Goal: Transaction & Acquisition: Book appointment/travel/reservation

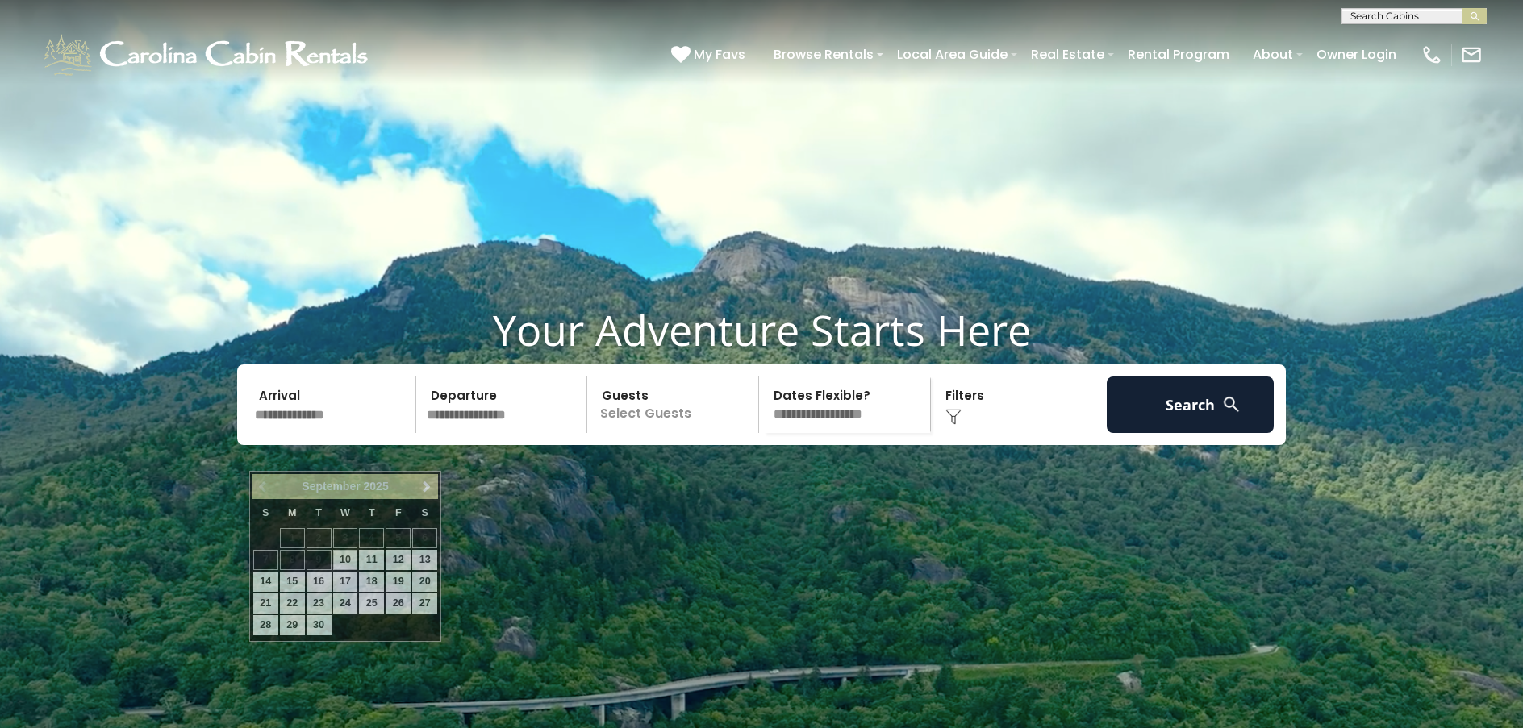
click at [278, 433] on input "text" at bounding box center [332, 405] width 167 height 56
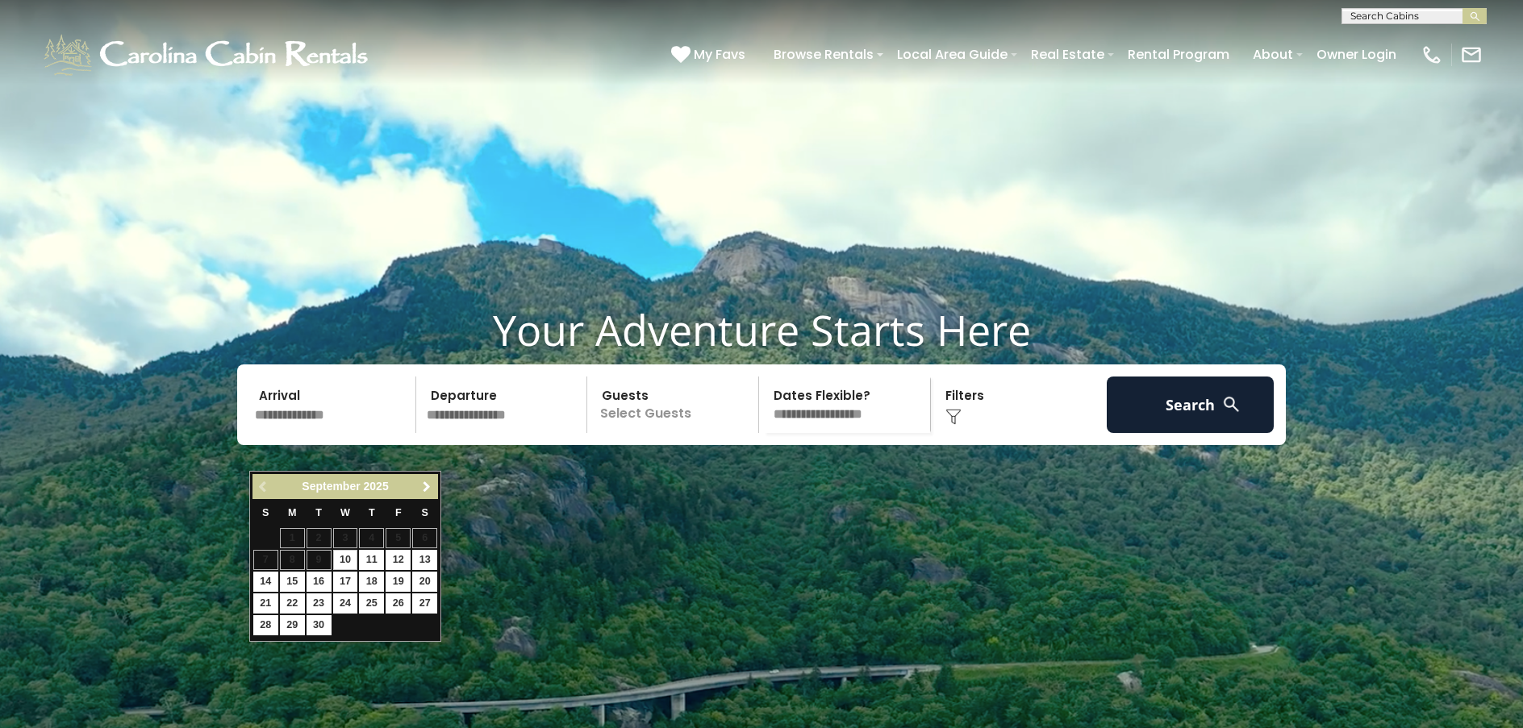
click at [425, 483] on span "Next" at bounding box center [426, 487] width 13 height 13
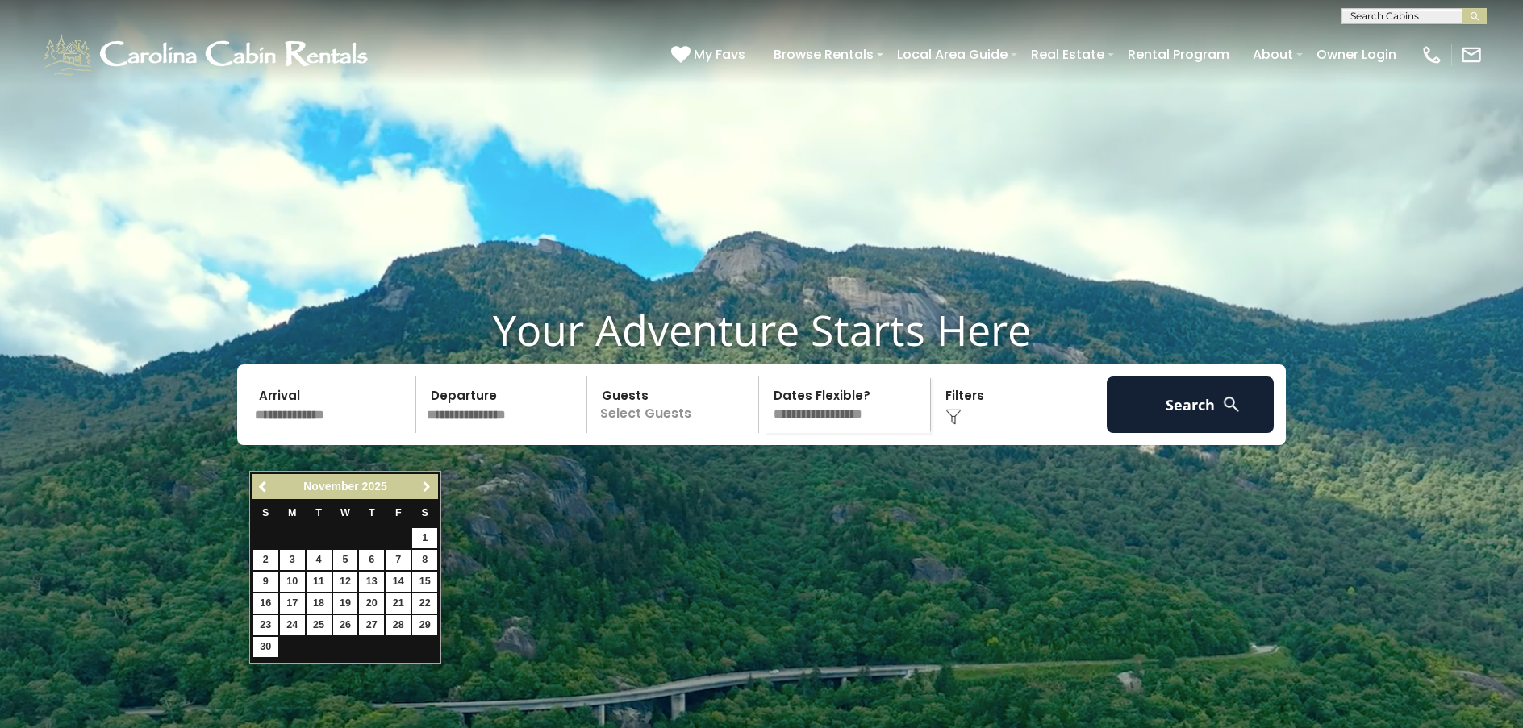
click at [425, 483] on span "Next" at bounding box center [426, 487] width 13 height 13
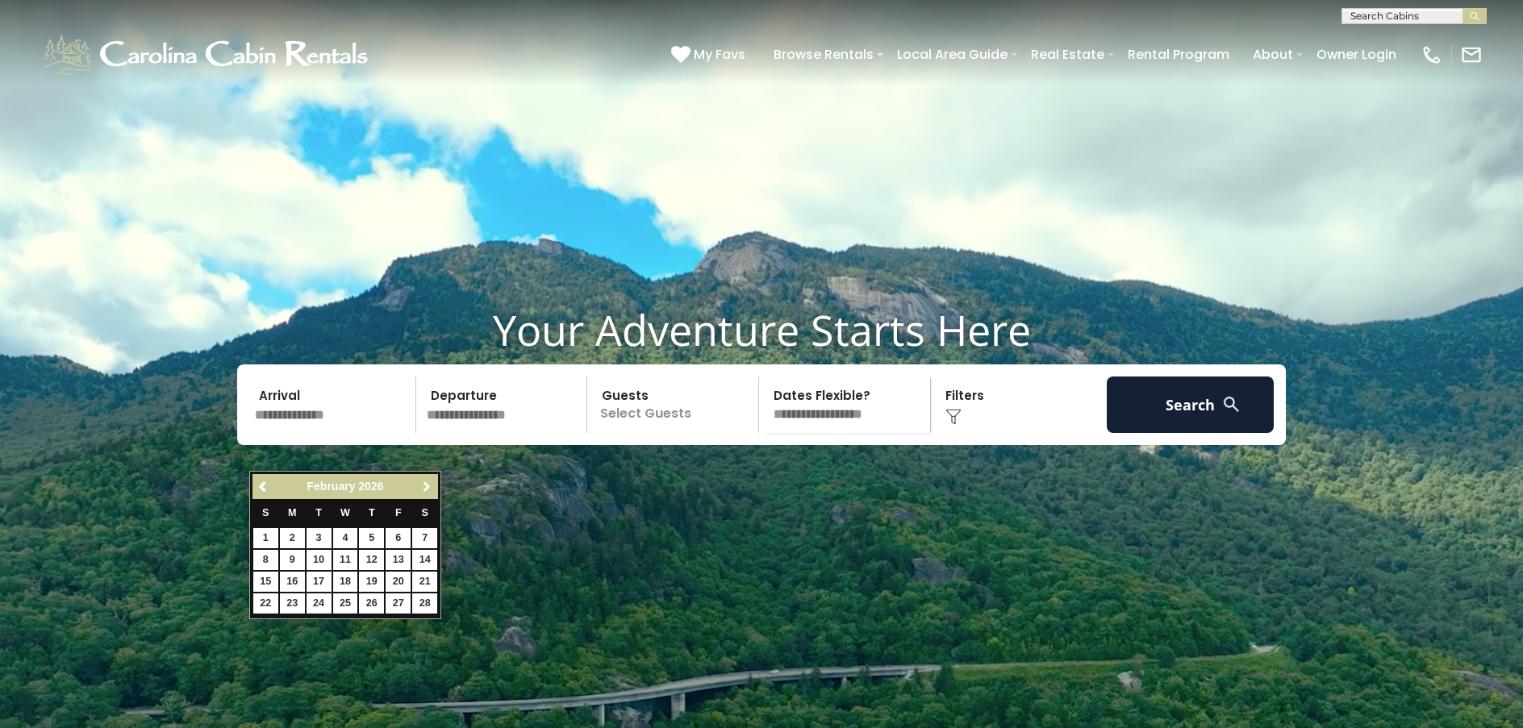
click at [427, 484] on span "Next" at bounding box center [426, 487] width 13 height 13
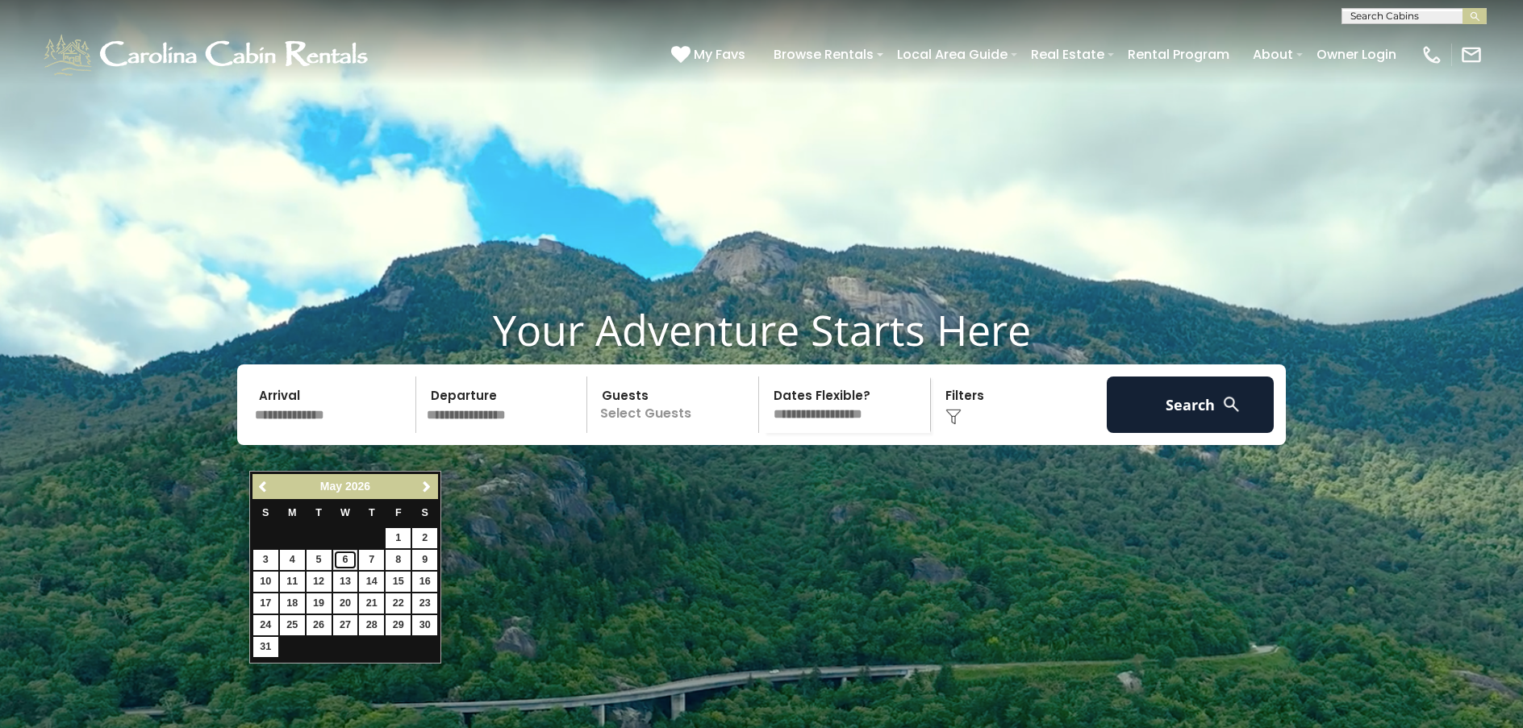
click at [349, 561] on link "6" at bounding box center [345, 560] width 25 height 20
type input "******"
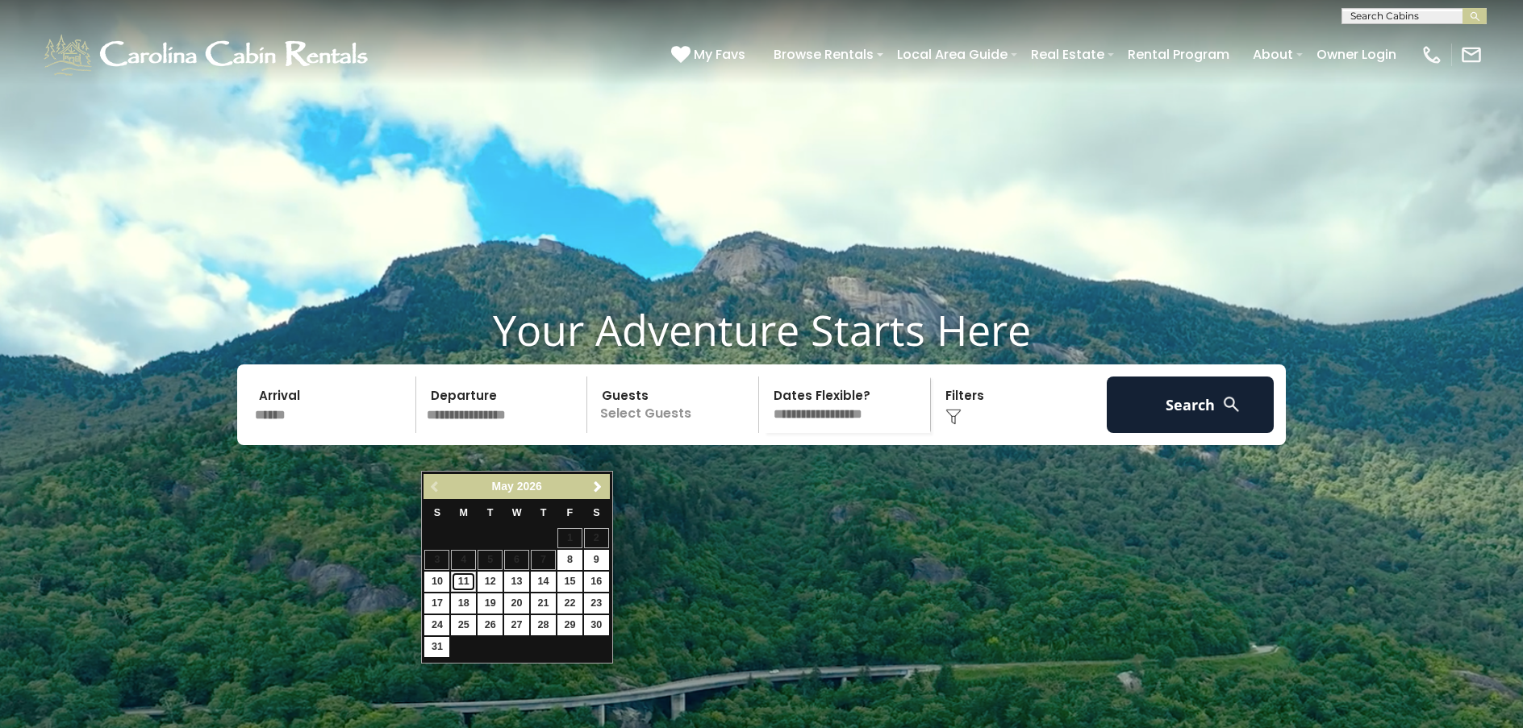
click at [461, 578] on link "11" at bounding box center [463, 582] width 25 height 20
type input "*******"
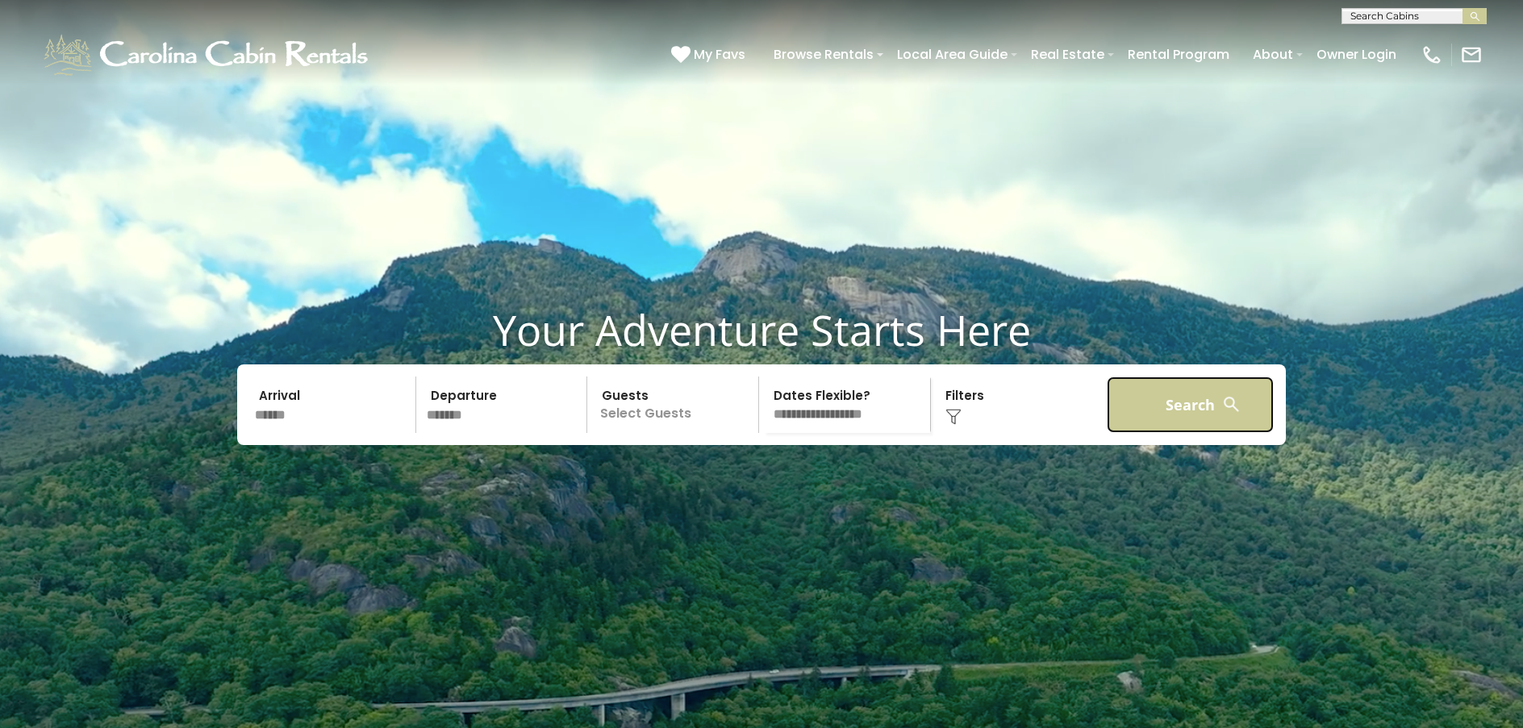
click at [1194, 433] on button "Search" at bounding box center [1190, 405] width 167 height 56
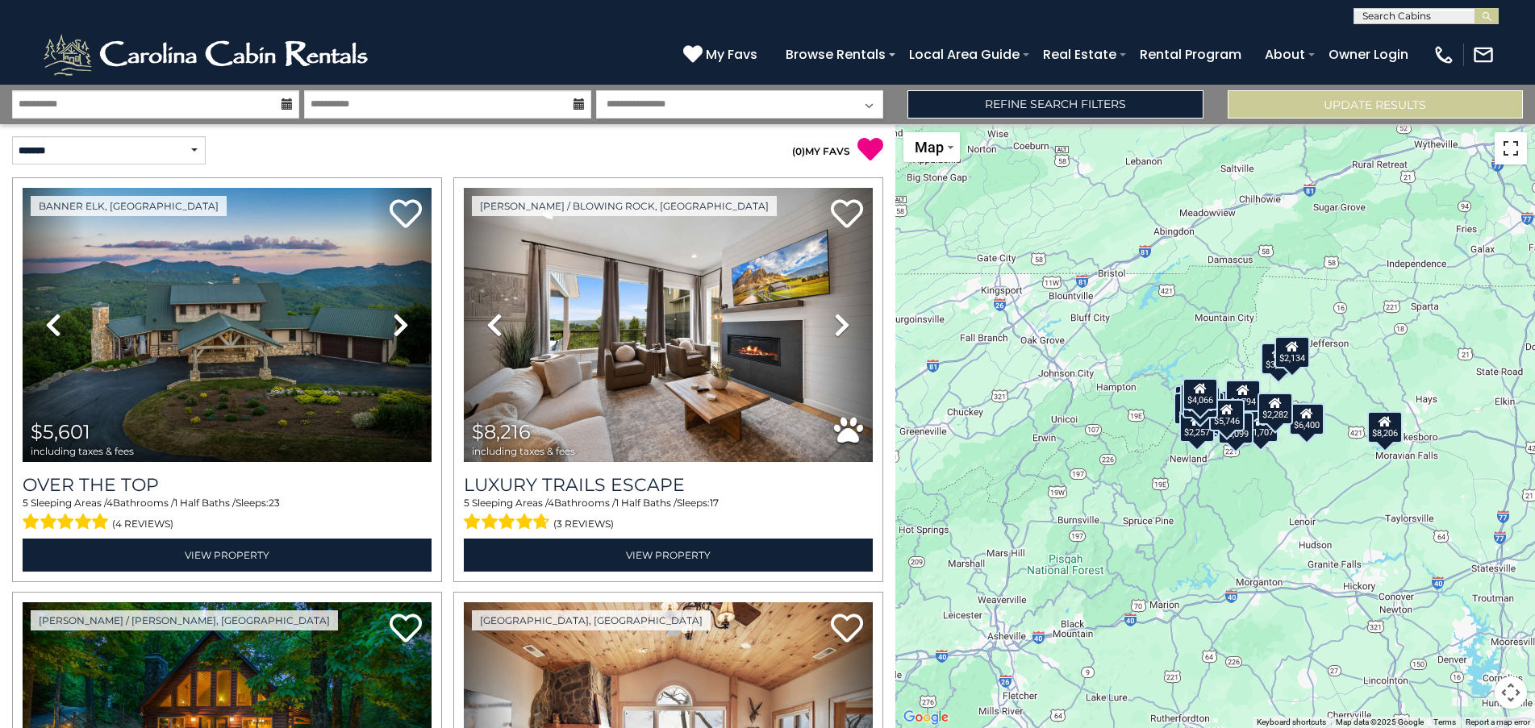
click at [1513, 153] on button "Toggle fullscreen view" at bounding box center [1511, 148] width 32 height 32
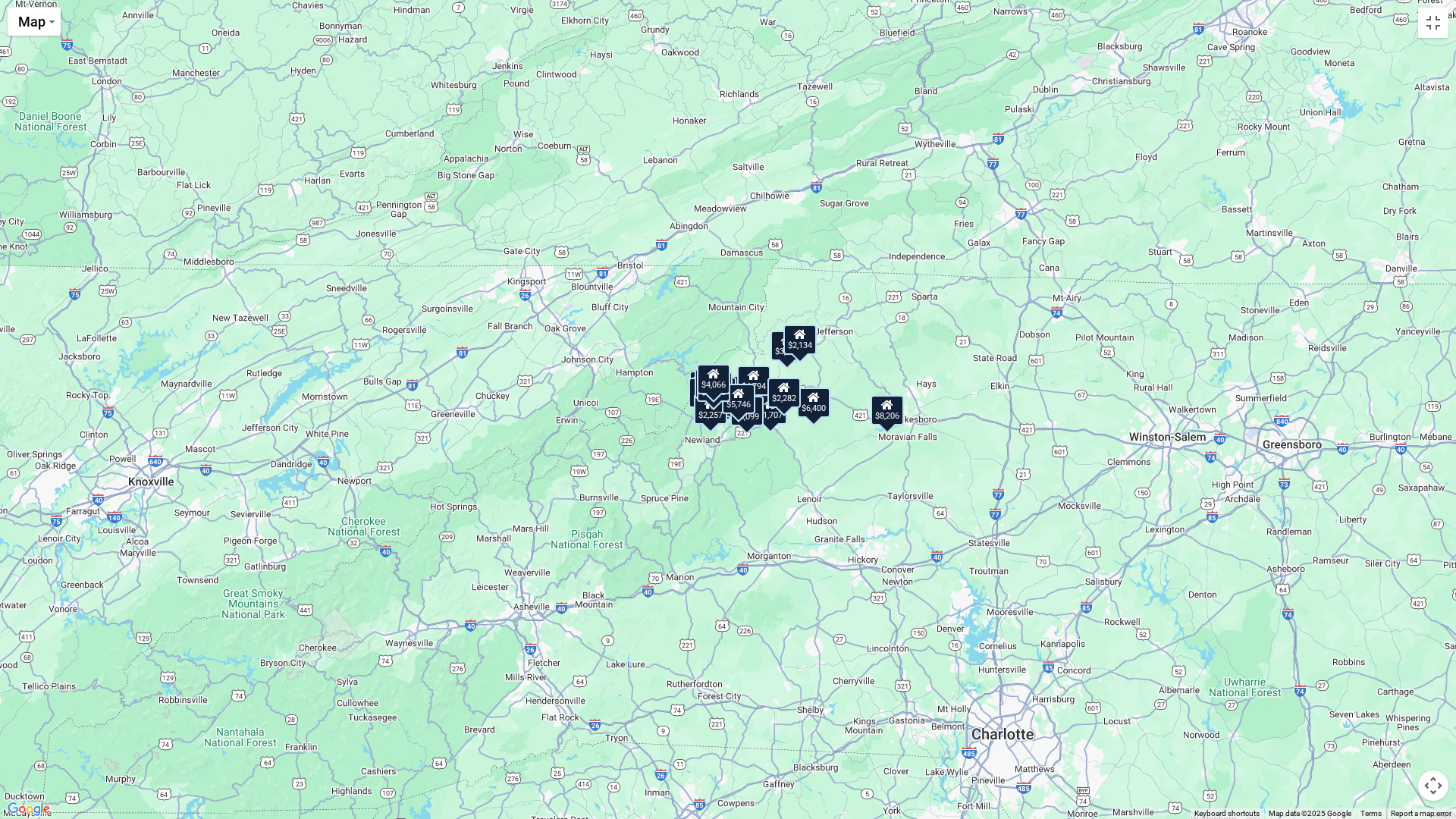
click at [782, 496] on div "$5,601 $8,216 $3,352 $3,539 $3,440 $4,608 $4,024 $3,700 $3,080 $4,445 $3,702 $8…" at bounding box center [728, 409] width 1456 height 819
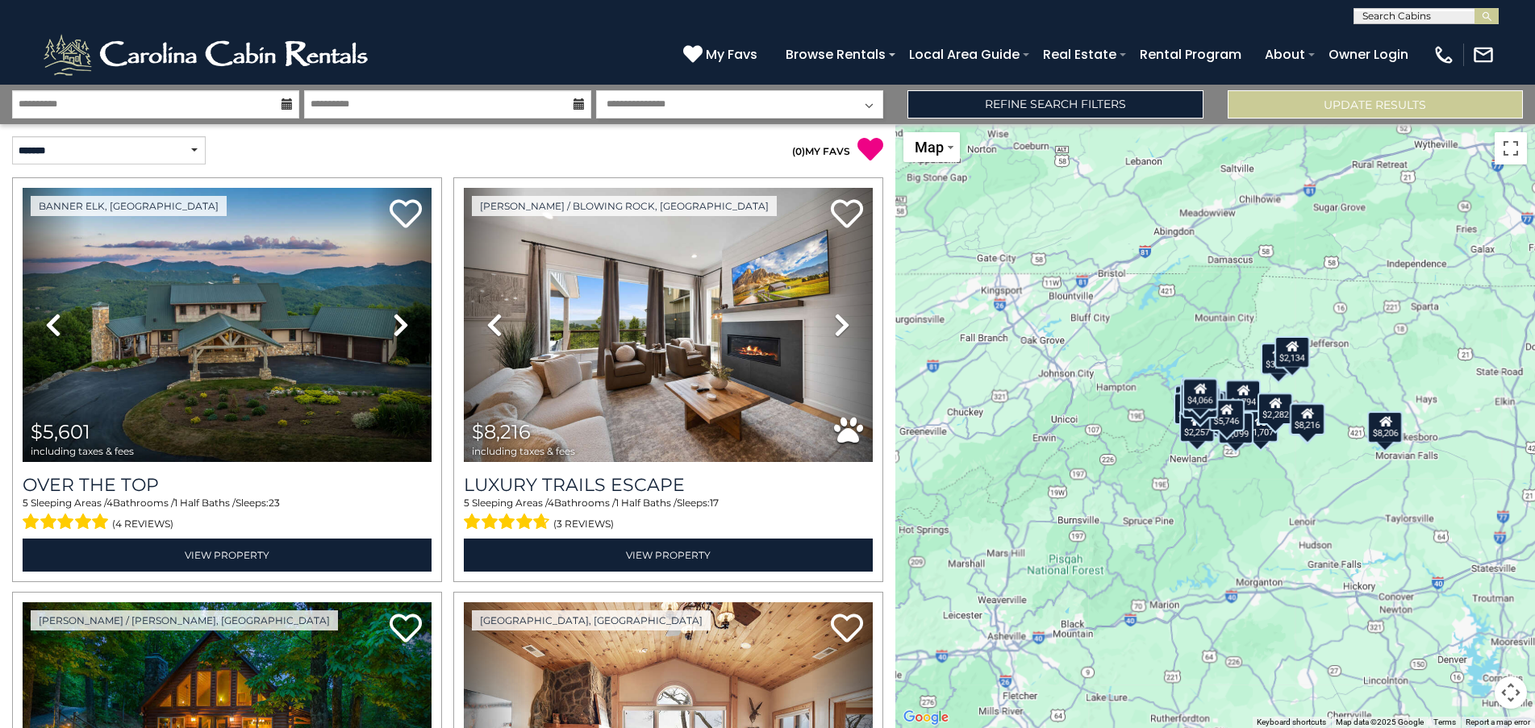
click at [1507, 685] on button "Map camera controls" at bounding box center [1511, 693] width 32 height 32
click at [1467, 613] on button "Zoom in" at bounding box center [1471, 612] width 32 height 32
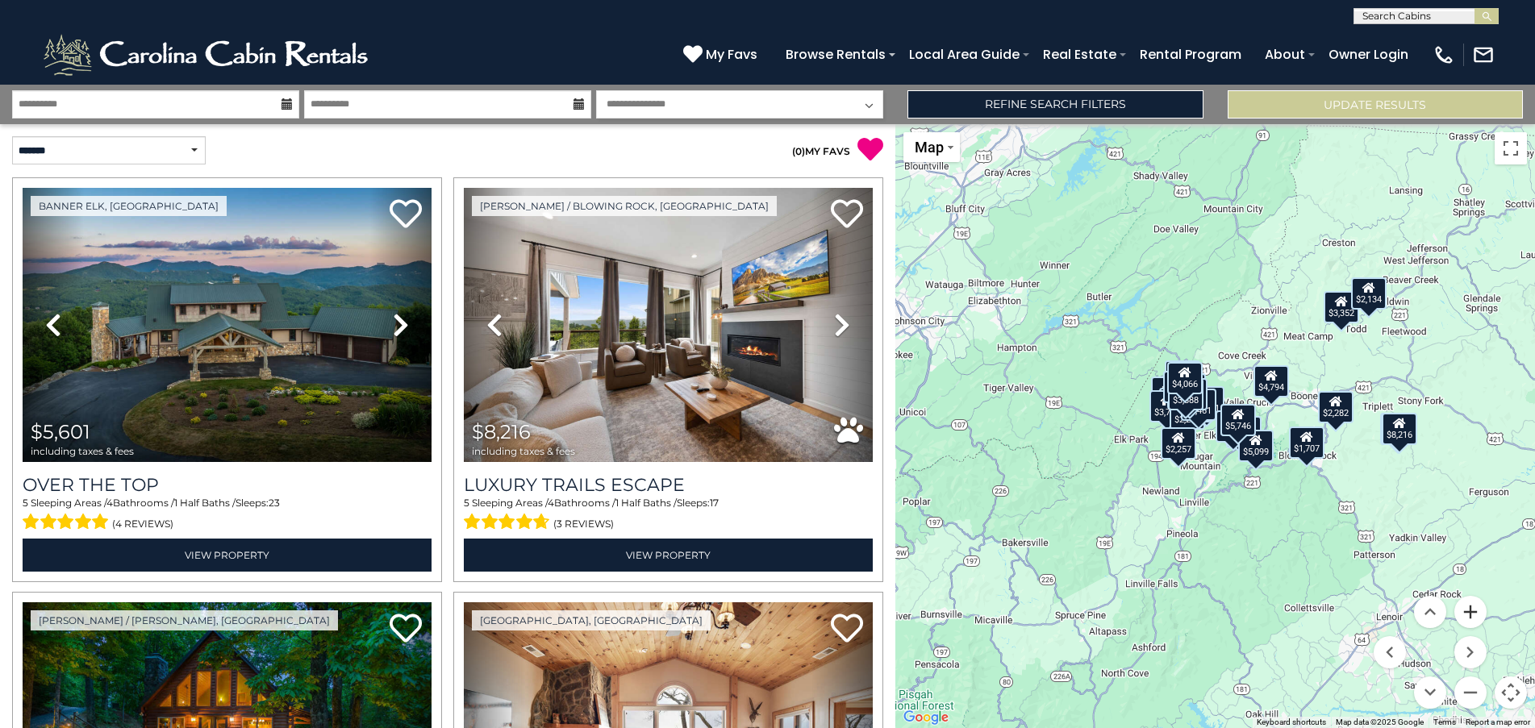
click at [1467, 613] on button "Zoom in" at bounding box center [1471, 612] width 32 height 32
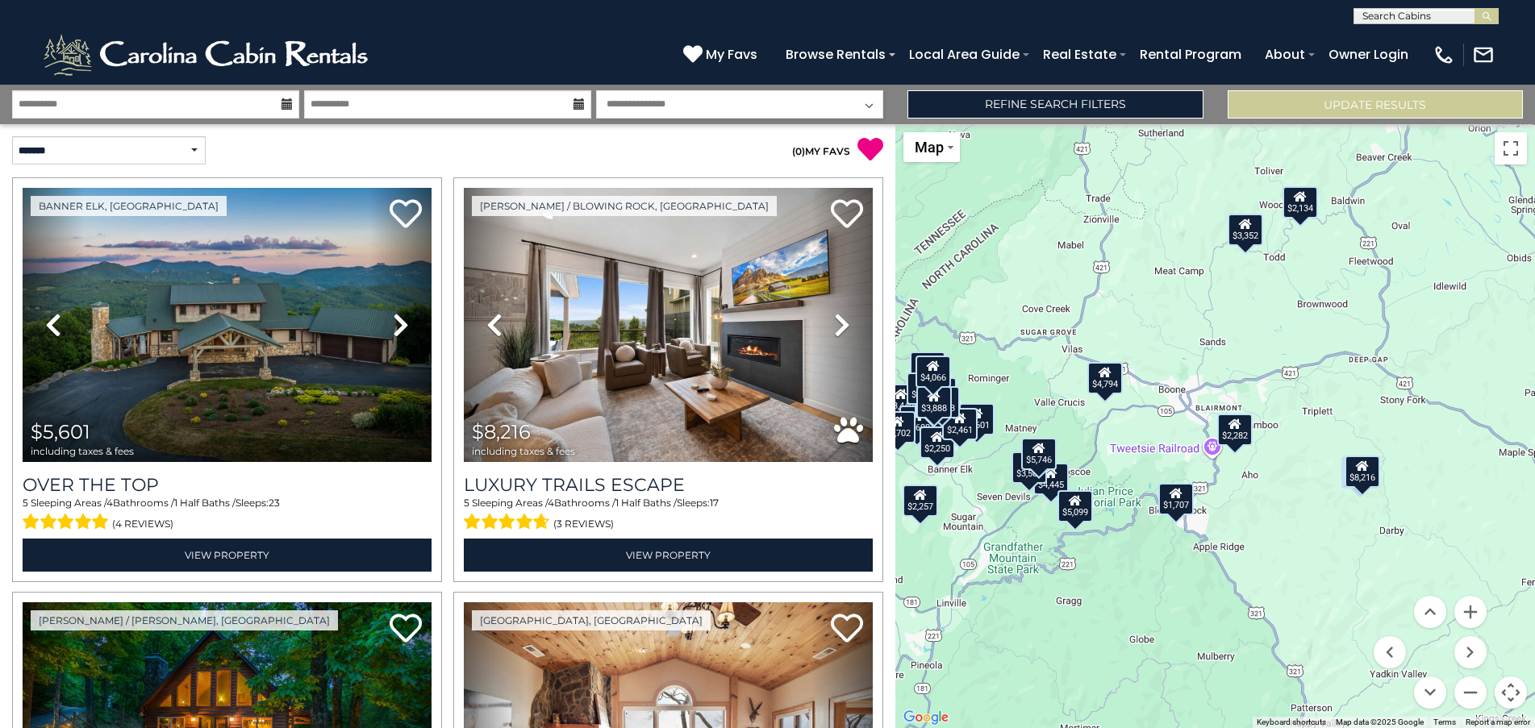
drag, startPoint x: 1375, startPoint y: 589, endPoint x: 1152, endPoint y: 615, distance: 224.2
click at [1152, 615] on div "$5,601 $8,216 $3,352 $3,539 $3,440 $4,608 $4,024 $3,700 $3,080 $4,445 $3,702 $8…" at bounding box center [1215, 426] width 640 height 604
click at [1235, 433] on div "$2,282" at bounding box center [1234, 429] width 35 height 32
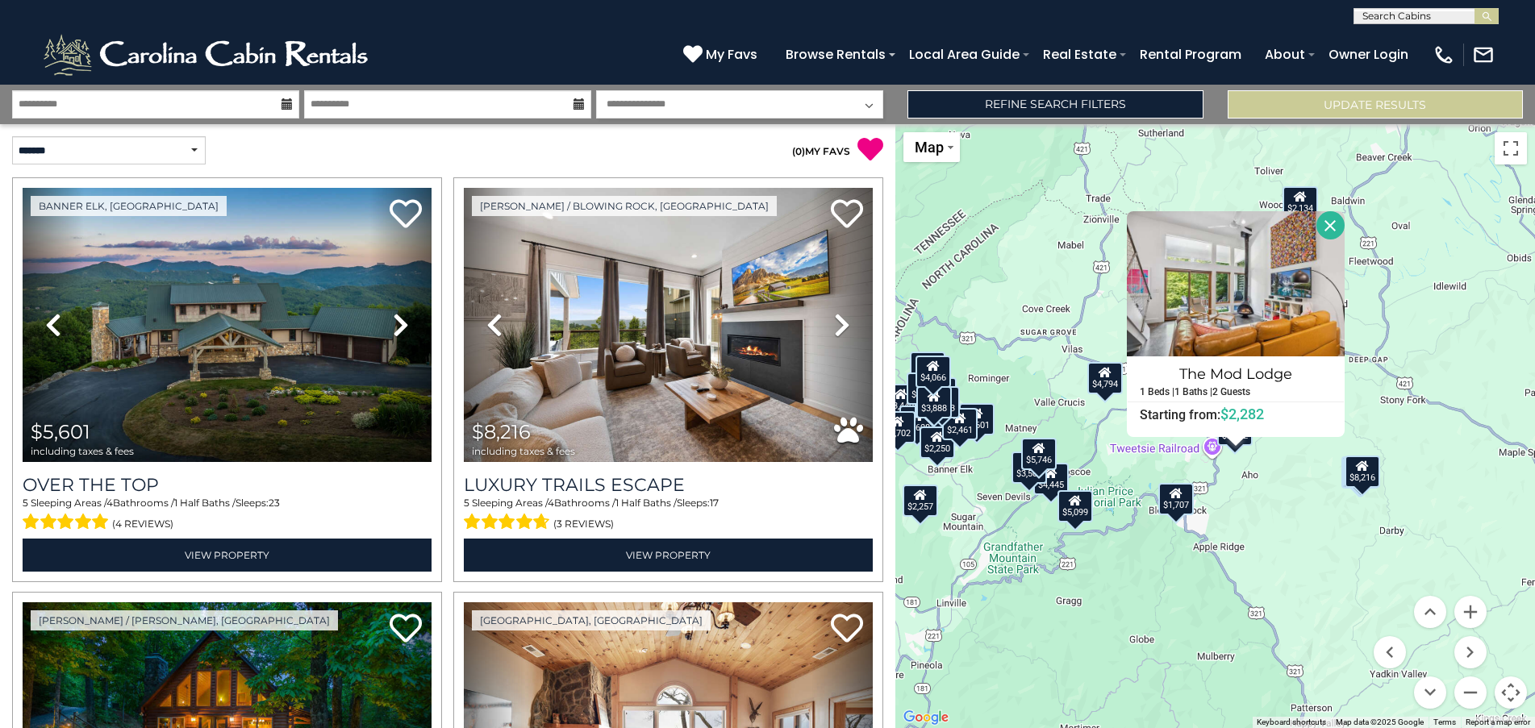
click at [1327, 221] on button "Close" at bounding box center [1331, 225] width 28 height 28
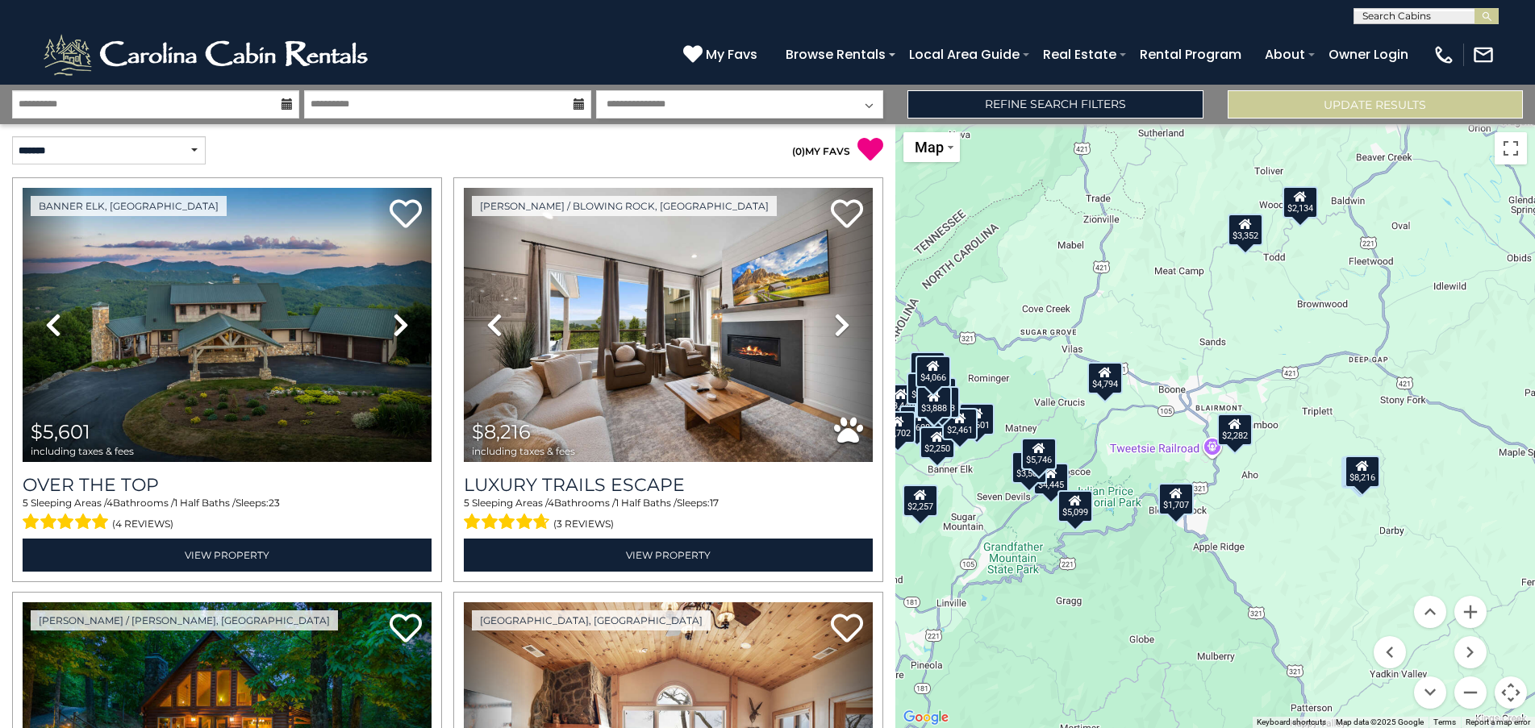
click at [1188, 503] on div "$1,707" at bounding box center [1175, 499] width 35 height 32
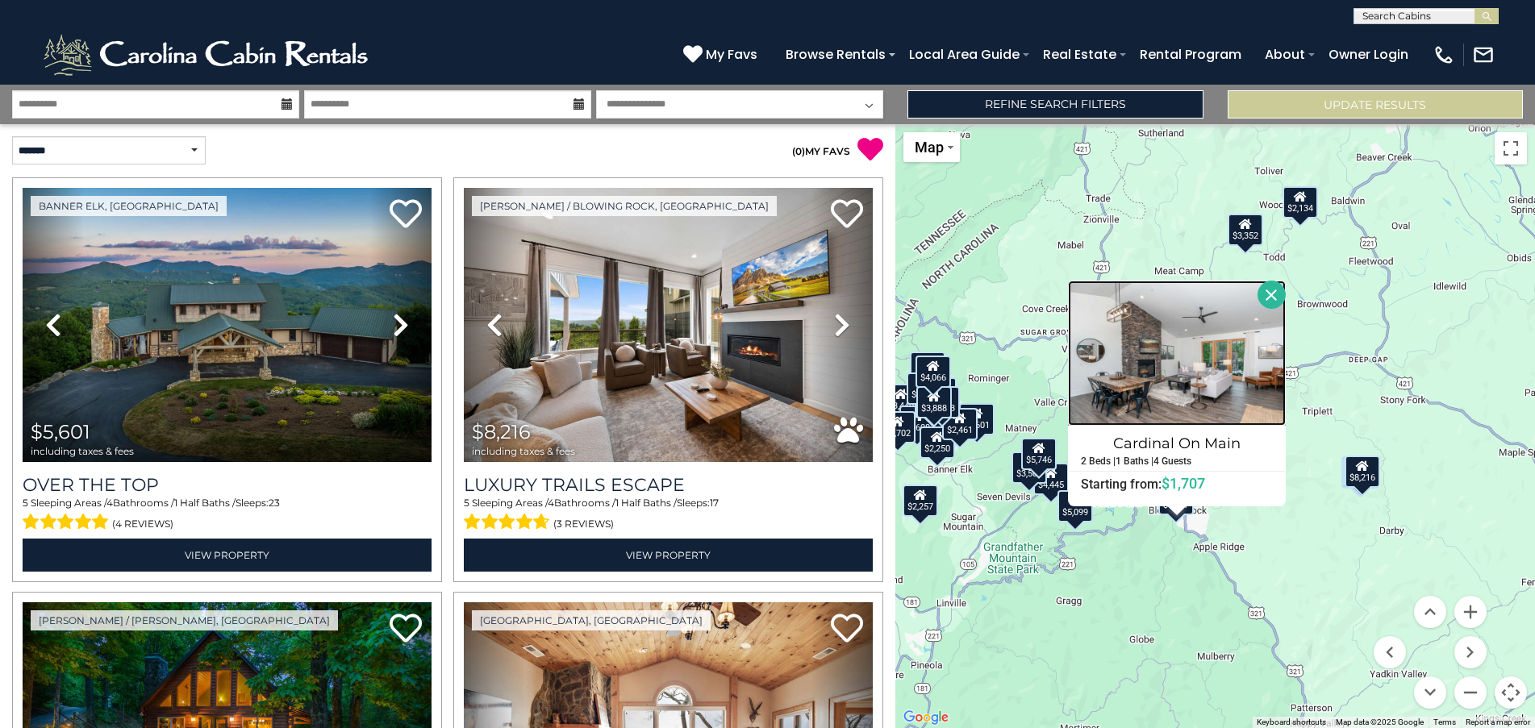
click at [1205, 357] on img at bounding box center [1177, 353] width 218 height 145
click at [1267, 294] on button "Close" at bounding box center [1272, 295] width 28 height 28
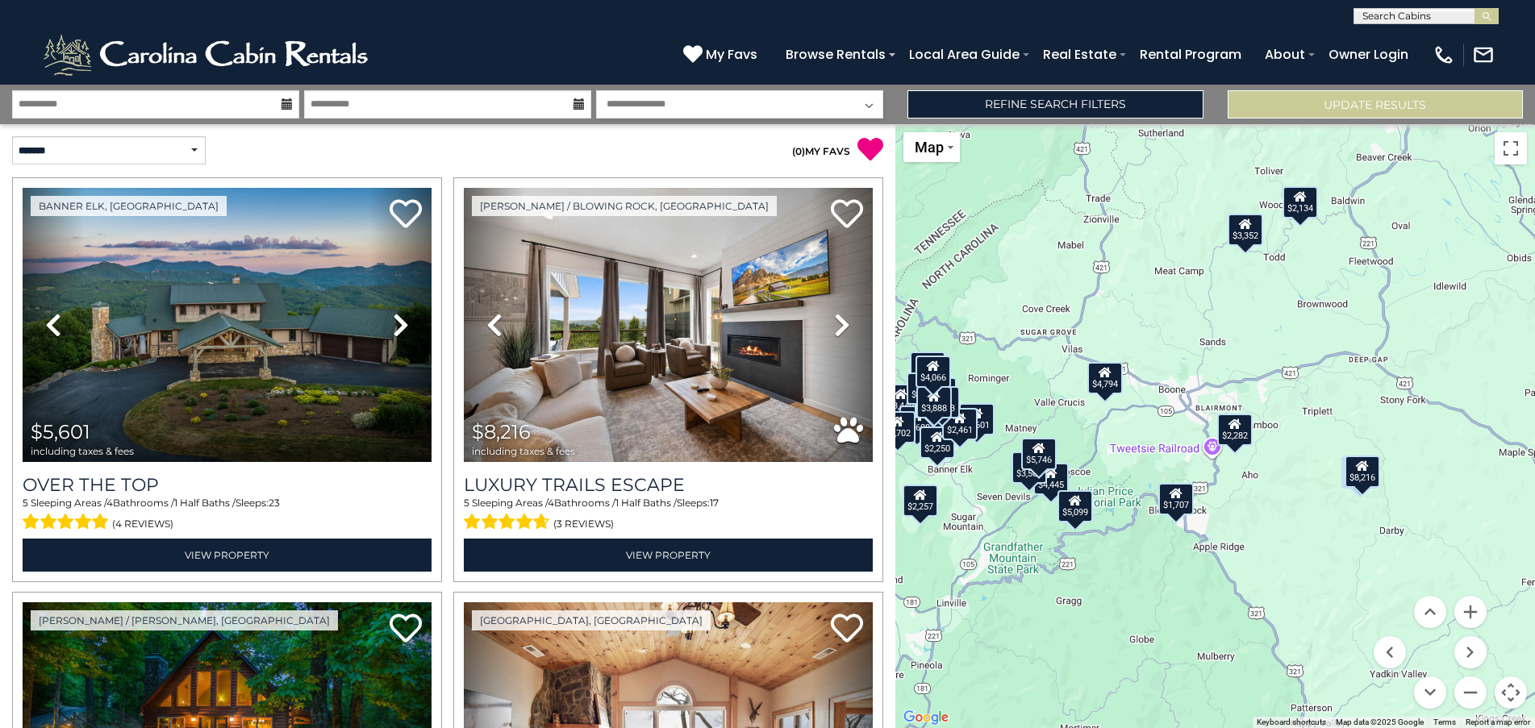
click at [1246, 434] on div "$2,282" at bounding box center [1234, 429] width 35 height 32
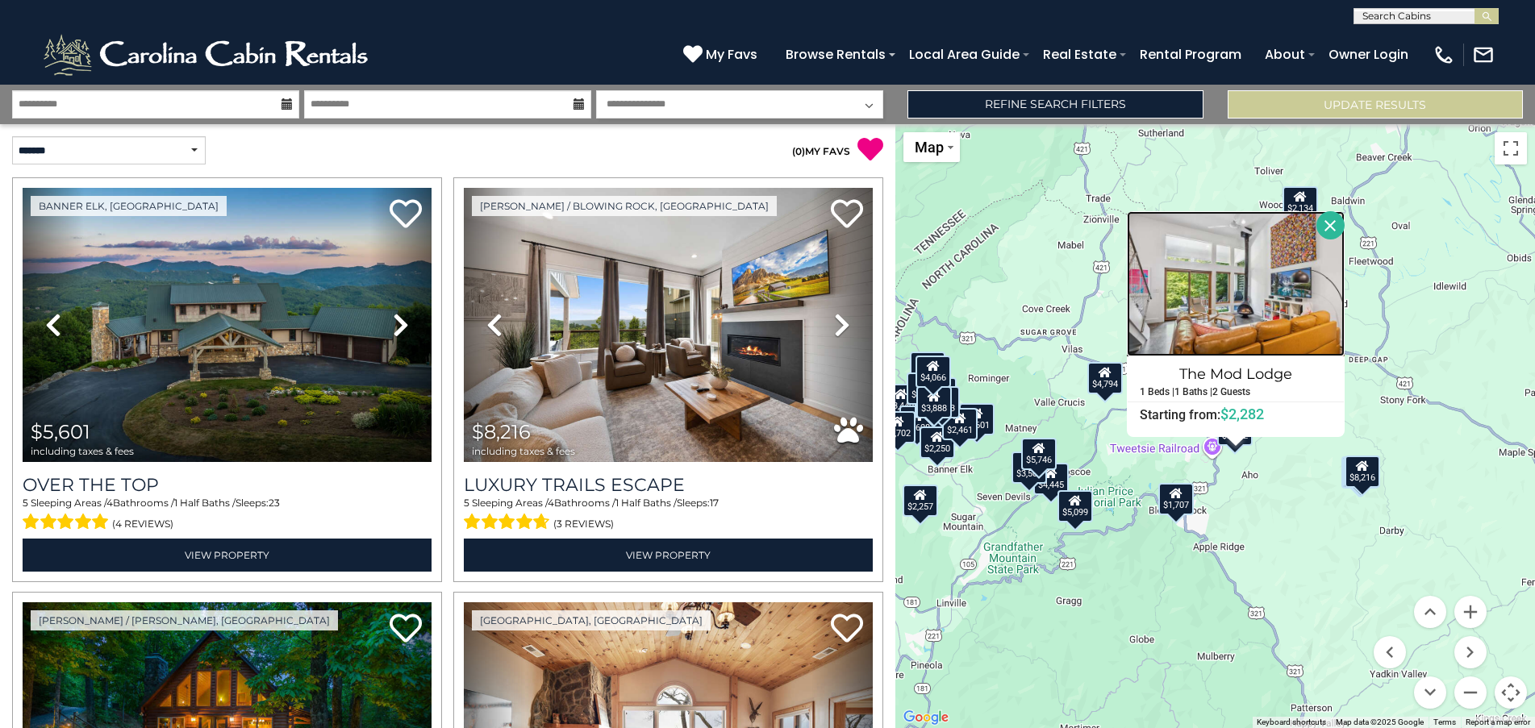
click at [1231, 311] on img at bounding box center [1236, 283] width 218 height 145
click at [1338, 220] on button "Close" at bounding box center [1331, 225] width 28 height 28
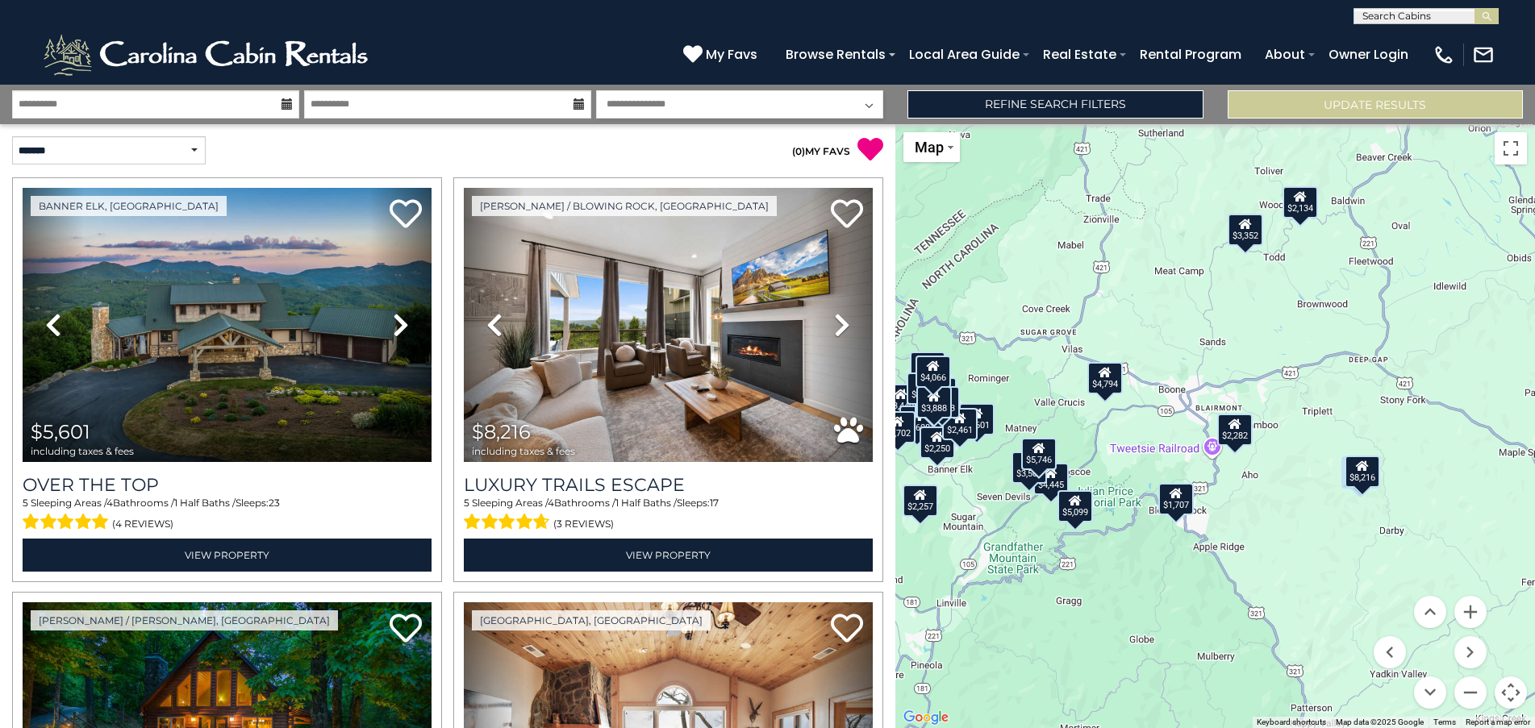
click at [1242, 433] on div "$2,282" at bounding box center [1234, 429] width 35 height 32
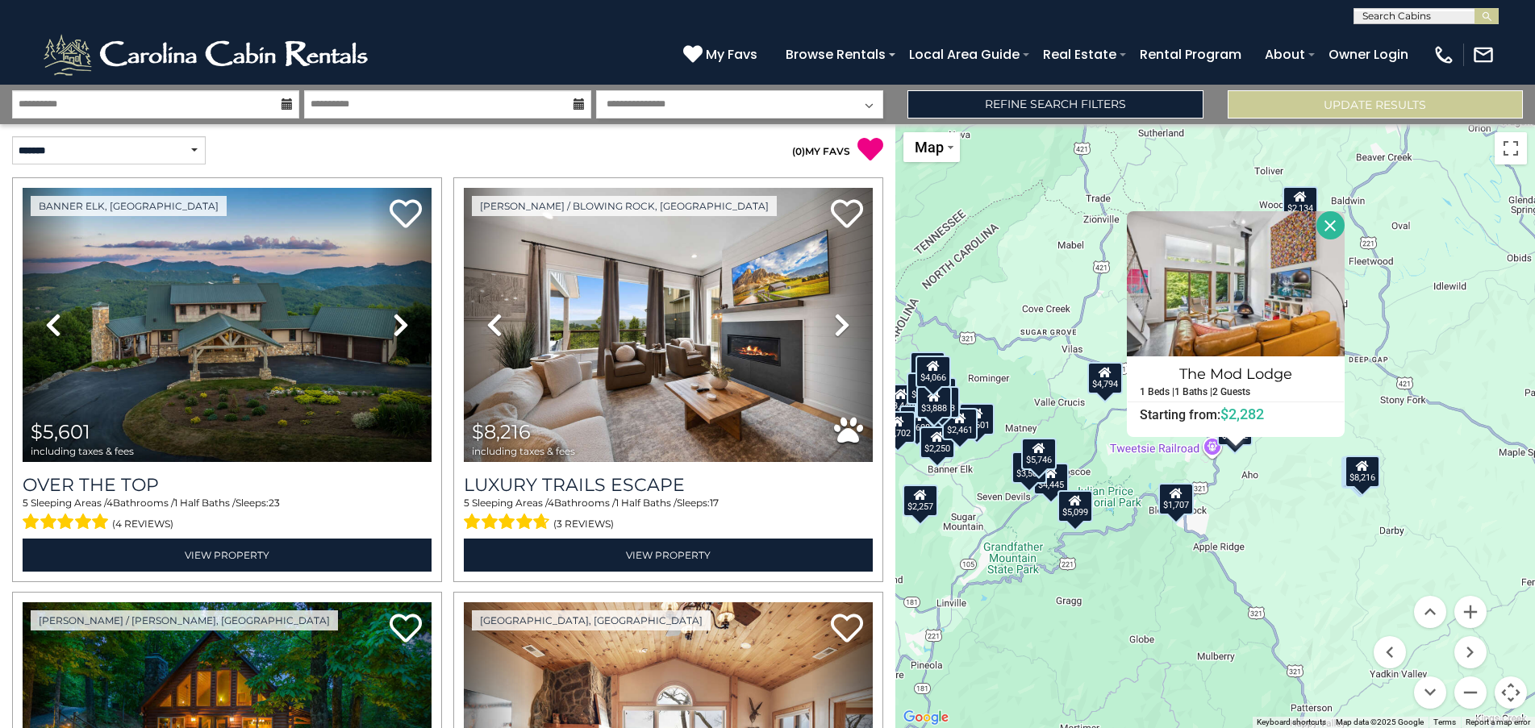
click at [1330, 229] on button "Close" at bounding box center [1331, 225] width 28 height 28
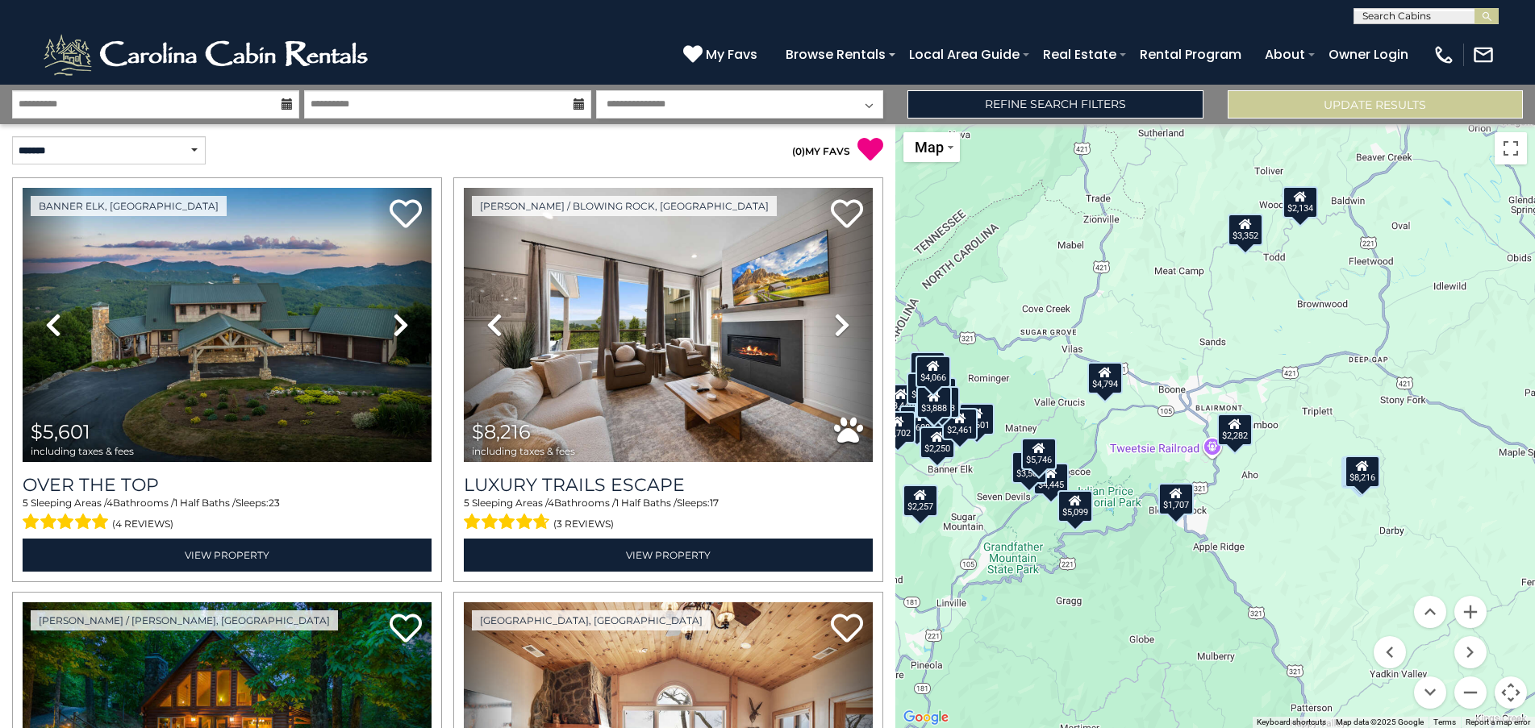
click at [1179, 511] on div "$1,707" at bounding box center [1175, 499] width 35 height 32
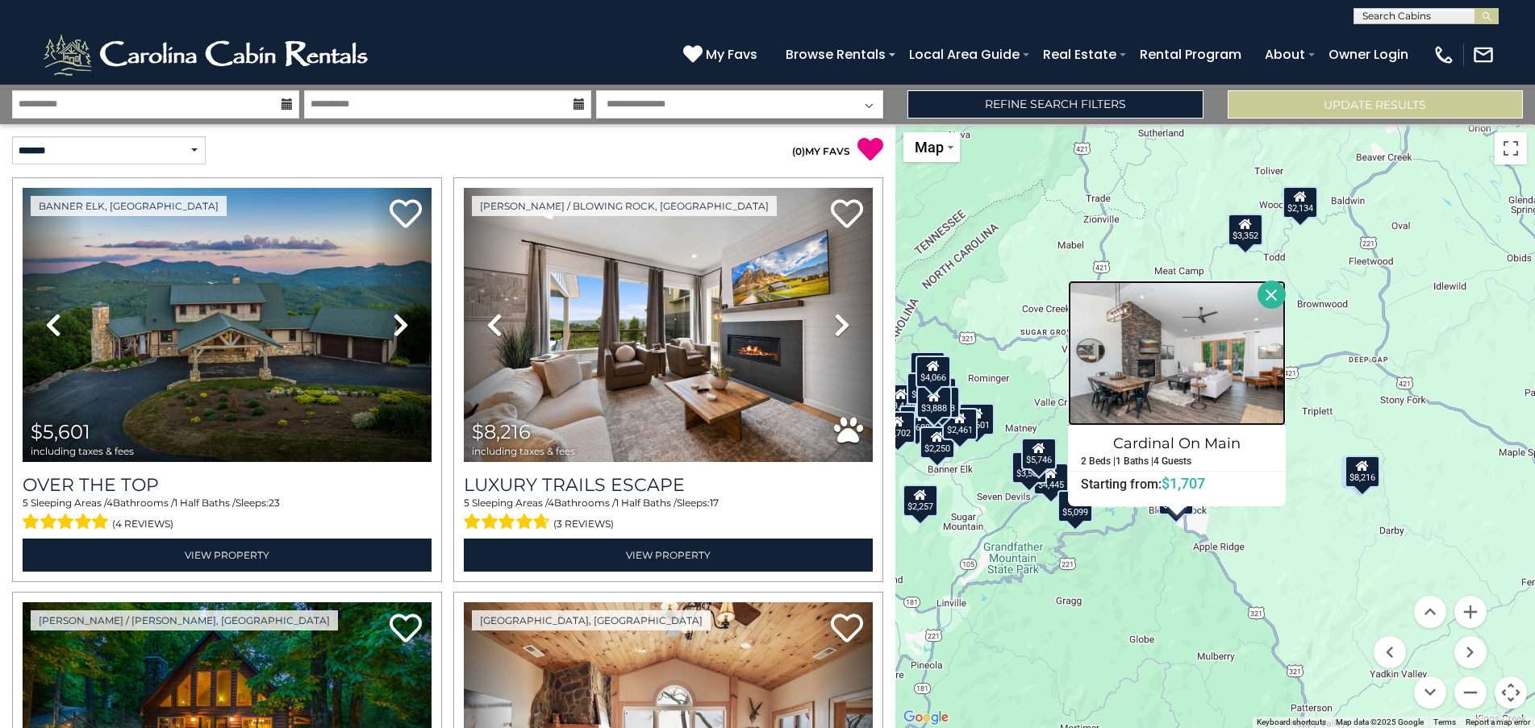
click at [1181, 359] on img at bounding box center [1177, 353] width 218 height 145
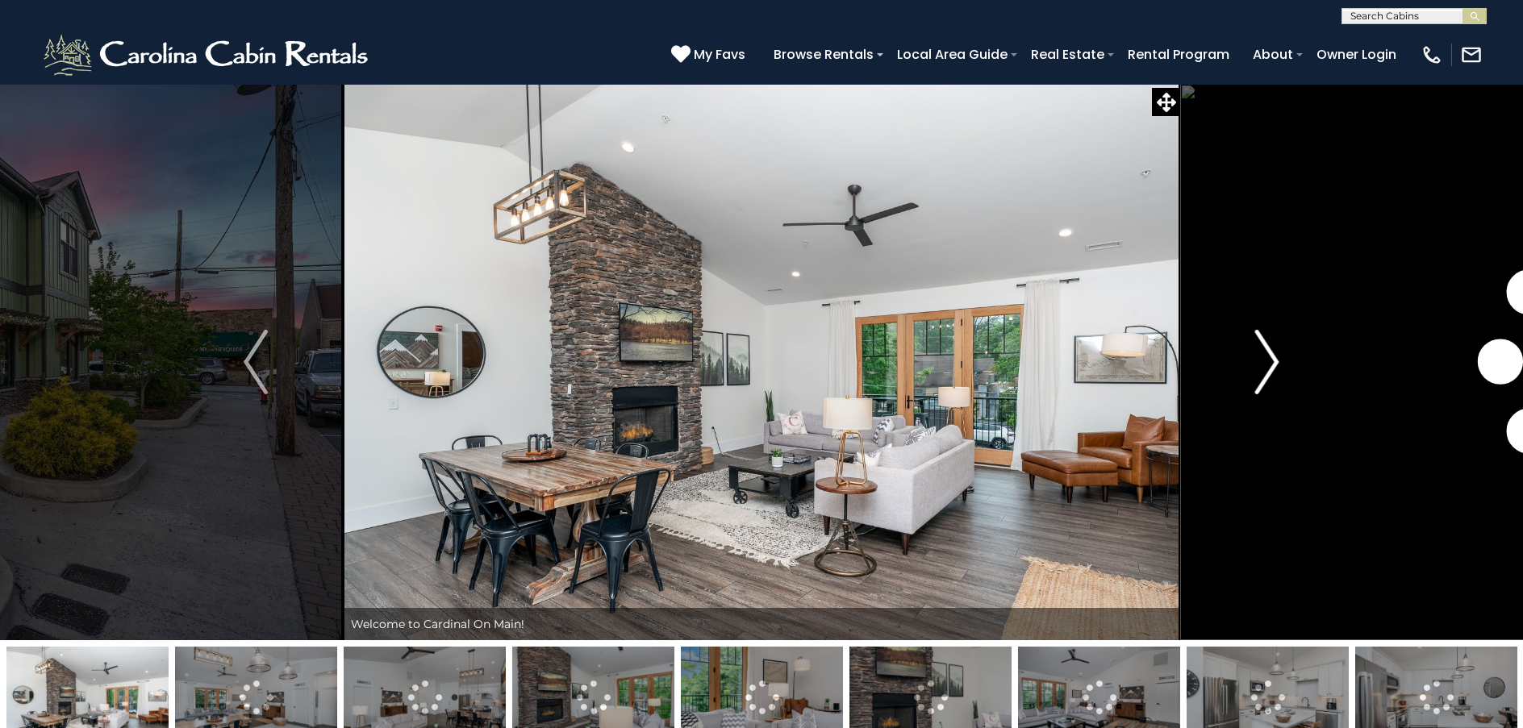
click at [1275, 357] on img "Next" at bounding box center [1267, 362] width 24 height 65
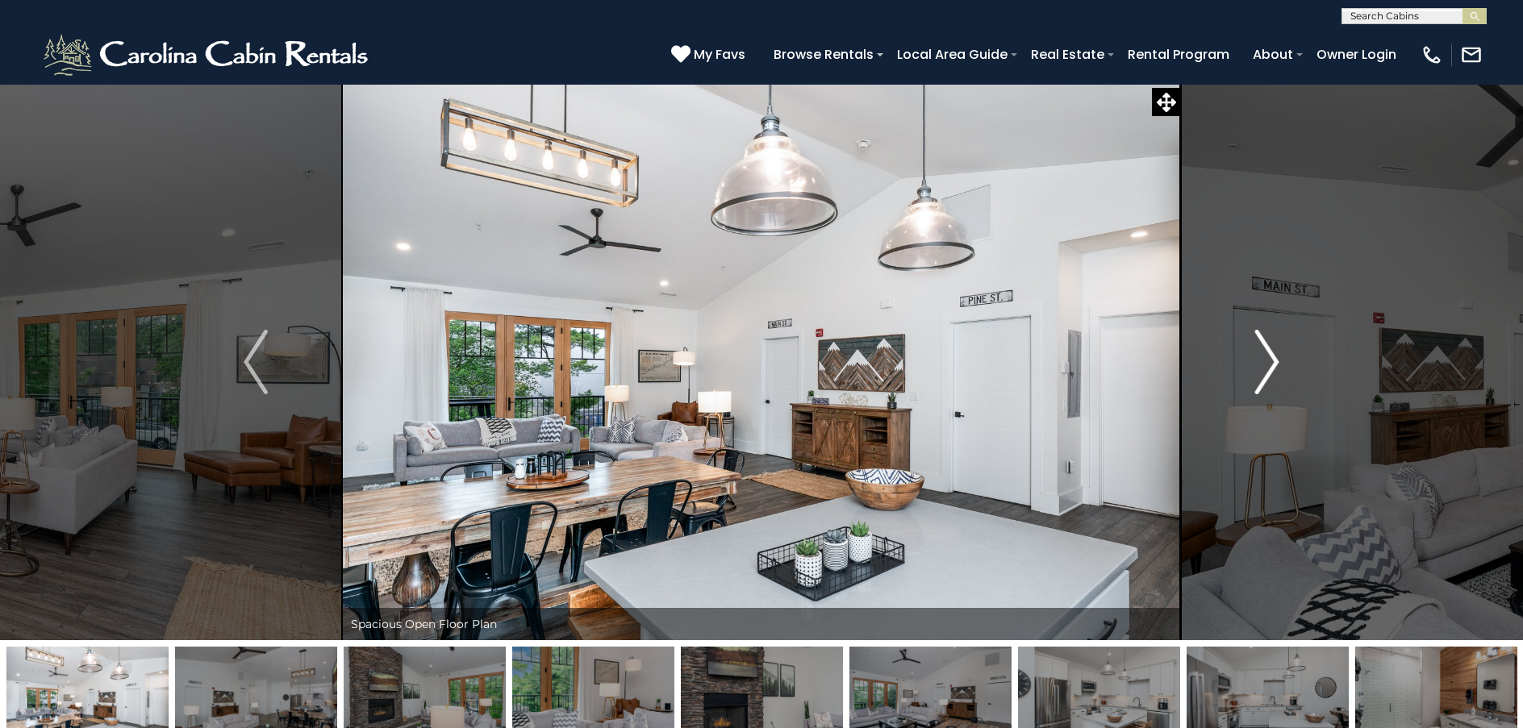
click at [1275, 357] on img "Next" at bounding box center [1267, 362] width 24 height 65
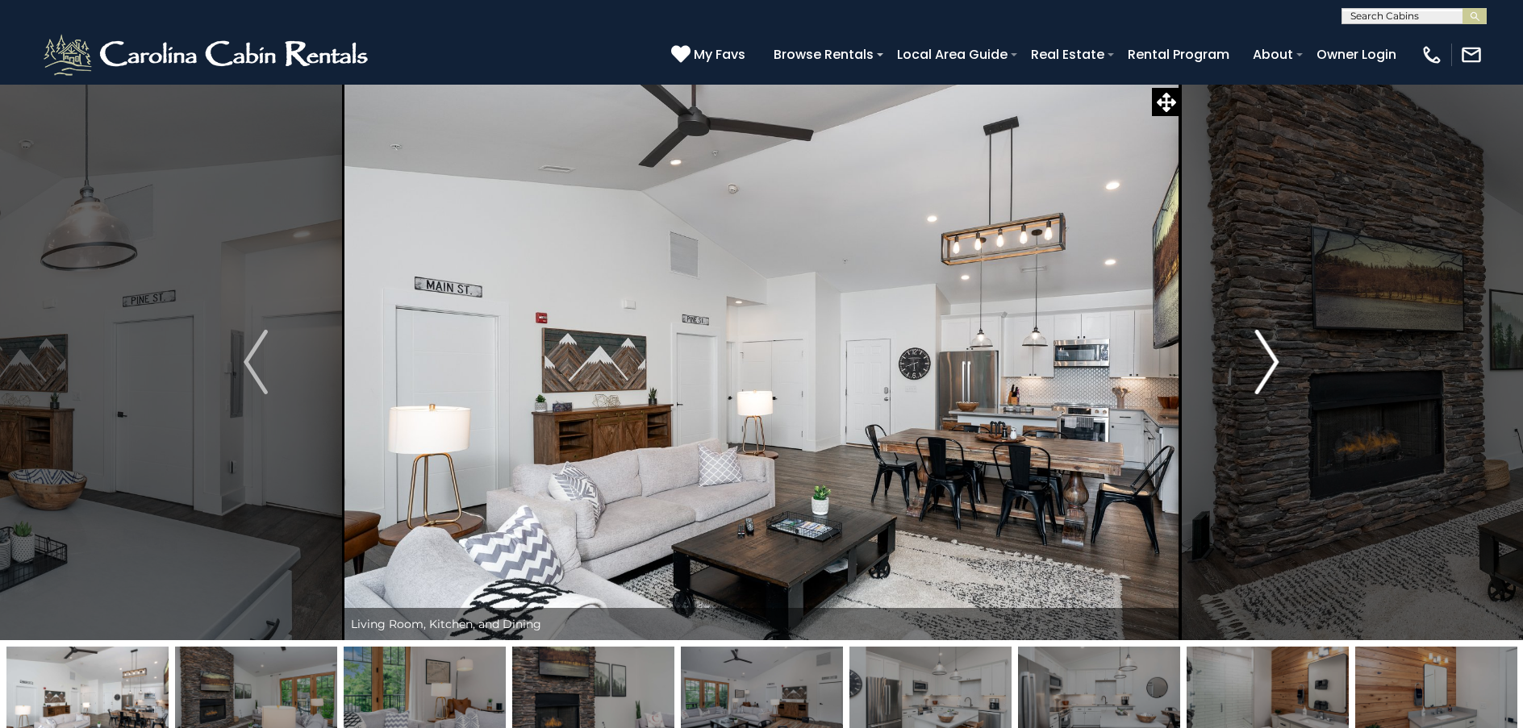
click at [1275, 357] on img "Next" at bounding box center [1267, 362] width 24 height 65
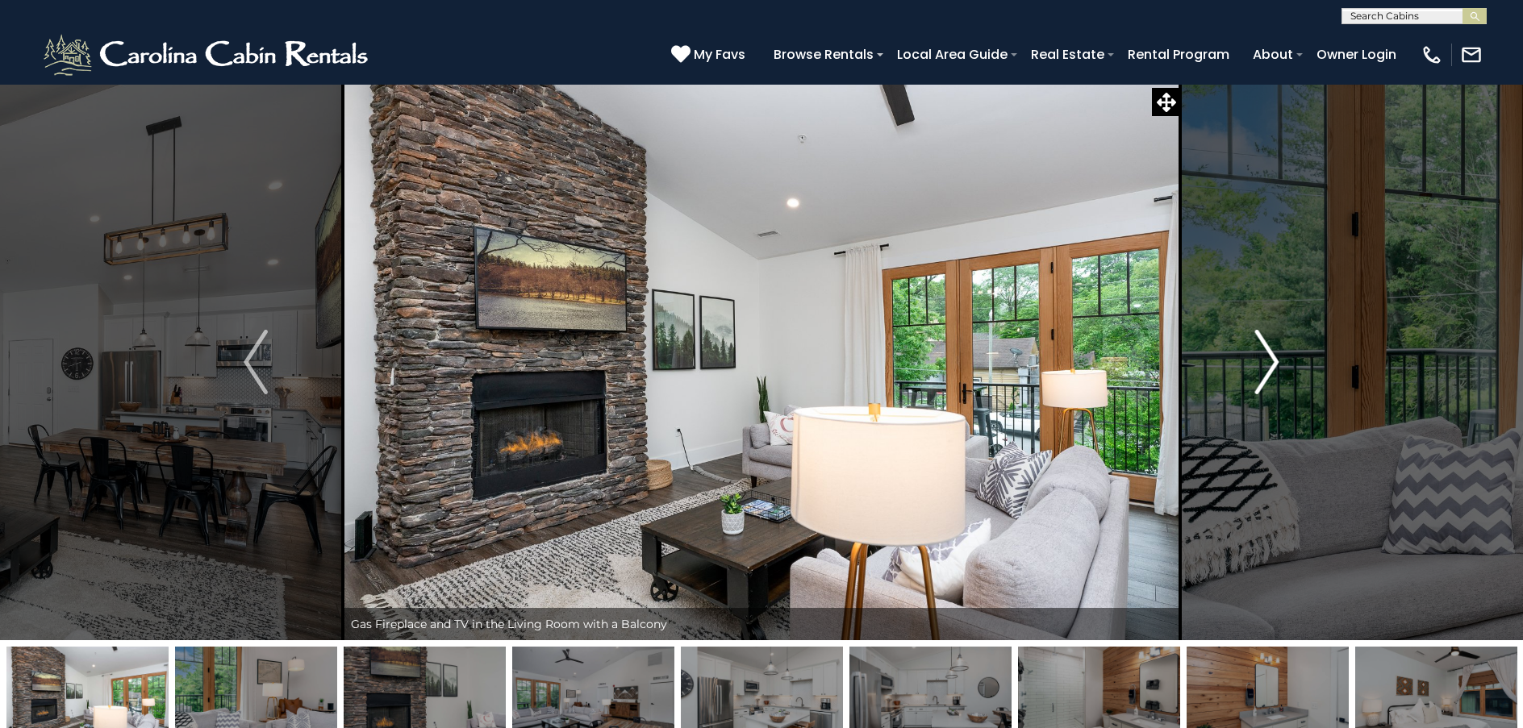
click at [1275, 357] on img "Next" at bounding box center [1267, 362] width 24 height 65
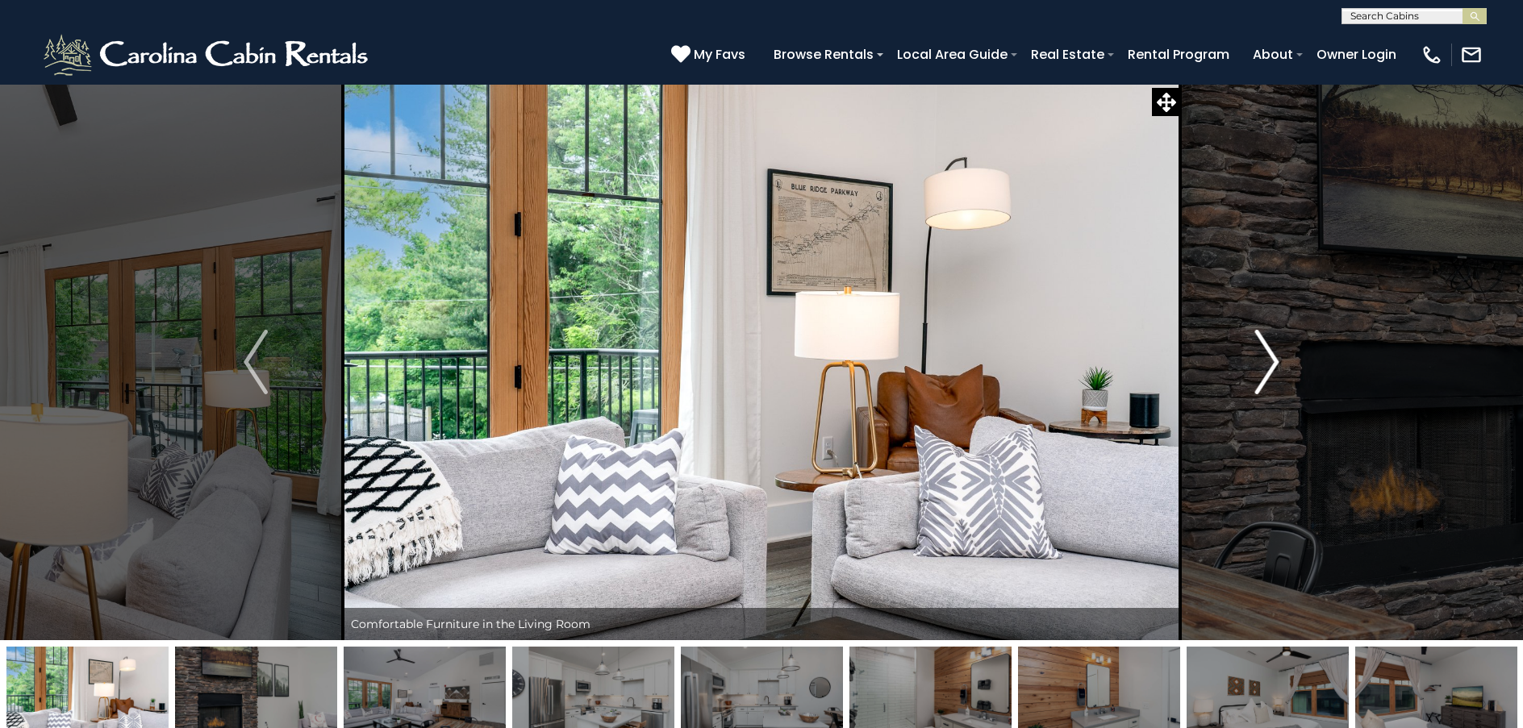
click at [1275, 357] on img "Next" at bounding box center [1267, 362] width 24 height 65
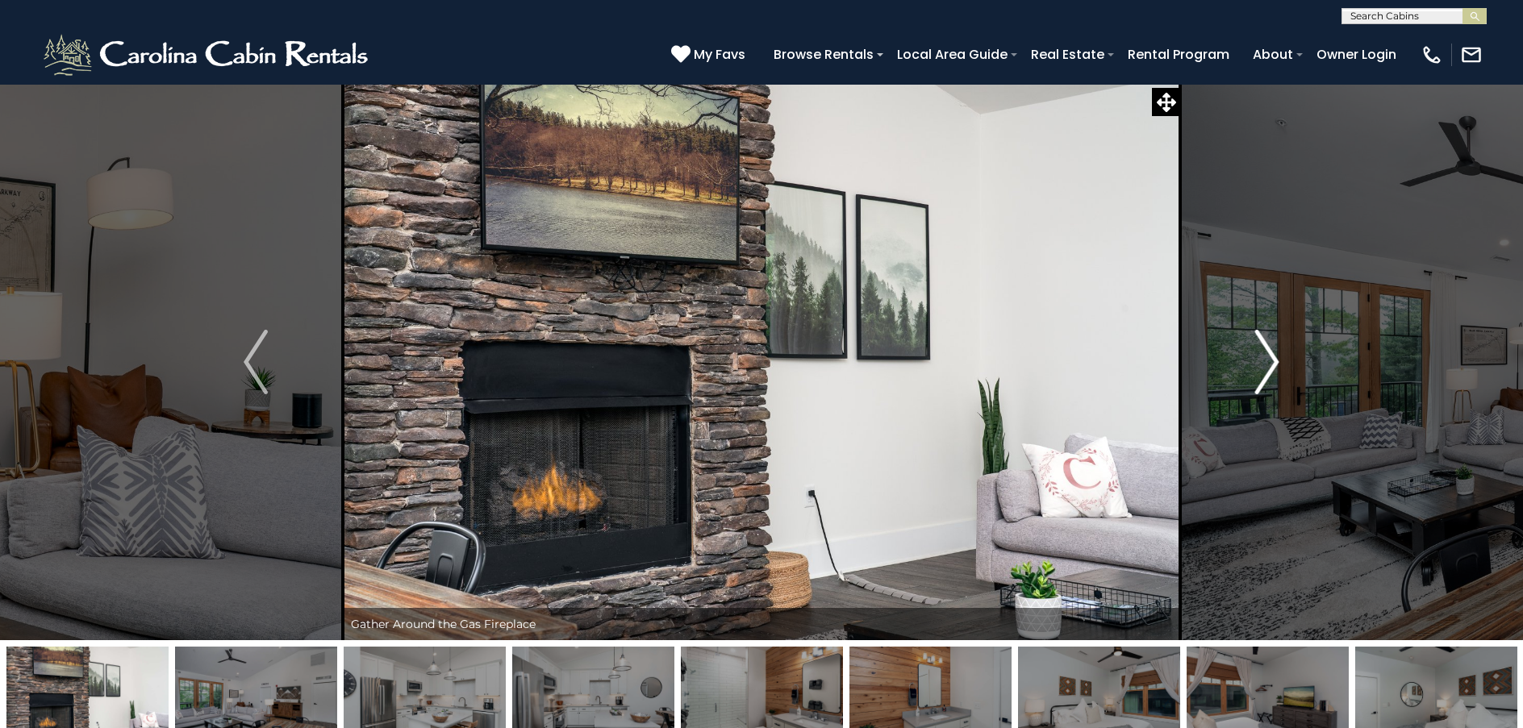
click at [1275, 357] on img "Next" at bounding box center [1267, 362] width 24 height 65
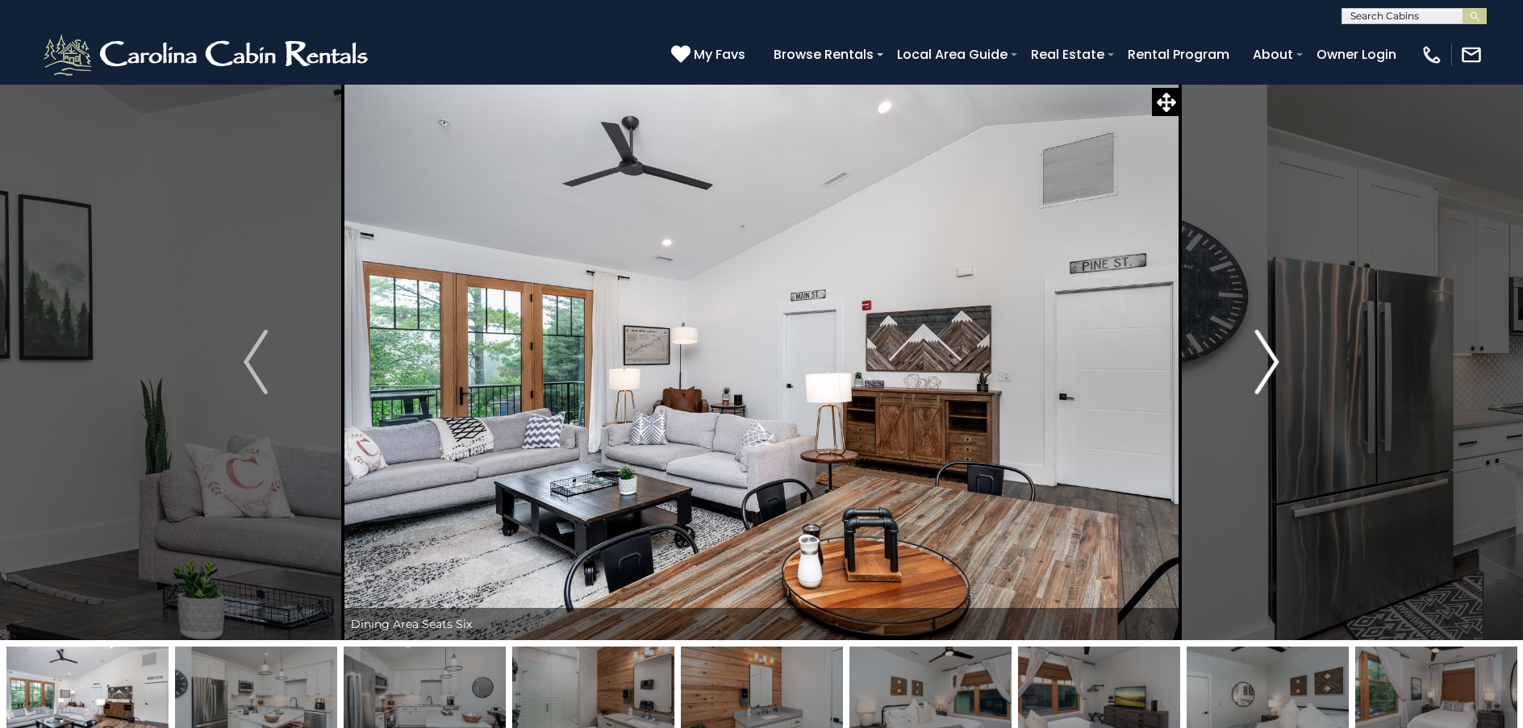
click at [1275, 357] on img "Next" at bounding box center [1267, 362] width 24 height 65
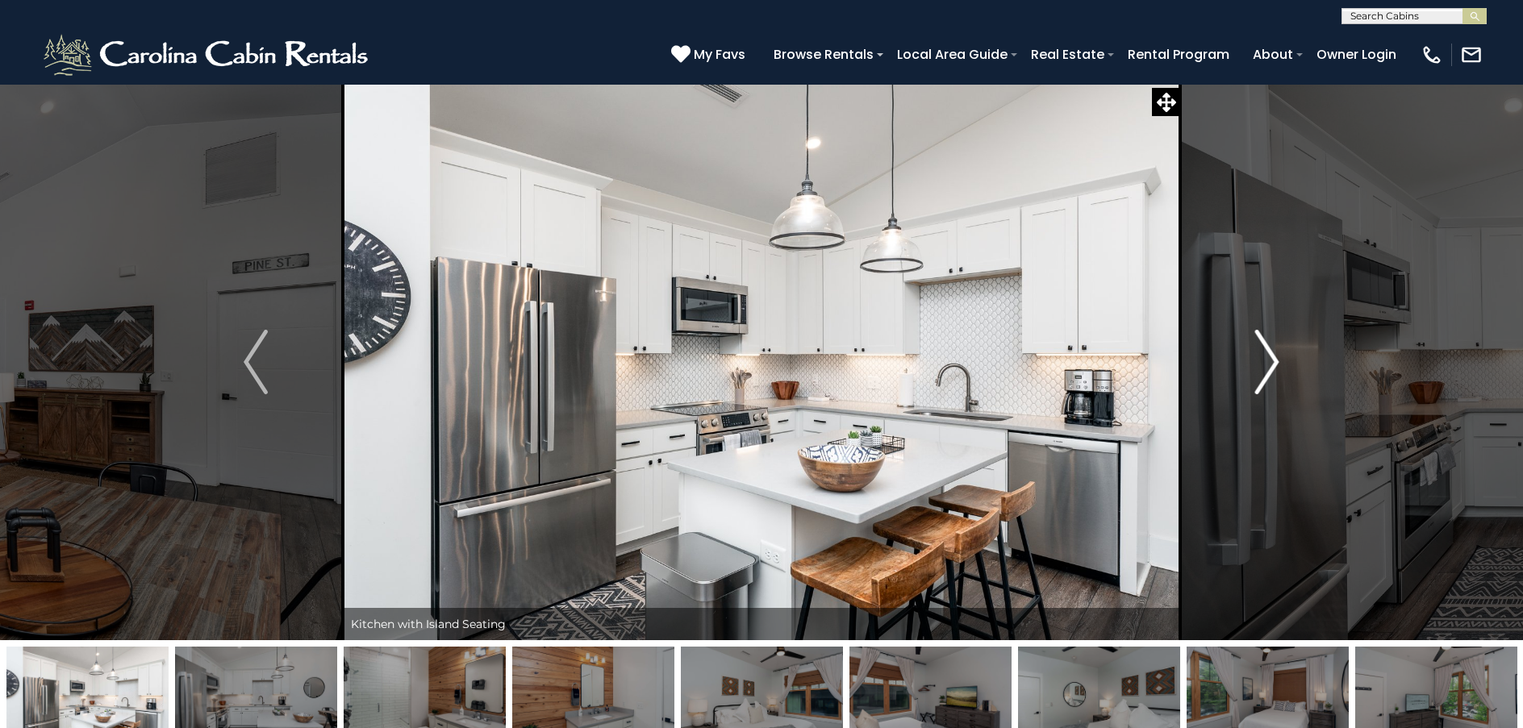
click at [1275, 357] on img "Next" at bounding box center [1267, 362] width 24 height 65
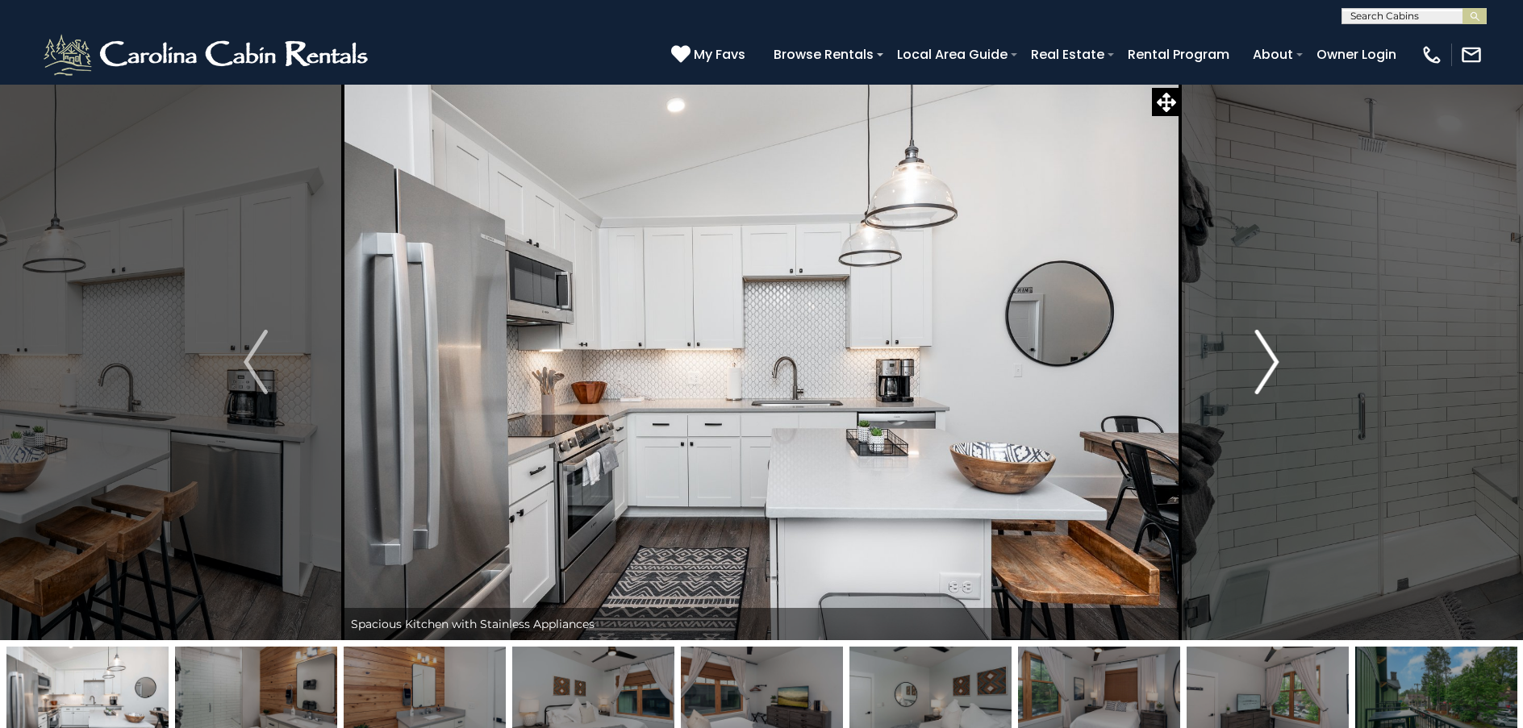
click at [1275, 357] on img "Next" at bounding box center [1267, 362] width 24 height 65
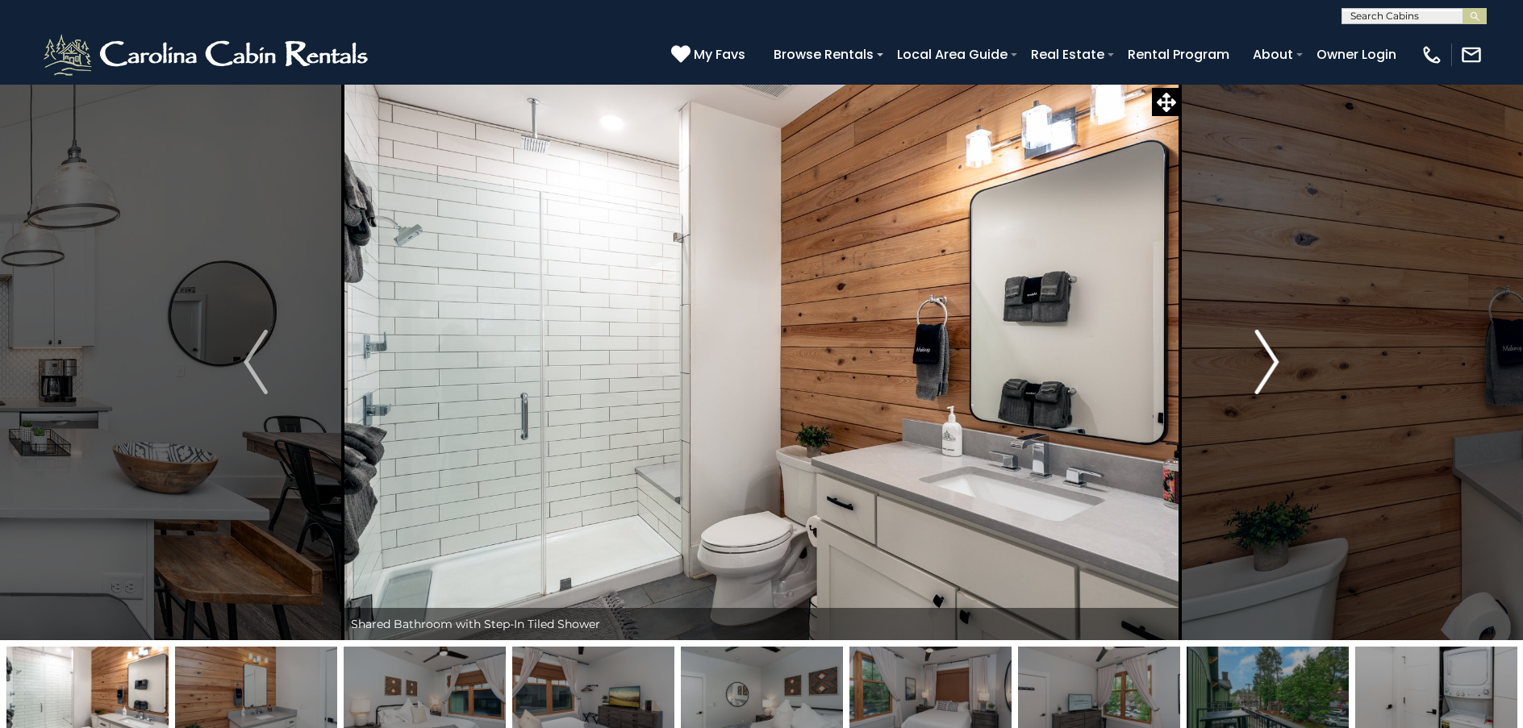
click at [1275, 357] on img "Next" at bounding box center [1267, 362] width 24 height 65
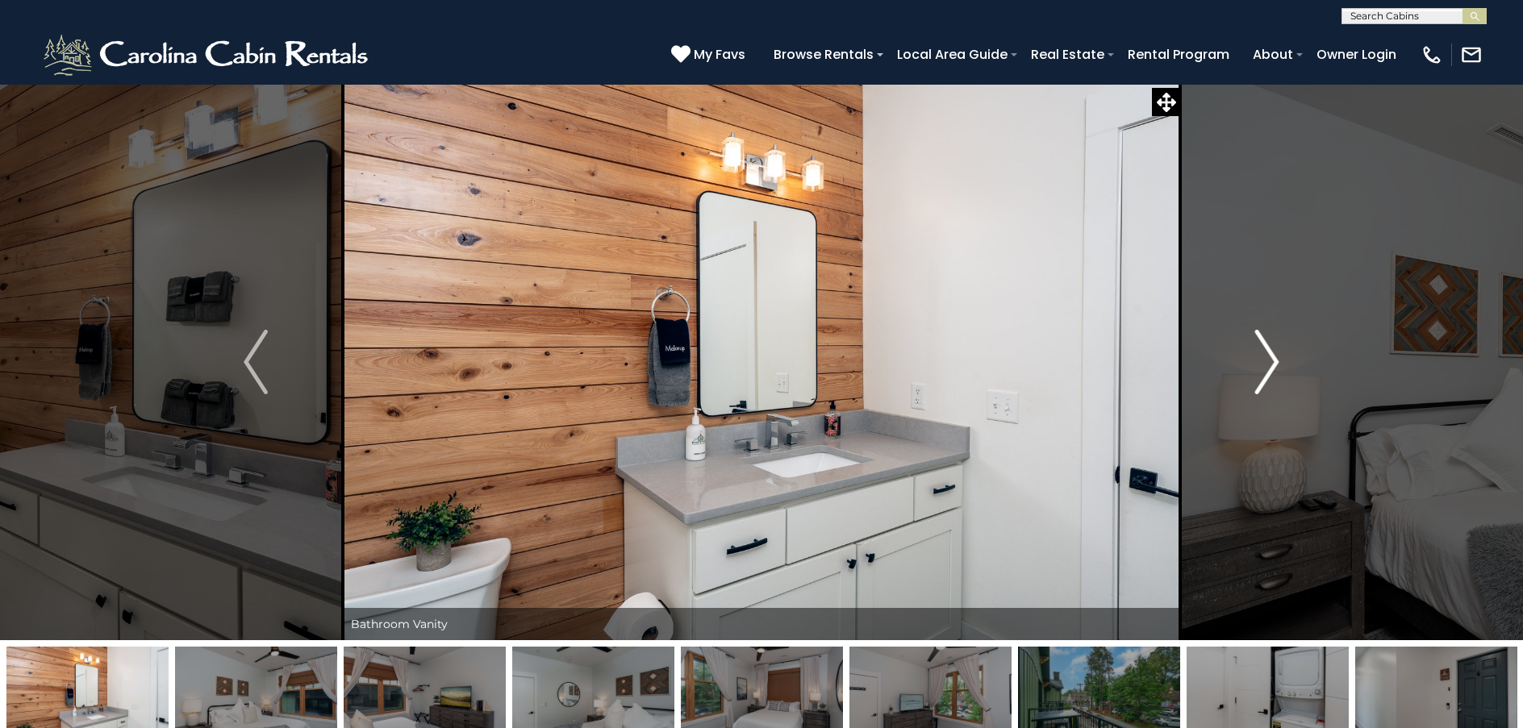
click at [1275, 357] on img "Next" at bounding box center [1267, 362] width 24 height 65
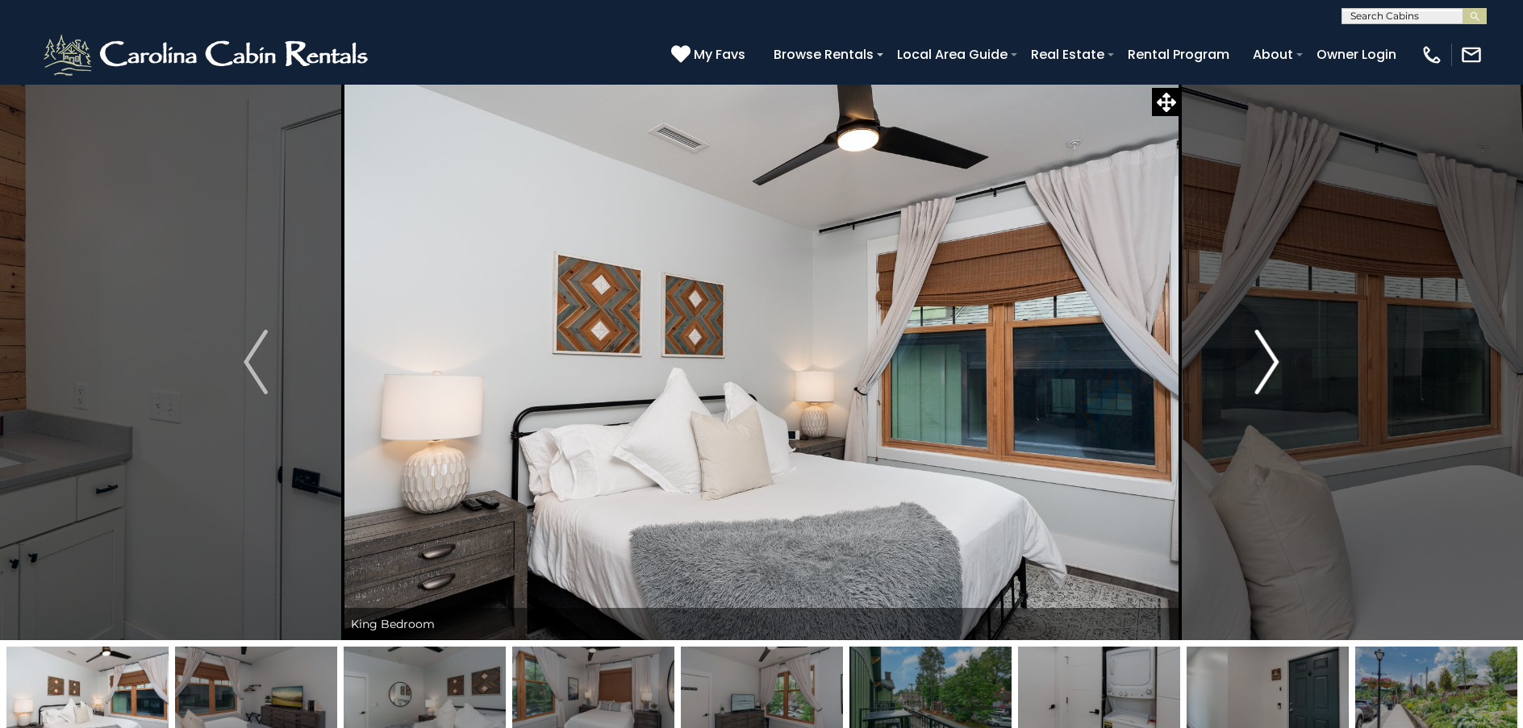
click at [1275, 357] on img "Next" at bounding box center [1267, 362] width 24 height 65
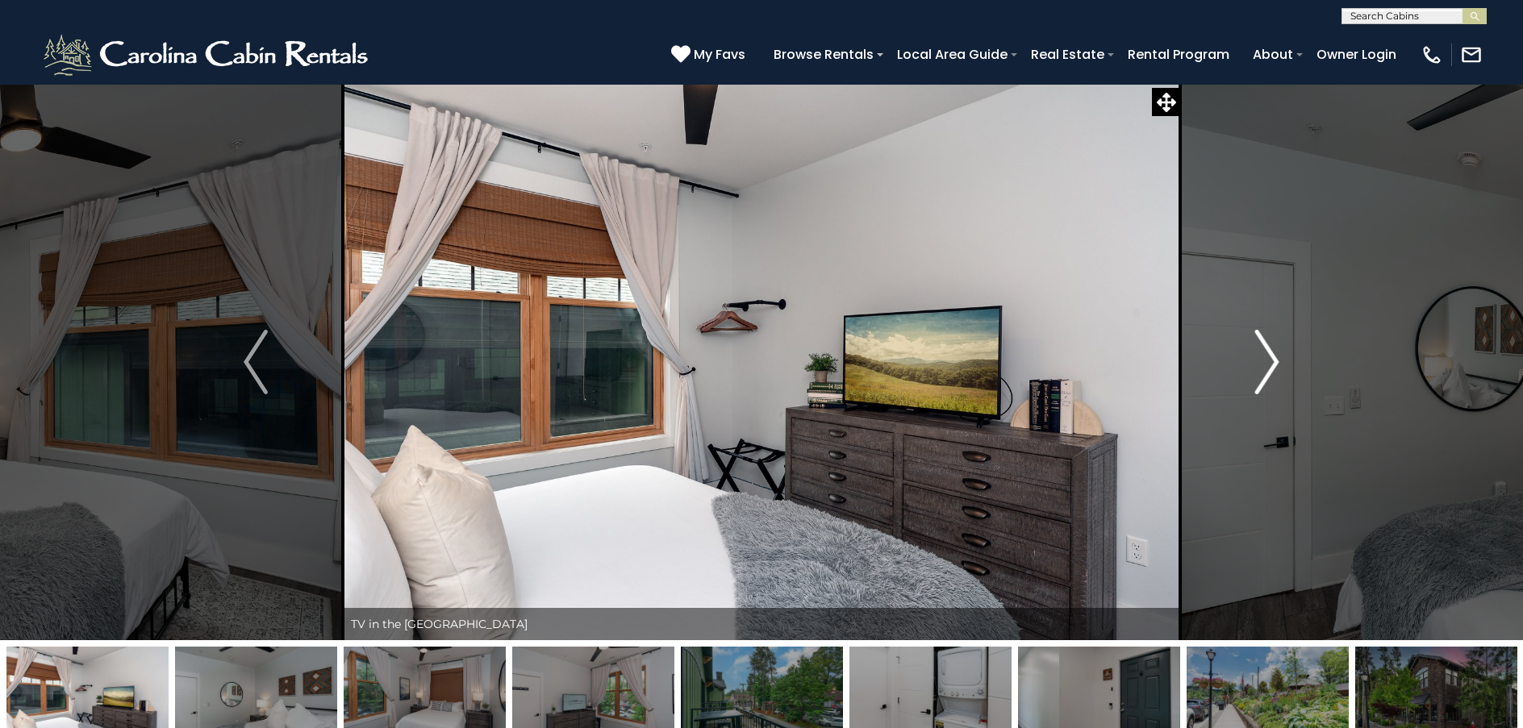
click at [1277, 361] on img "Next" at bounding box center [1267, 362] width 24 height 65
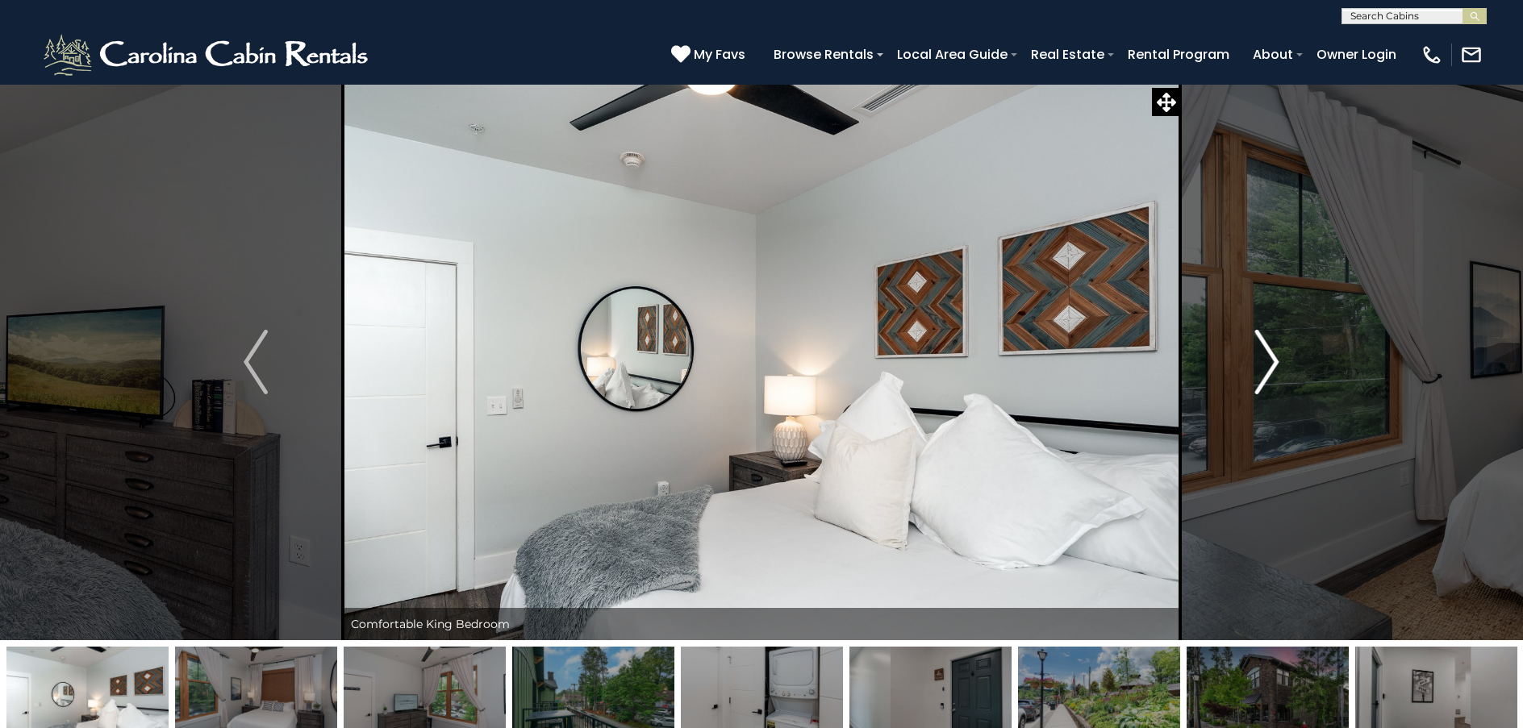
click at [1277, 361] on img "Next" at bounding box center [1267, 362] width 24 height 65
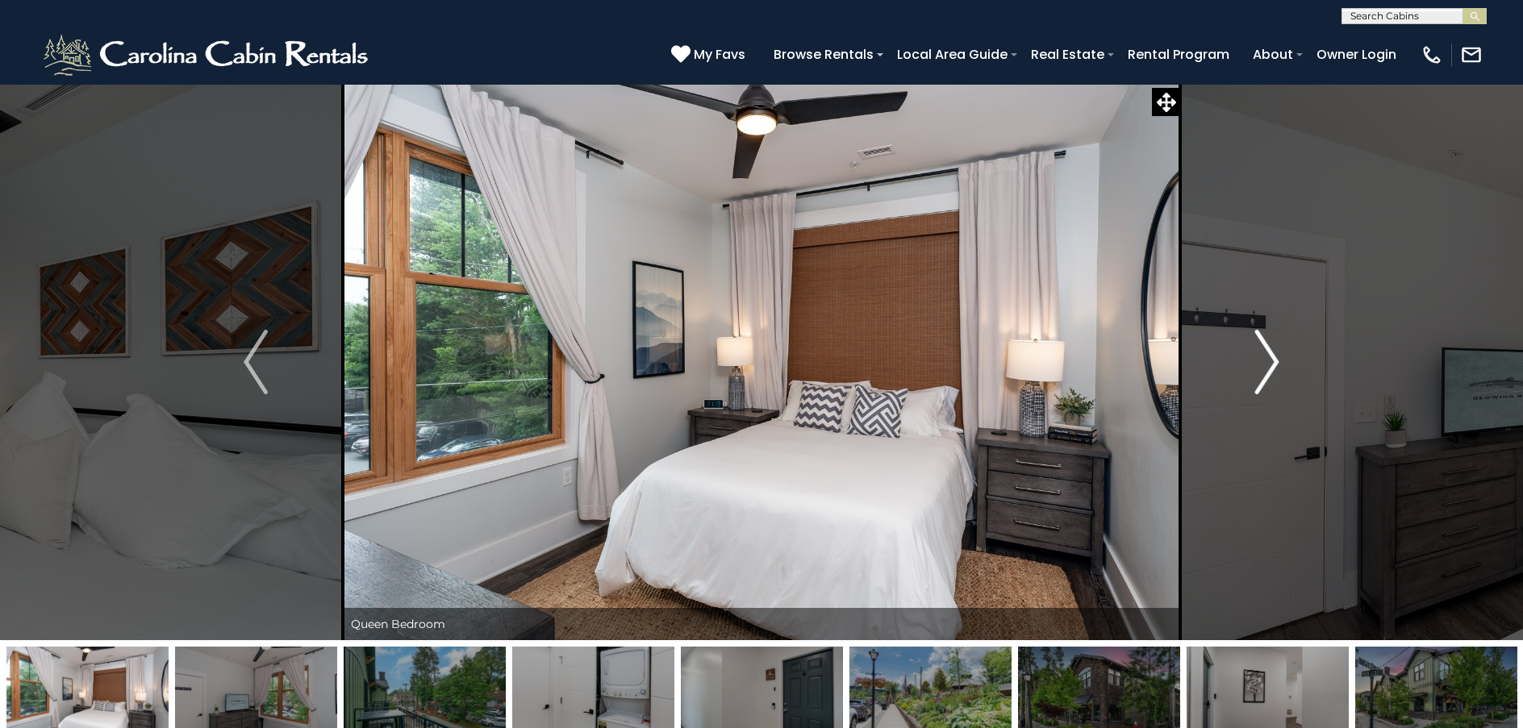
click at [1277, 361] on img "Next" at bounding box center [1267, 362] width 24 height 65
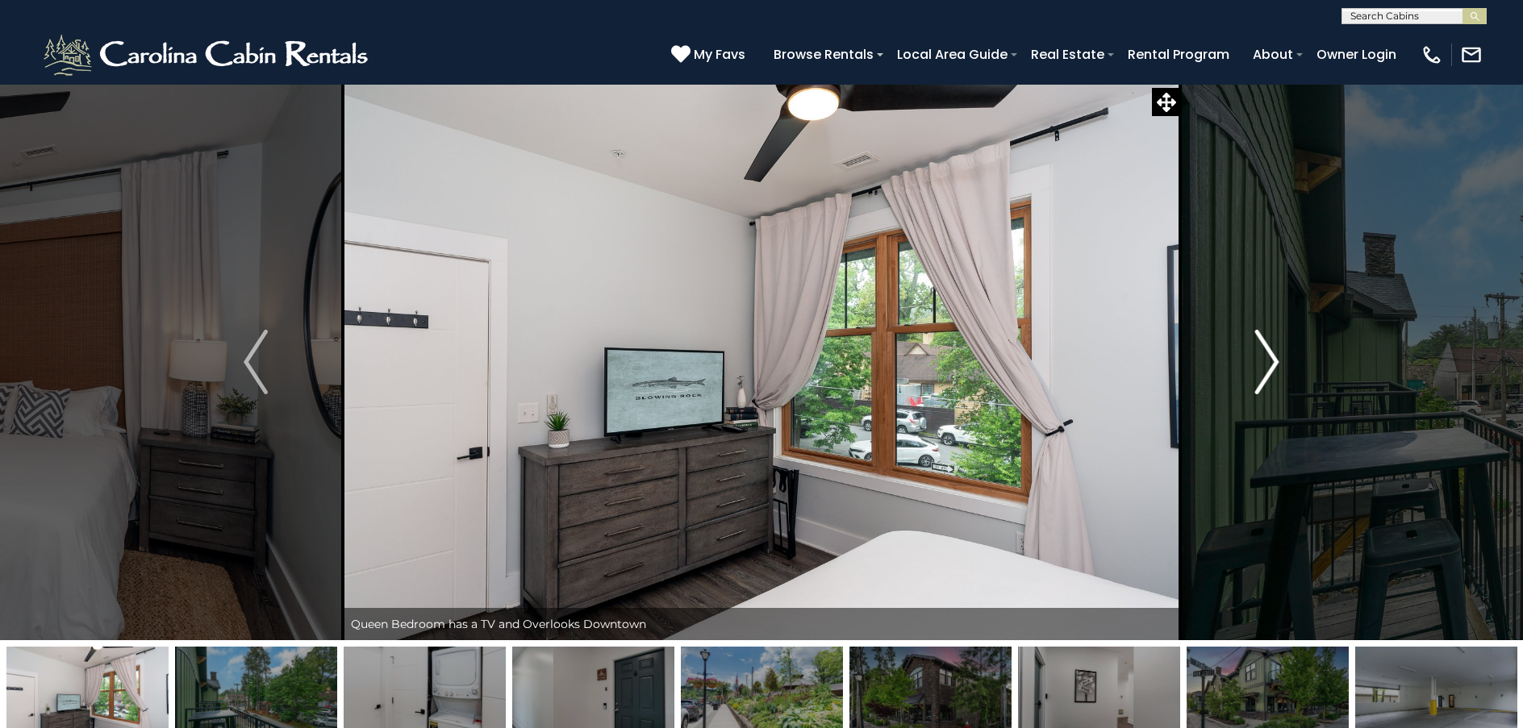
click at [1277, 361] on img "Next" at bounding box center [1267, 362] width 24 height 65
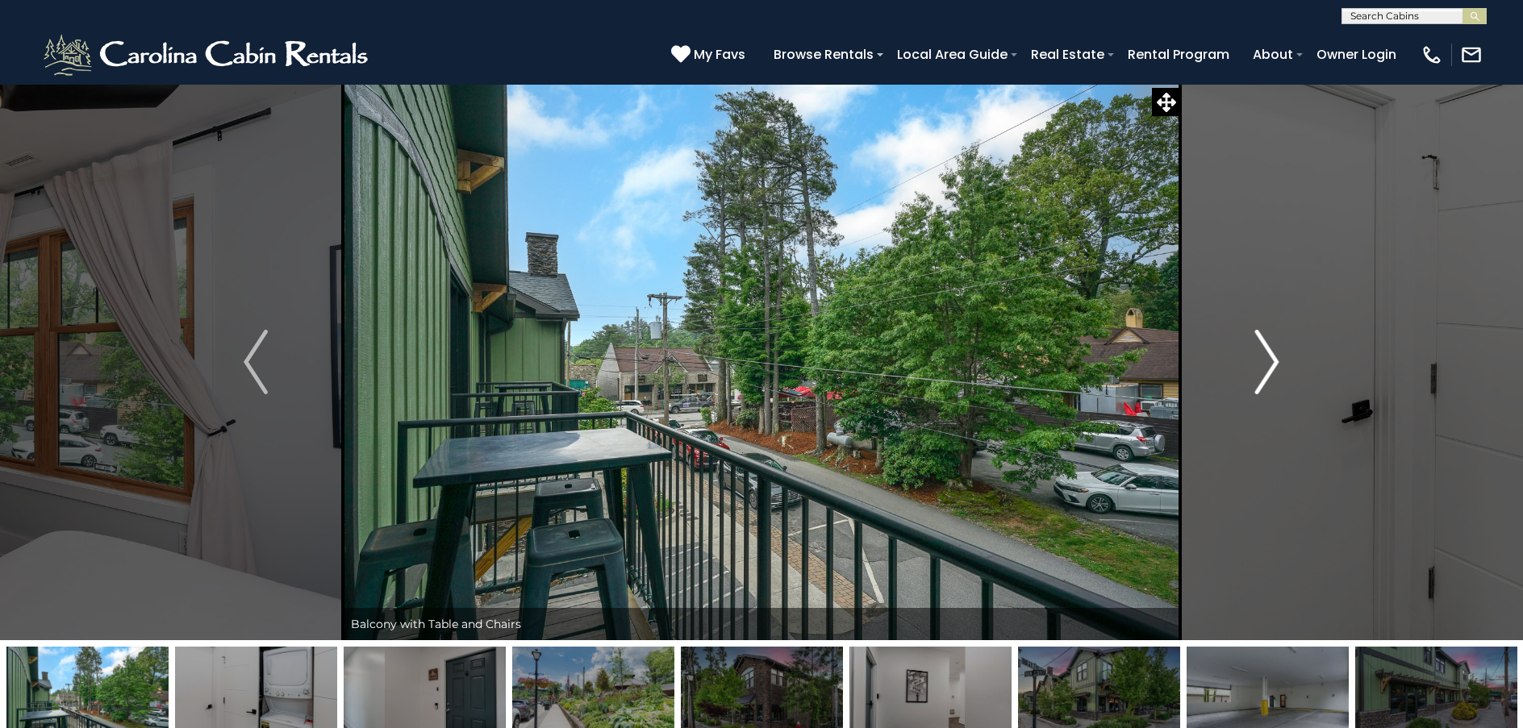
click at [1277, 361] on img "Next" at bounding box center [1267, 362] width 24 height 65
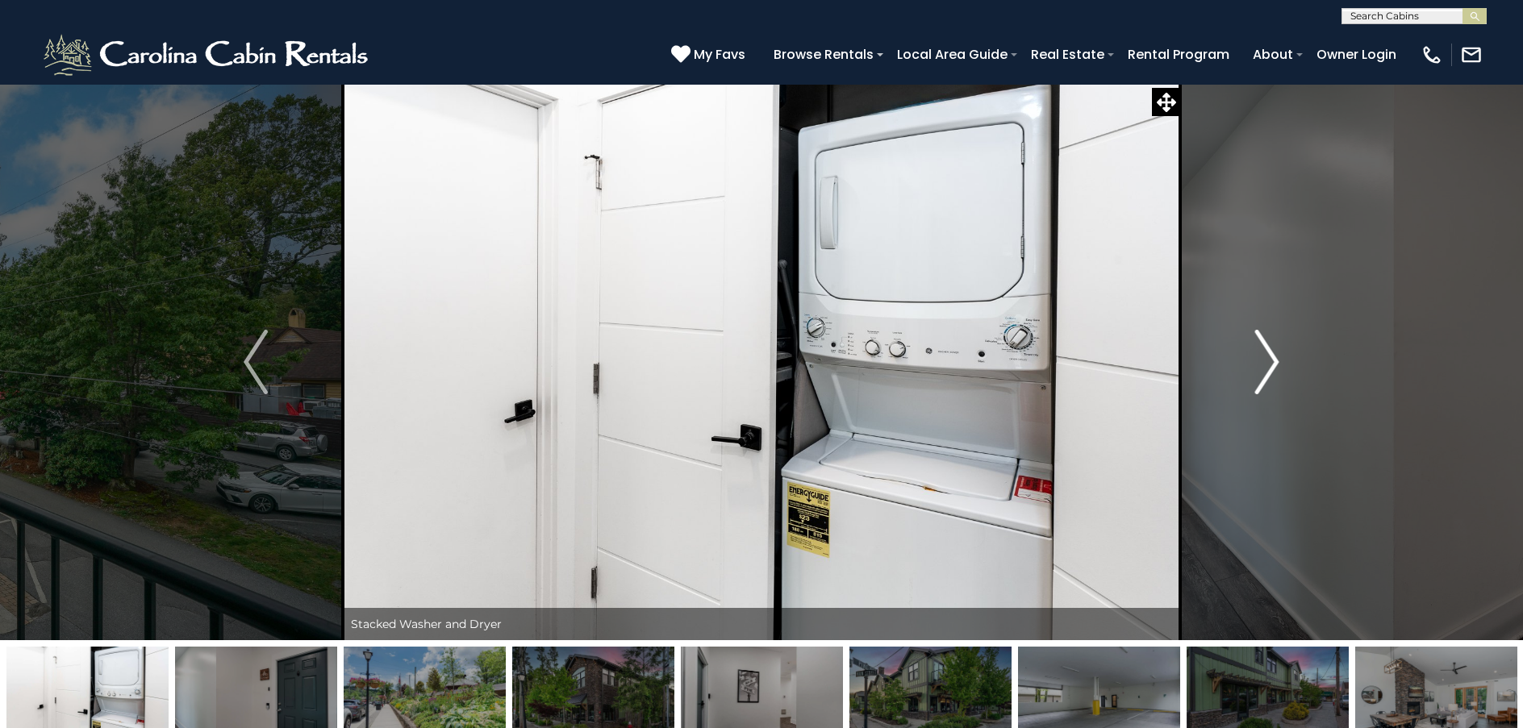
click at [1277, 361] on img "Next" at bounding box center [1267, 362] width 24 height 65
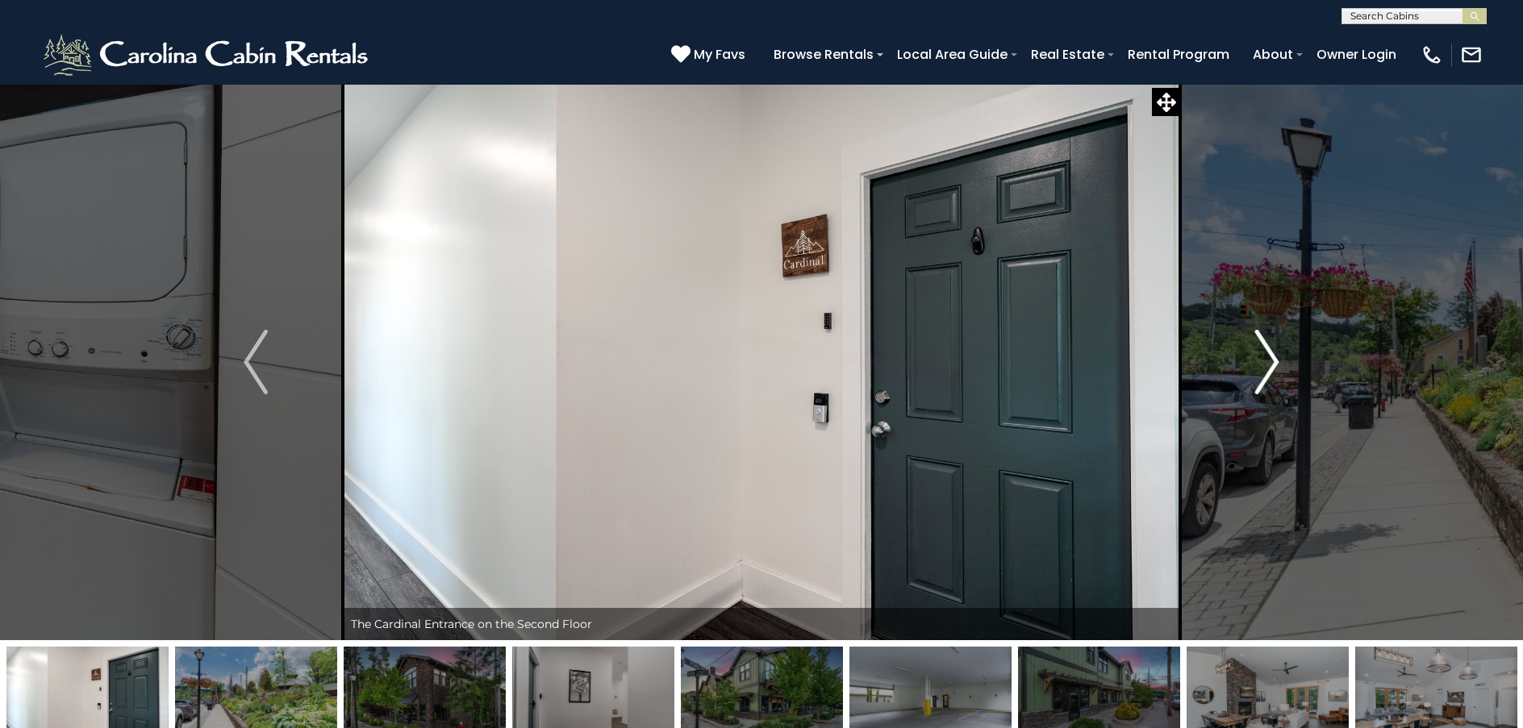
click at [1277, 361] on img "Next" at bounding box center [1267, 362] width 24 height 65
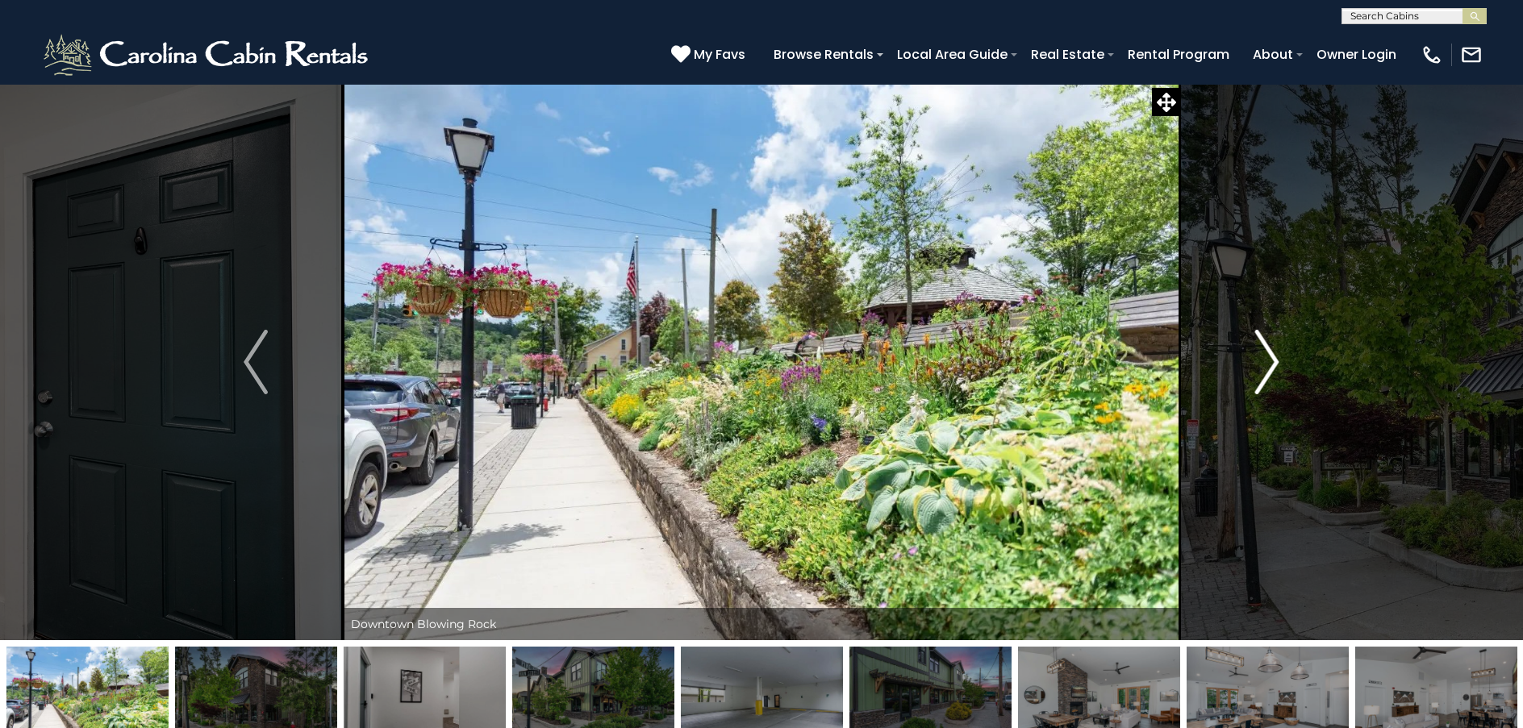
click at [1277, 361] on img "Next" at bounding box center [1267, 362] width 24 height 65
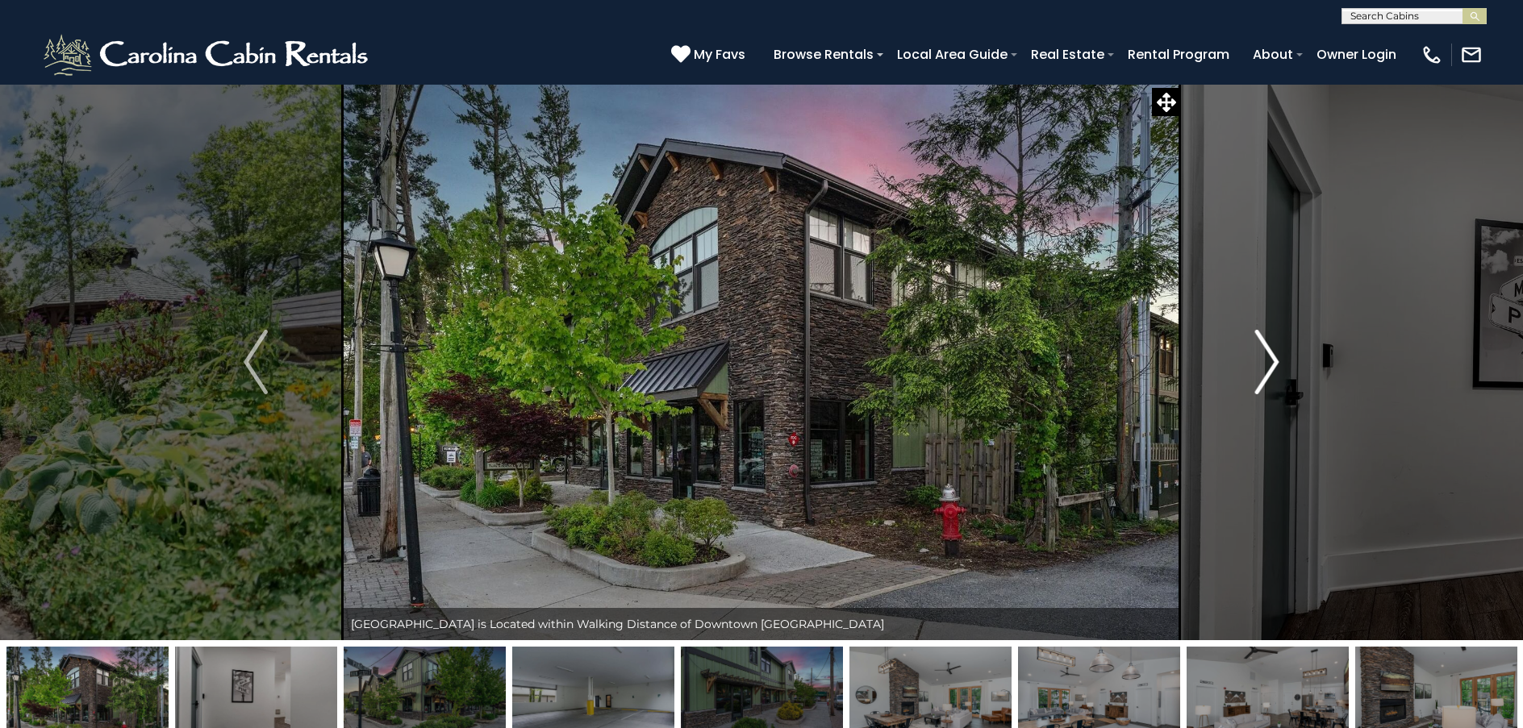
click at [1277, 361] on img "Next" at bounding box center [1267, 362] width 24 height 65
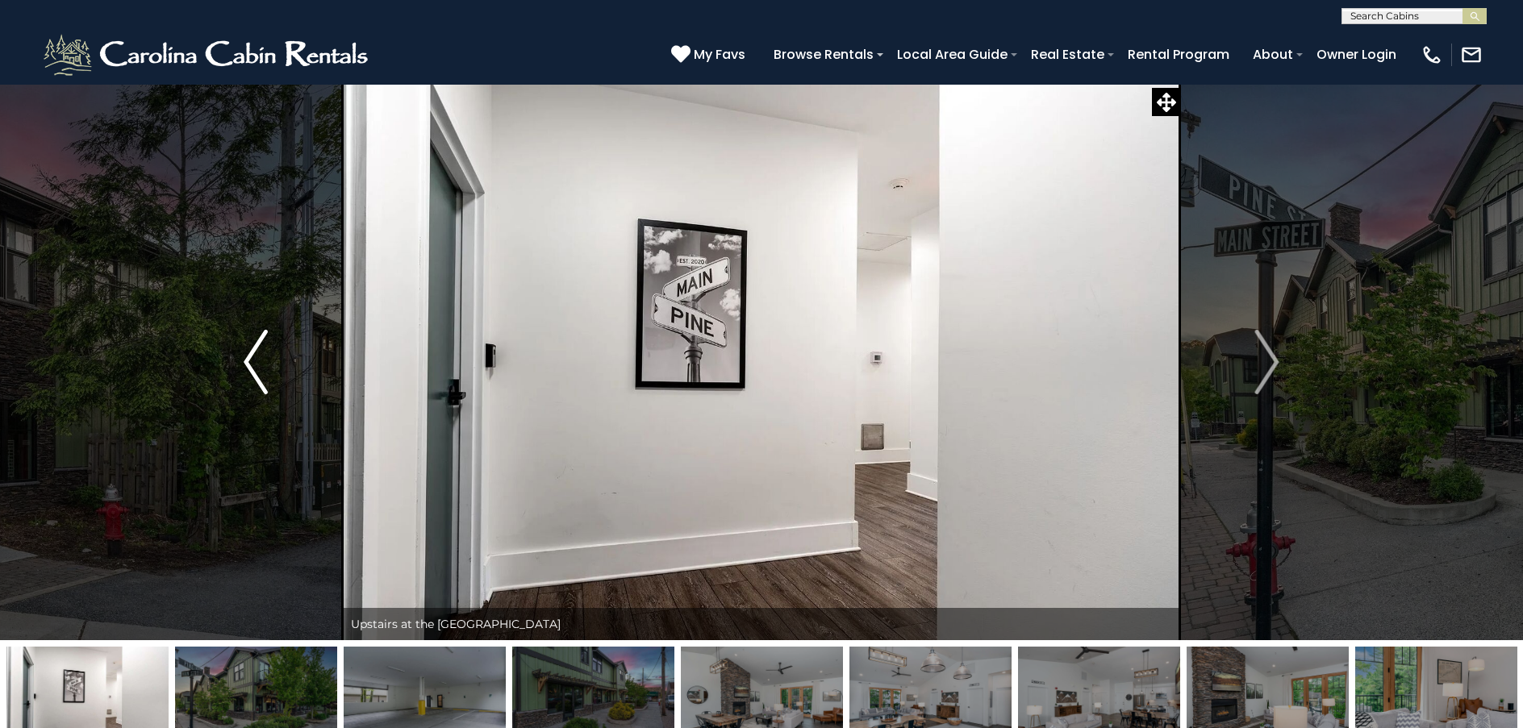
click at [263, 386] on img "Previous" at bounding box center [256, 362] width 24 height 65
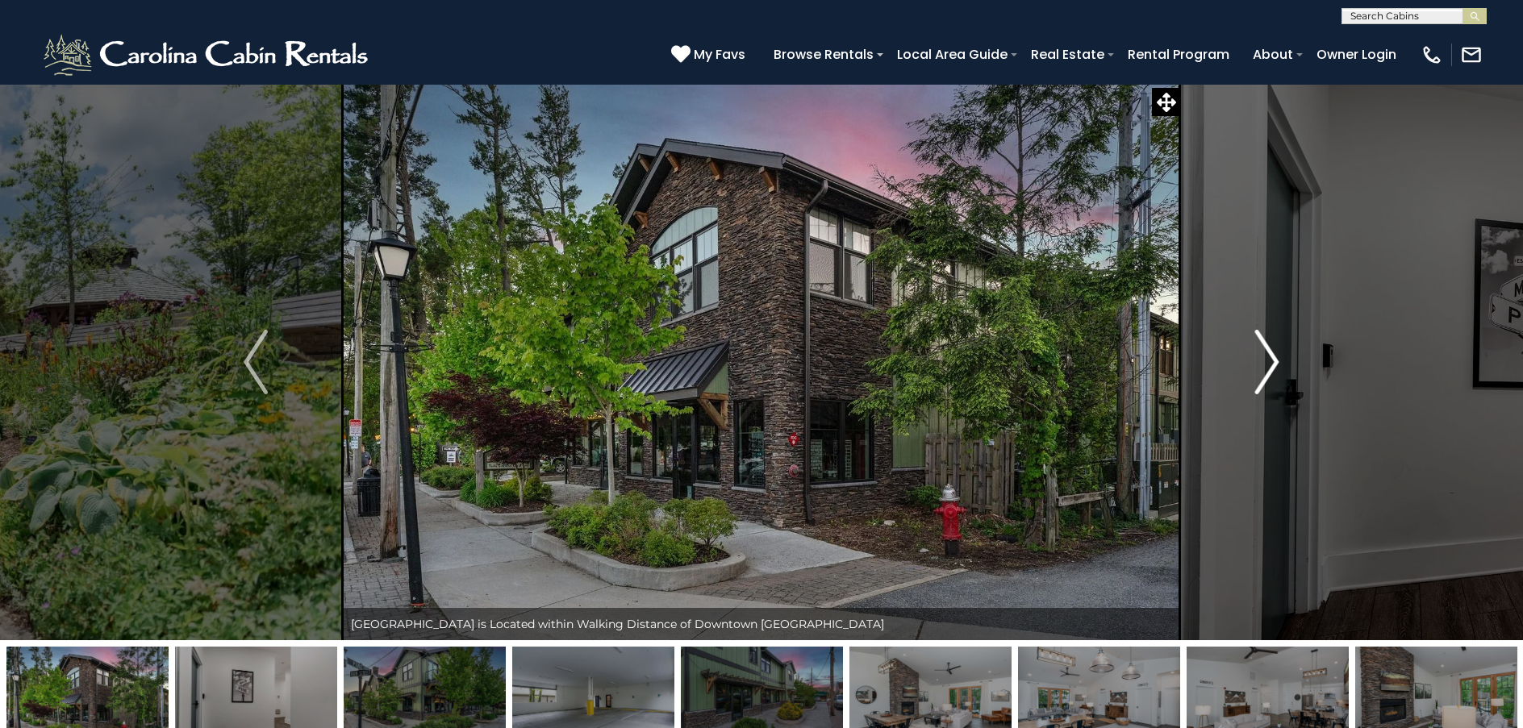
click at [1275, 356] on img "Next" at bounding box center [1267, 362] width 24 height 65
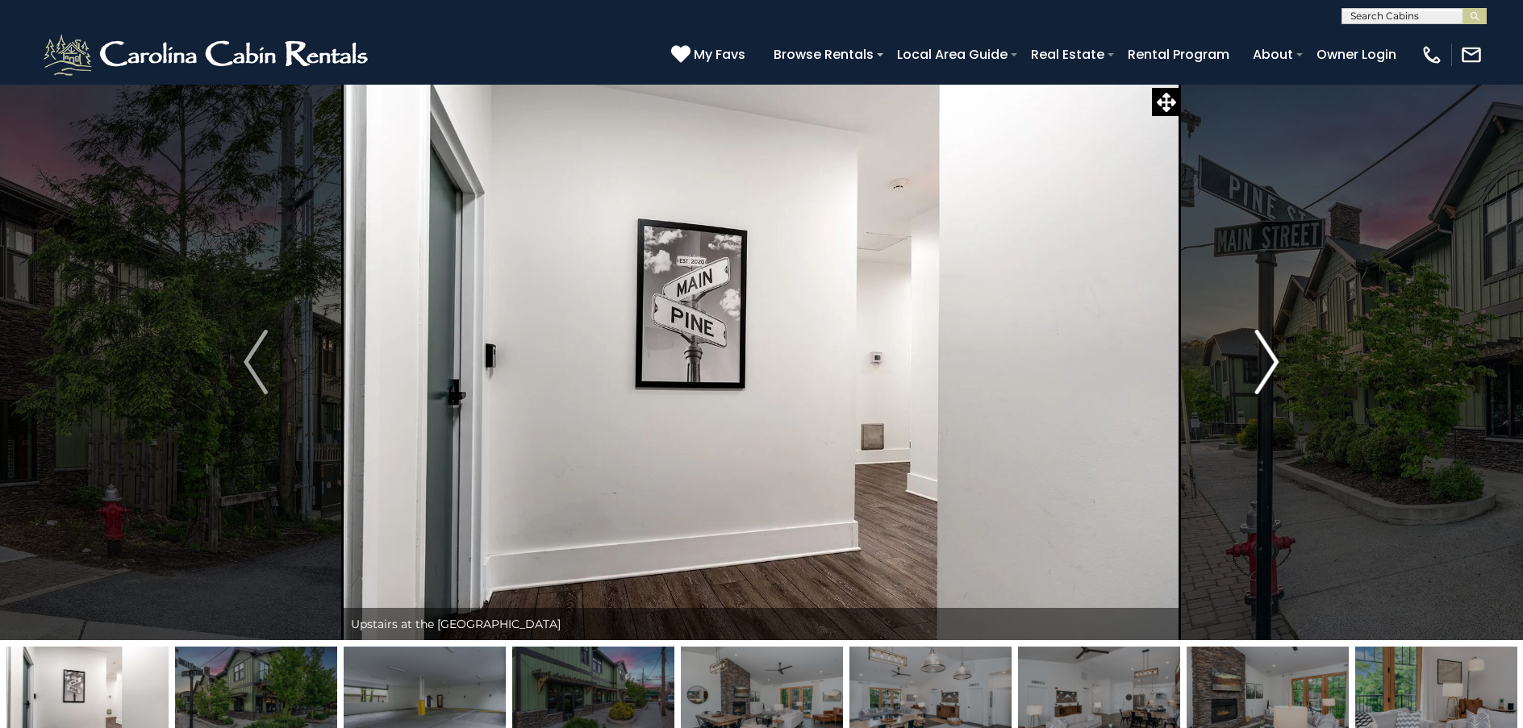
click at [1275, 356] on img "Next" at bounding box center [1267, 362] width 24 height 65
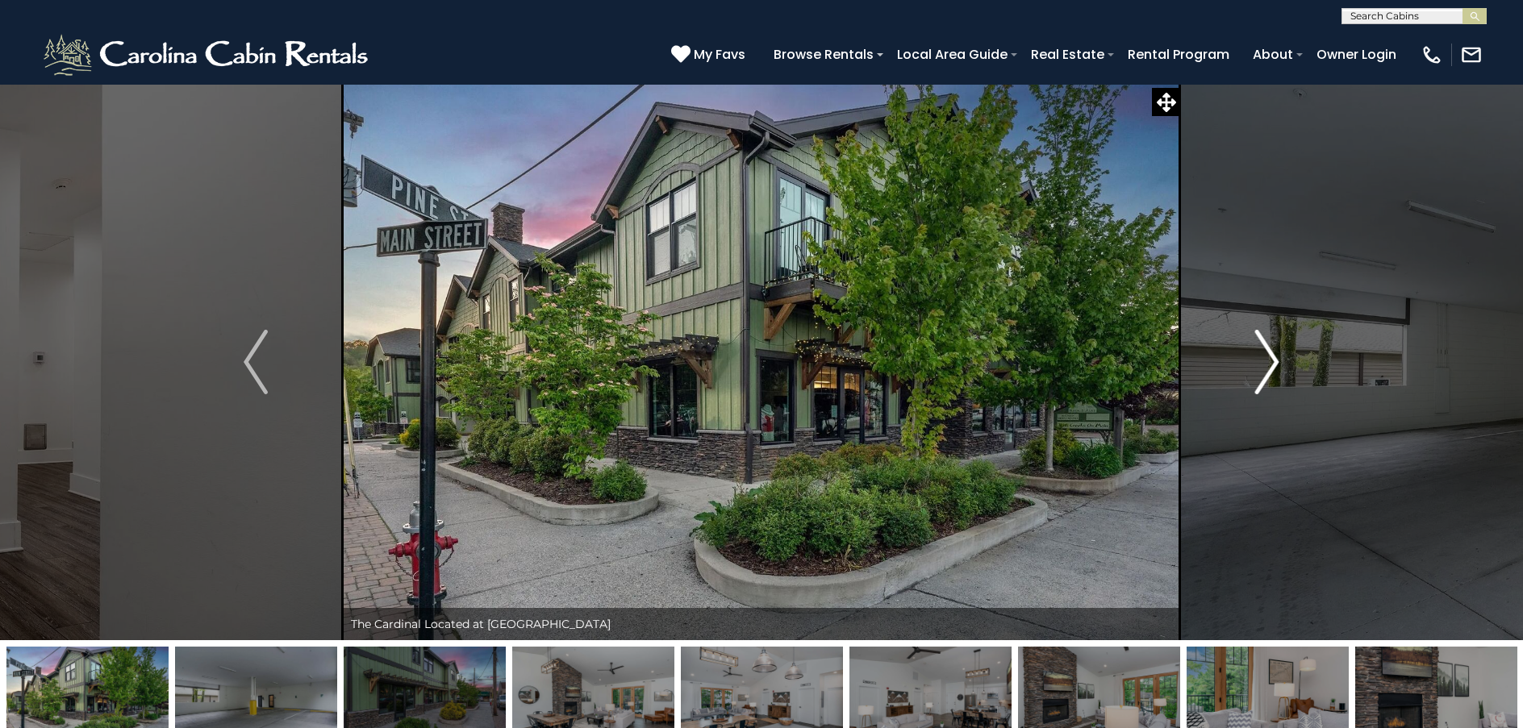
click at [1275, 356] on img "Next" at bounding box center [1267, 362] width 24 height 65
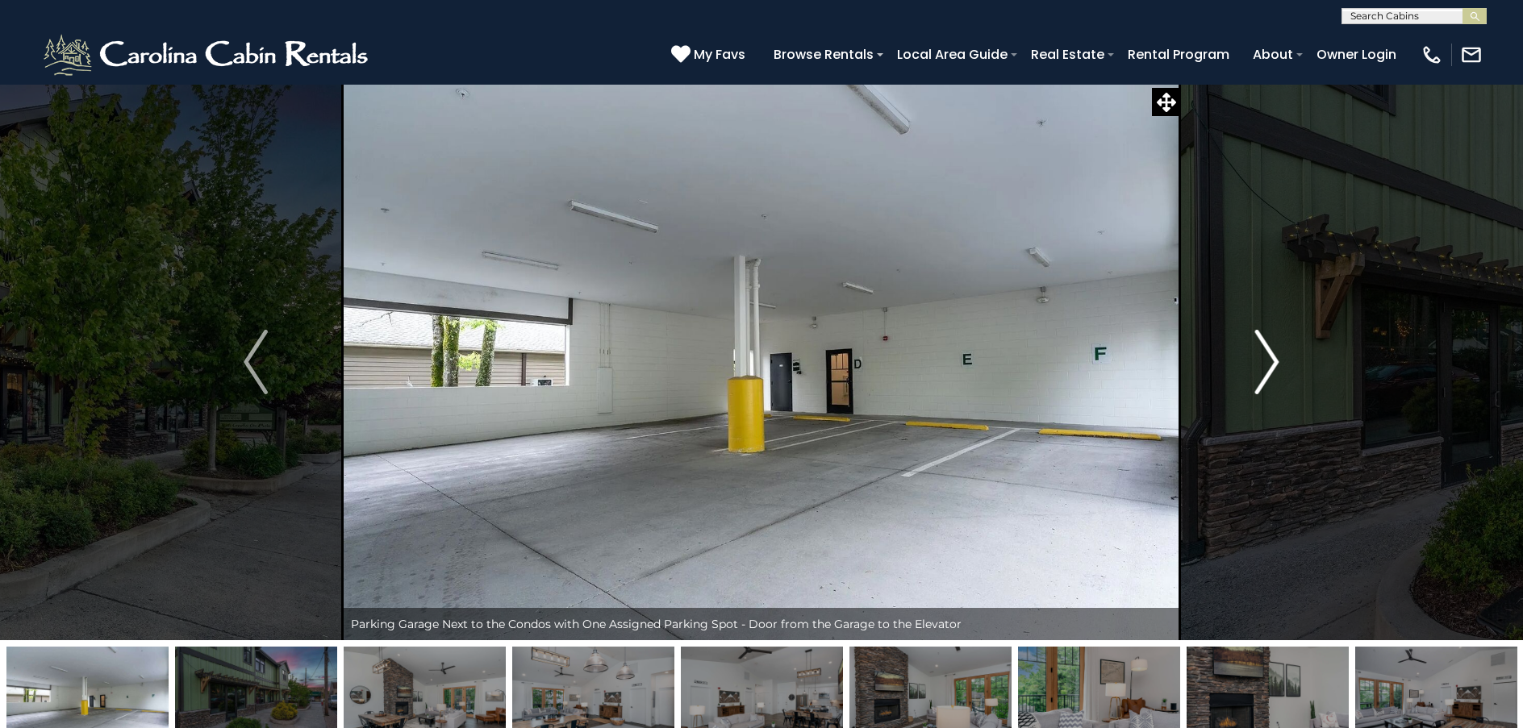
click at [1275, 356] on img "Next" at bounding box center [1267, 362] width 24 height 65
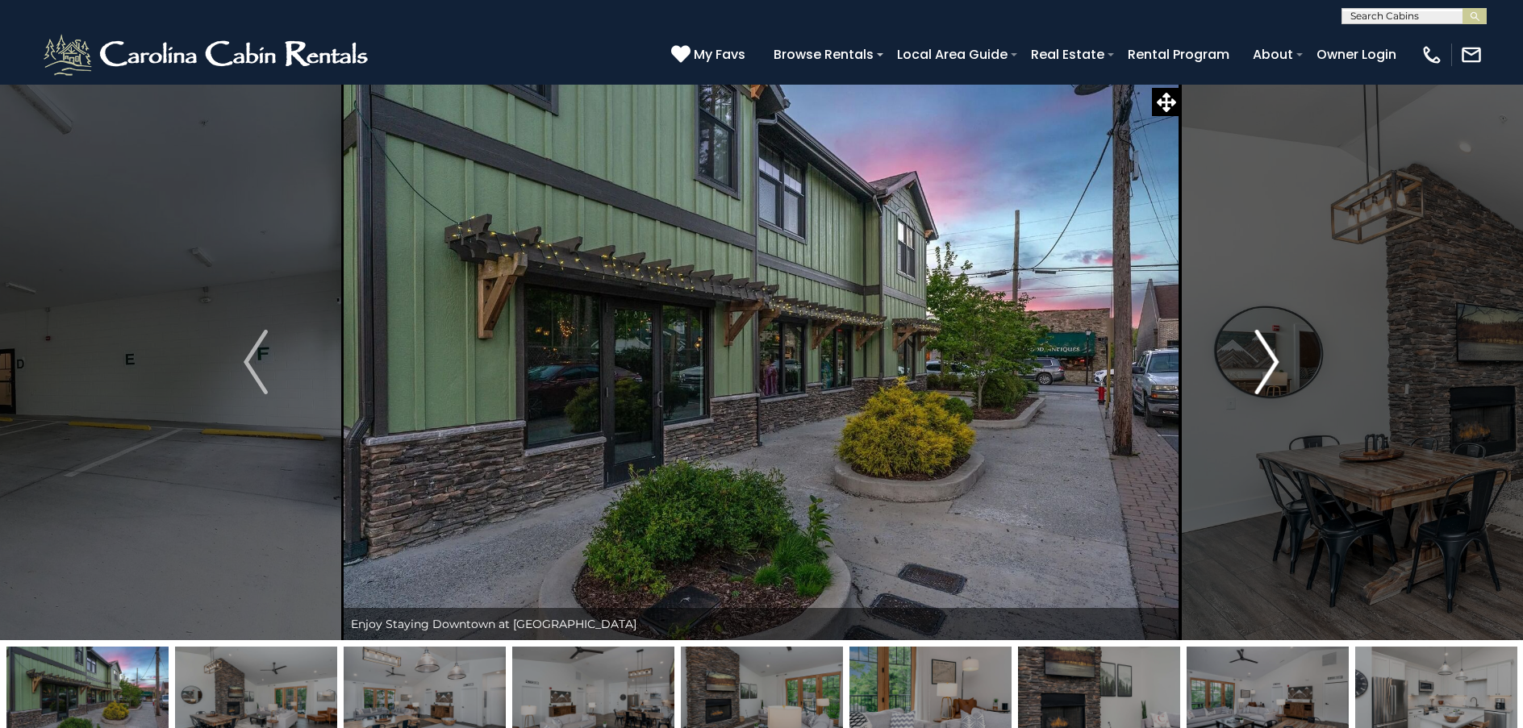
click at [1275, 356] on img "Next" at bounding box center [1267, 362] width 24 height 65
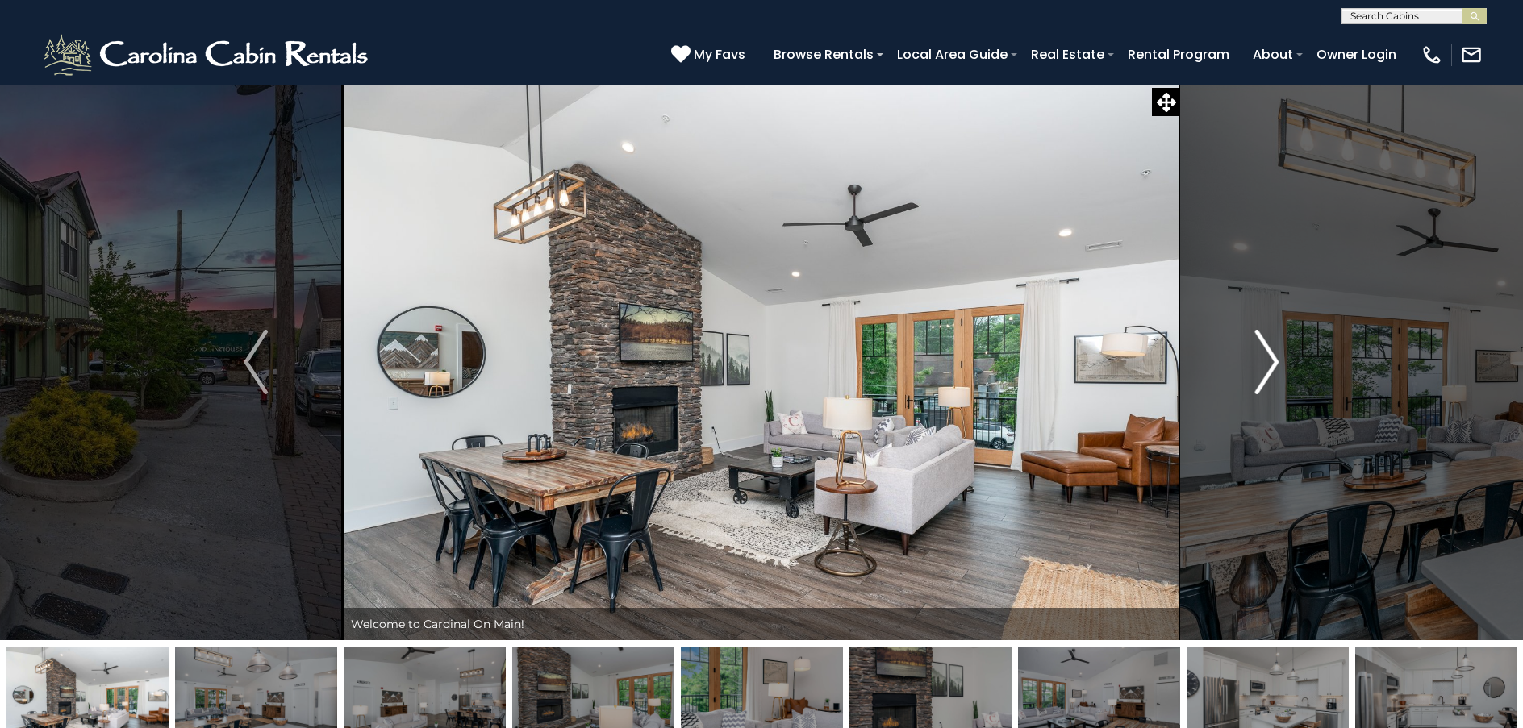
click at [1275, 356] on img "Next" at bounding box center [1267, 362] width 24 height 65
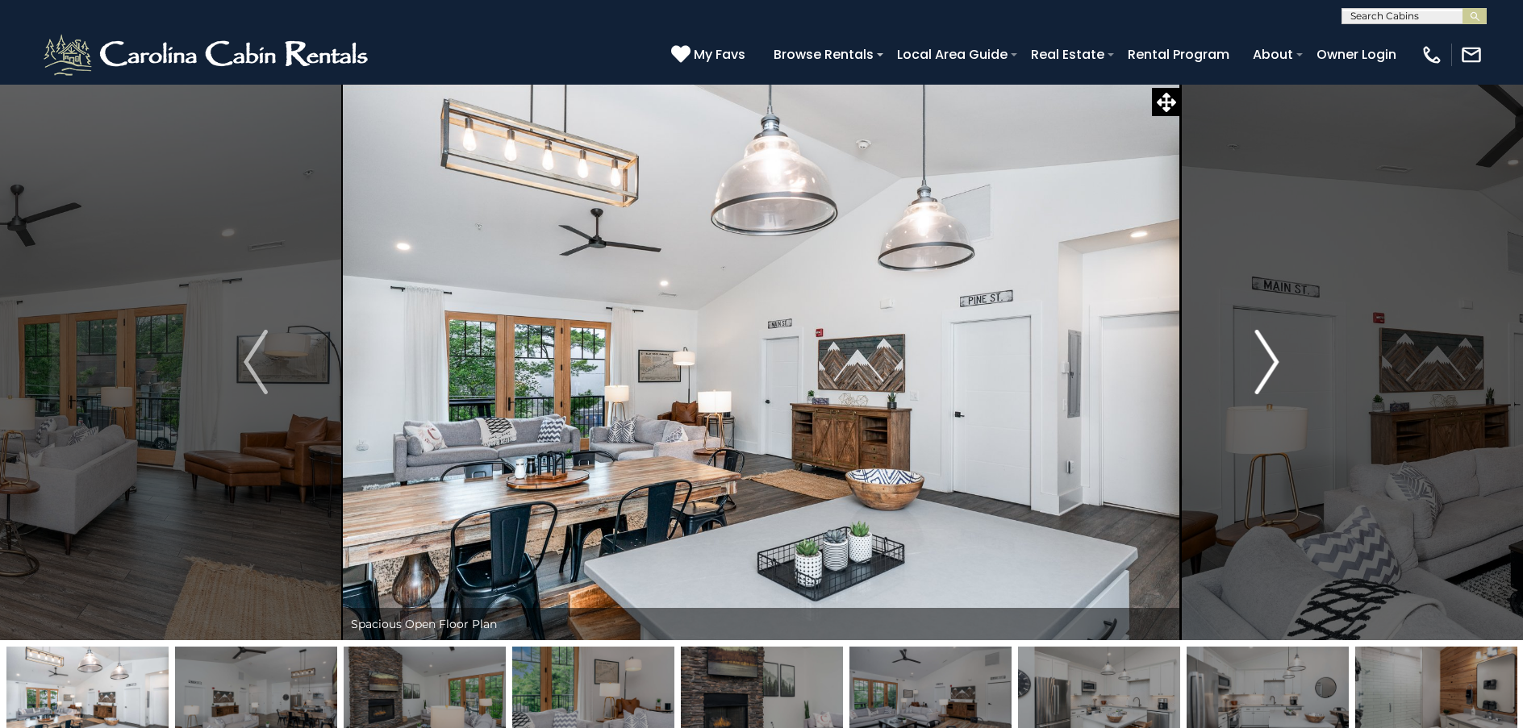
click at [1275, 356] on img "Next" at bounding box center [1267, 362] width 24 height 65
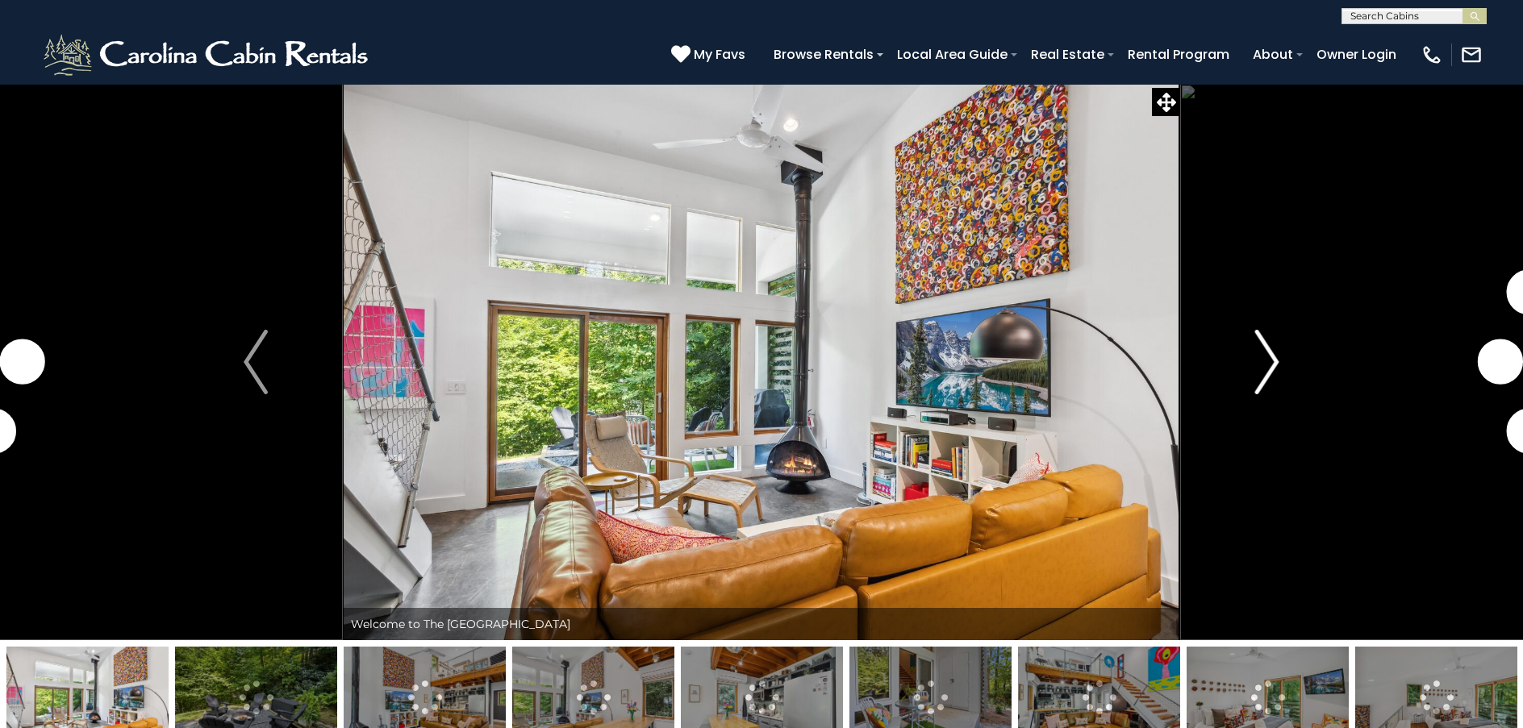
click at [1274, 358] on img "Next" at bounding box center [1267, 362] width 24 height 65
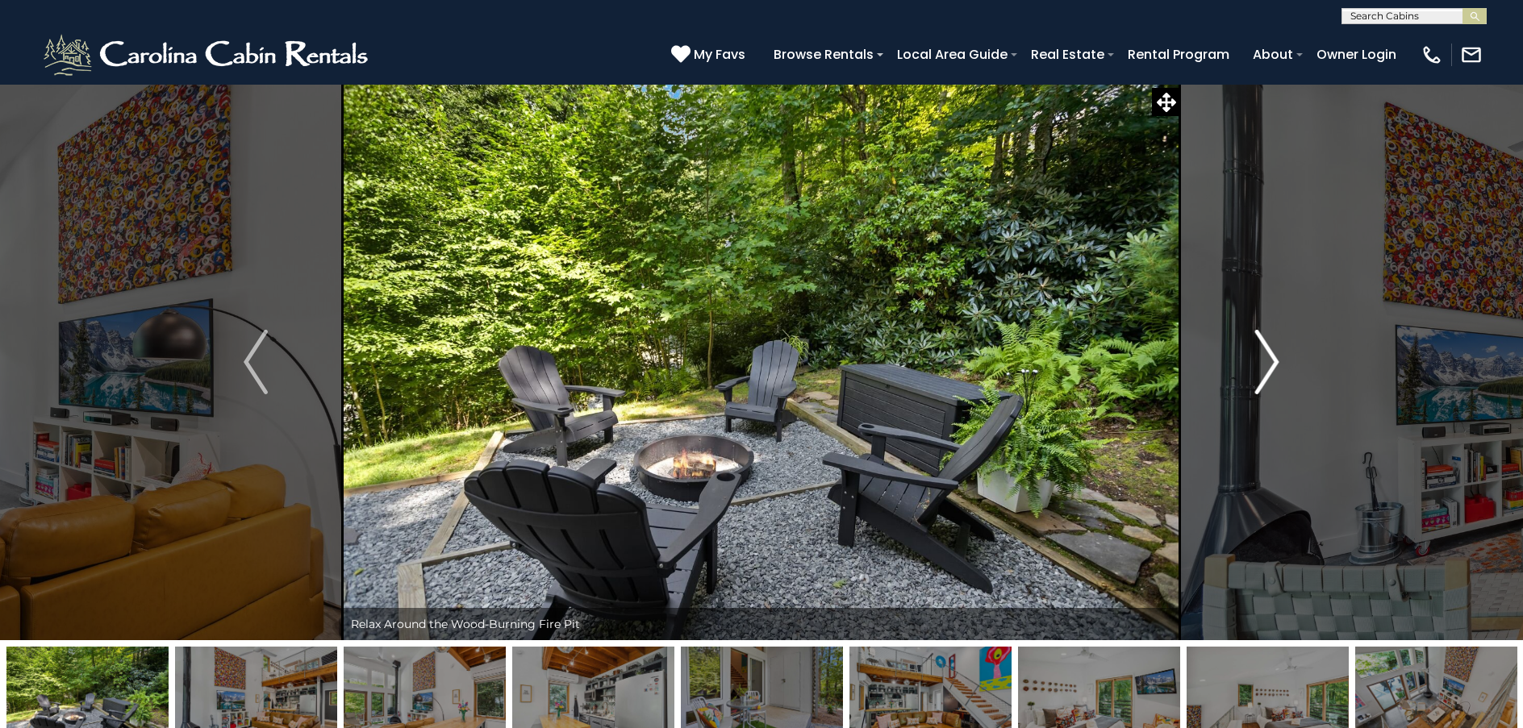
click at [1274, 358] on img "Next" at bounding box center [1267, 362] width 24 height 65
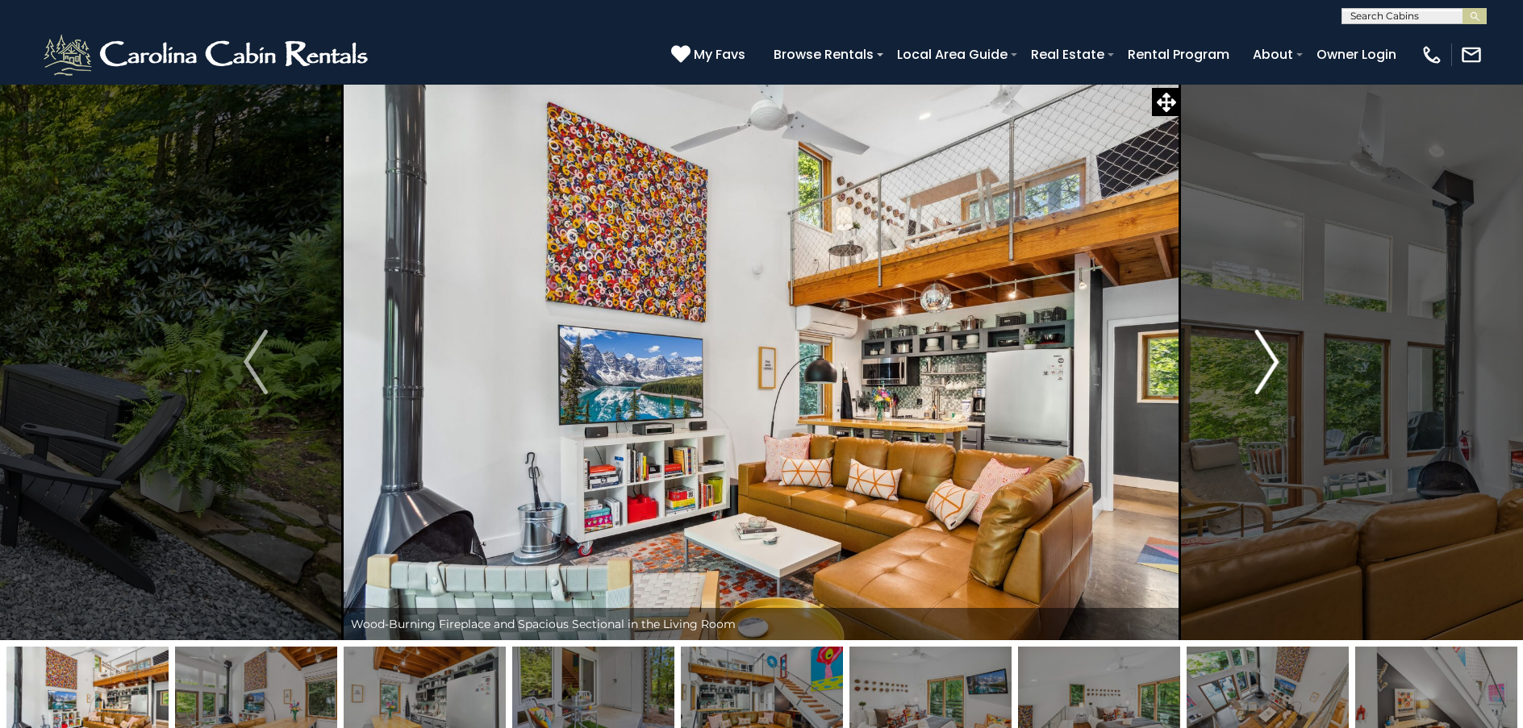
click at [1274, 358] on img "Next" at bounding box center [1267, 362] width 24 height 65
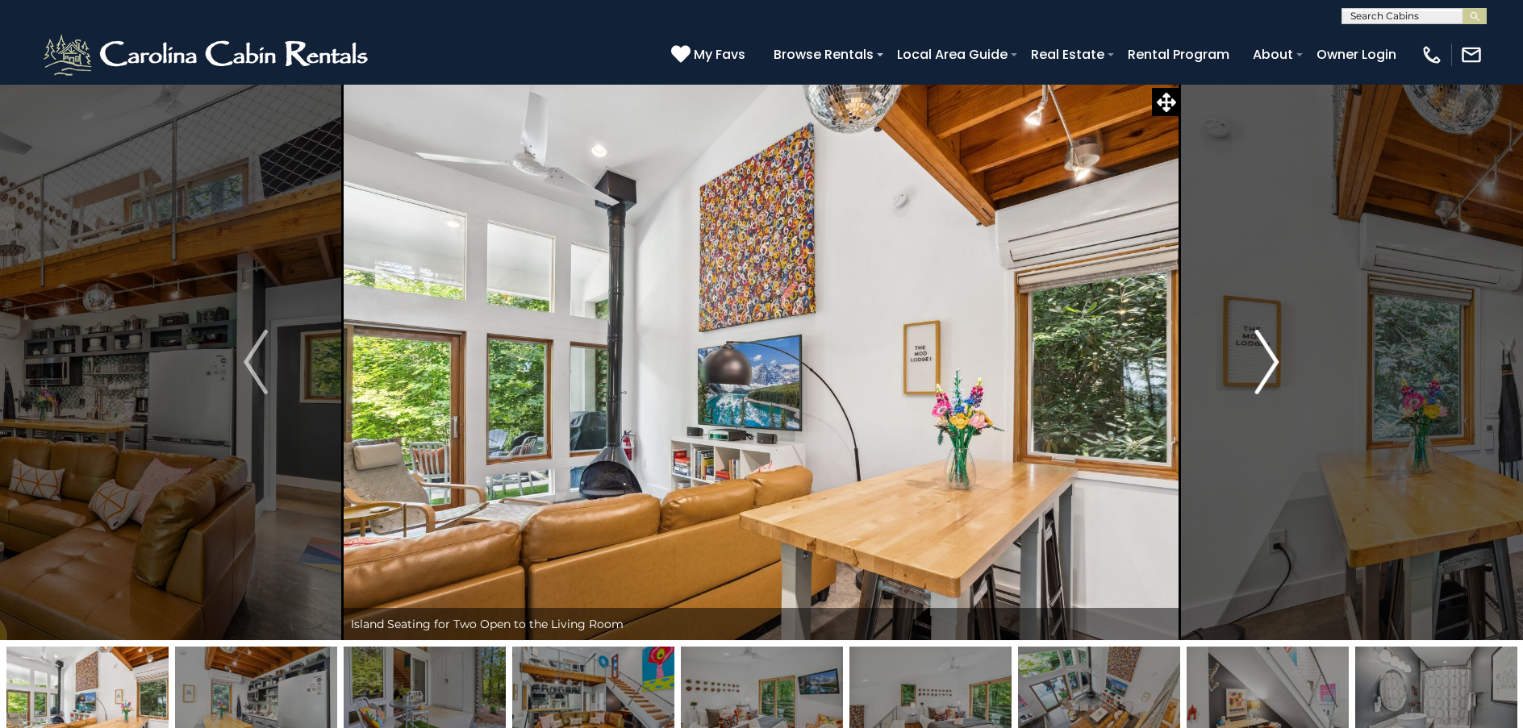
click at [1274, 358] on img "Next" at bounding box center [1267, 362] width 24 height 65
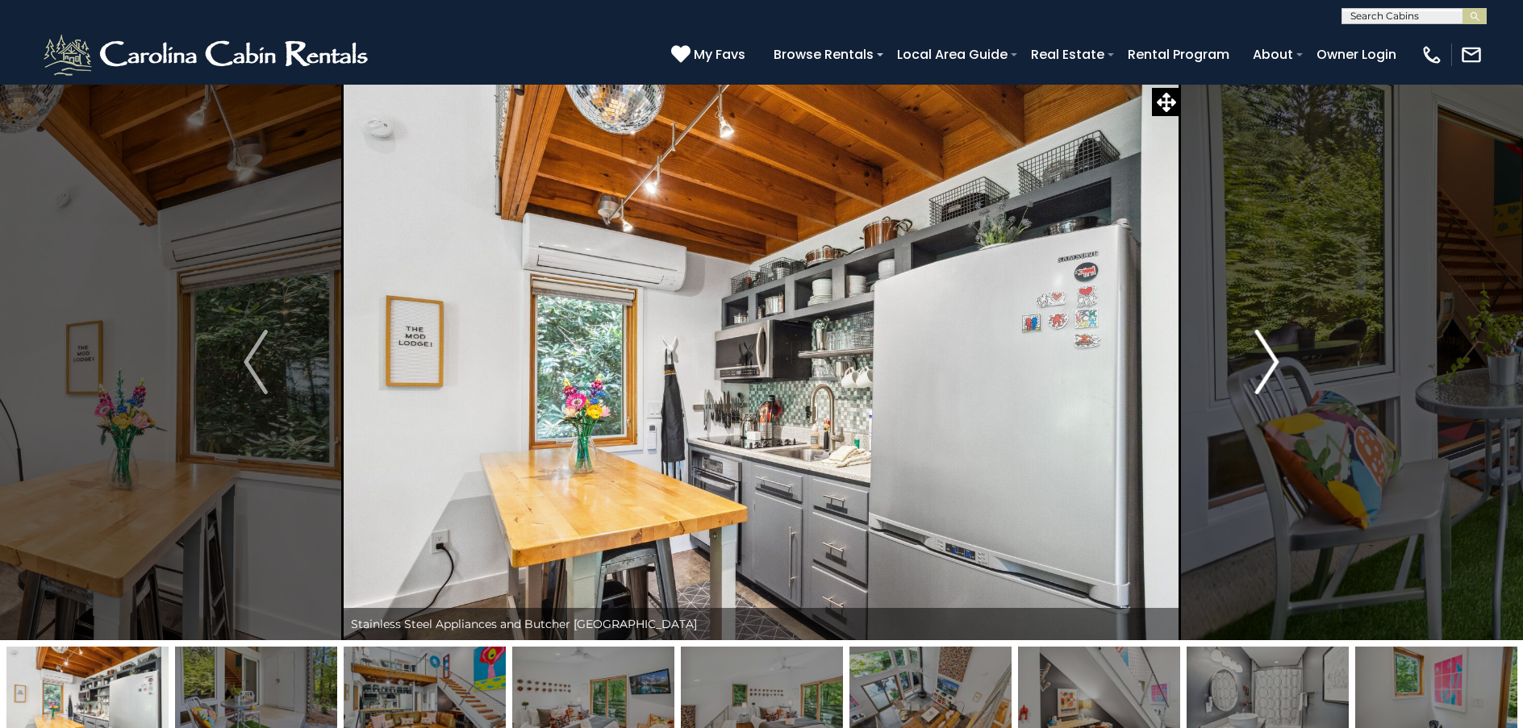
click at [1275, 358] on img "Next" at bounding box center [1267, 362] width 24 height 65
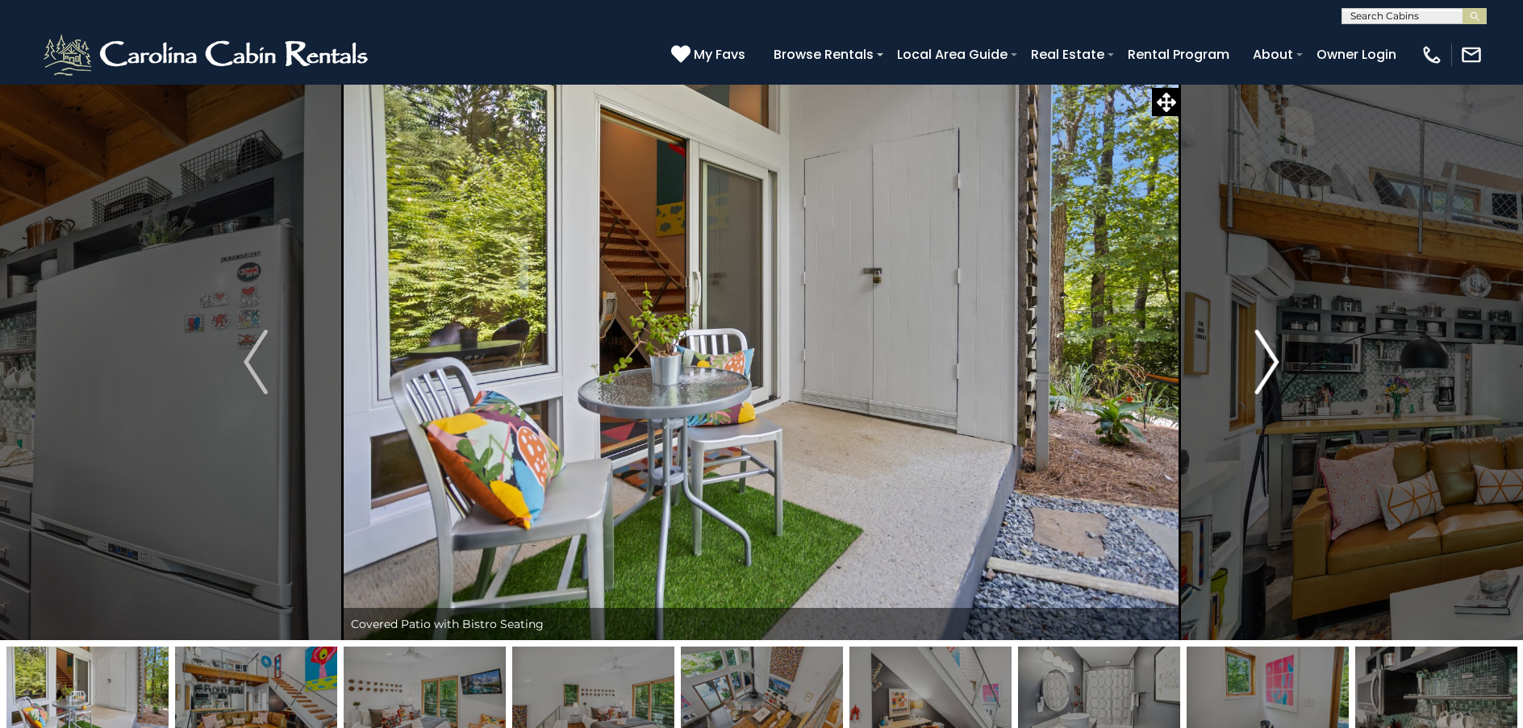
click at [1275, 358] on img "Next" at bounding box center [1267, 362] width 24 height 65
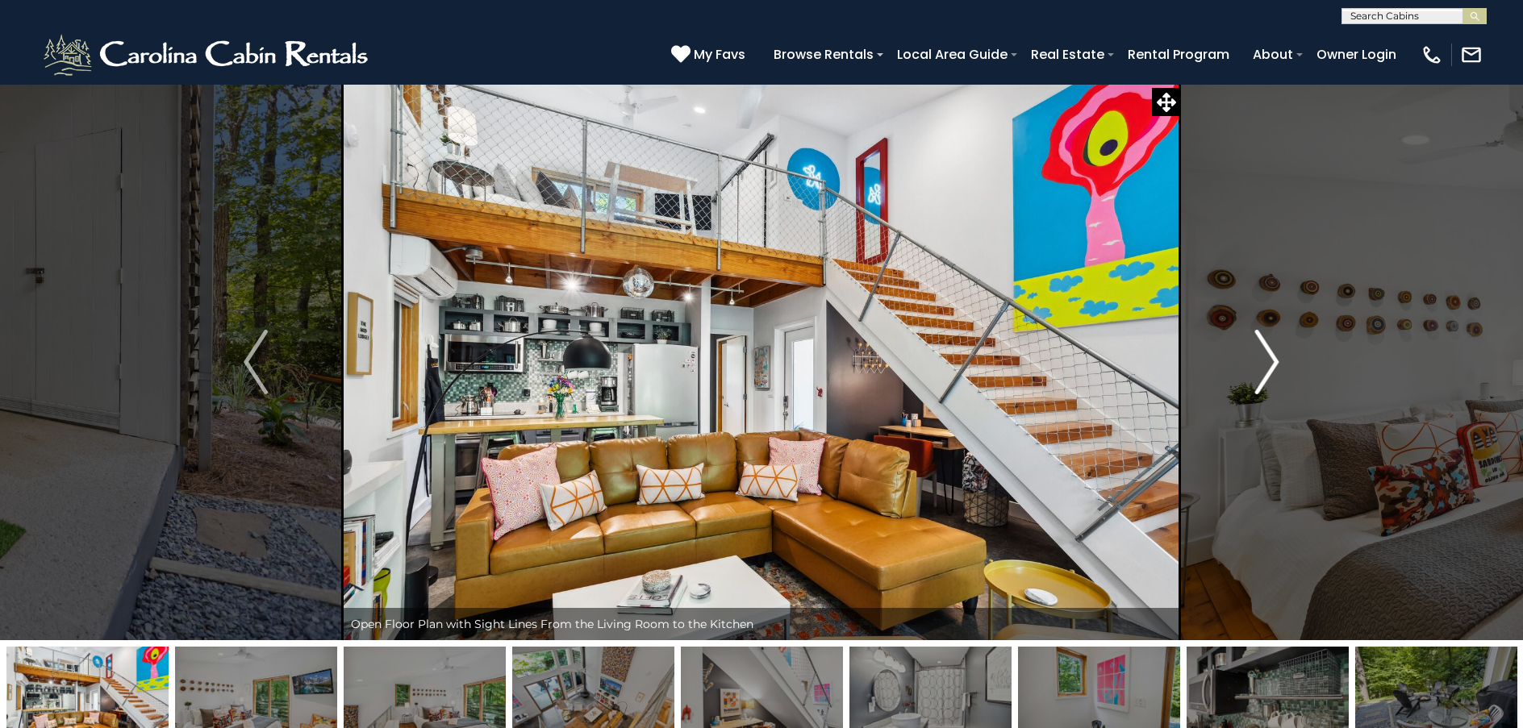
click at [1275, 358] on img "Next" at bounding box center [1267, 362] width 24 height 65
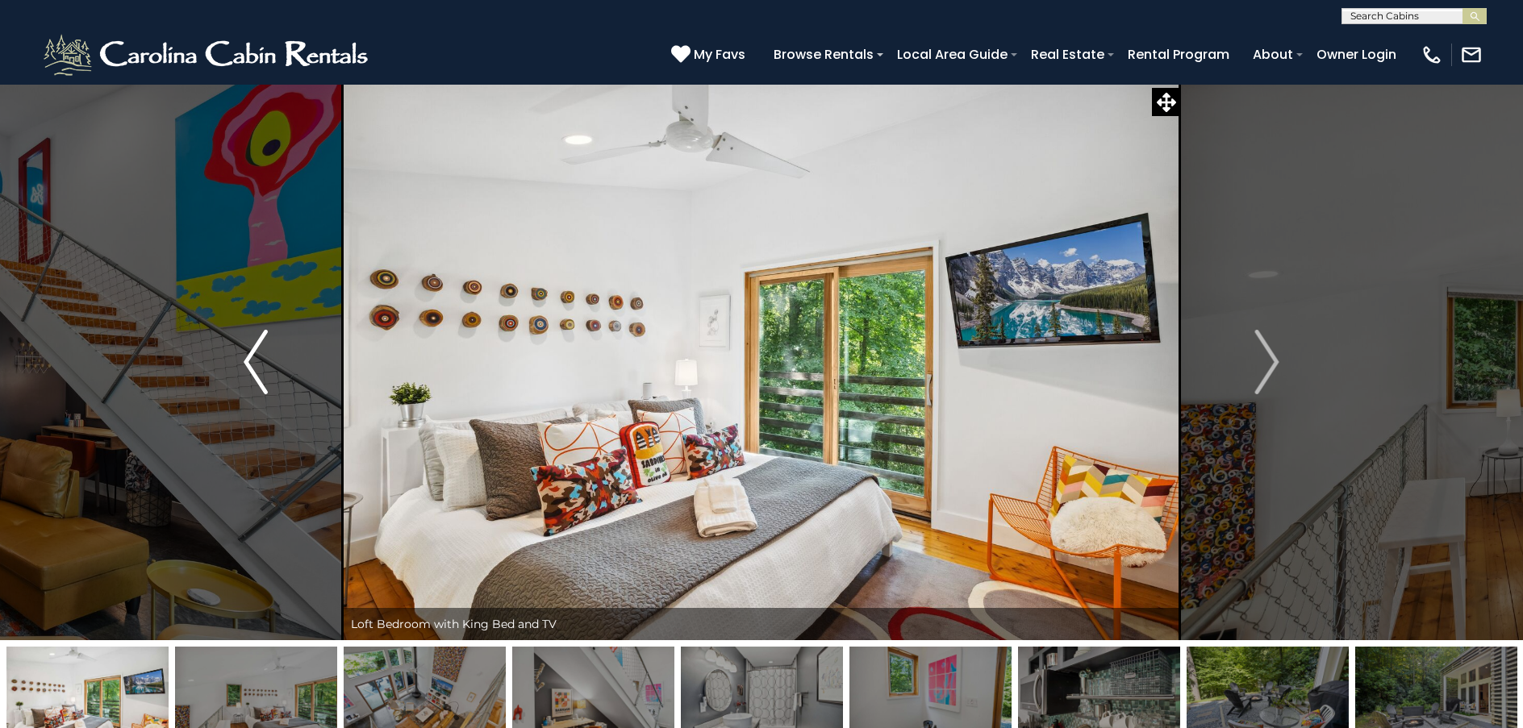
click at [259, 377] on img "Previous" at bounding box center [256, 362] width 24 height 65
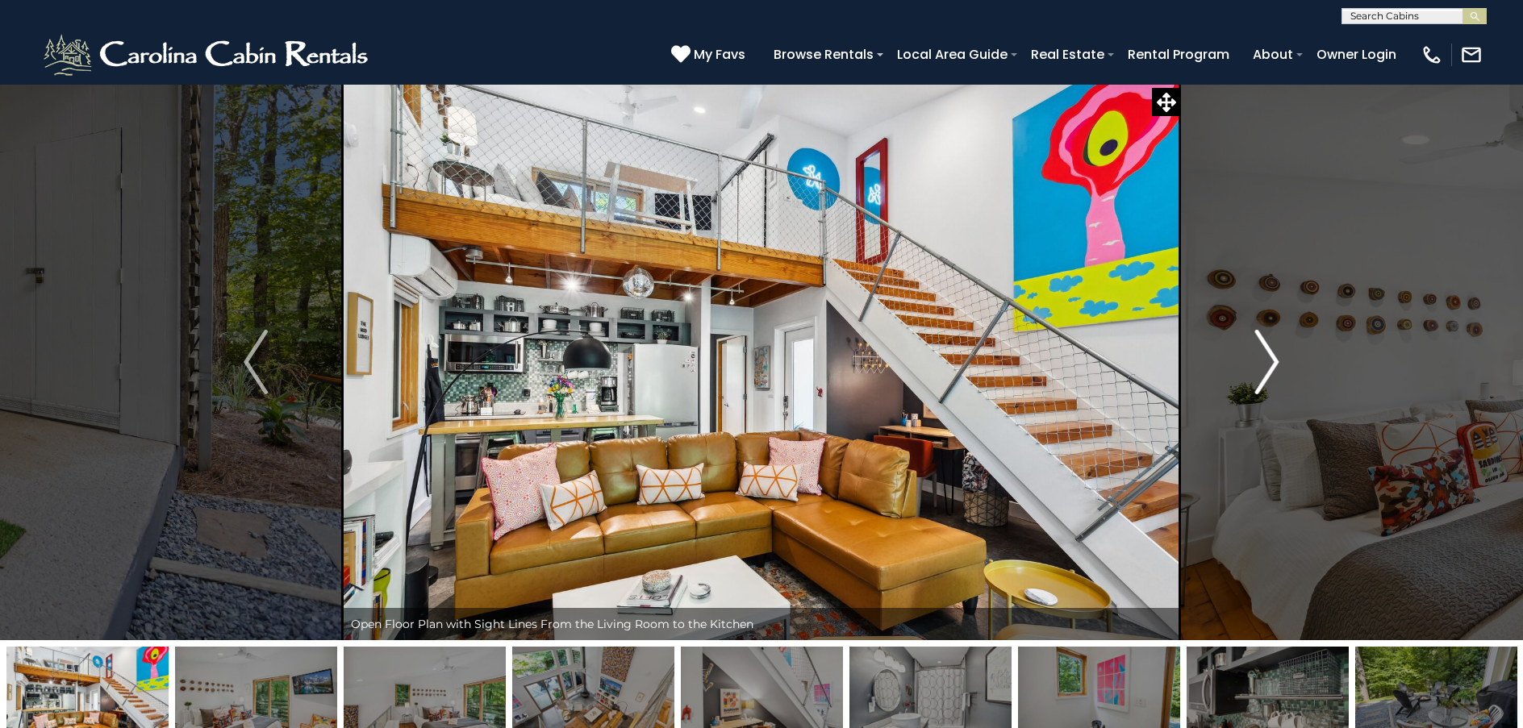
click at [1265, 367] on img "Next" at bounding box center [1267, 362] width 24 height 65
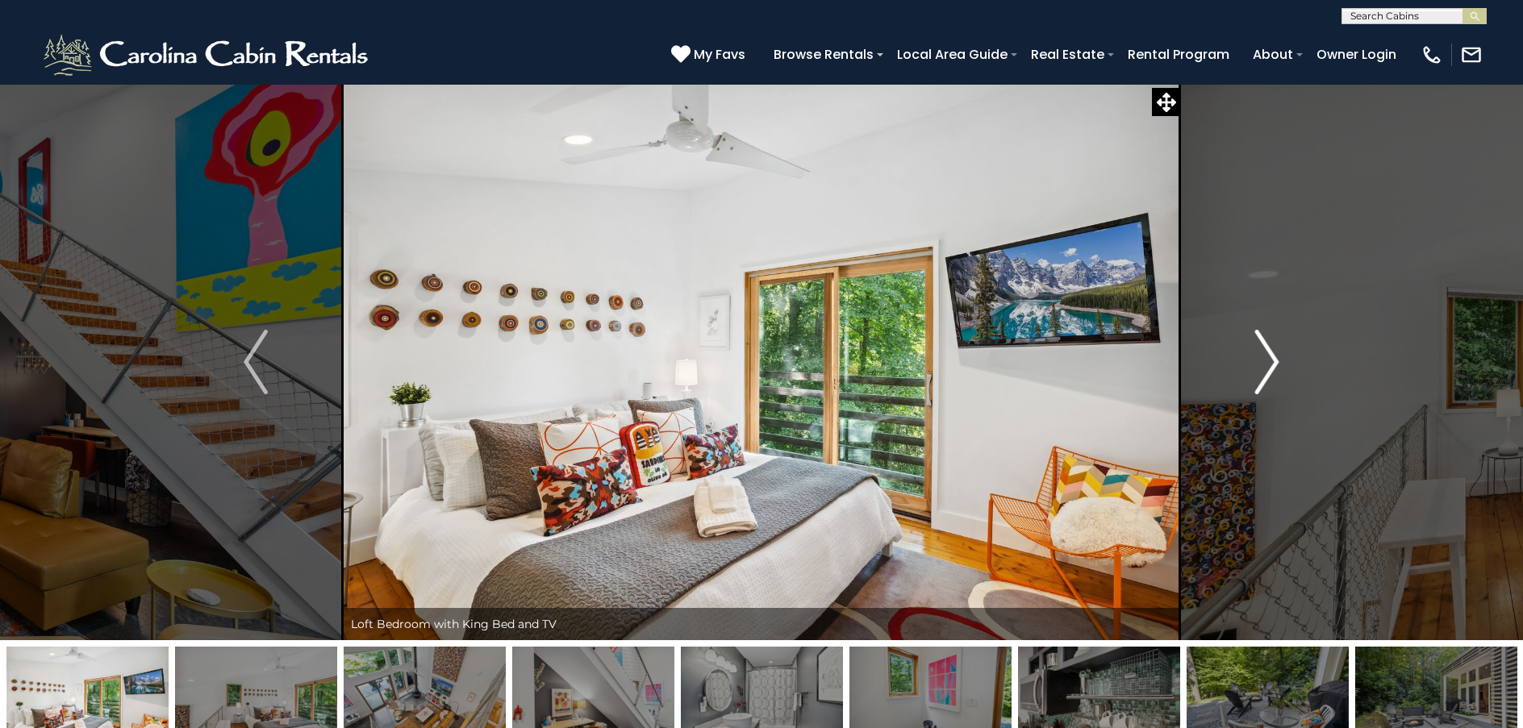
click at [1265, 367] on img "Next" at bounding box center [1267, 362] width 24 height 65
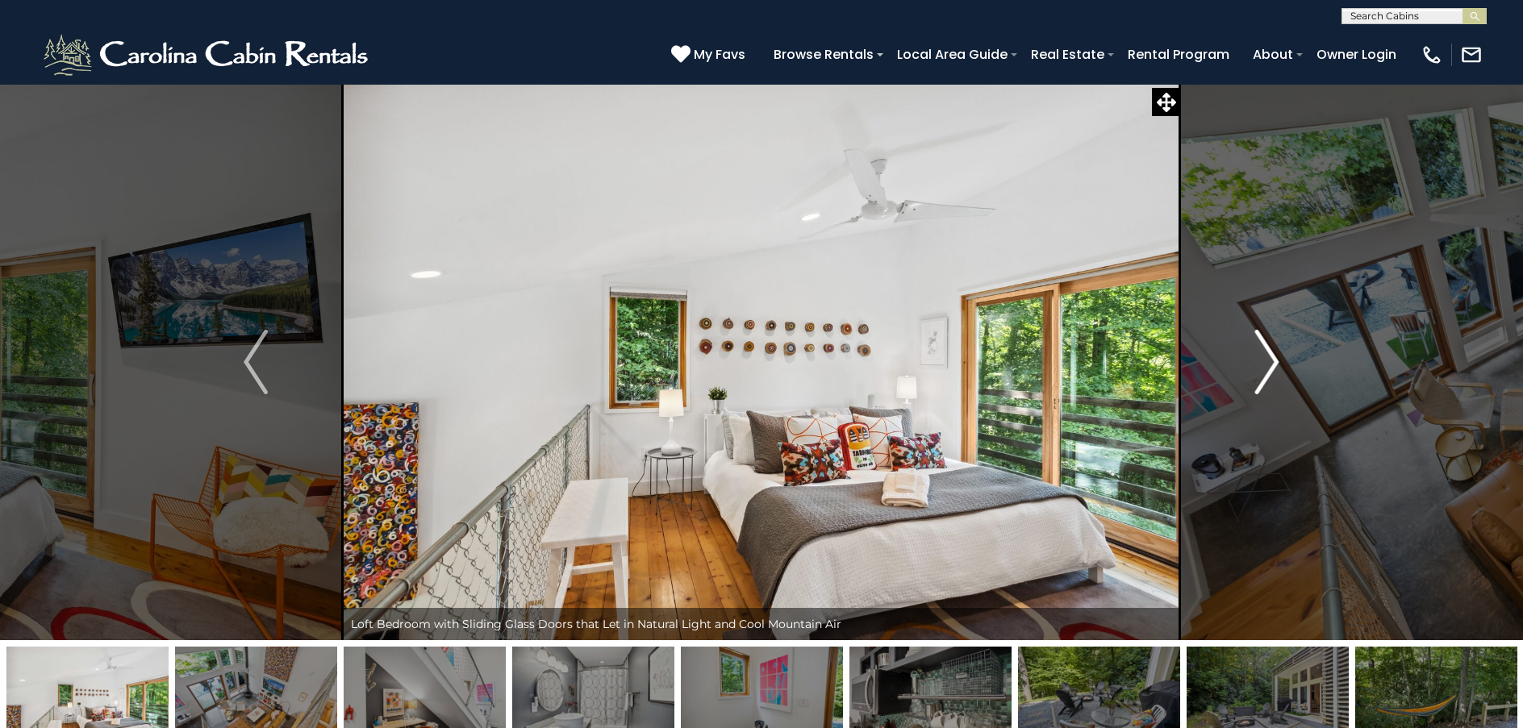
click at [1265, 367] on img "Next" at bounding box center [1267, 362] width 24 height 65
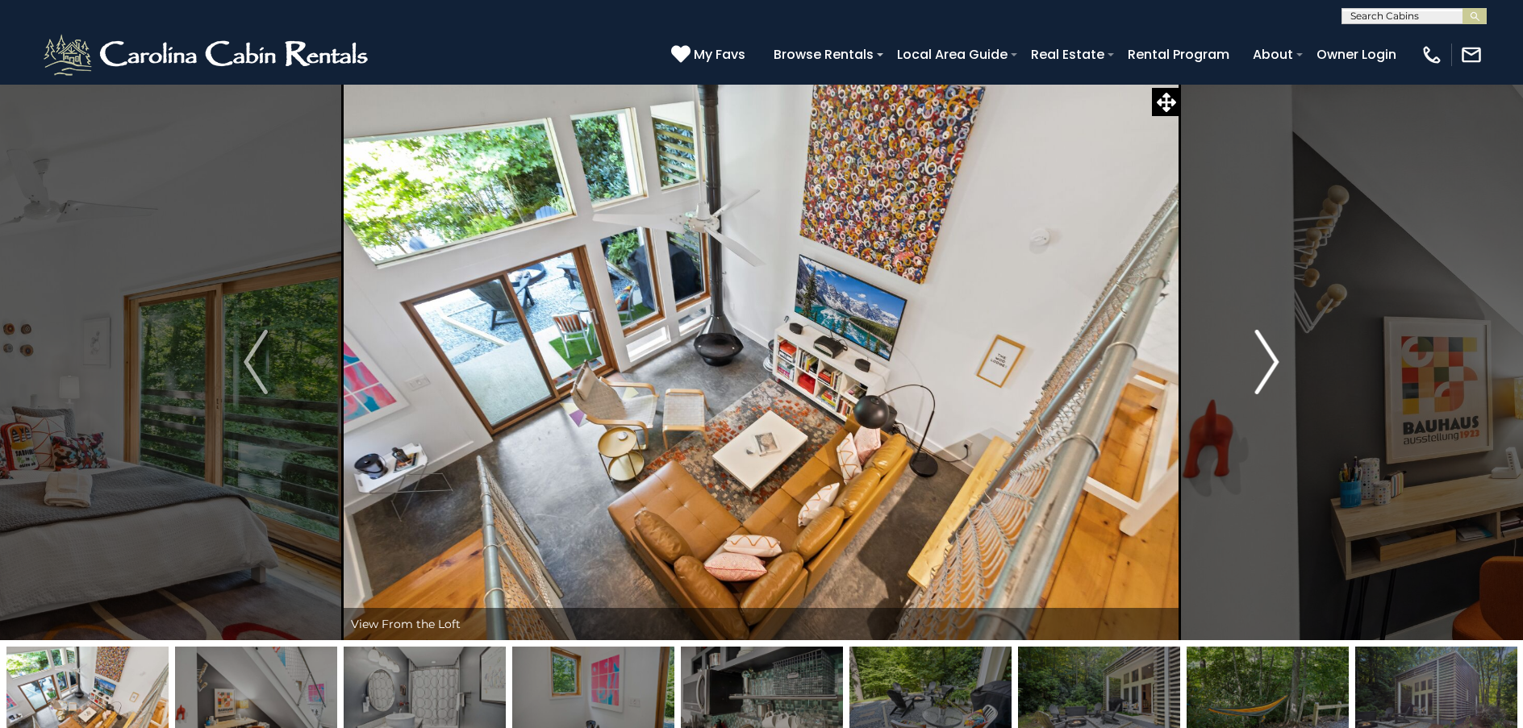
click at [1265, 367] on img "Next" at bounding box center [1267, 362] width 24 height 65
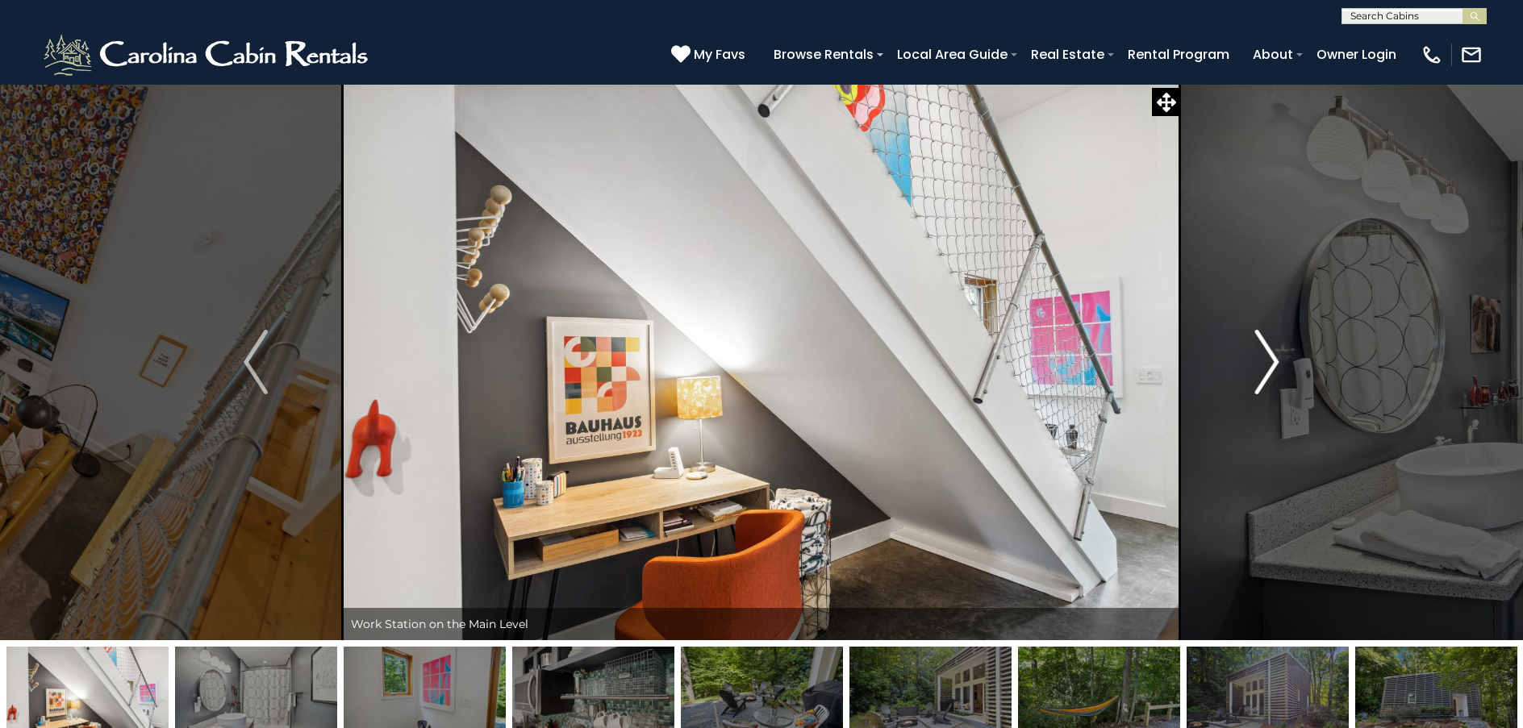
click at [1265, 367] on img "Next" at bounding box center [1267, 362] width 24 height 65
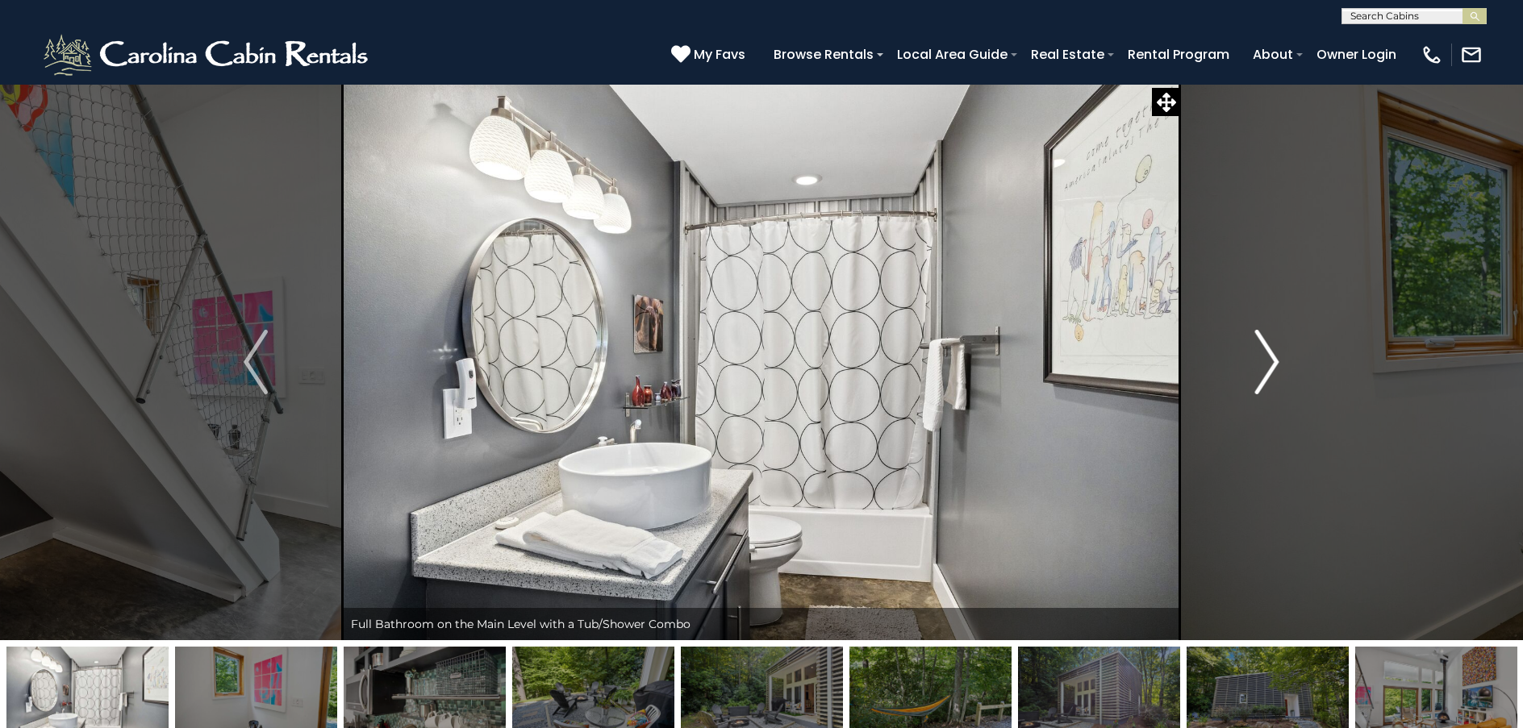
click at [1265, 367] on img "Next" at bounding box center [1267, 362] width 24 height 65
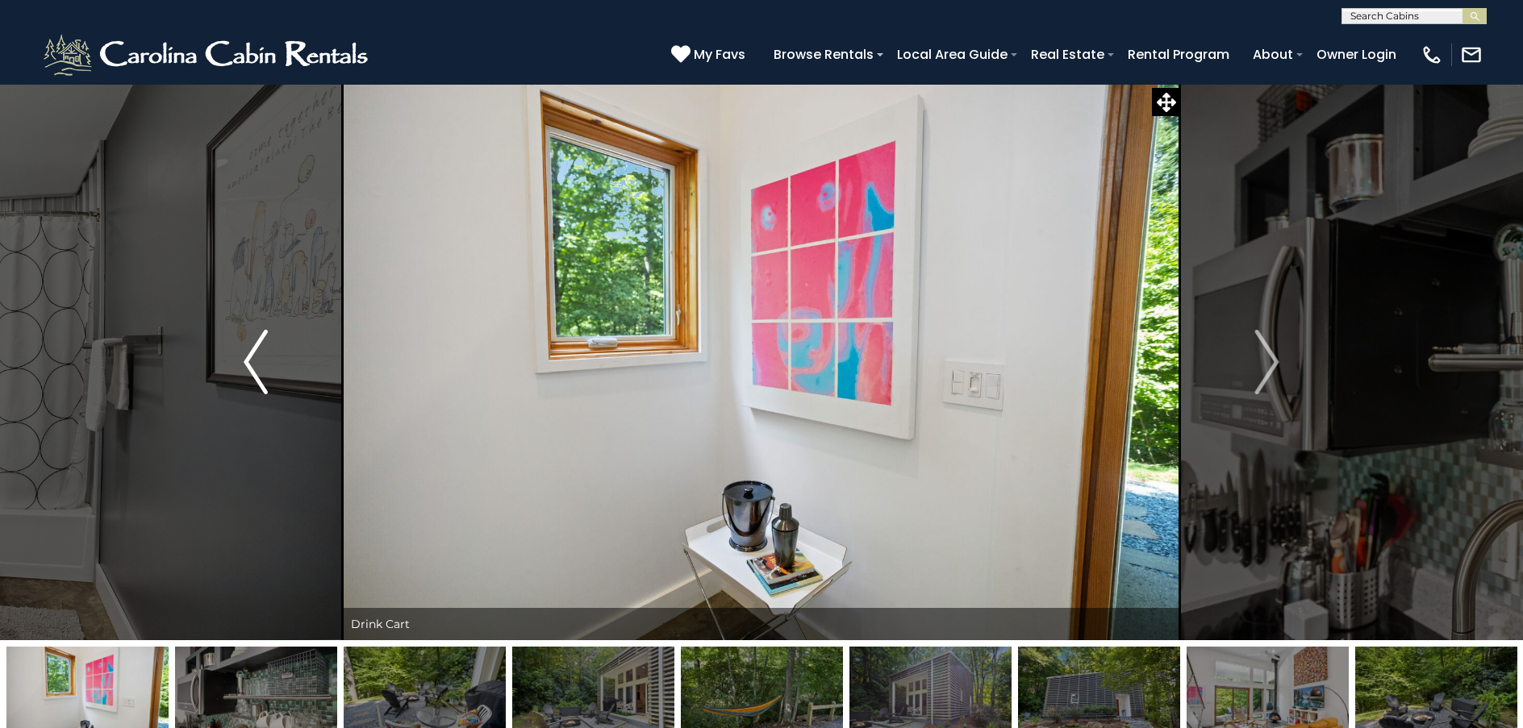
click at [265, 377] on img "Previous" at bounding box center [256, 362] width 24 height 65
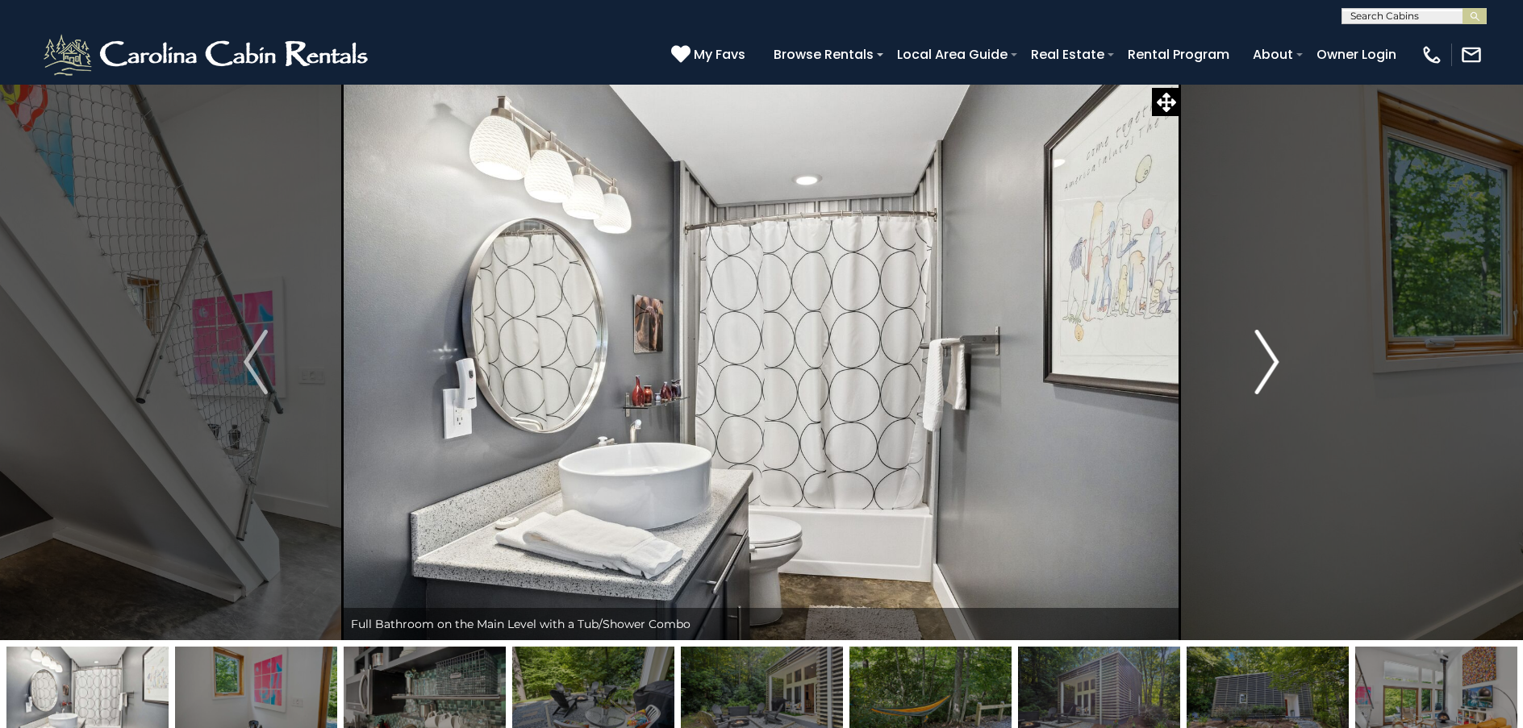
click at [1260, 375] on img "Next" at bounding box center [1267, 362] width 24 height 65
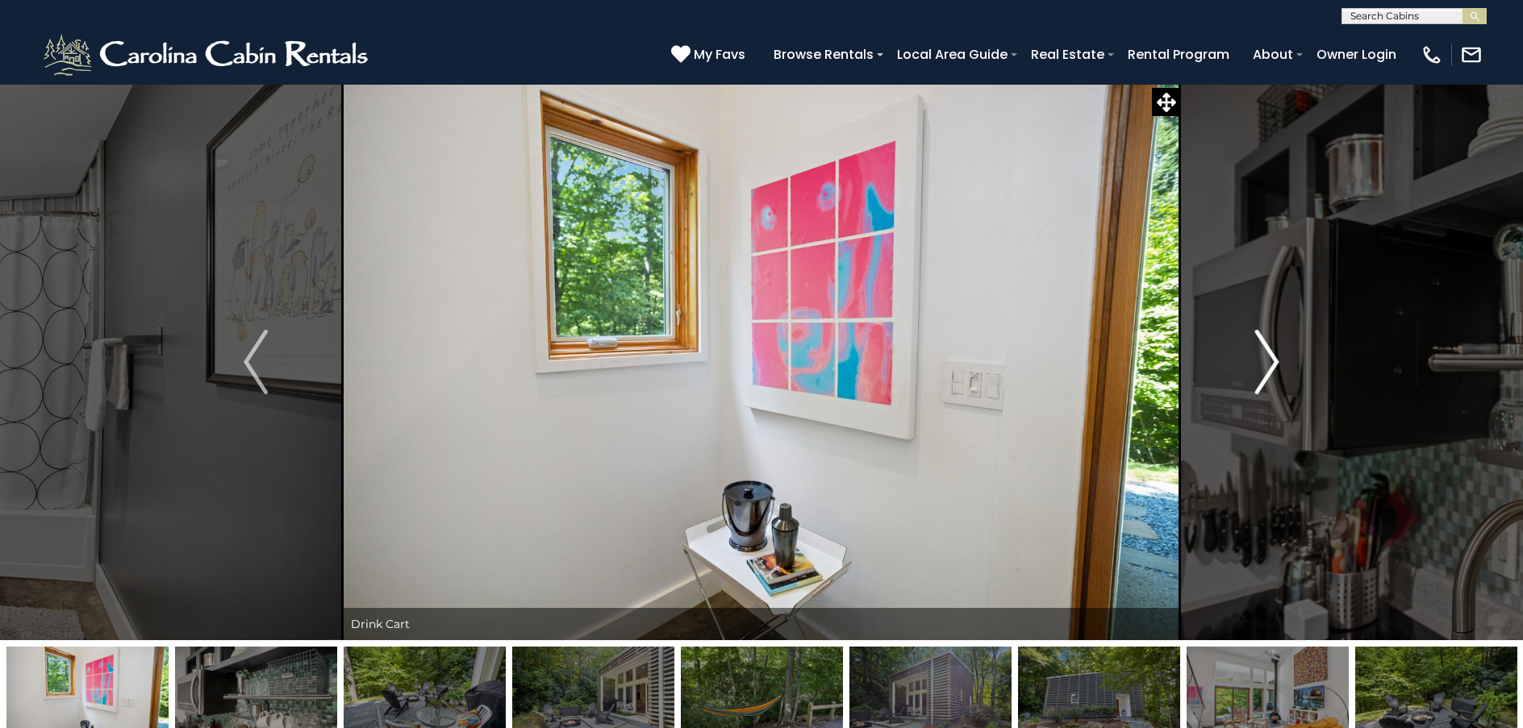
click at [1260, 375] on img "Next" at bounding box center [1267, 362] width 24 height 65
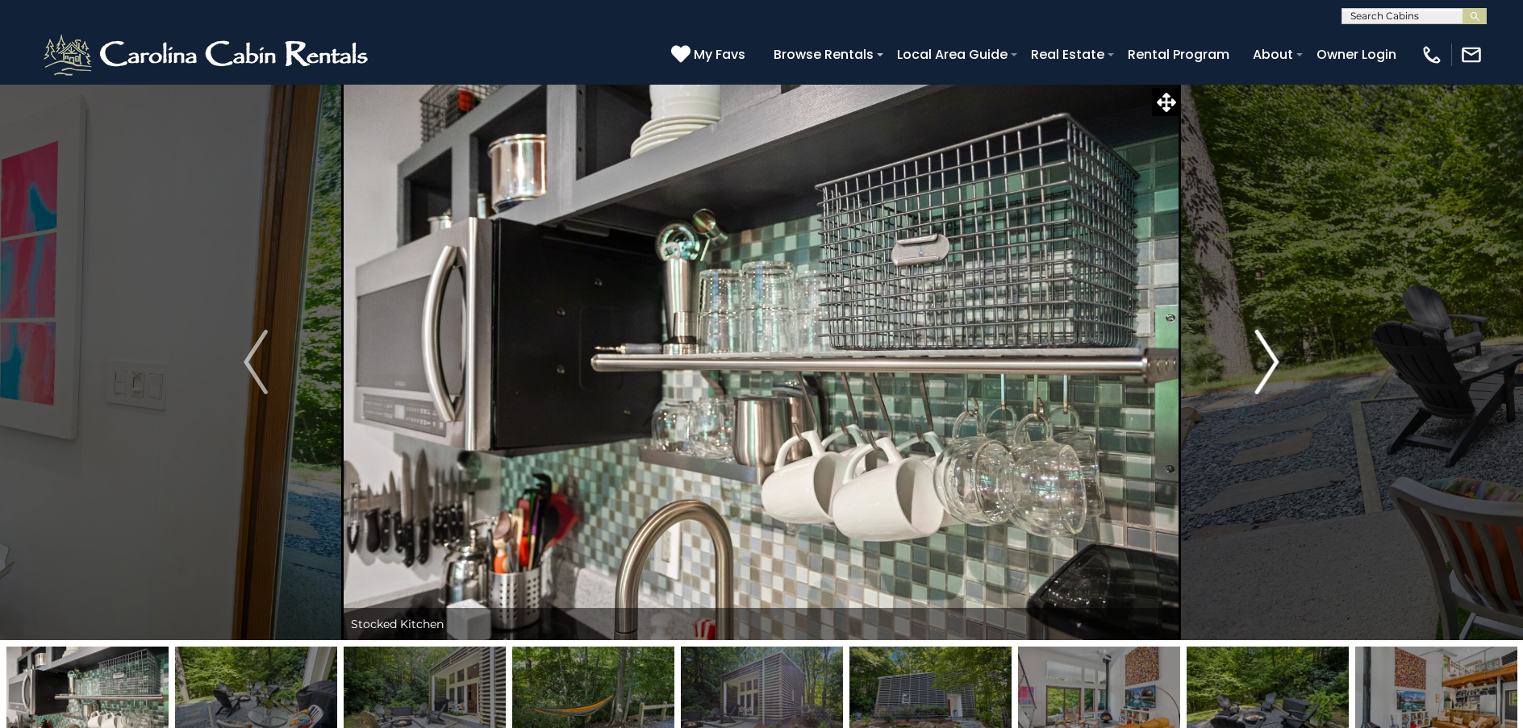
click at [1266, 375] on img "Next" at bounding box center [1267, 362] width 24 height 65
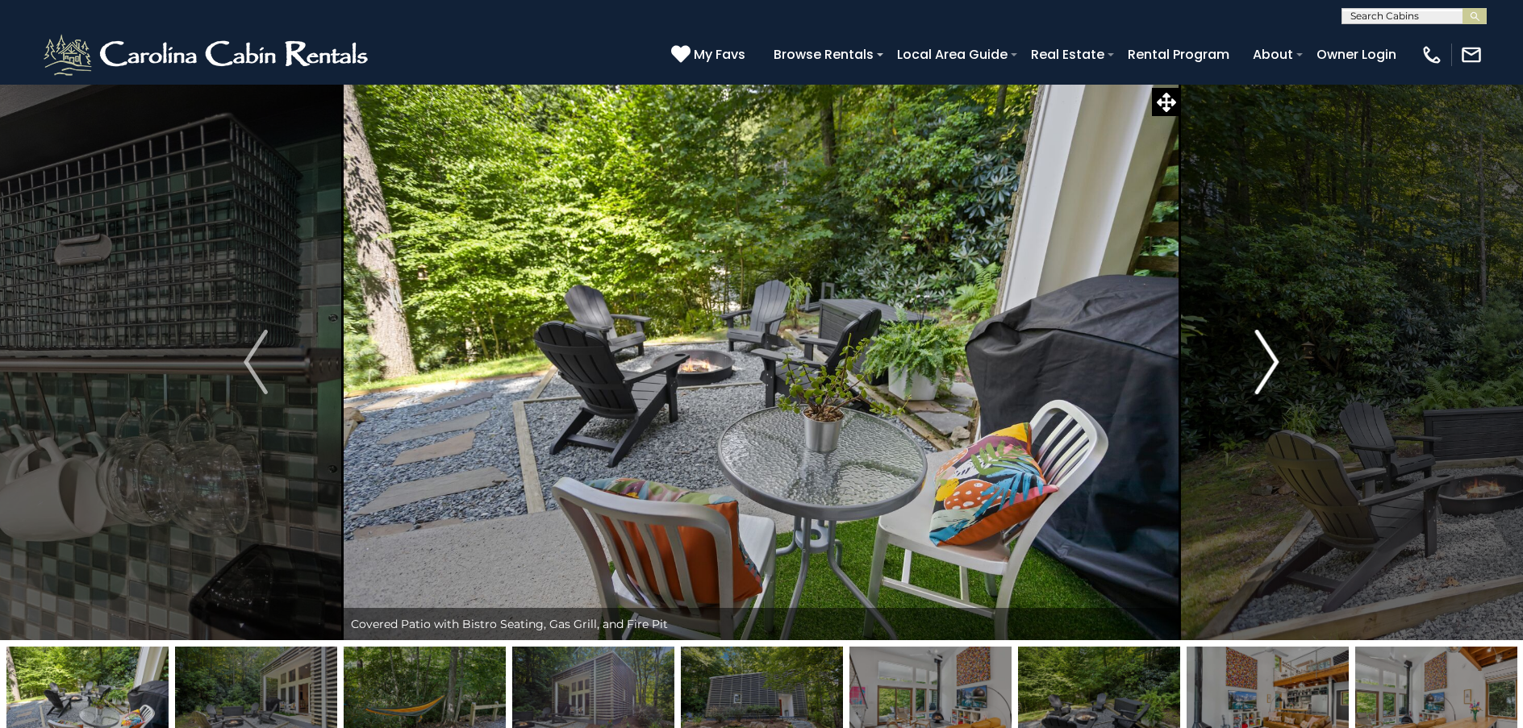
click at [1266, 375] on img "Next" at bounding box center [1267, 362] width 24 height 65
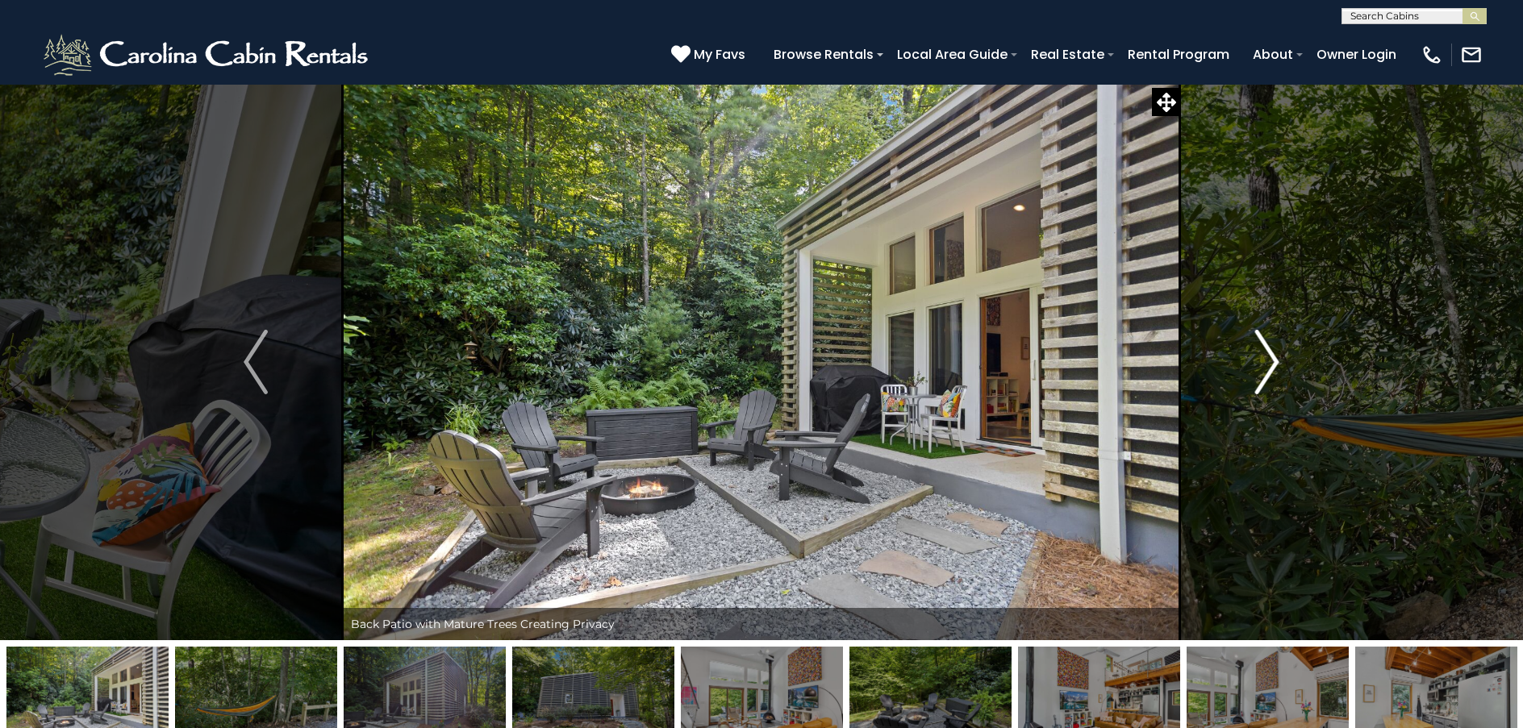
click at [1266, 375] on img "Next" at bounding box center [1267, 362] width 24 height 65
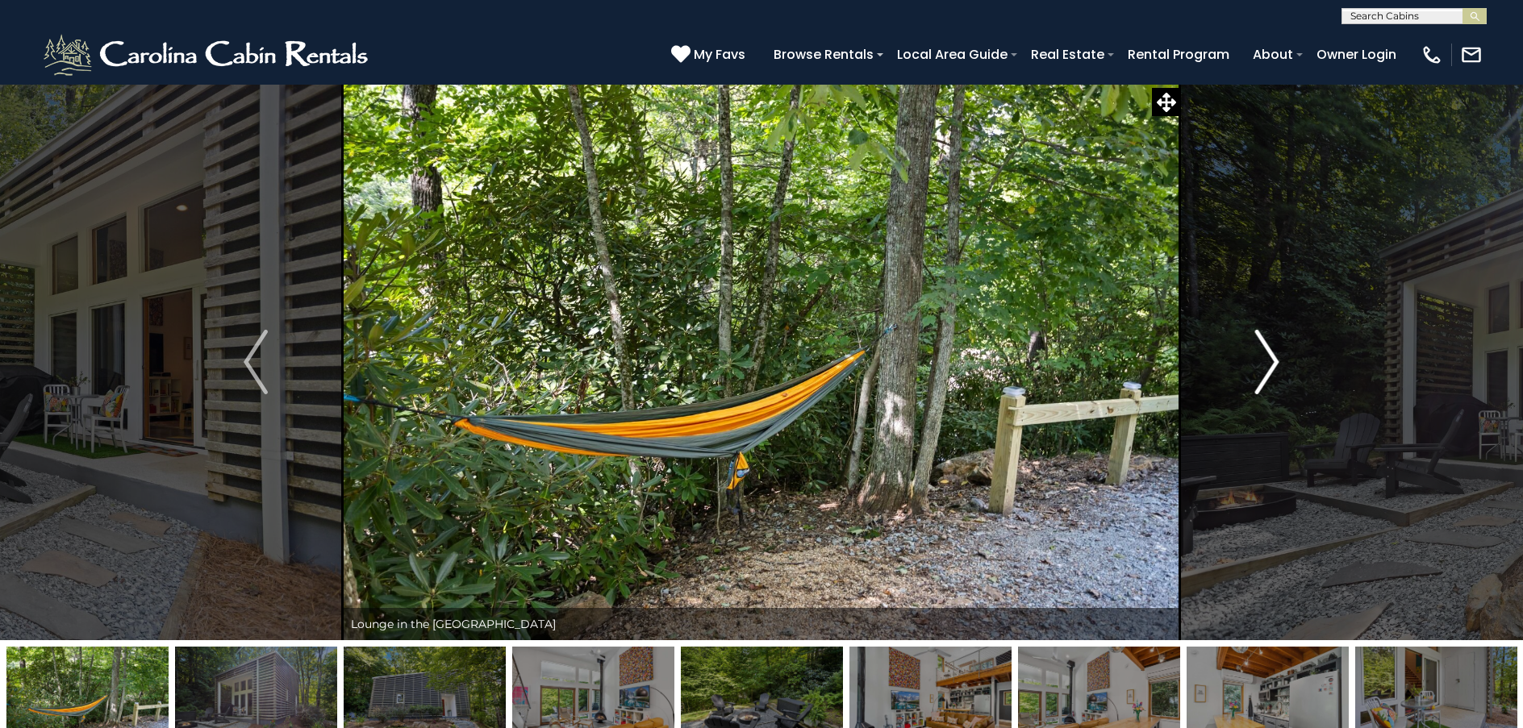
click at [1266, 375] on img "Next" at bounding box center [1267, 362] width 24 height 65
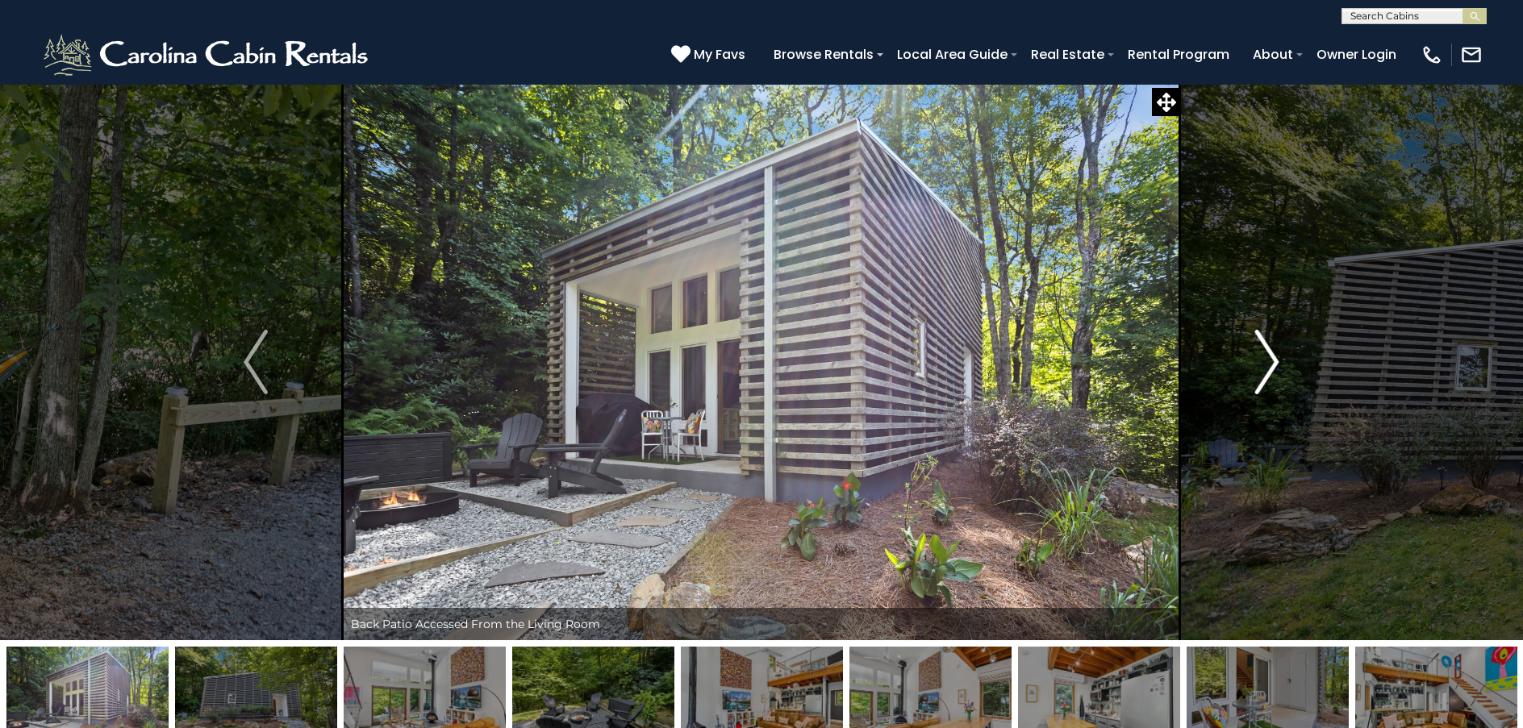
click at [1266, 375] on img "Next" at bounding box center [1267, 362] width 24 height 65
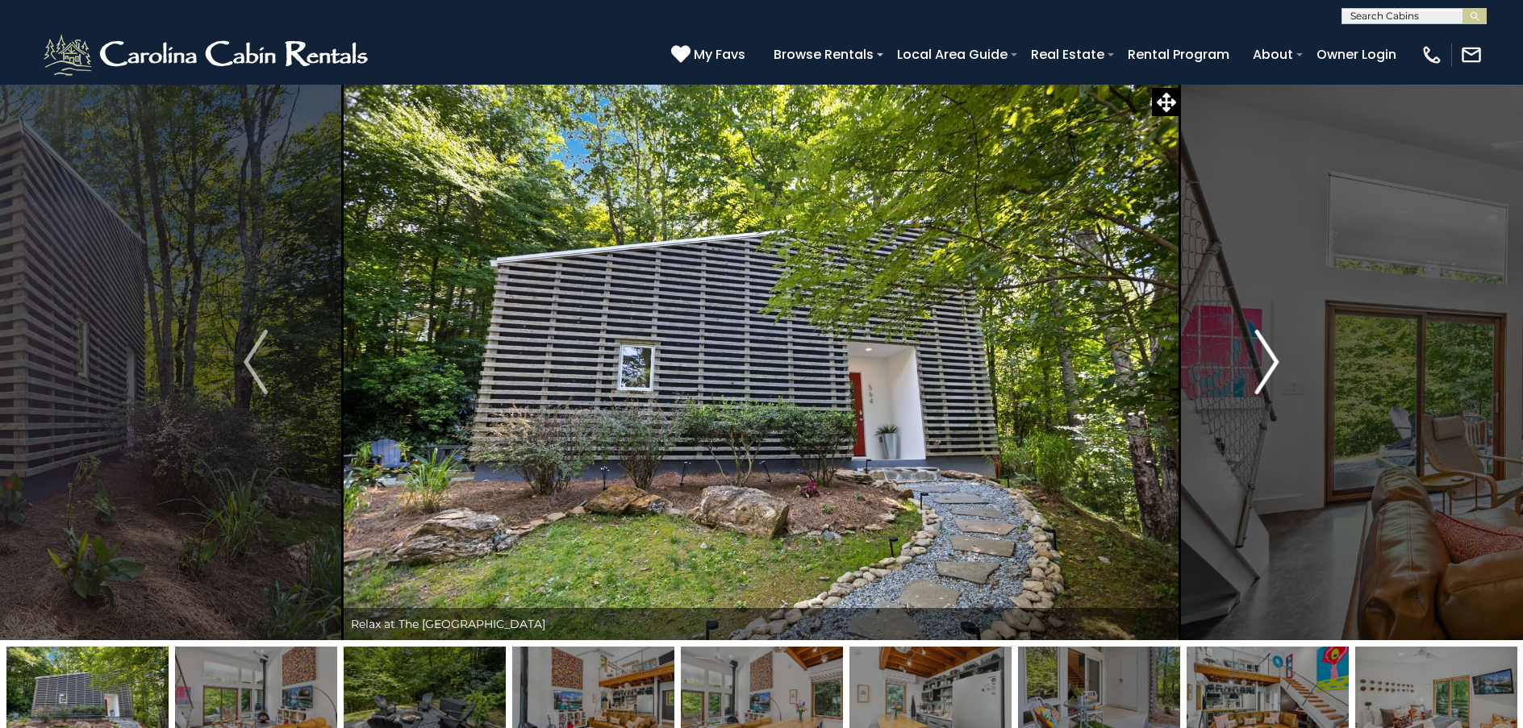
click at [1266, 375] on img "Next" at bounding box center [1267, 362] width 24 height 65
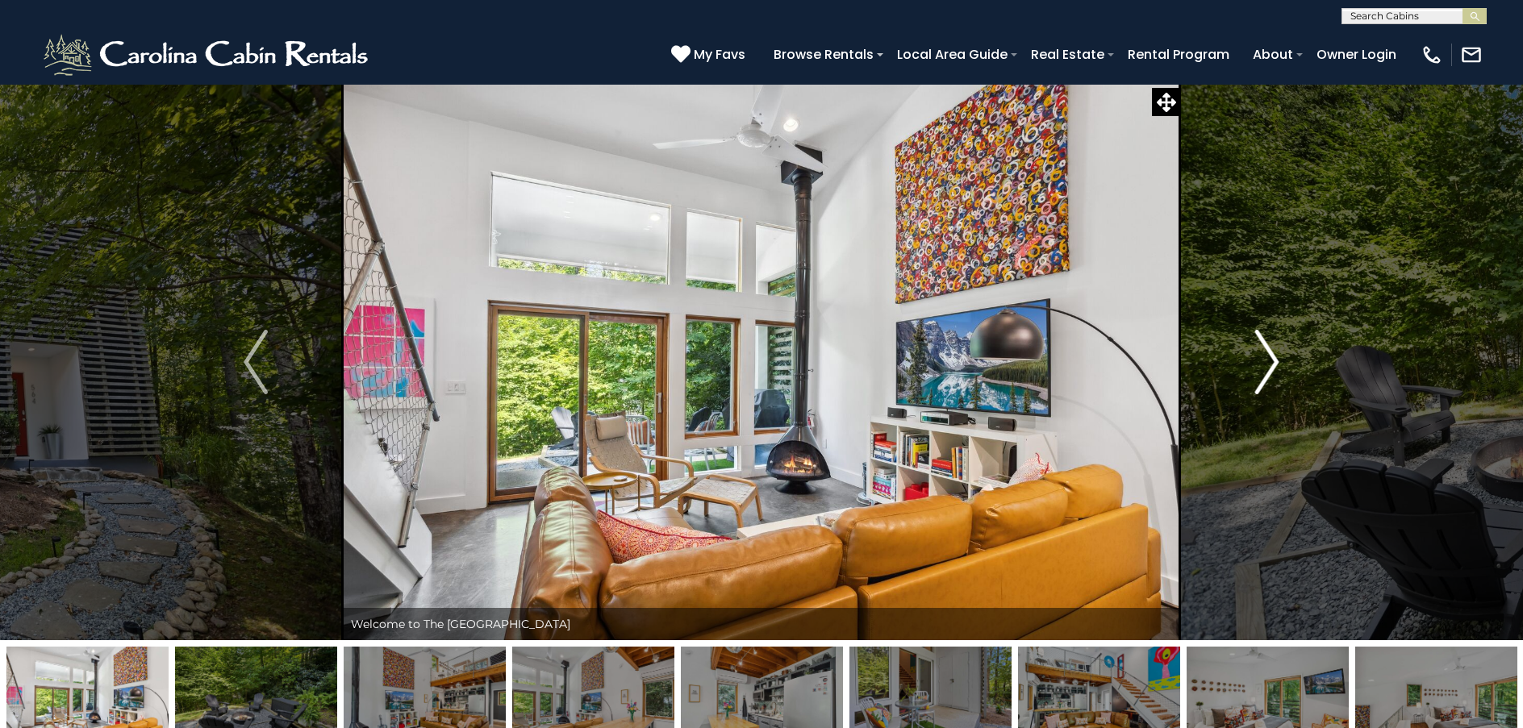
click at [1266, 375] on img "Next" at bounding box center [1267, 362] width 24 height 65
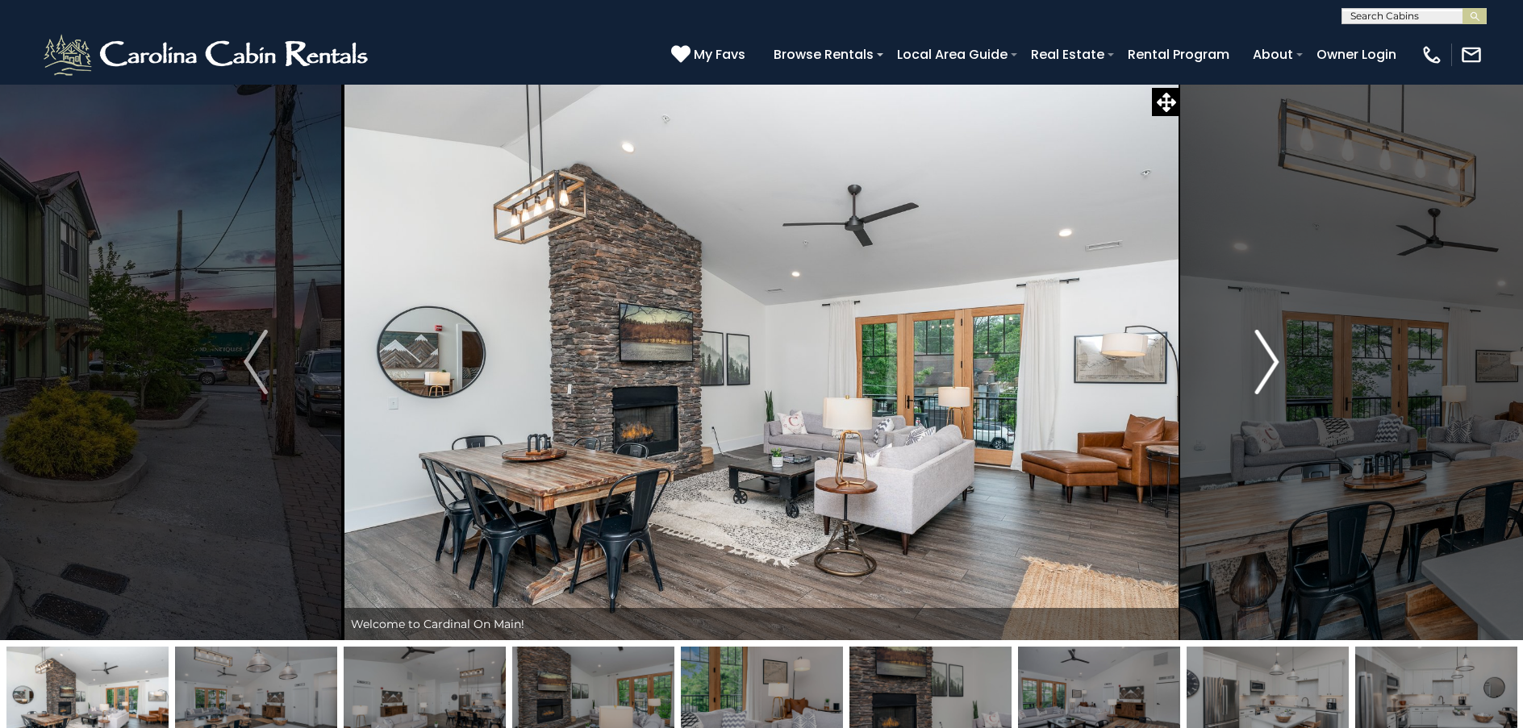
click at [1271, 361] on img "Next" at bounding box center [1267, 362] width 24 height 65
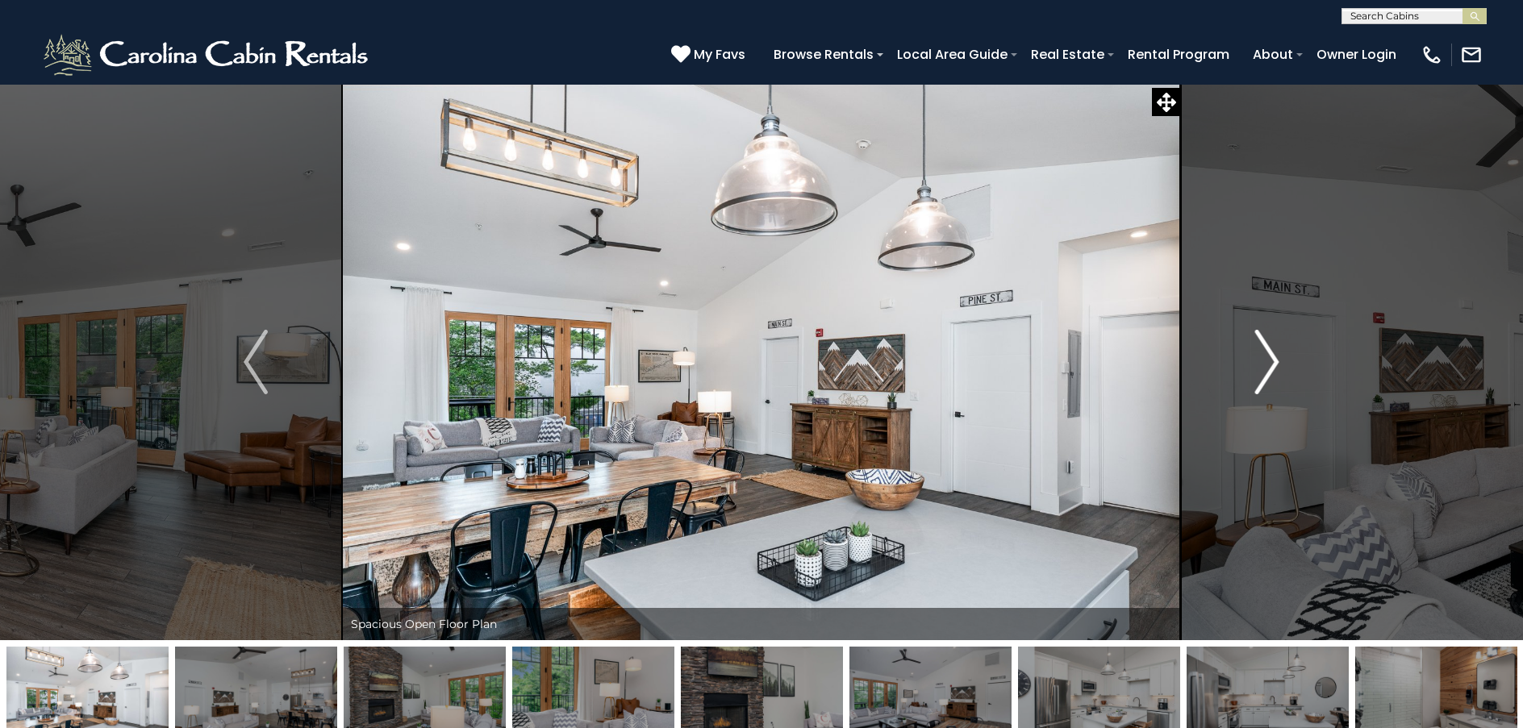
click at [1271, 361] on img "Next" at bounding box center [1267, 362] width 24 height 65
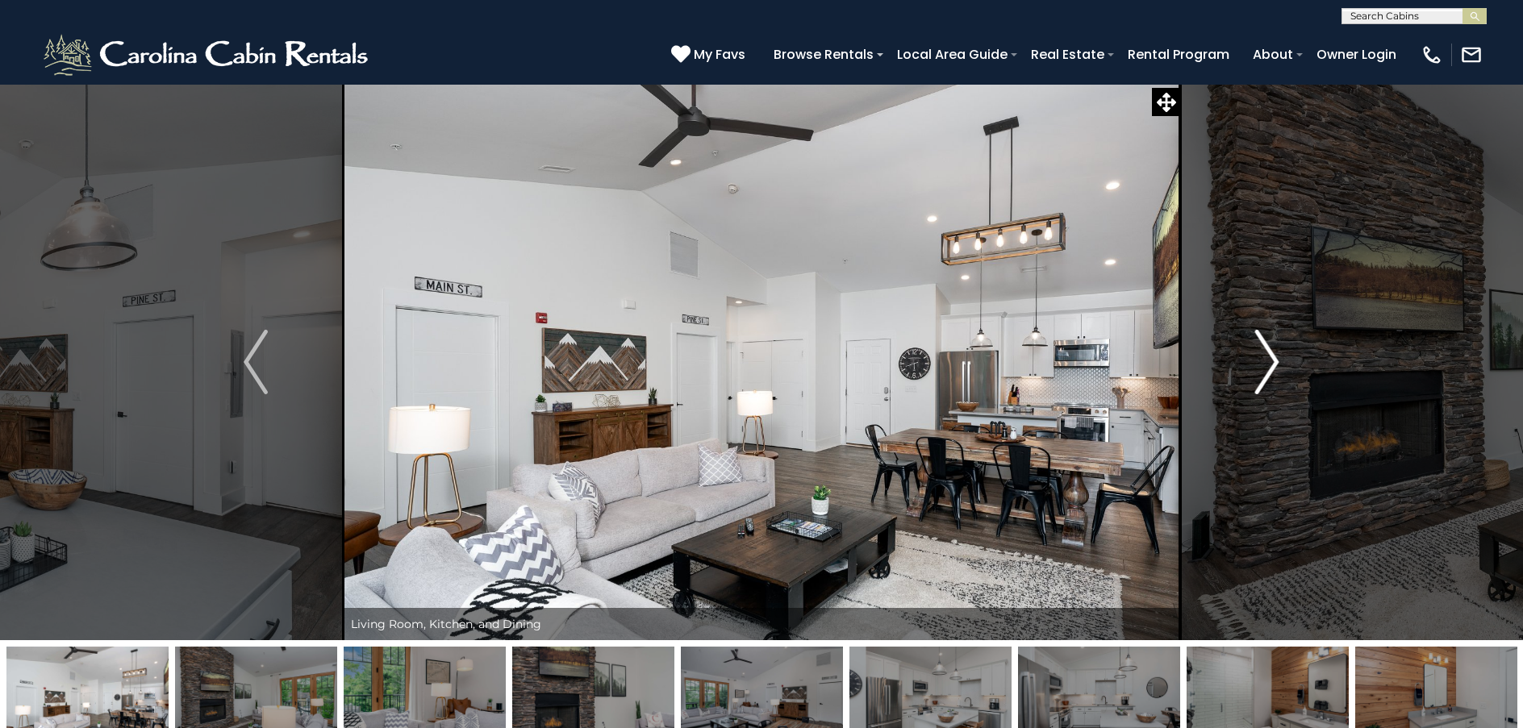
click at [1271, 361] on img "Next" at bounding box center [1267, 362] width 24 height 65
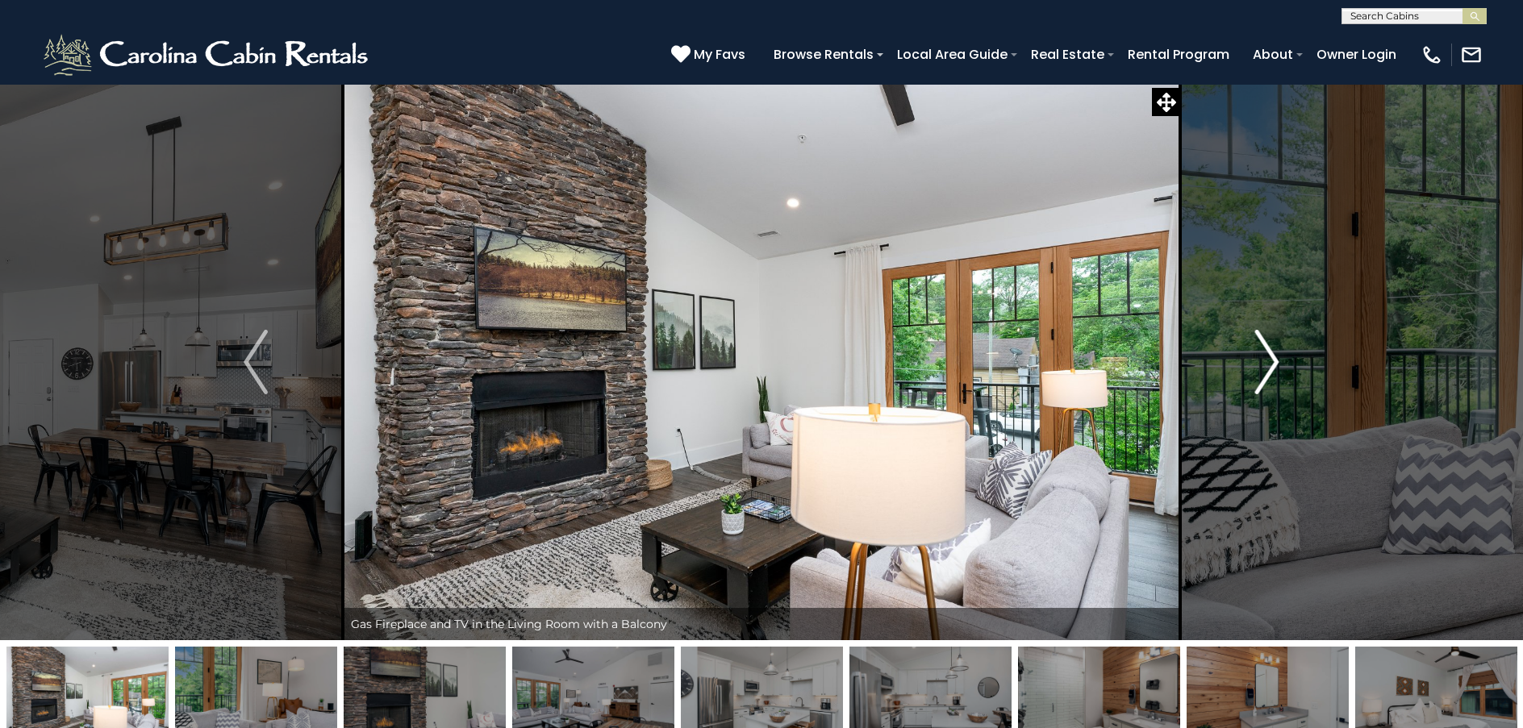
click at [1271, 361] on img "Next" at bounding box center [1267, 362] width 24 height 65
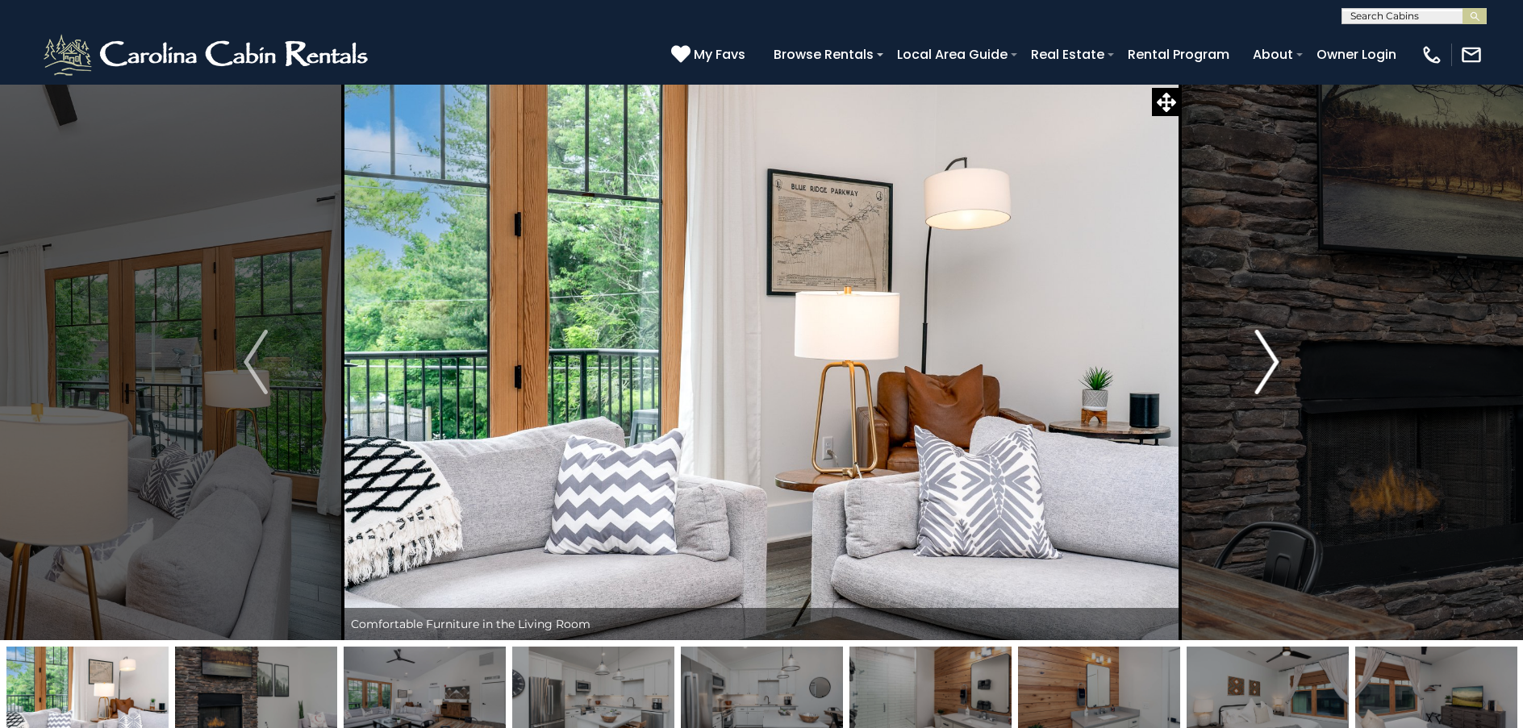
click at [1271, 361] on img "Next" at bounding box center [1267, 362] width 24 height 65
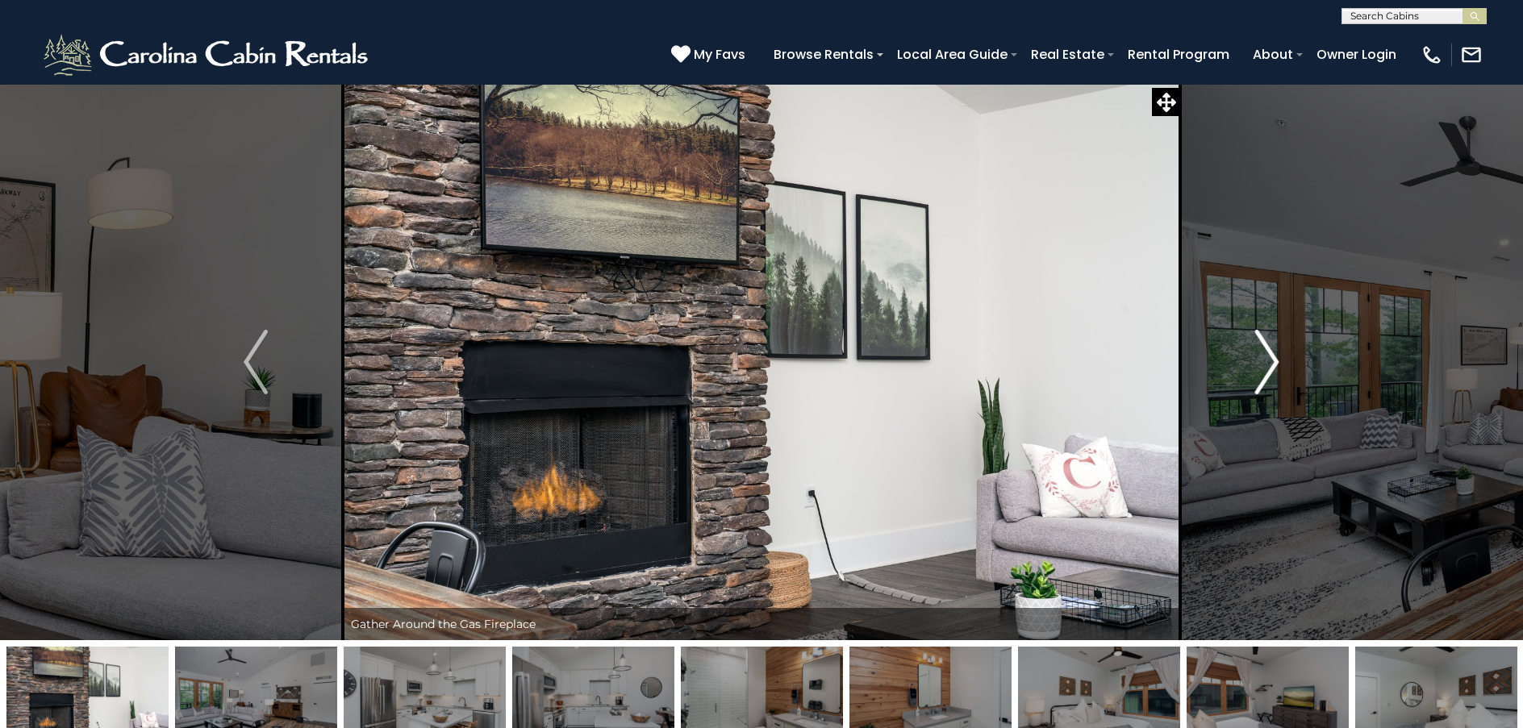
click at [1271, 361] on img "Next" at bounding box center [1267, 362] width 24 height 65
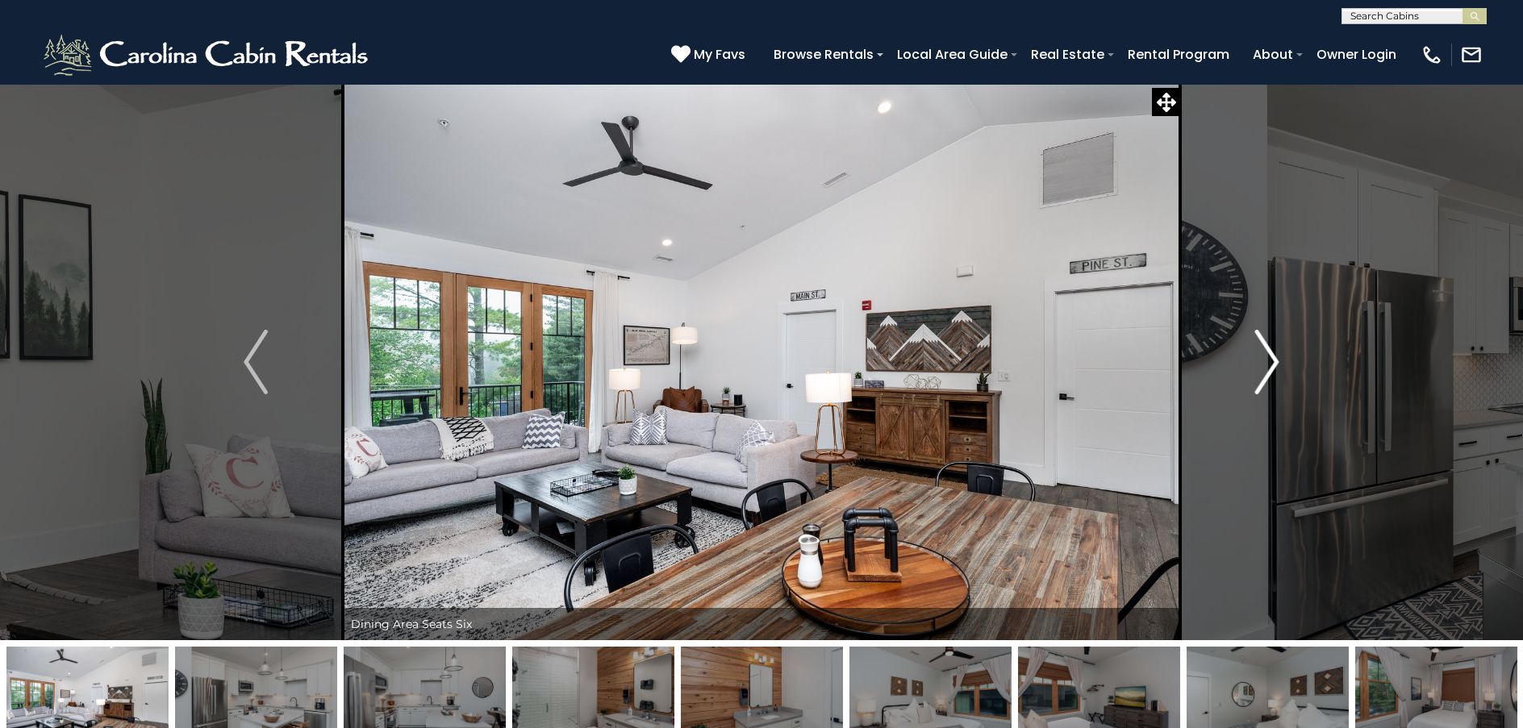
click at [1271, 361] on img "Next" at bounding box center [1267, 362] width 24 height 65
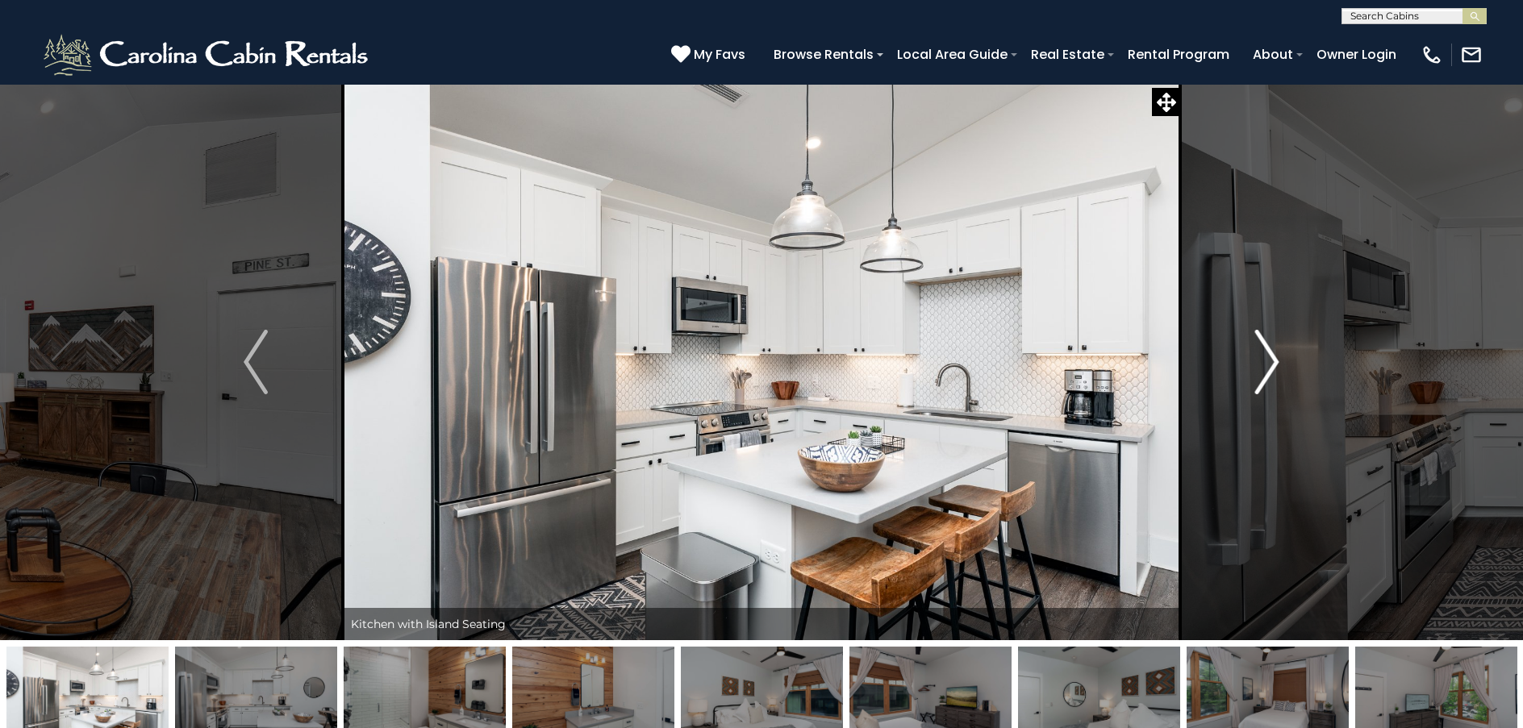
click at [1271, 360] on img "Next" at bounding box center [1267, 362] width 24 height 65
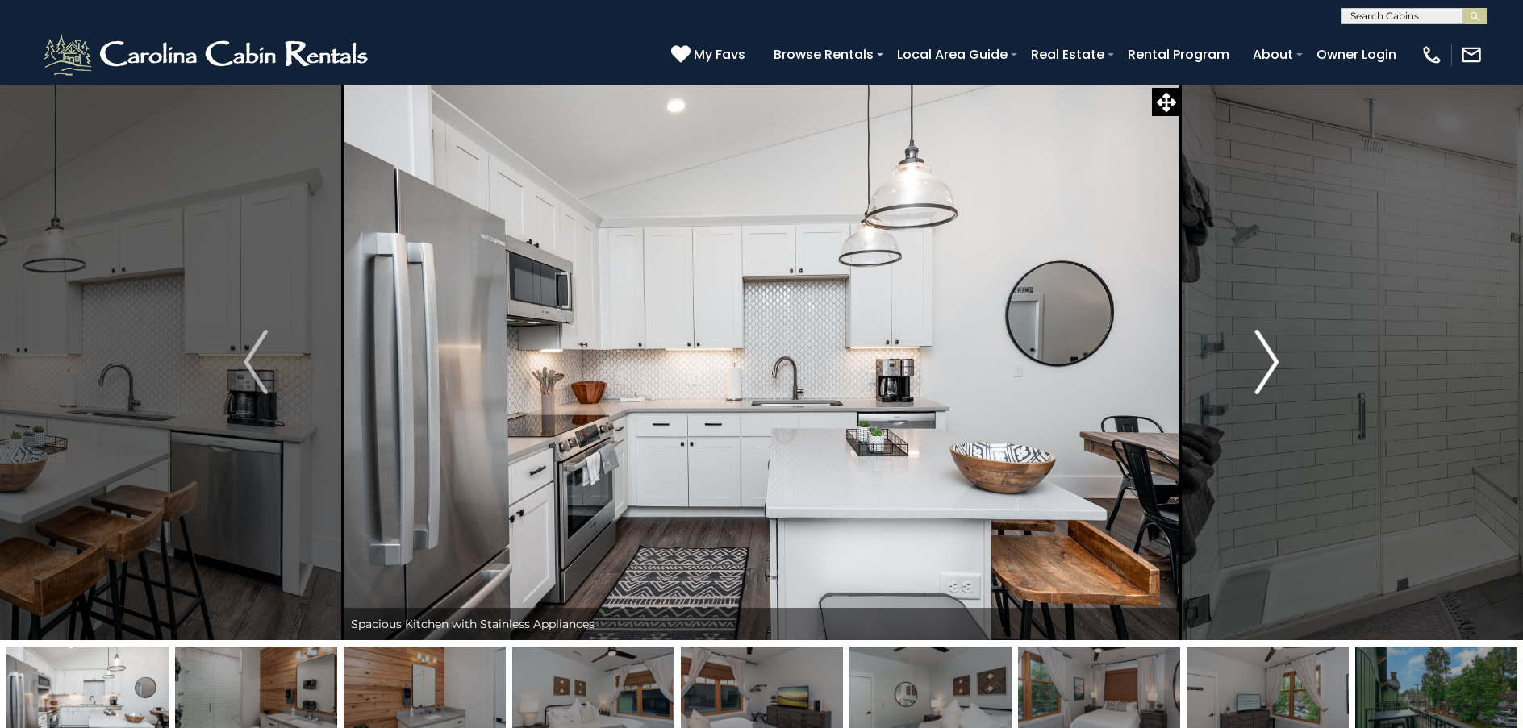
click at [1271, 360] on img "Next" at bounding box center [1267, 362] width 24 height 65
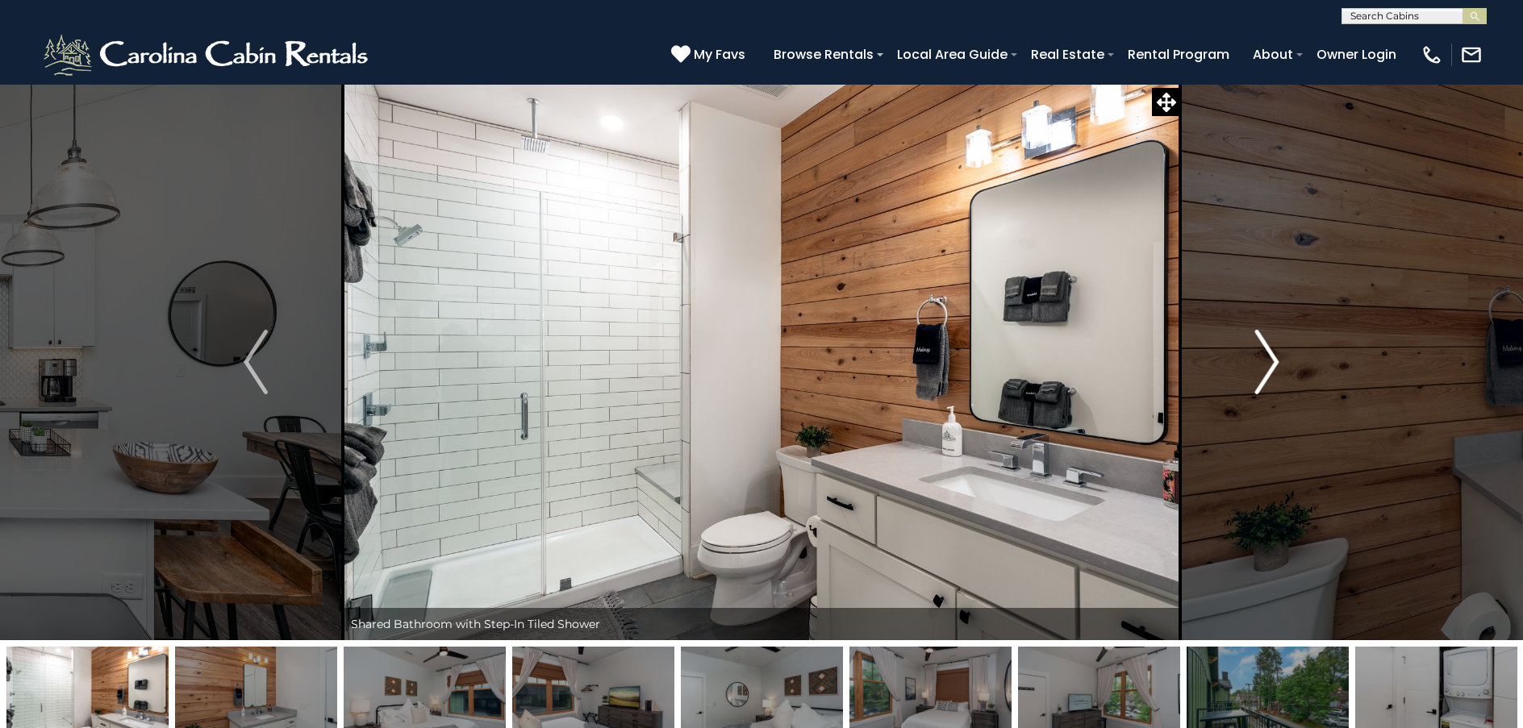
click at [1271, 360] on img "Next" at bounding box center [1267, 362] width 24 height 65
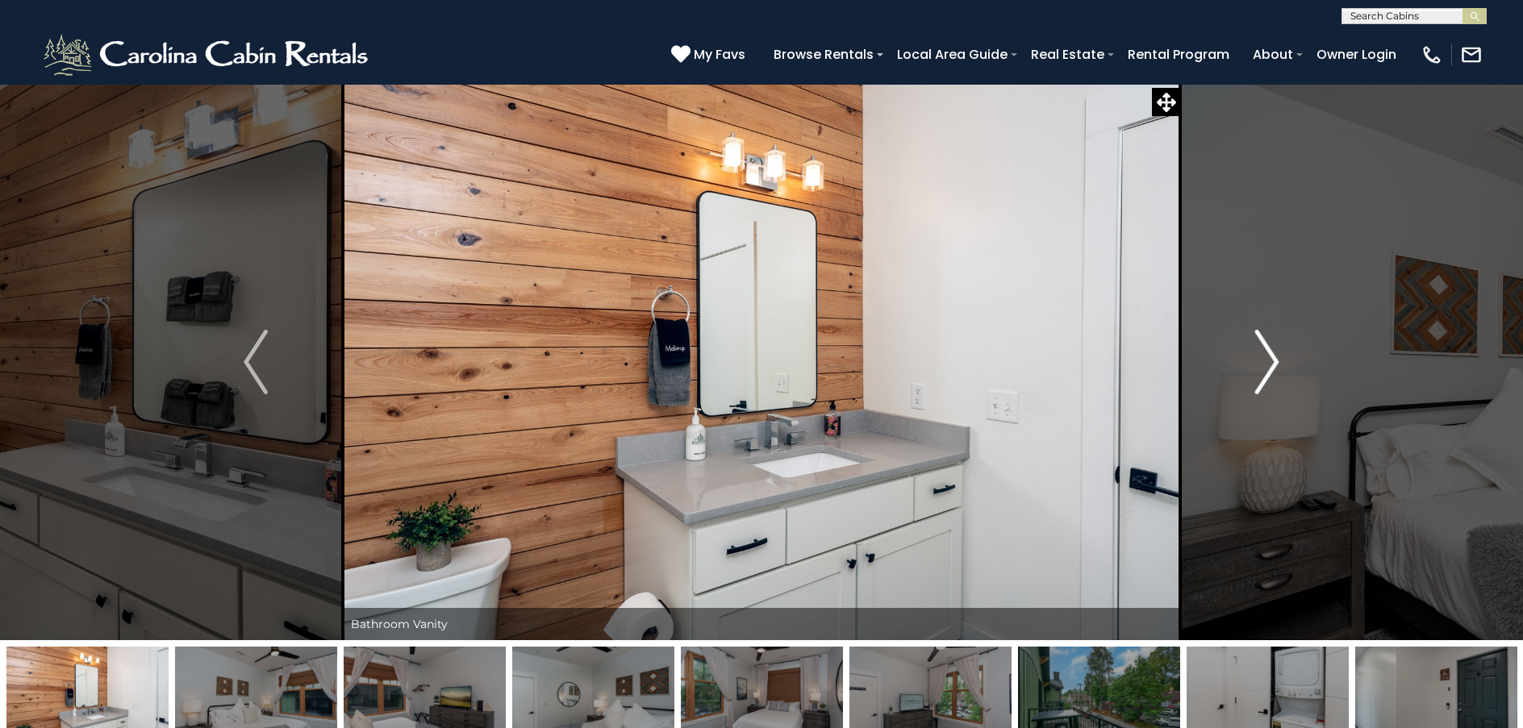
click at [1271, 360] on img "Next" at bounding box center [1267, 362] width 24 height 65
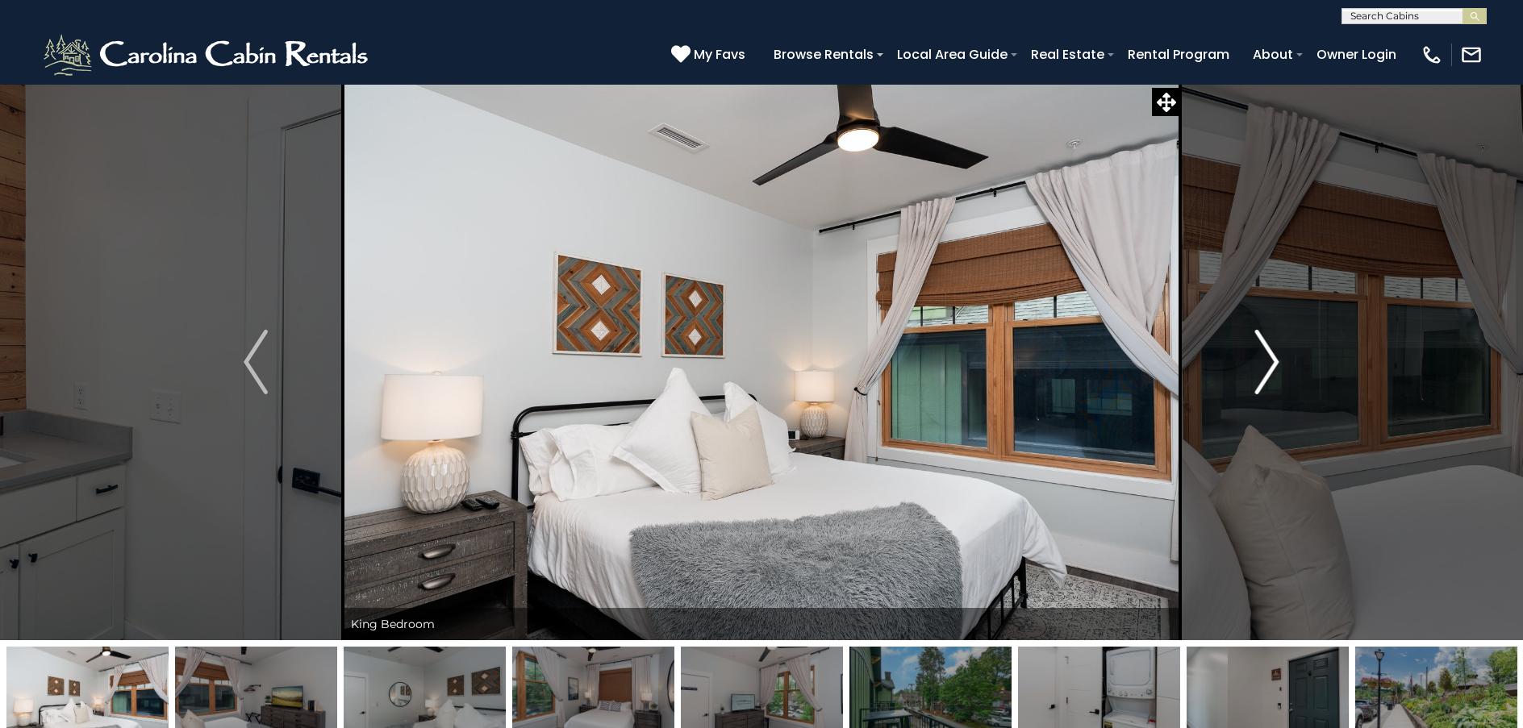
click at [1271, 360] on img "Next" at bounding box center [1267, 362] width 24 height 65
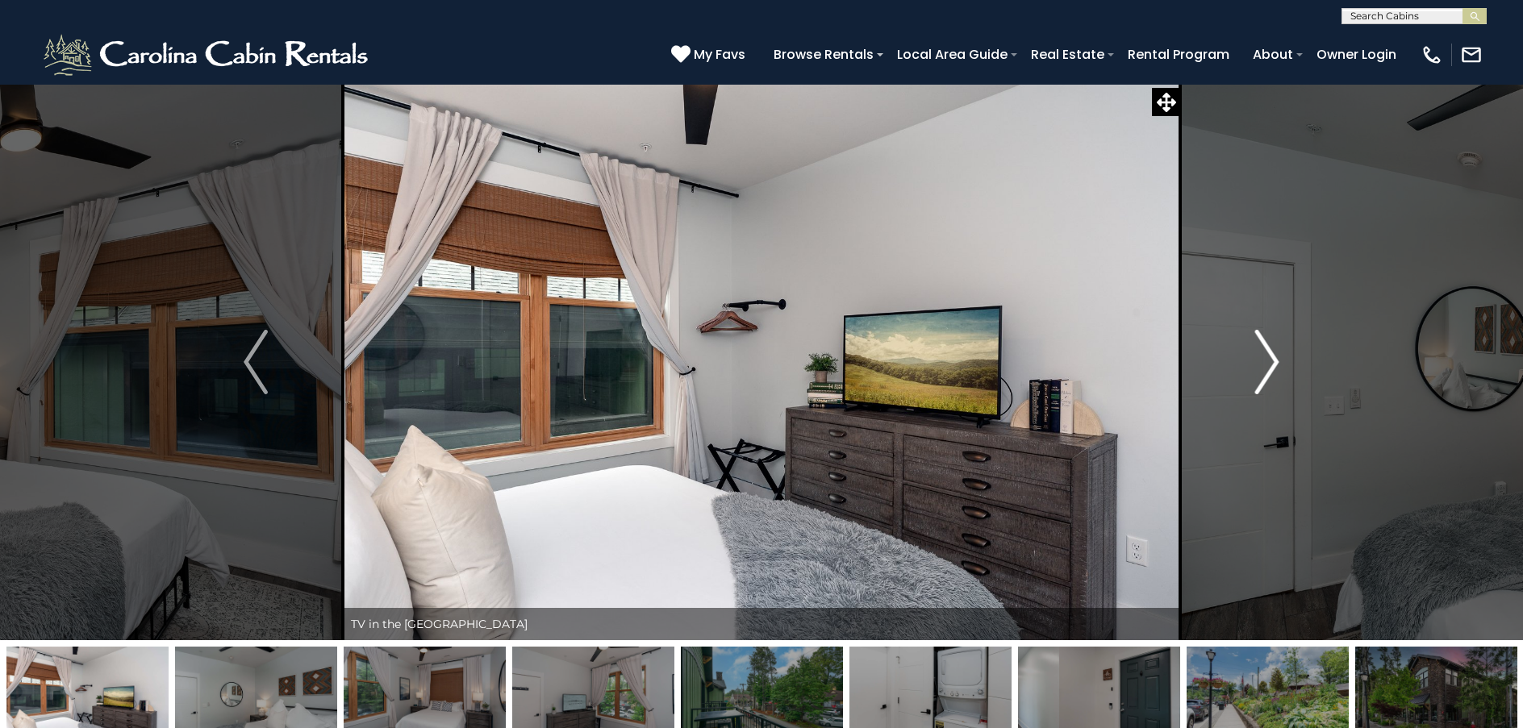
click at [1271, 360] on img "Next" at bounding box center [1267, 362] width 24 height 65
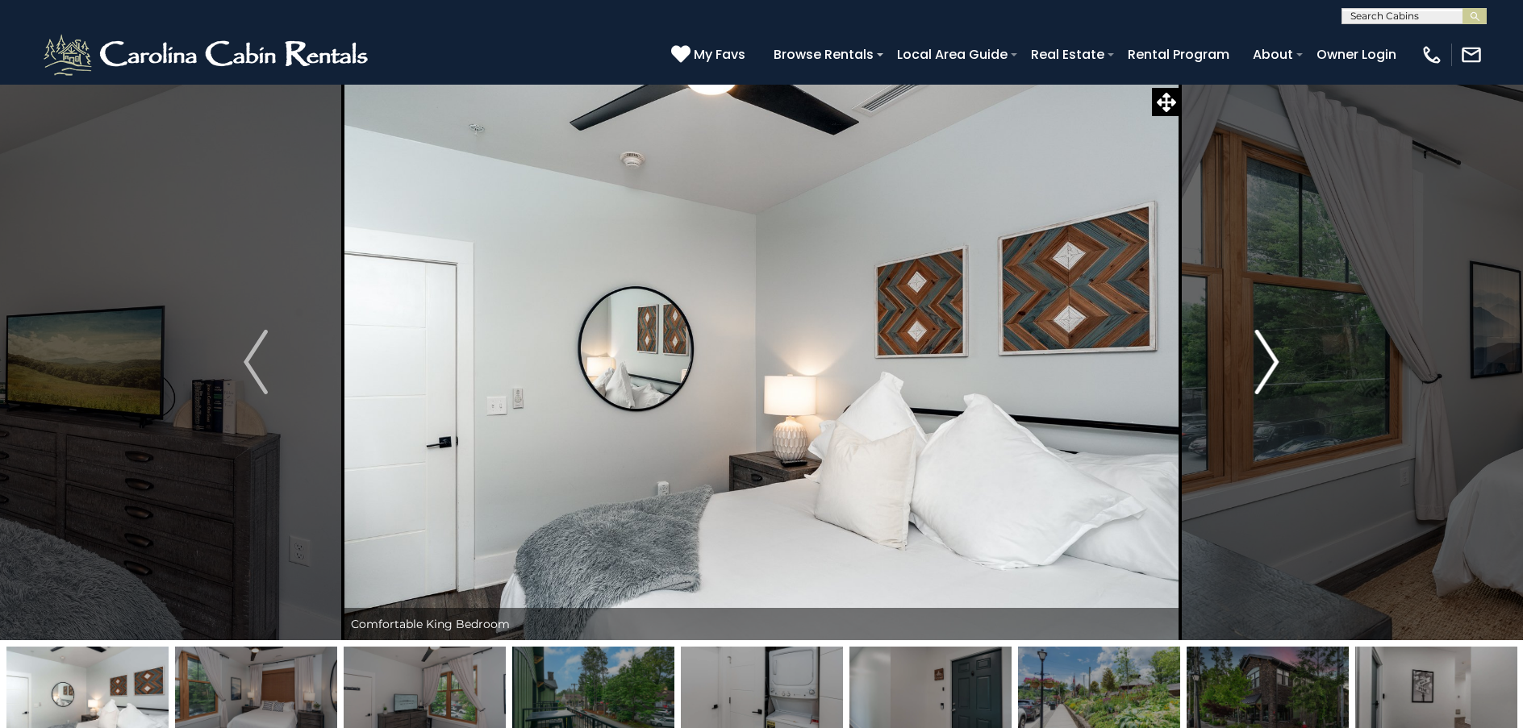
click at [1271, 377] on img "Next" at bounding box center [1267, 362] width 24 height 65
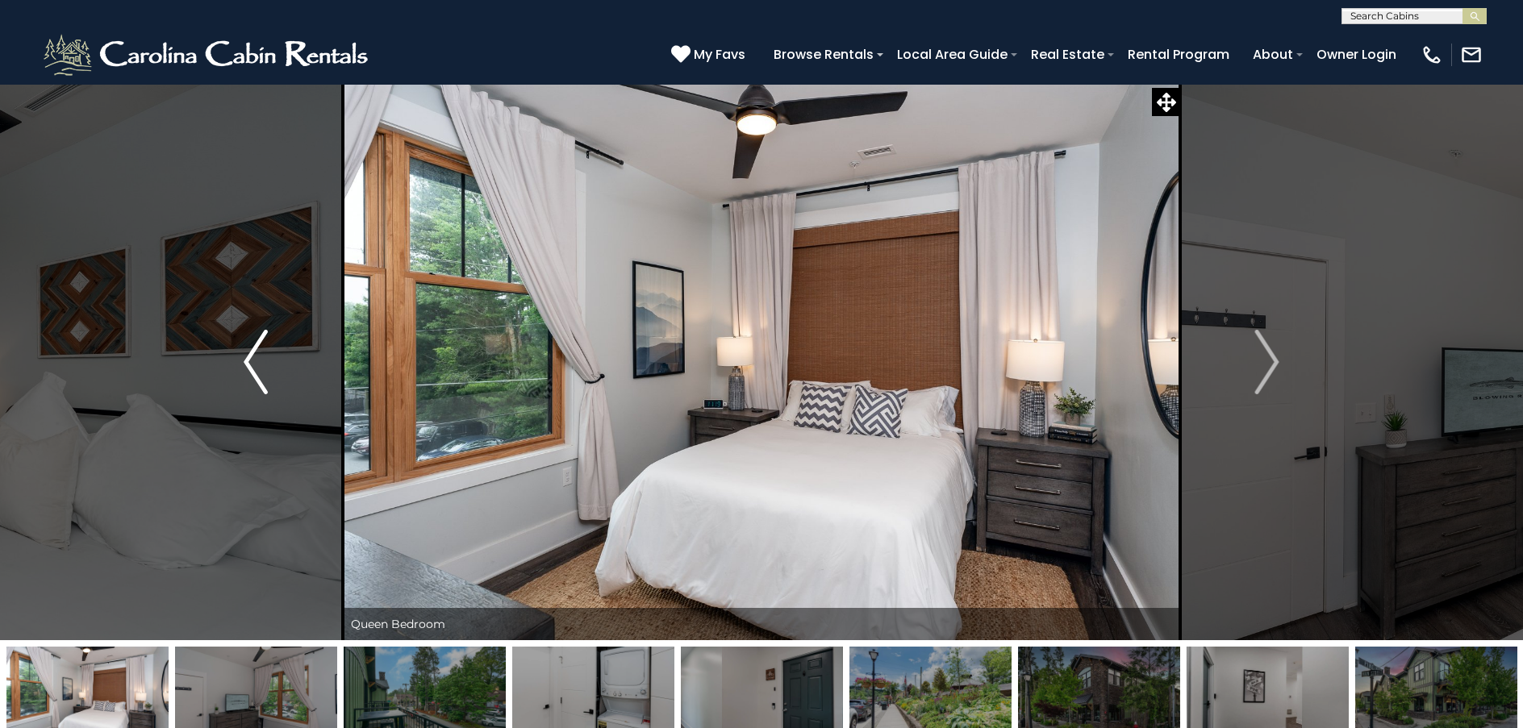
click at [263, 382] on img "Previous" at bounding box center [256, 362] width 24 height 65
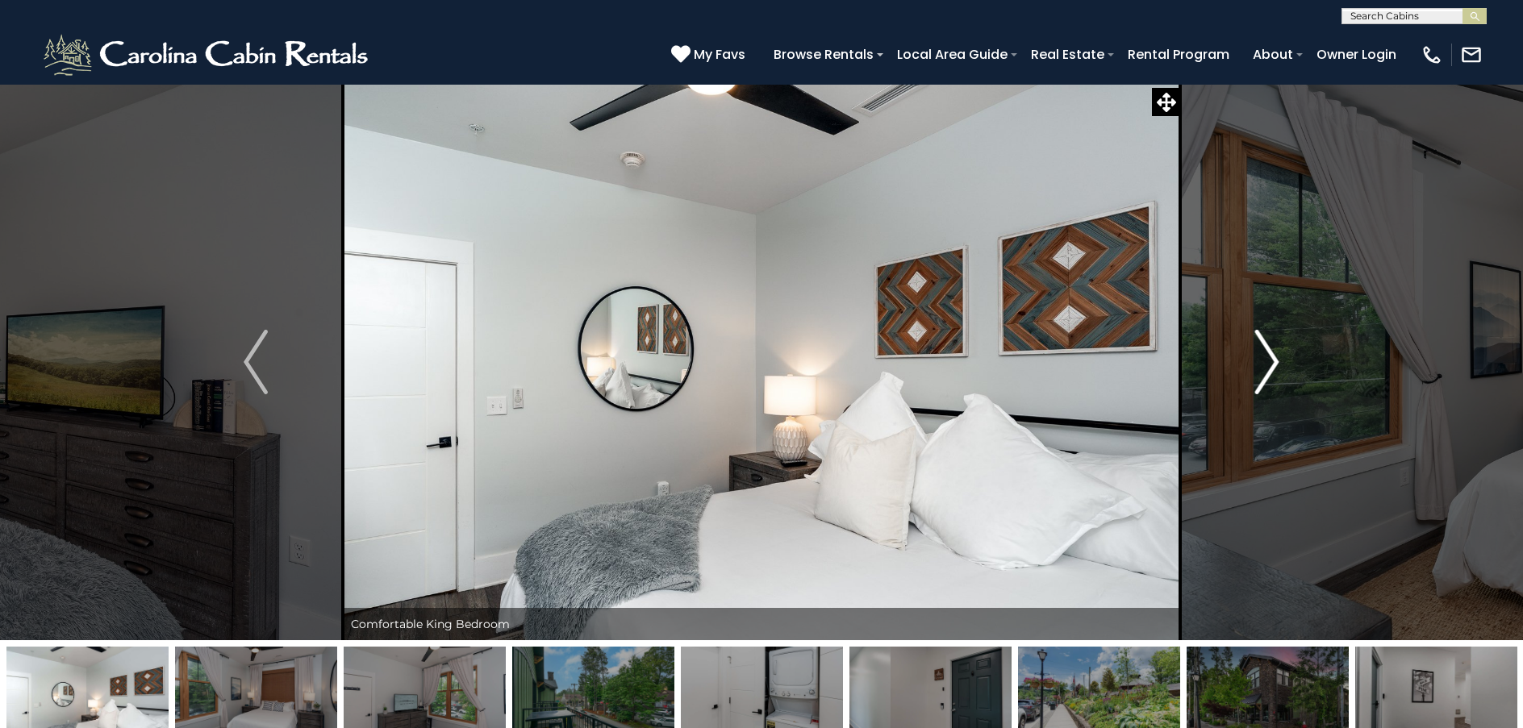
click at [1270, 371] on img "Next" at bounding box center [1267, 362] width 24 height 65
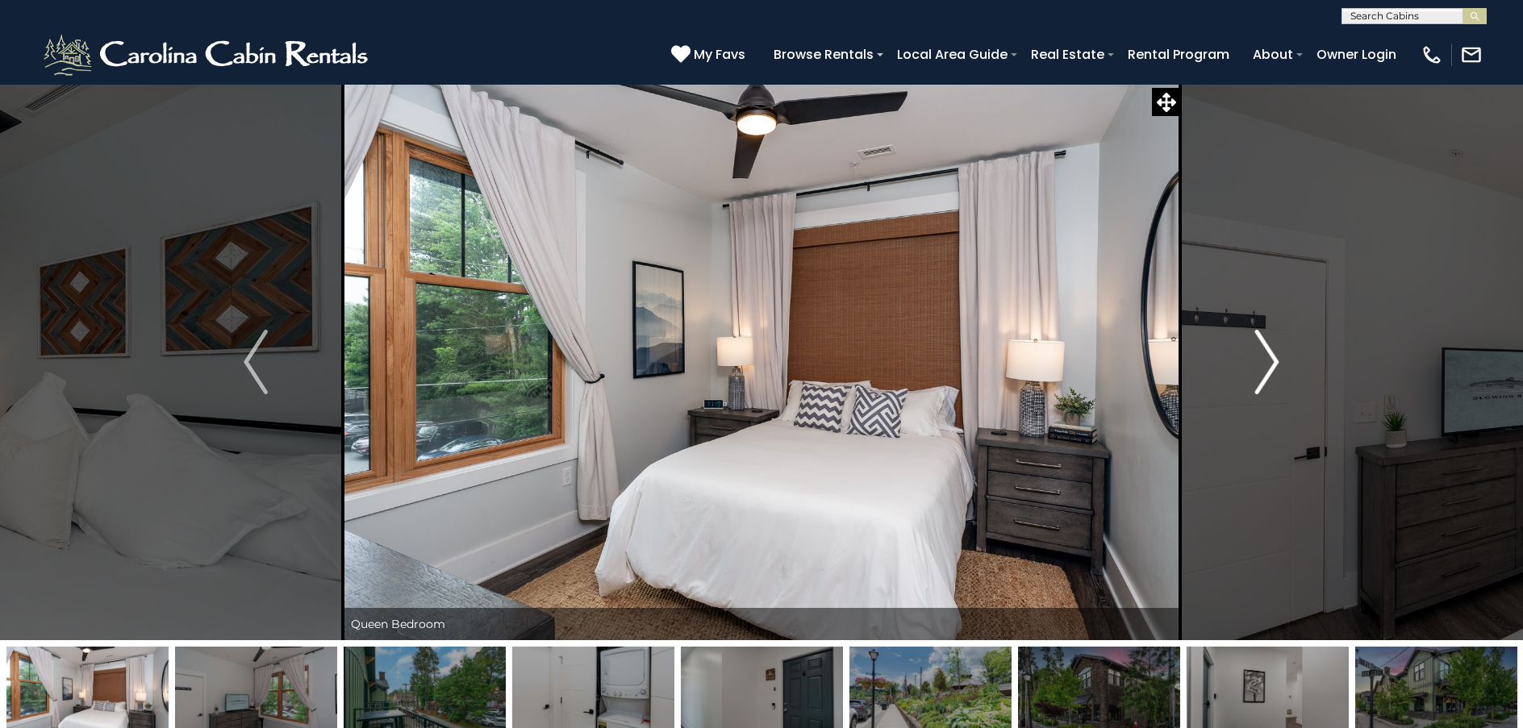
click at [1270, 370] on img "Next" at bounding box center [1267, 362] width 24 height 65
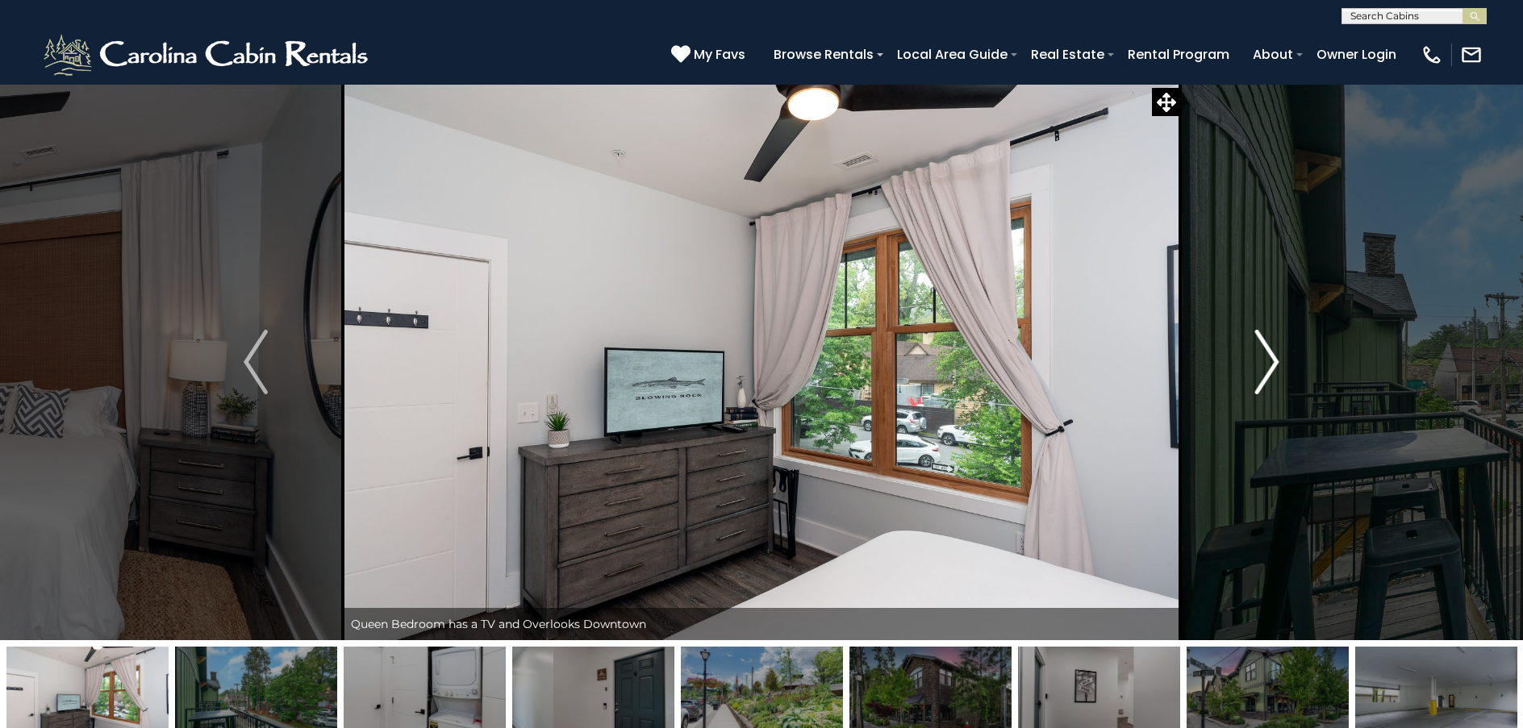
click at [1270, 370] on img "Next" at bounding box center [1267, 362] width 24 height 65
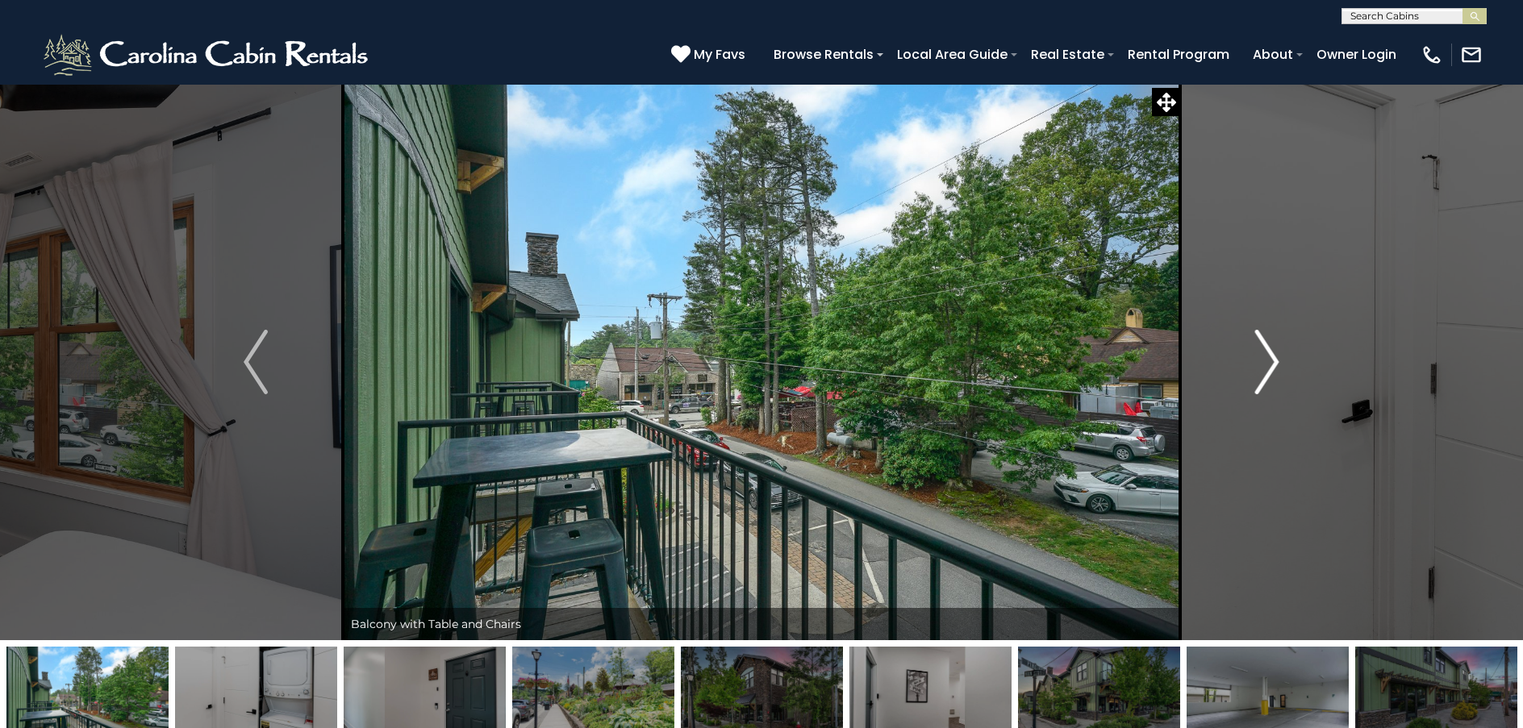
click at [1255, 385] on img "Next" at bounding box center [1267, 362] width 24 height 65
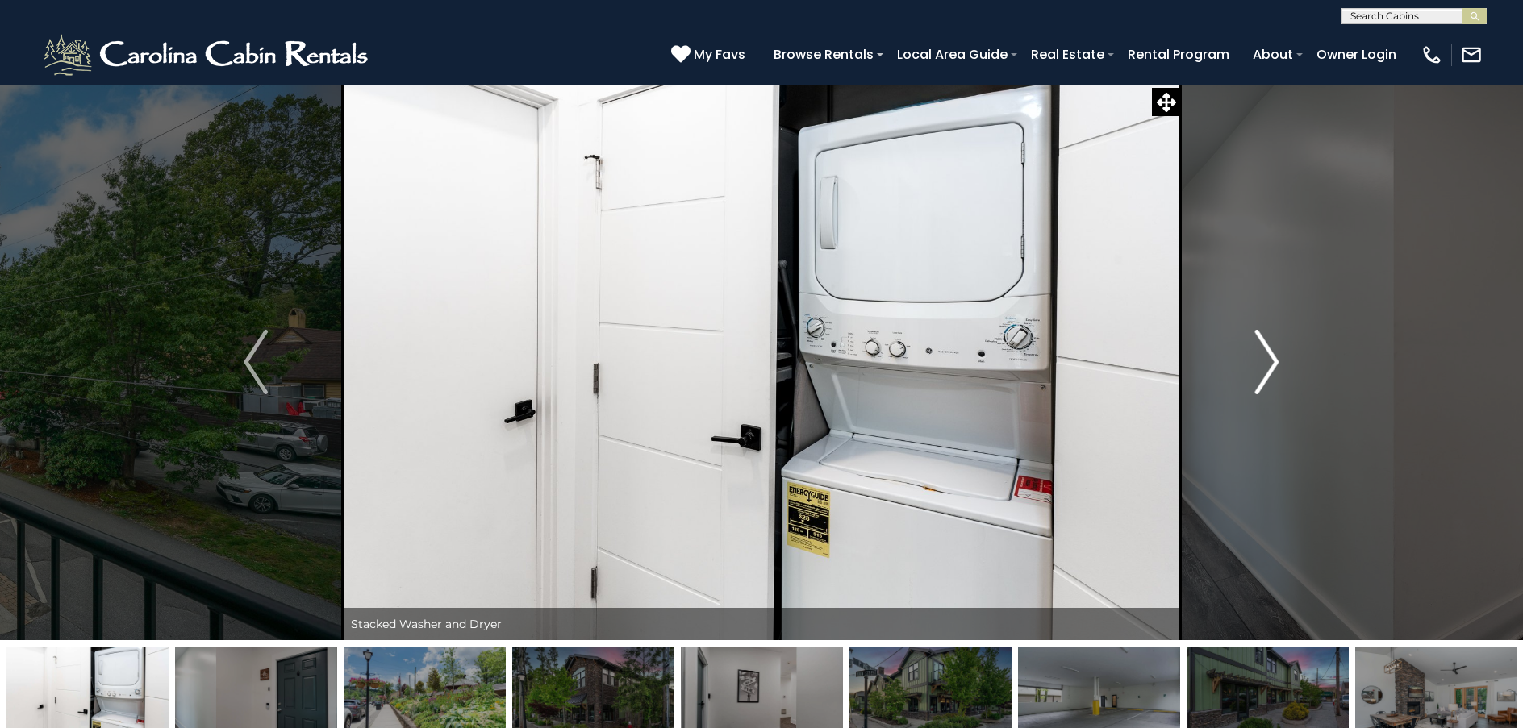
click at [1255, 385] on img "Next" at bounding box center [1267, 362] width 24 height 65
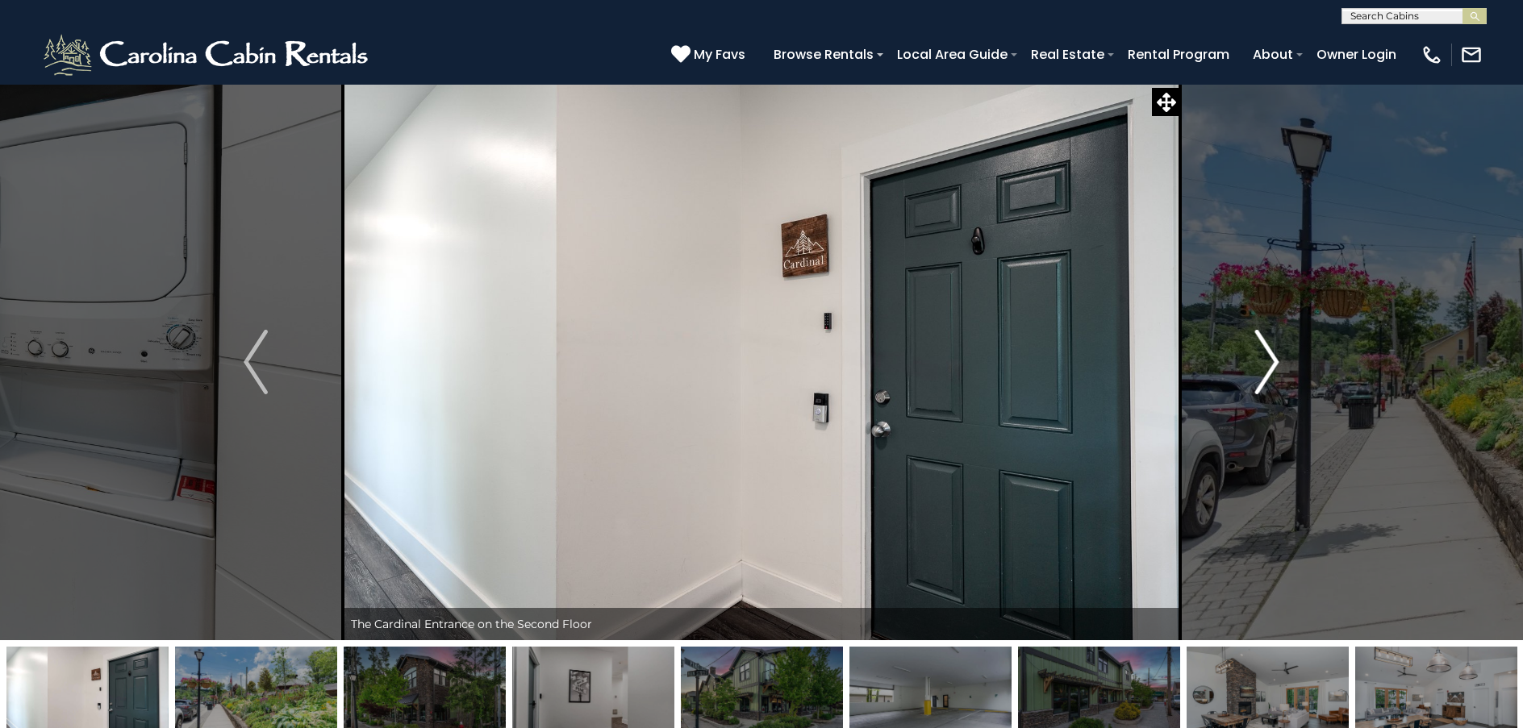
click at [1255, 385] on img "Next" at bounding box center [1267, 362] width 24 height 65
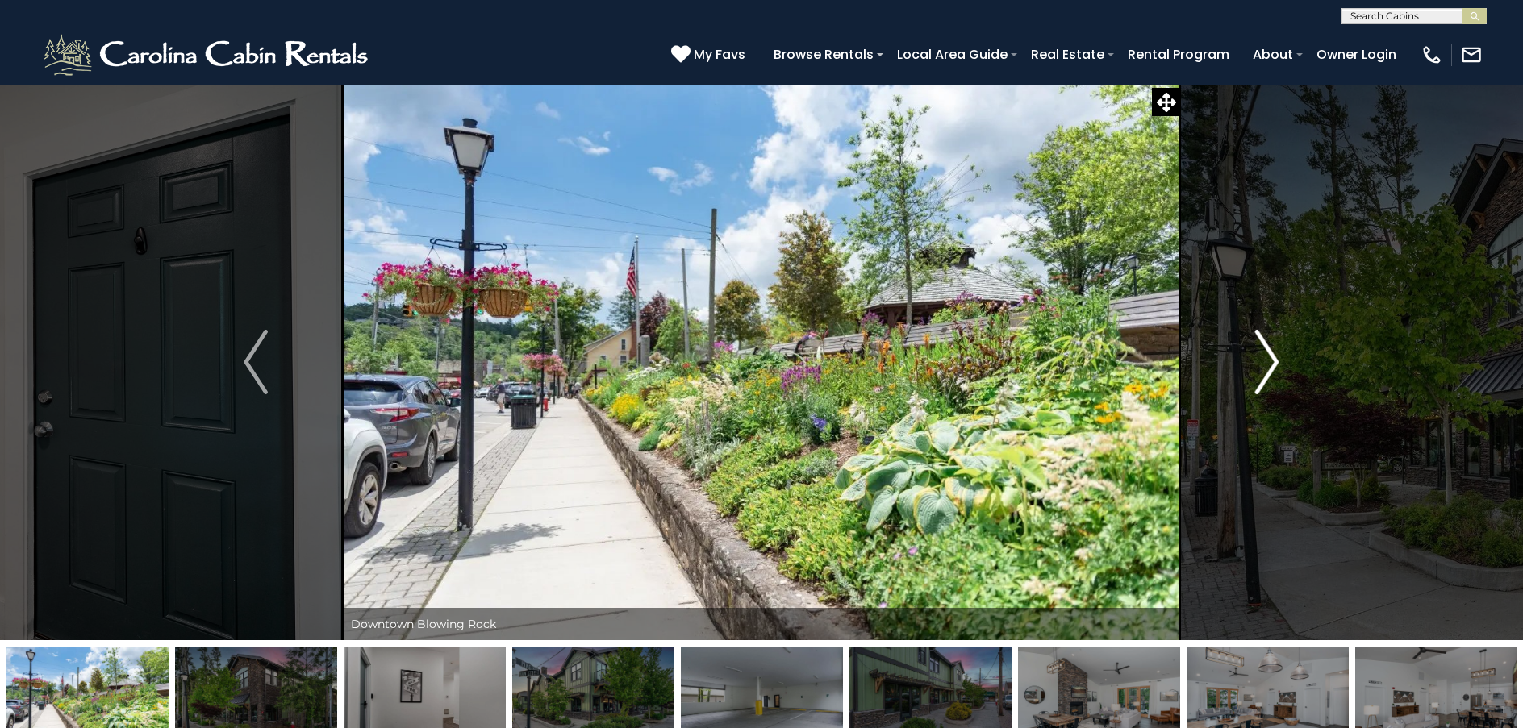
click at [1255, 384] on img "Next" at bounding box center [1267, 362] width 24 height 65
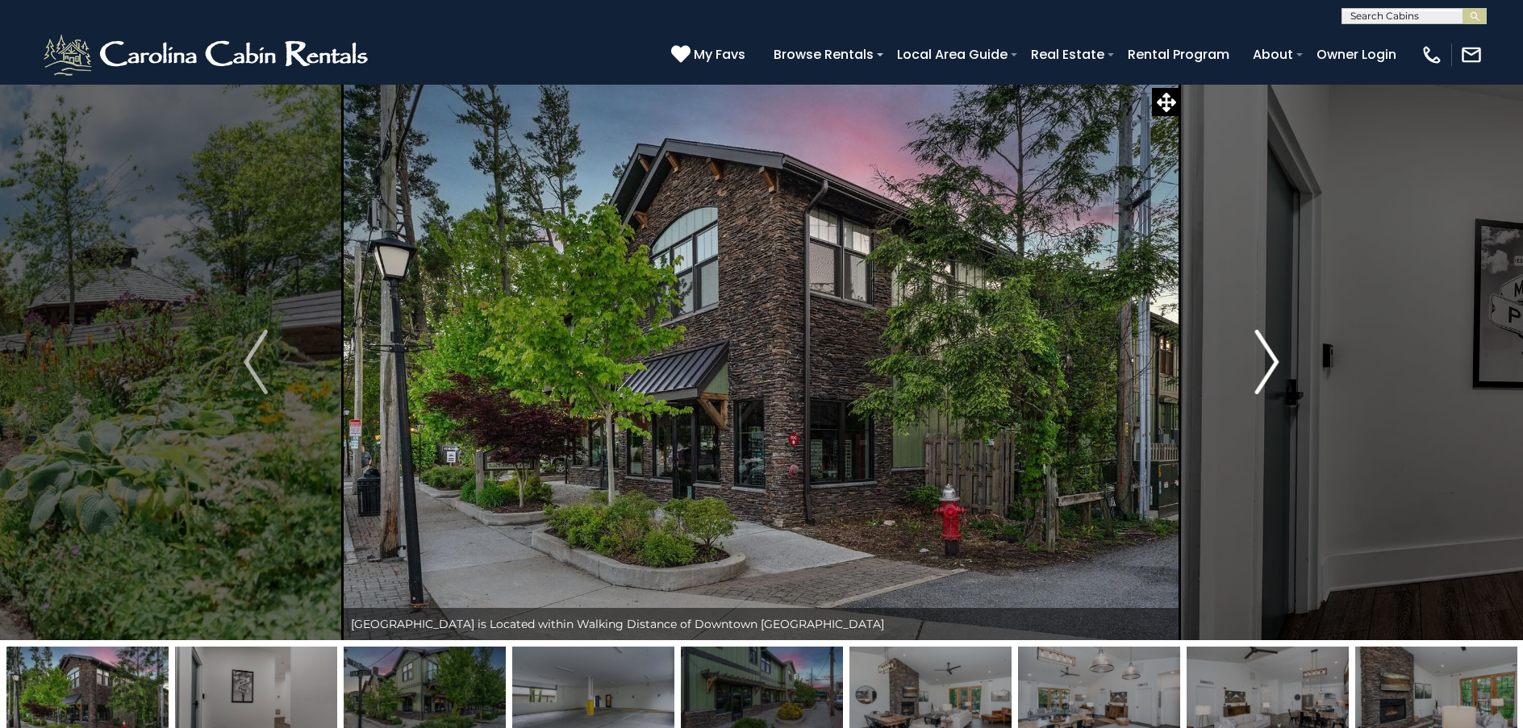
click at [1255, 384] on img "Next" at bounding box center [1267, 362] width 24 height 65
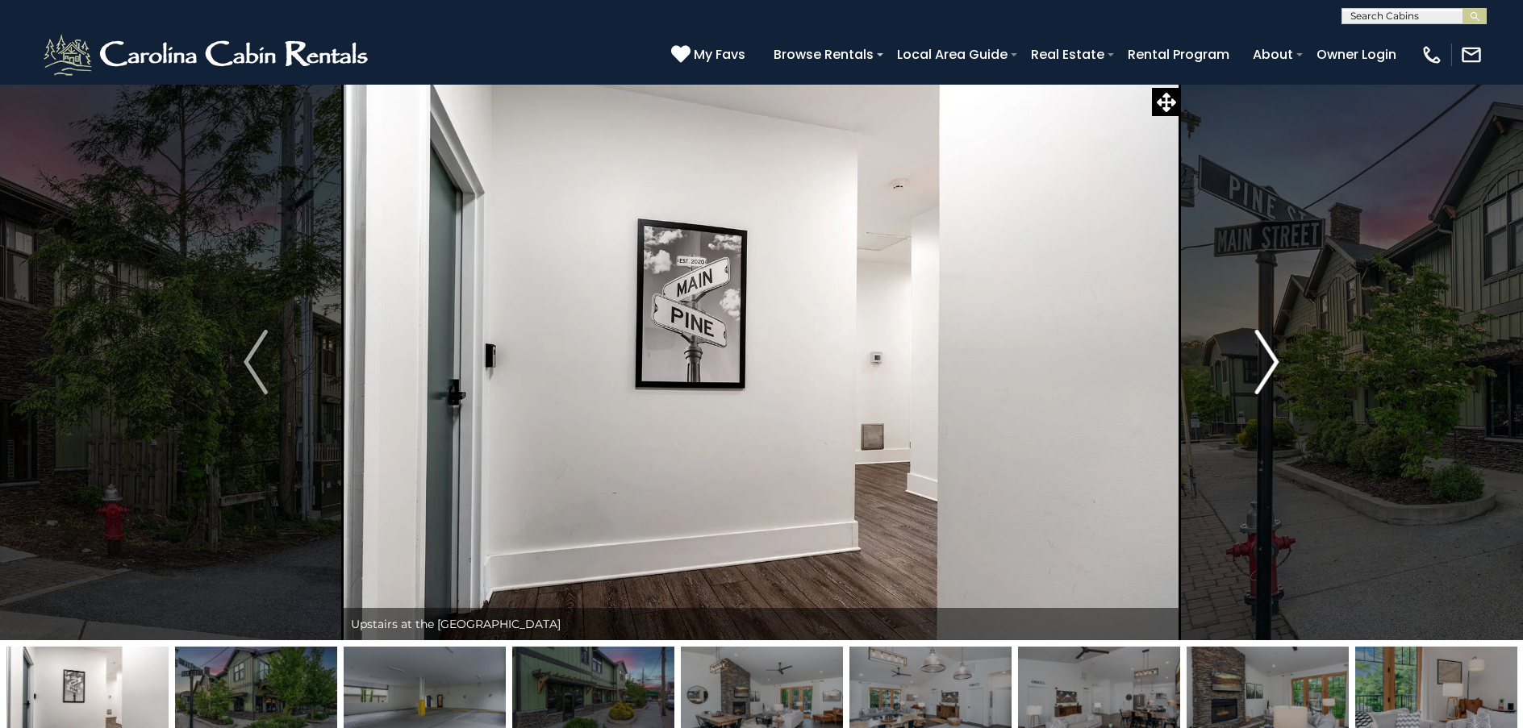
click at [1255, 384] on img "Next" at bounding box center [1267, 362] width 24 height 65
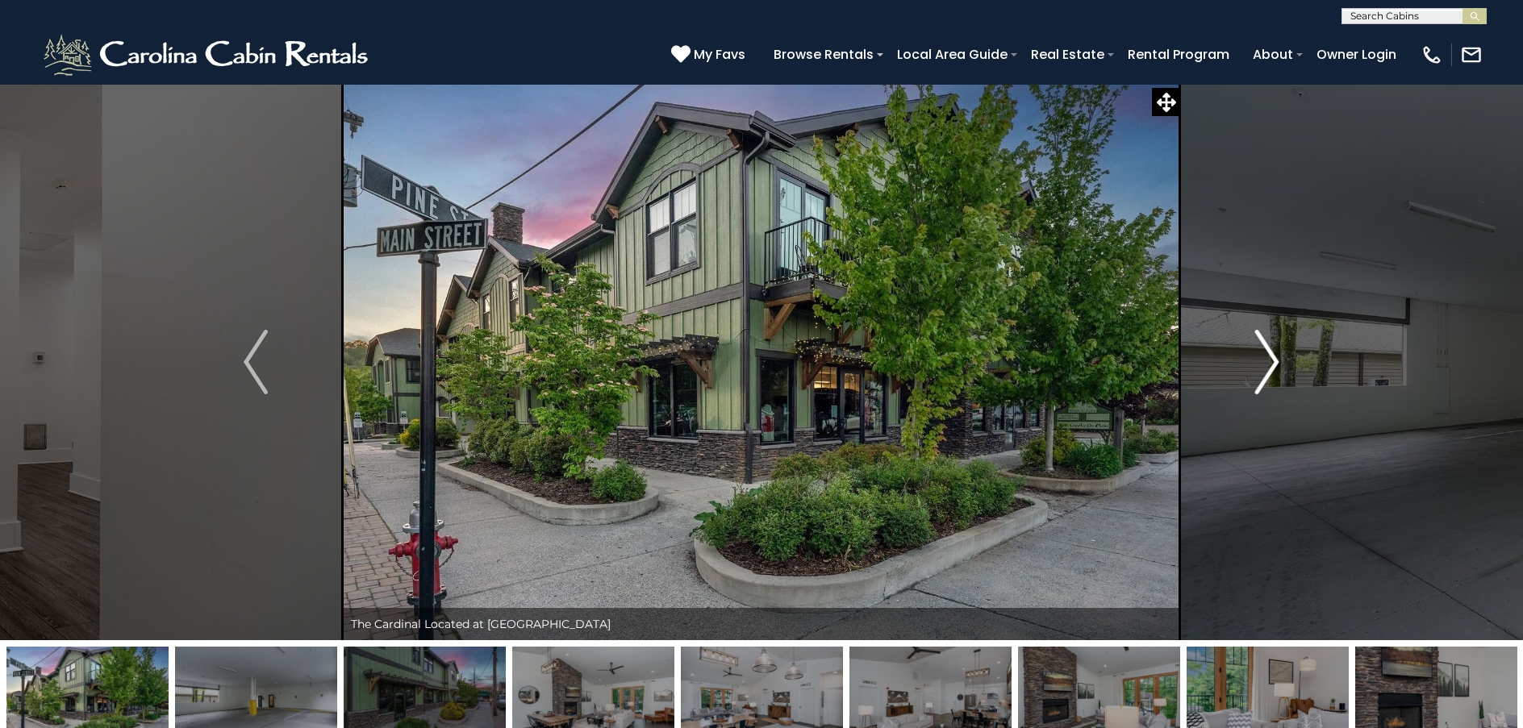
click at [1255, 384] on img "Next" at bounding box center [1267, 362] width 24 height 65
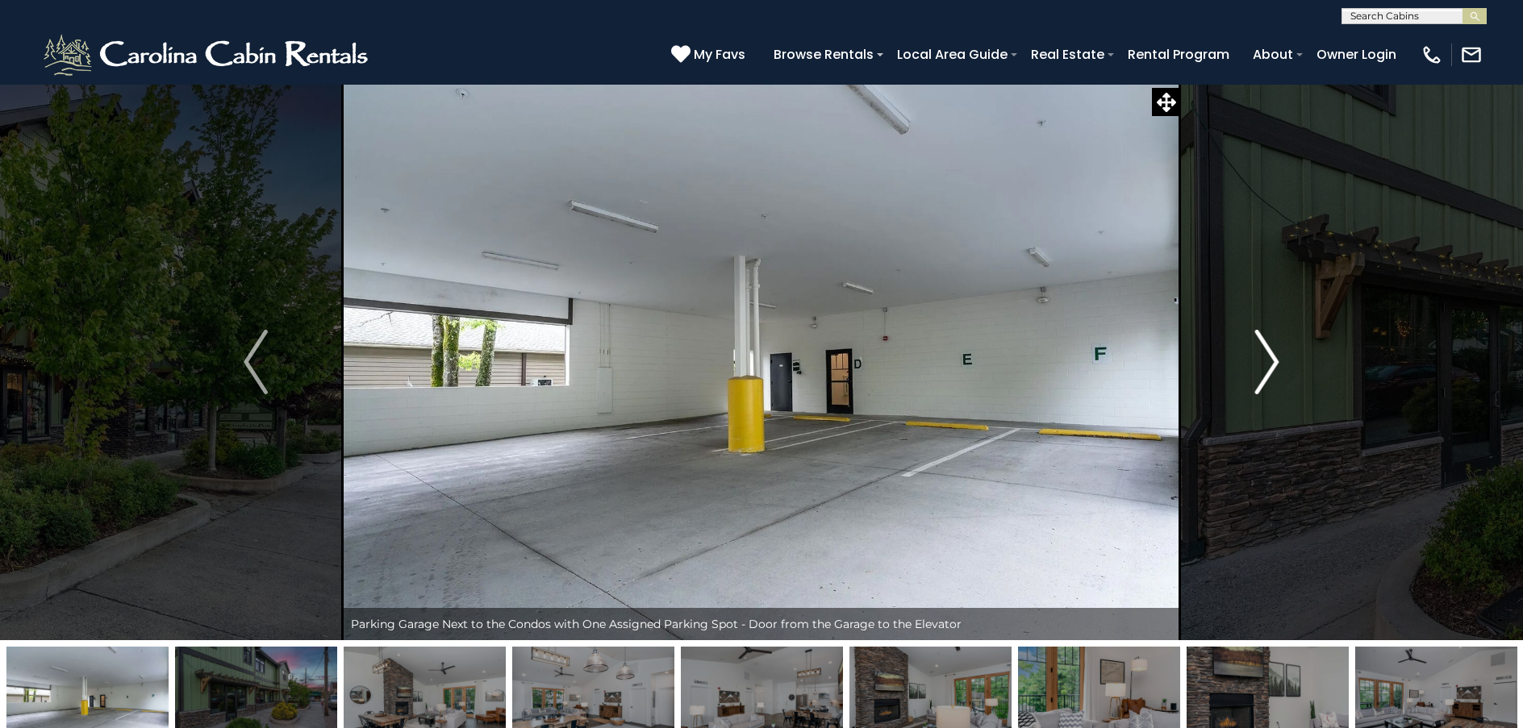
click at [1255, 385] on img "Next" at bounding box center [1267, 362] width 24 height 65
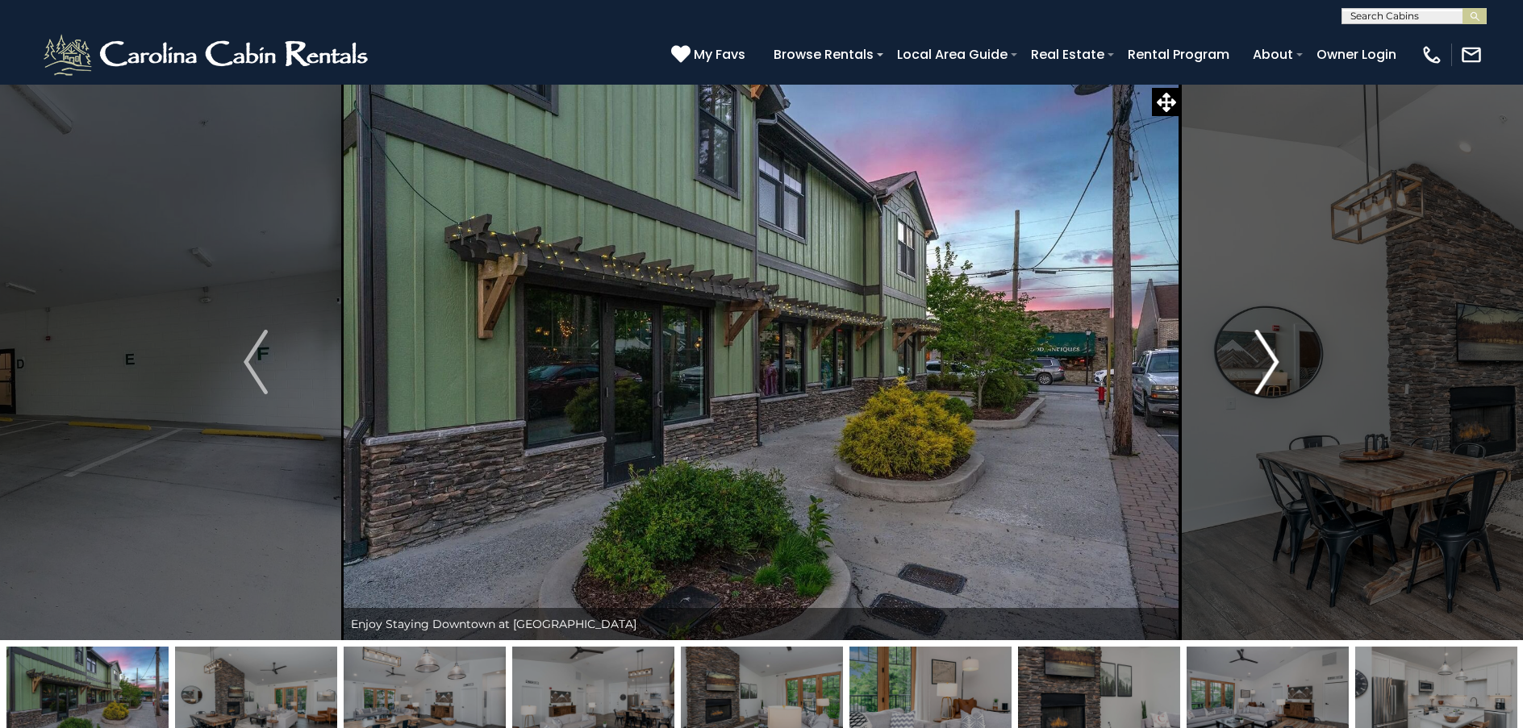
click at [1255, 385] on img "Next" at bounding box center [1267, 362] width 24 height 65
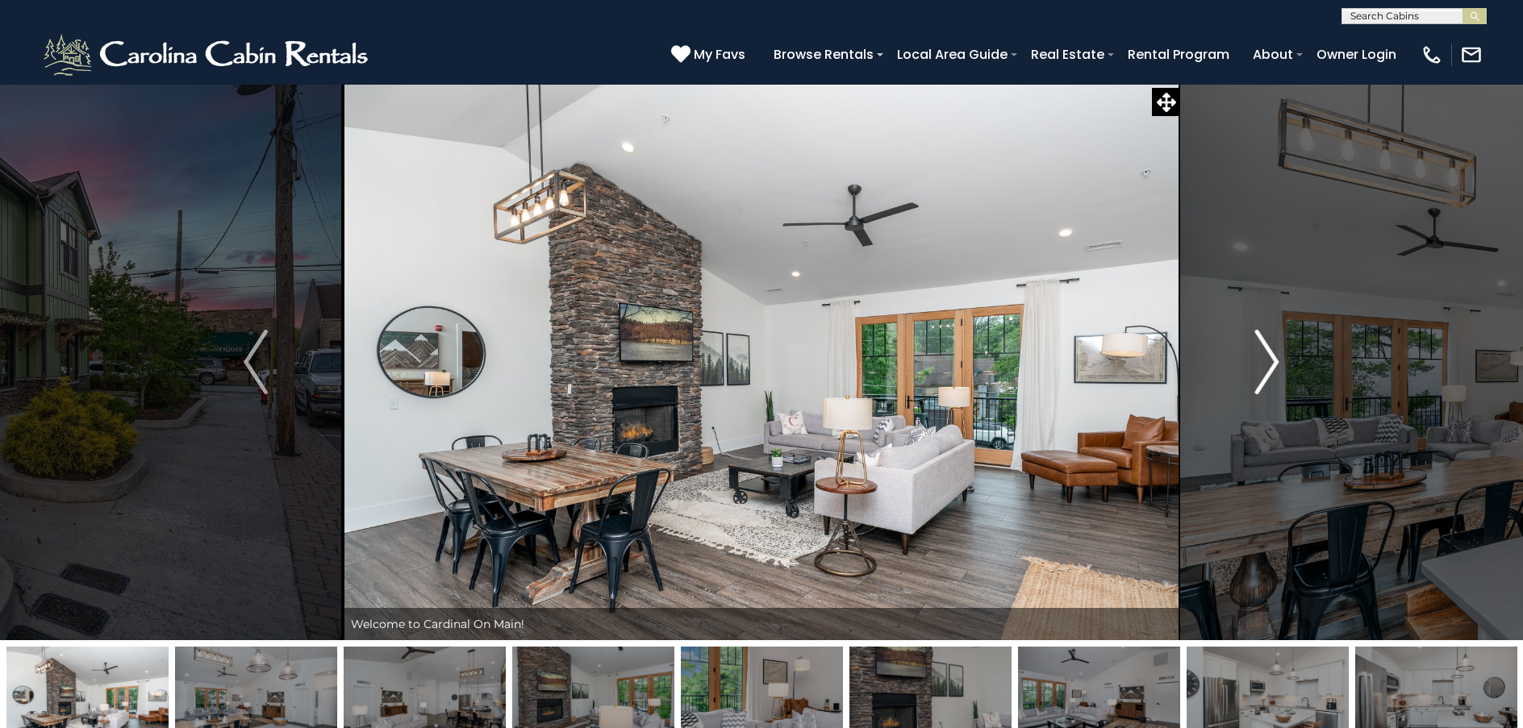
click at [1255, 385] on img "Next" at bounding box center [1267, 362] width 24 height 65
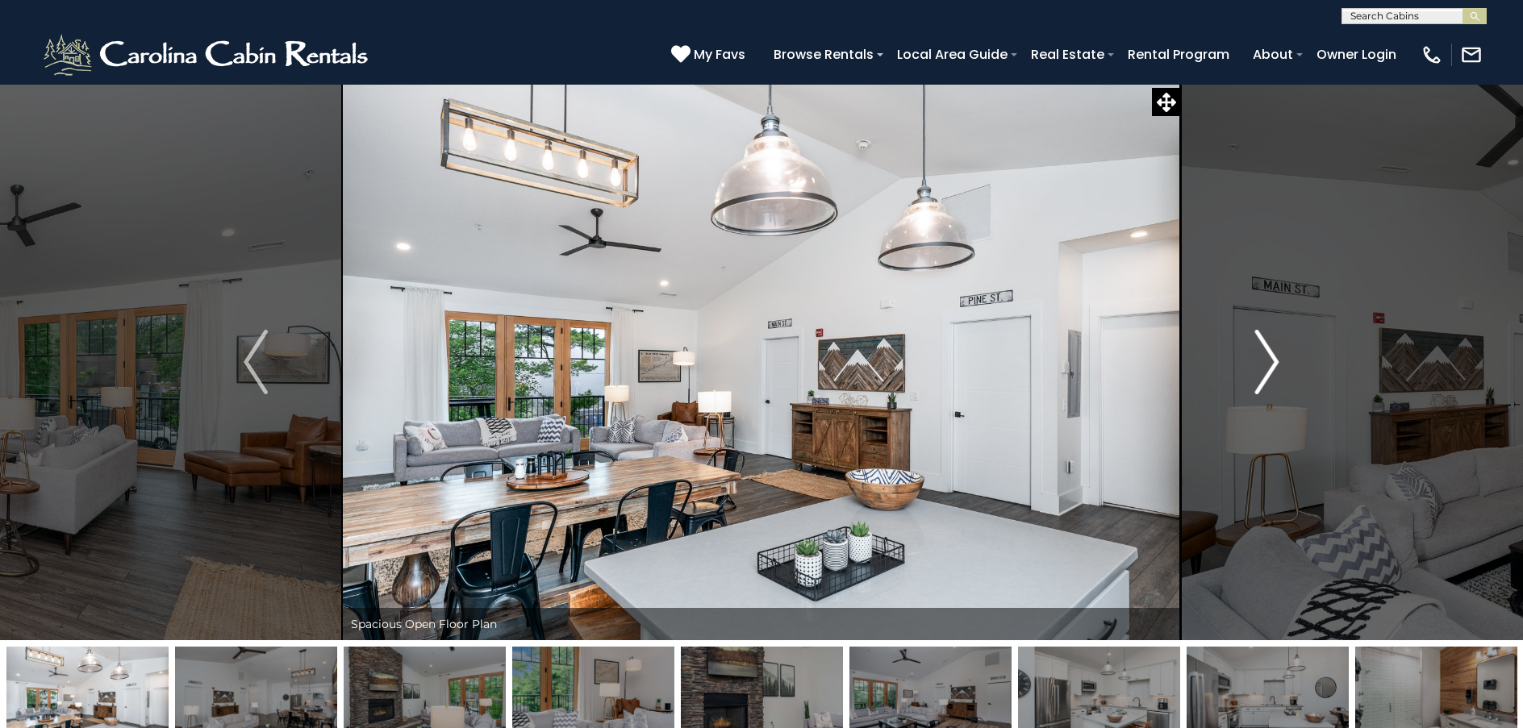
click at [1255, 385] on img "Next" at bounding box center [1267, 362] width 24 height 65
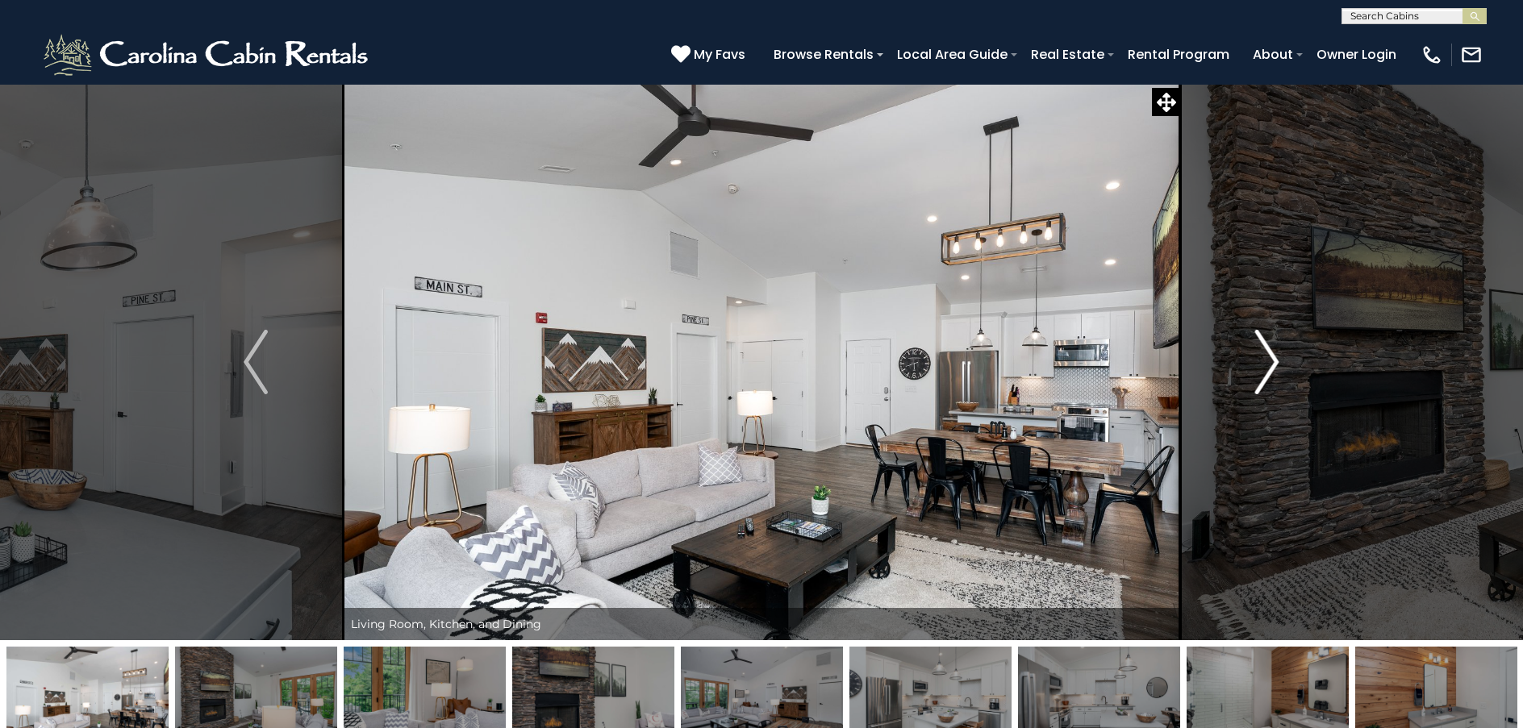
click at [1255, 385] on img "Next" at bounding box center [1267, 362] width 24 height 65
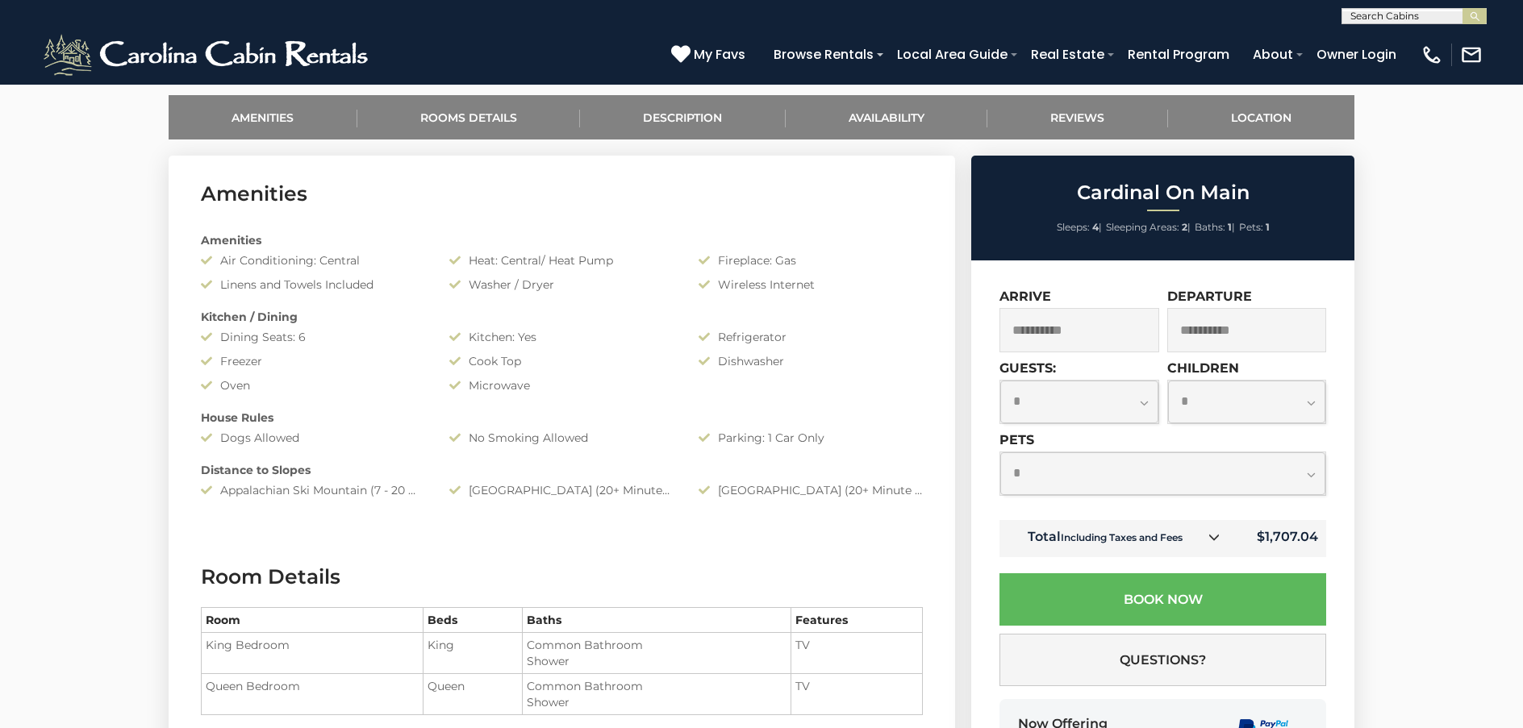
scroll to position [807, 0]
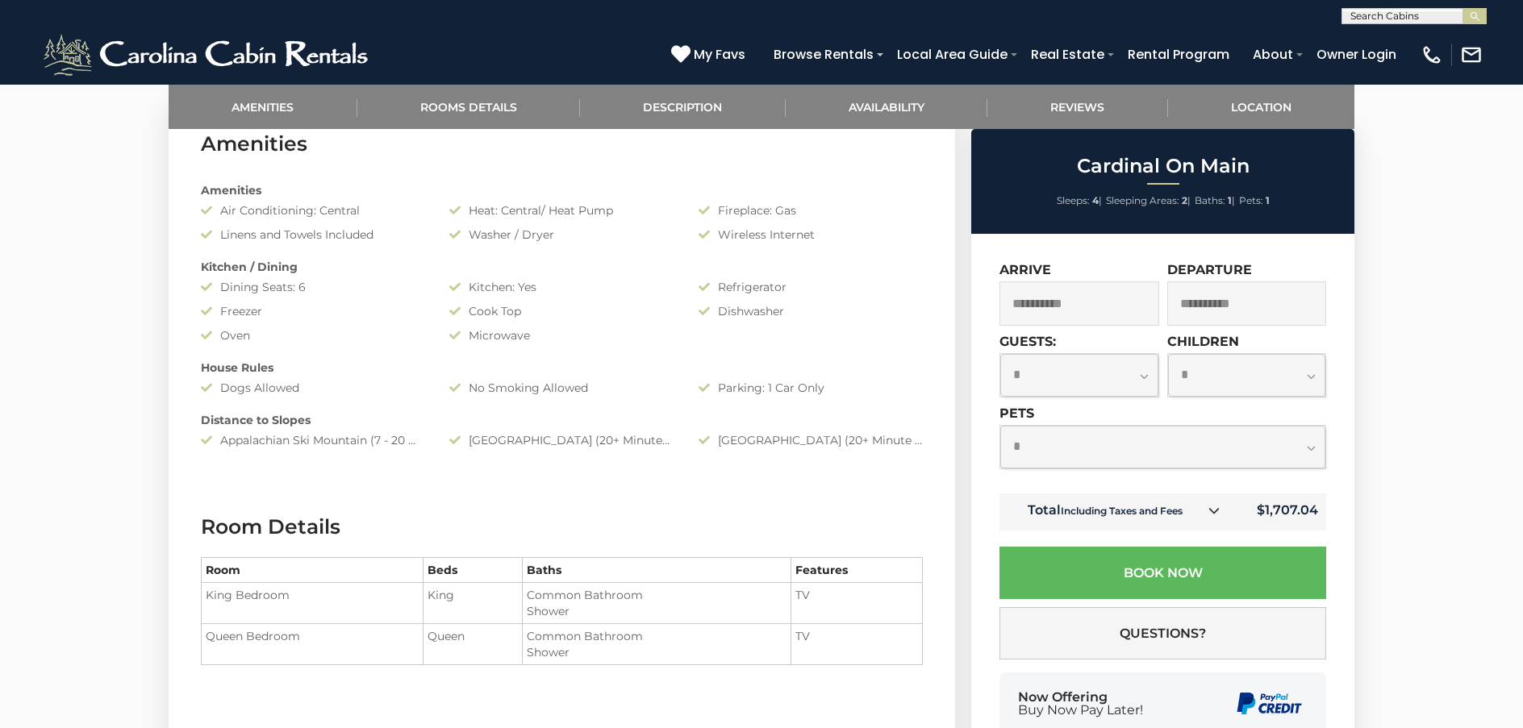
click at [1235, 304] on input "**********" at bounding box center [1247, 304] width 160 height 44
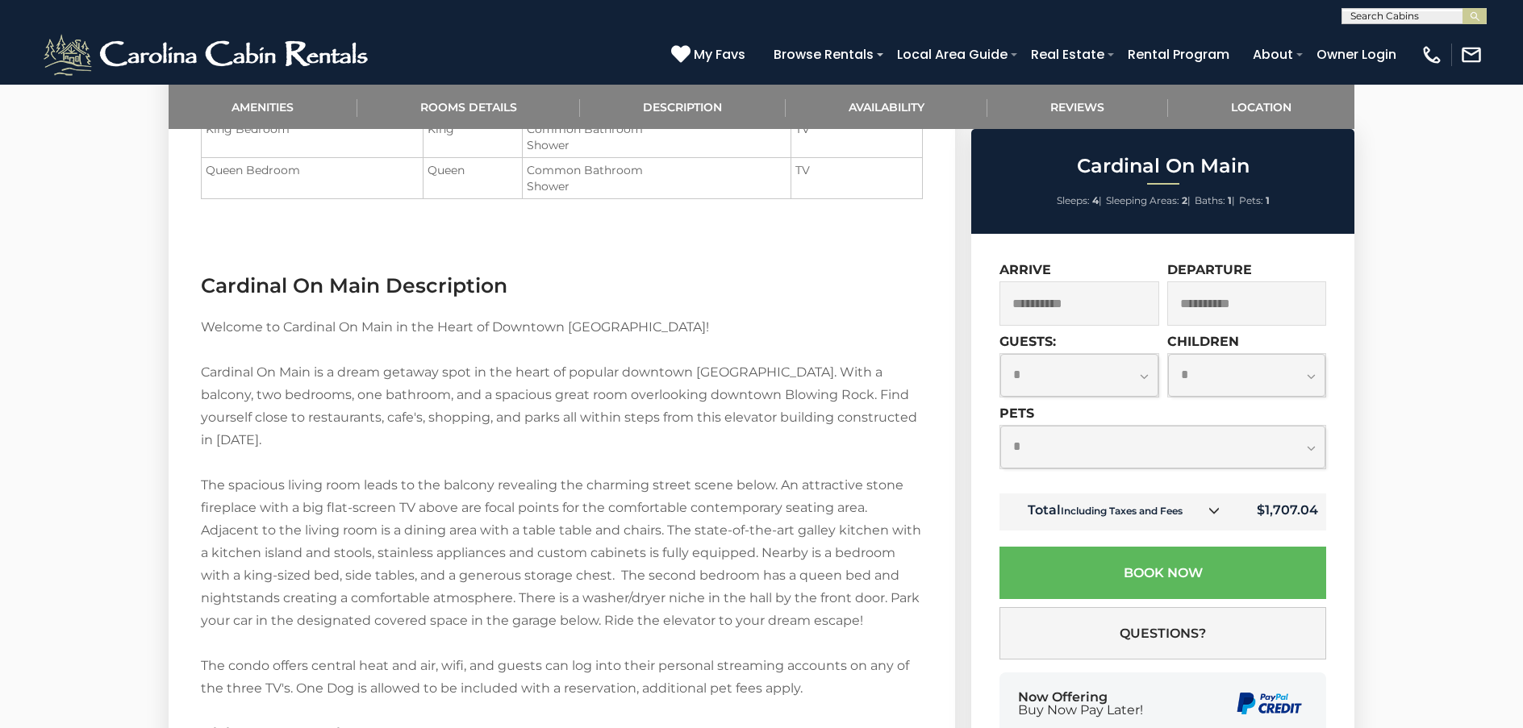
scroll to position [1291, 0]
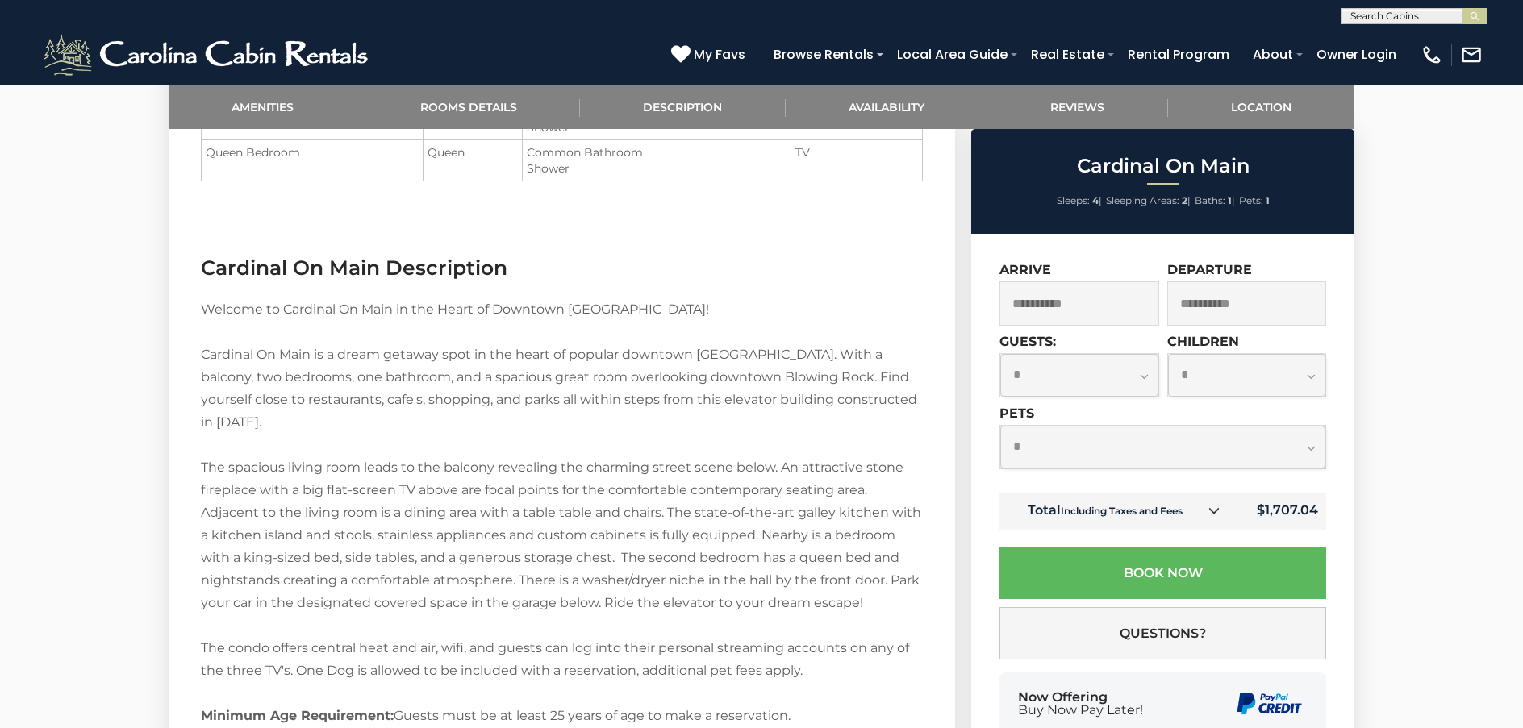
click at [1220, 507] on icon at bounding box center [1213, 510] width 11 height 11
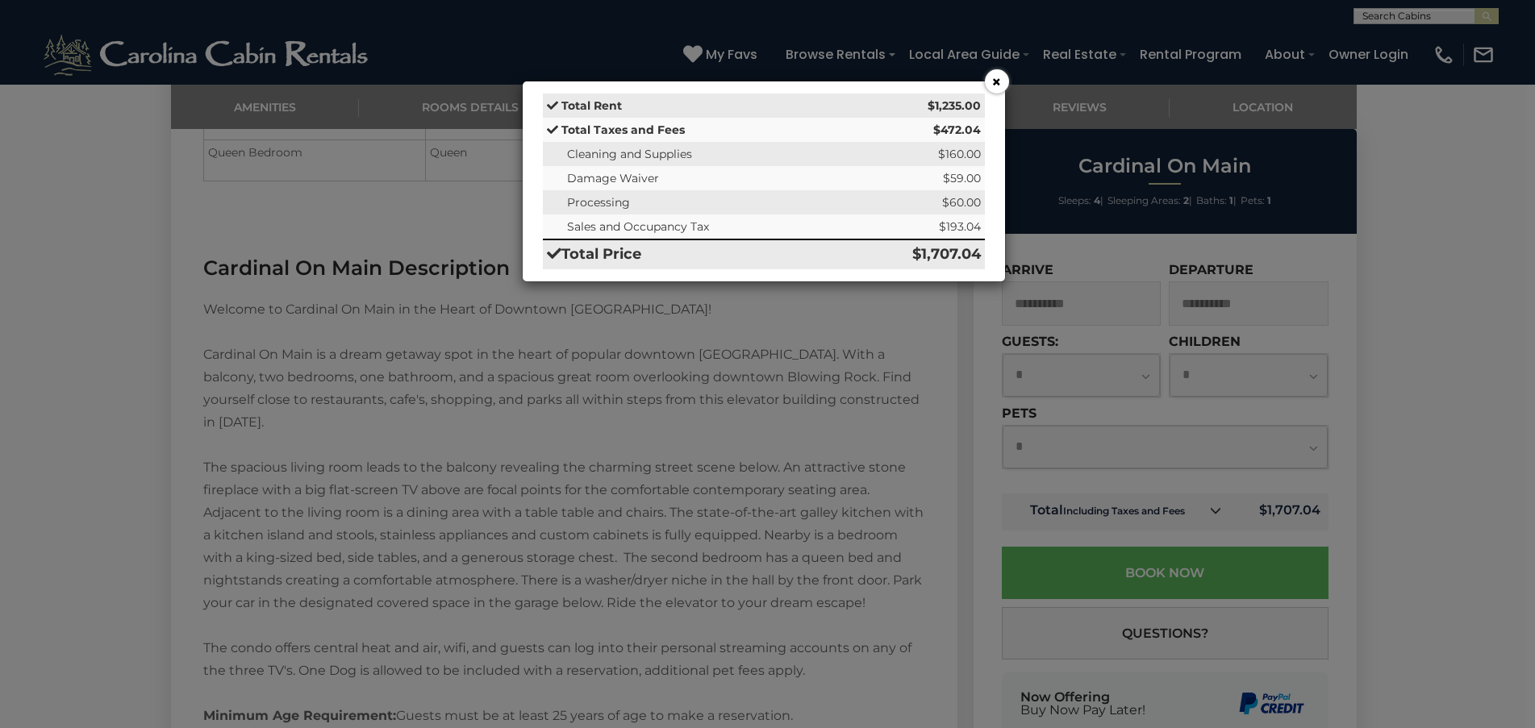
click at [994, 79] on button "×" at bounding box center [997, 81] width 24 height 24
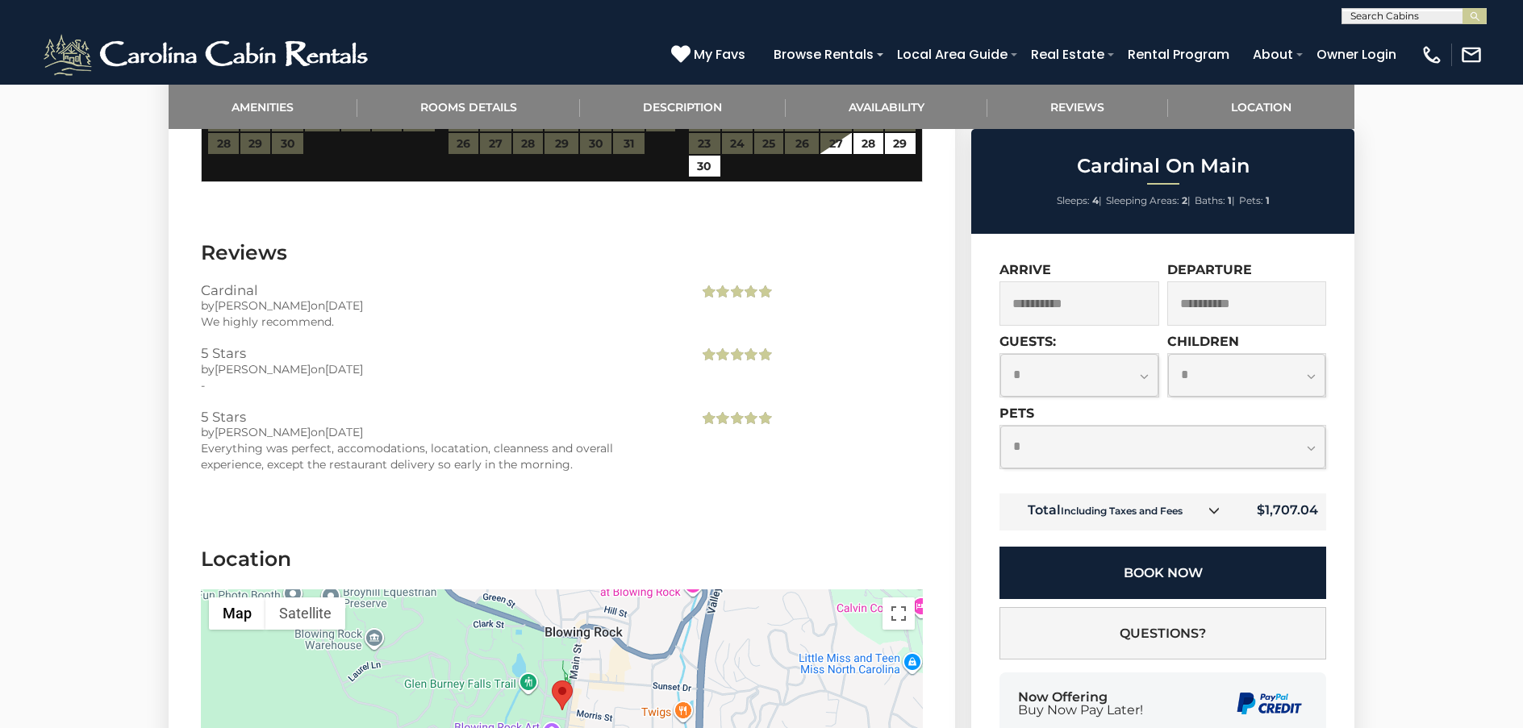
scroll to position [2391, 0]
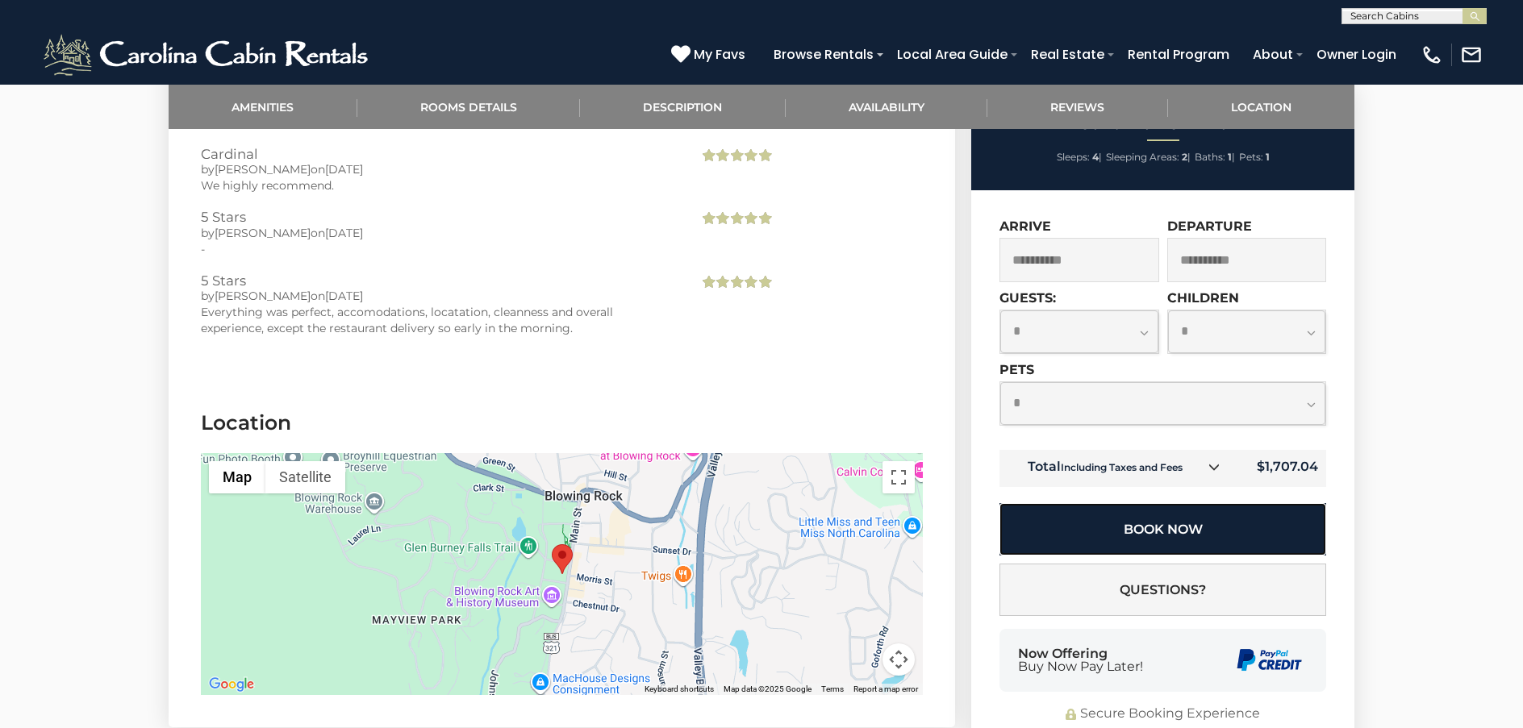
click at [1228, 503] on button "Book Now" at bounding box center [1163, 529] width 327 height 52
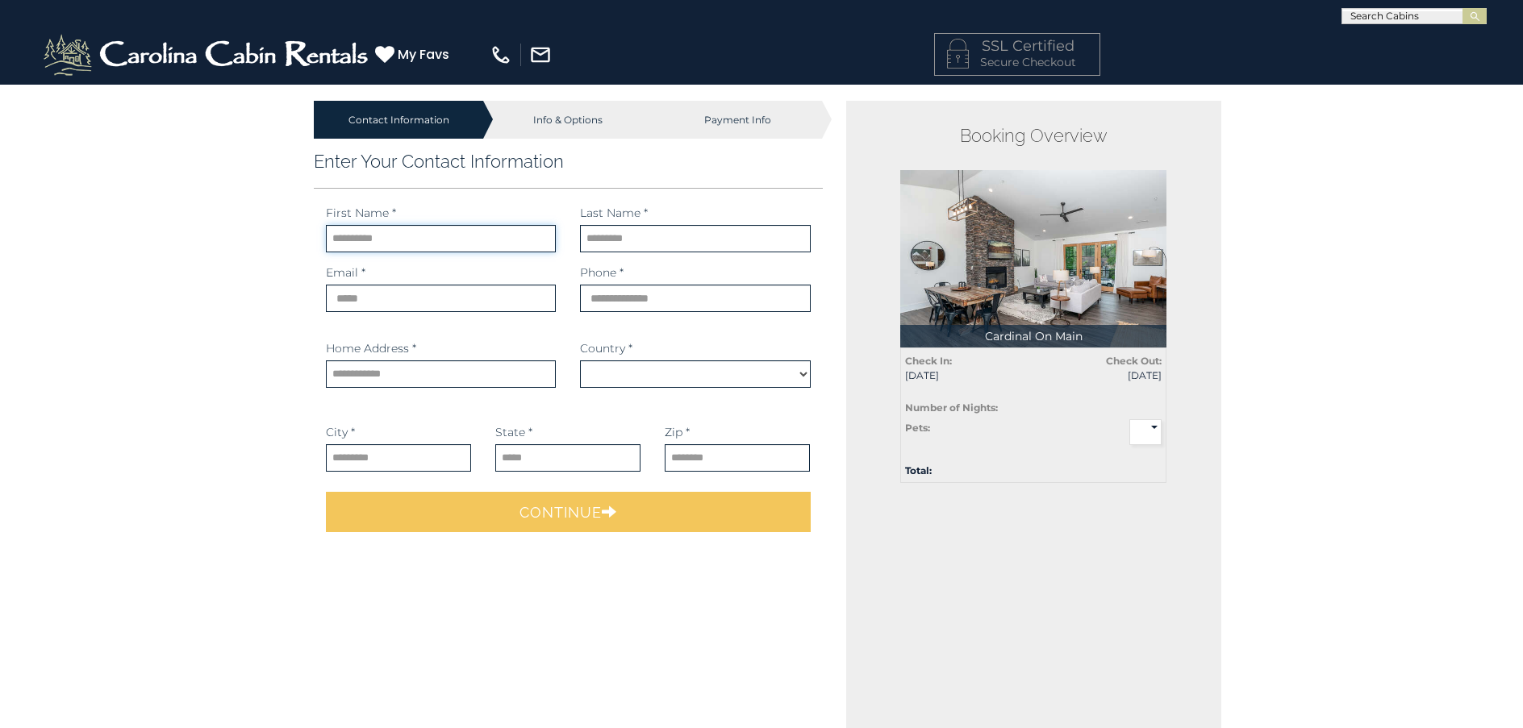
click at [366, 240] on input "text" at bounding box center [441, 238] width 230 height 27
select select "*********"
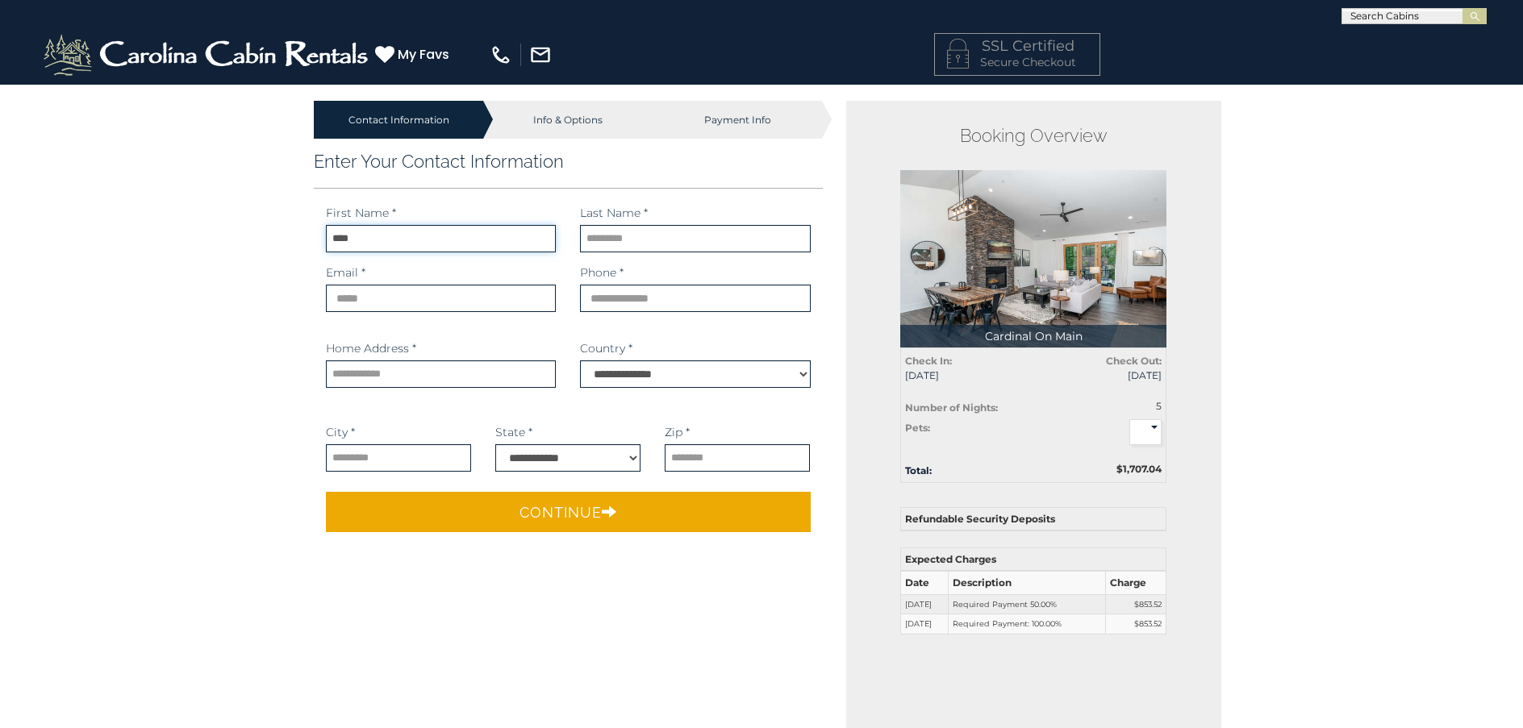
type input "****"
type input "******"
click at [373, 301] on input "email" at bounding box center [441, 298] width 230 height 27
type input "**********"
click at [616, 300] on input "phone" at bounding box center [695, 298] width 230 height 27
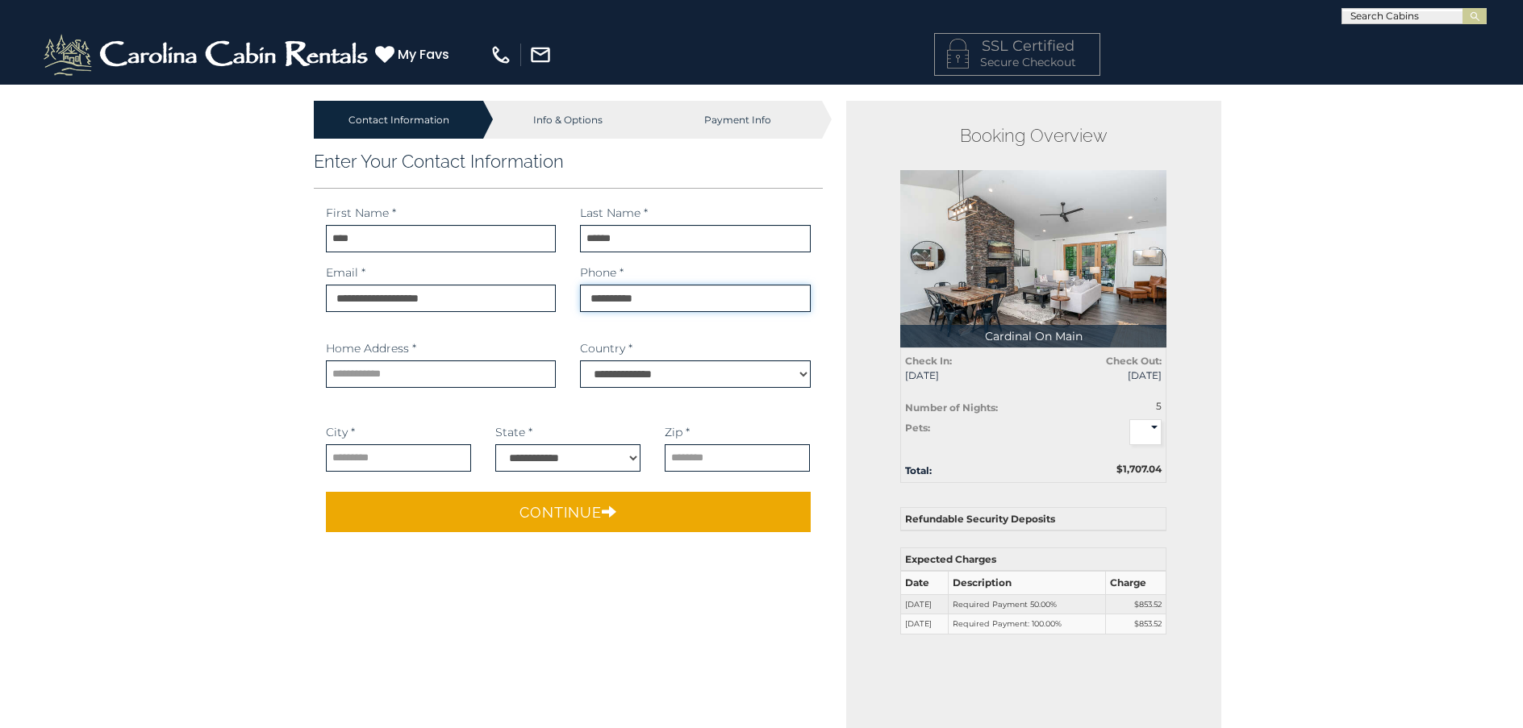
type input "**********"
click at [504, 369] on input "text" at bounding box center [441, 374] width 230 height 27
type input "**********"
click at [424, 453] on input "text" at bounding box center [398, 458] width 145 height 27
type input "**********"
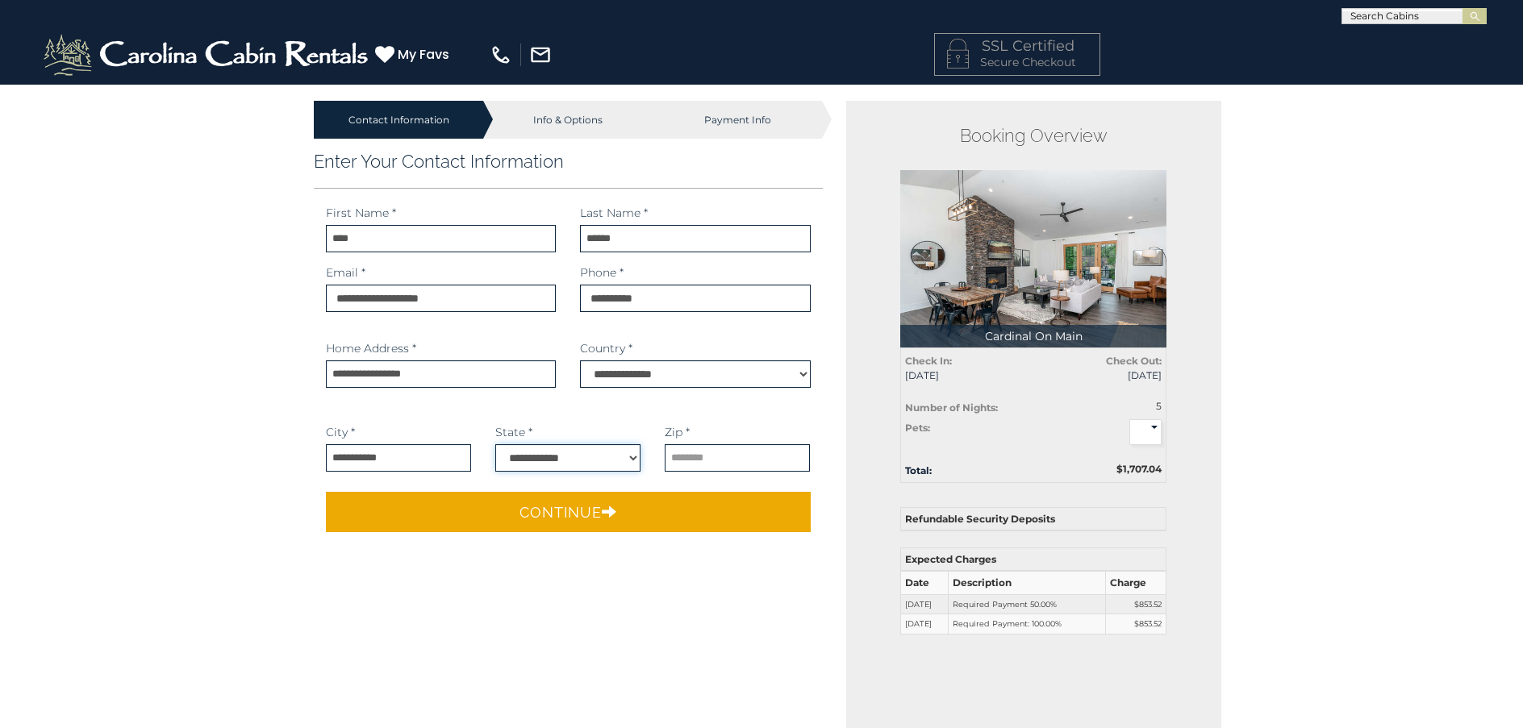
click at [633, 457] on select "**********" at bounding box center [567, 458] width 145 height 27
select select "**"
click at [495, 445] on select "**********" at bounding box center [567, 458] width 145 height 27
click at [722, 457] on input "text" at bounding box center [737, 458] width 145 height 27
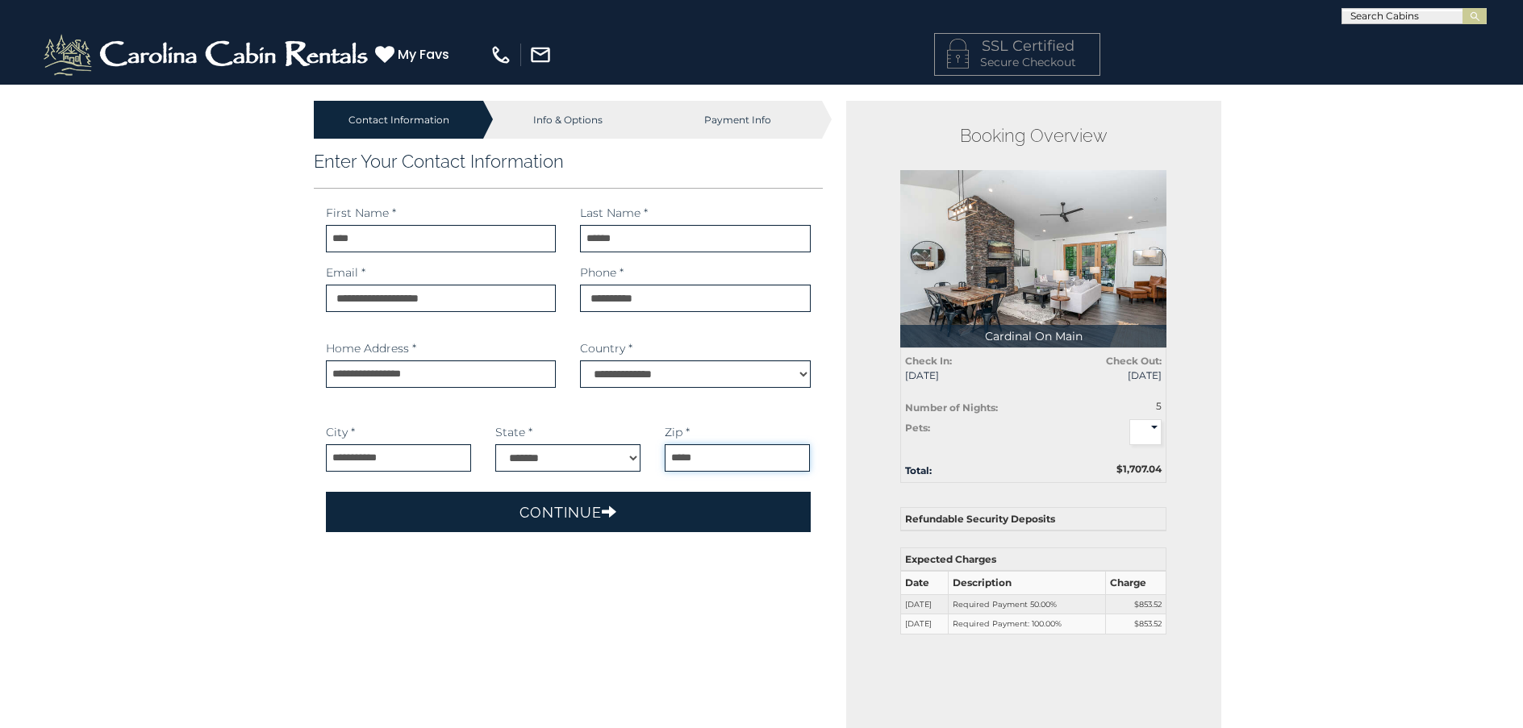
type input "*****"
click at [670, 506] on button "Continue" at bounding box center [568, 512] width 485 height 40
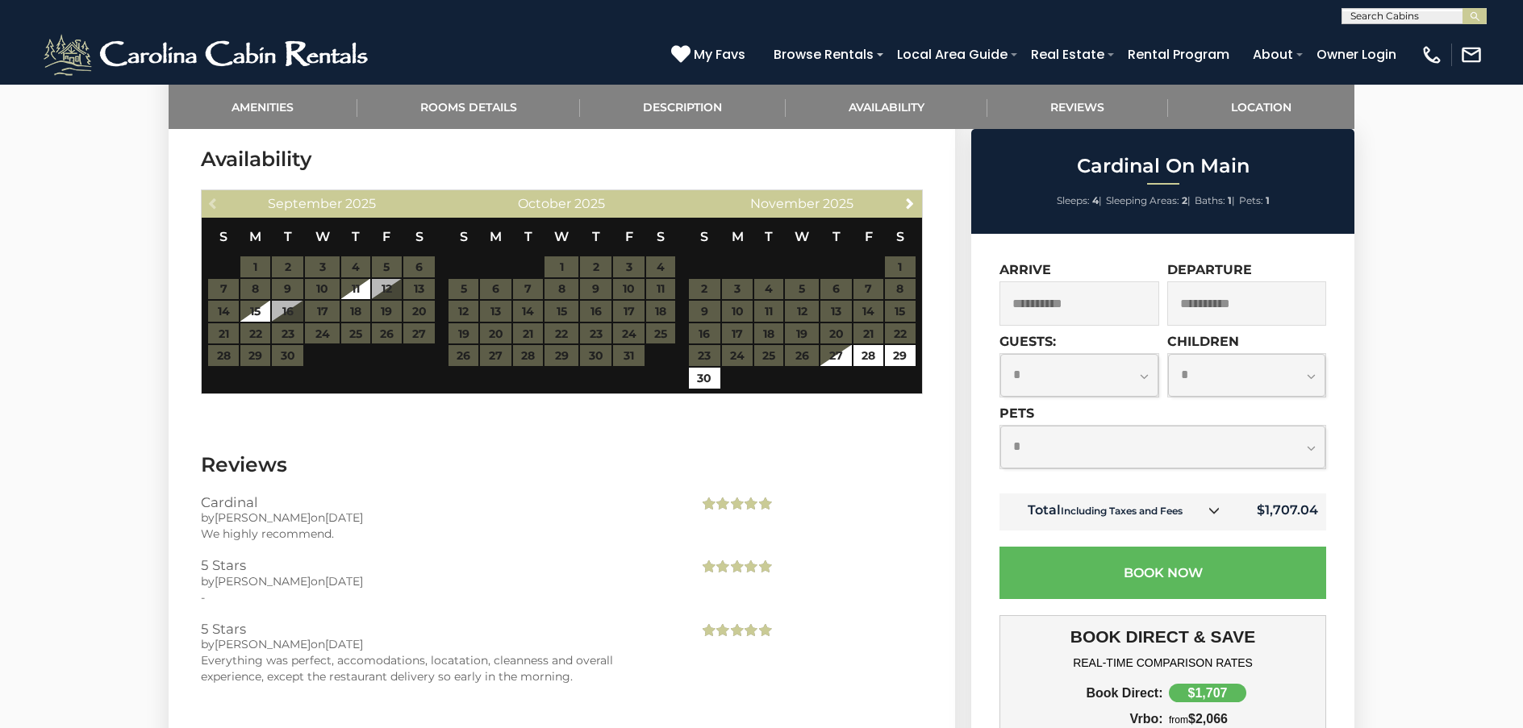
scroll to position [1936, 0]
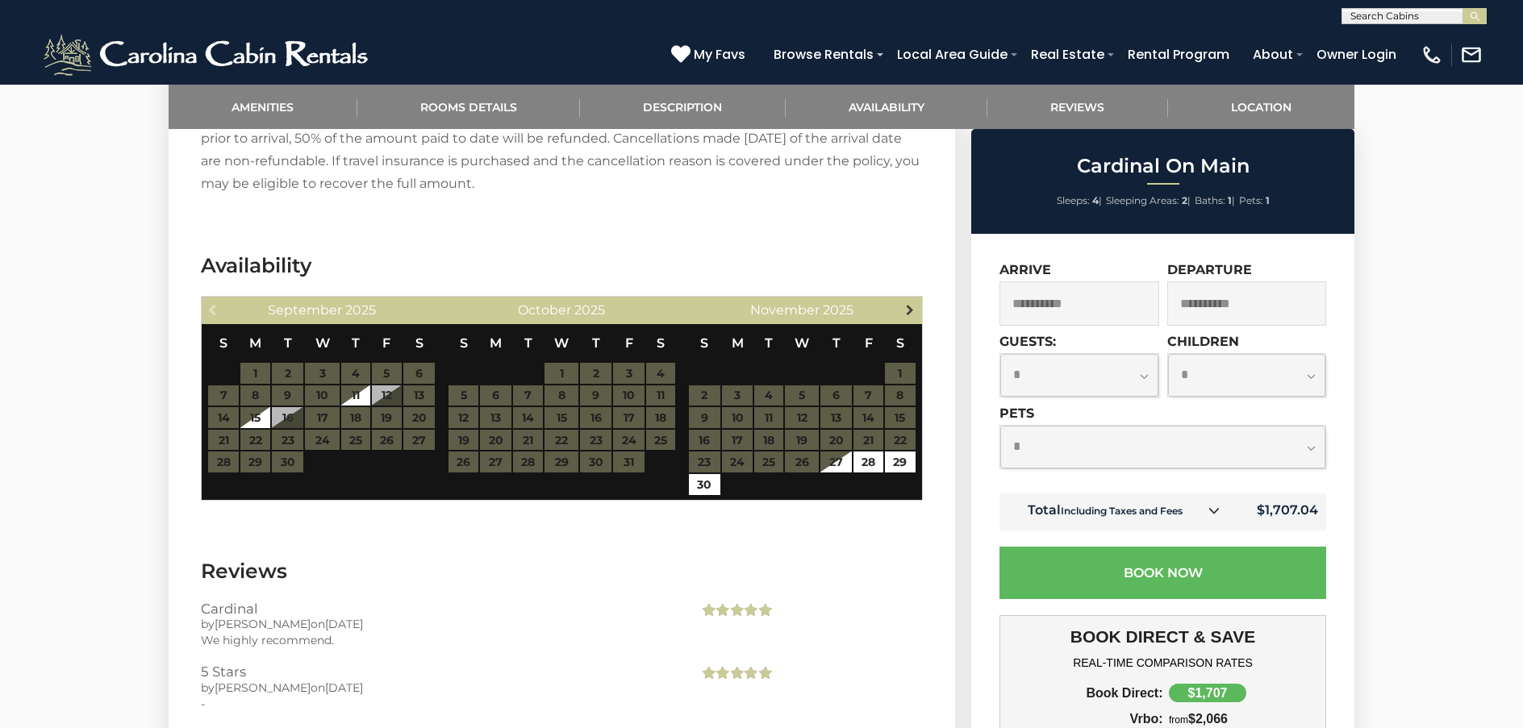
click at [908, 303] on span "Next" at bounding box center [910, 309] width 13 height 13
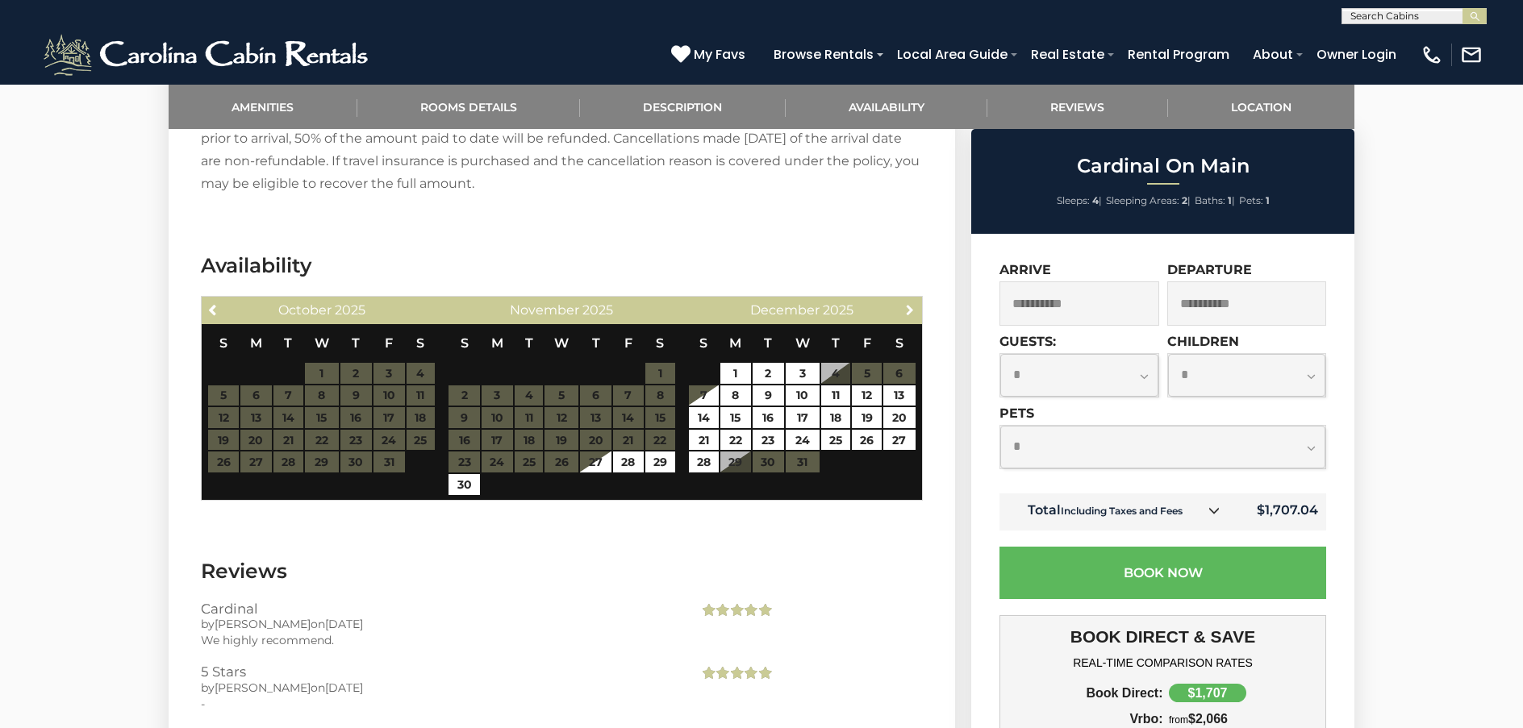
click at [908, 303] on span "Next" at bounding box center [910, 309] width 13 height 13
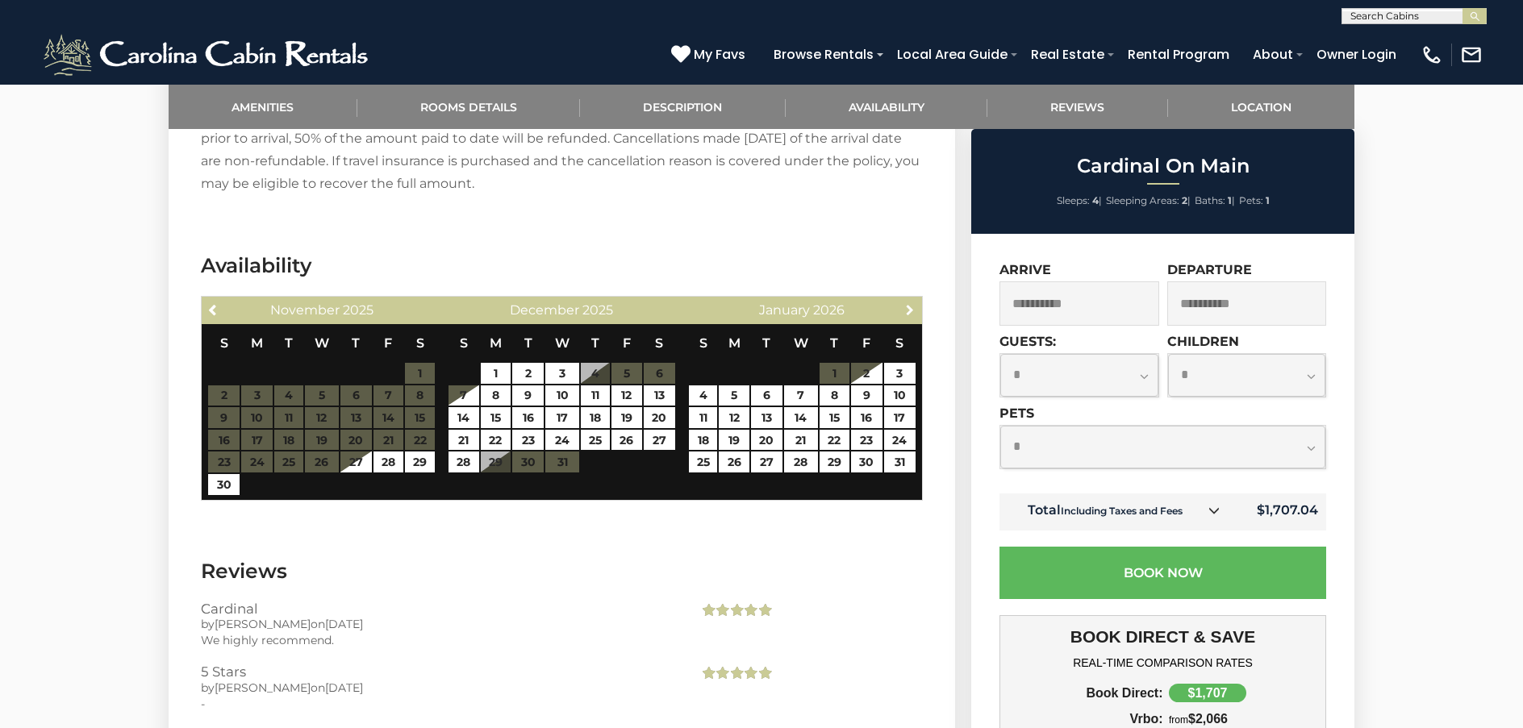
click at [908, 303] on span "Next" at bounding box center [910, 309] width 13 height 13
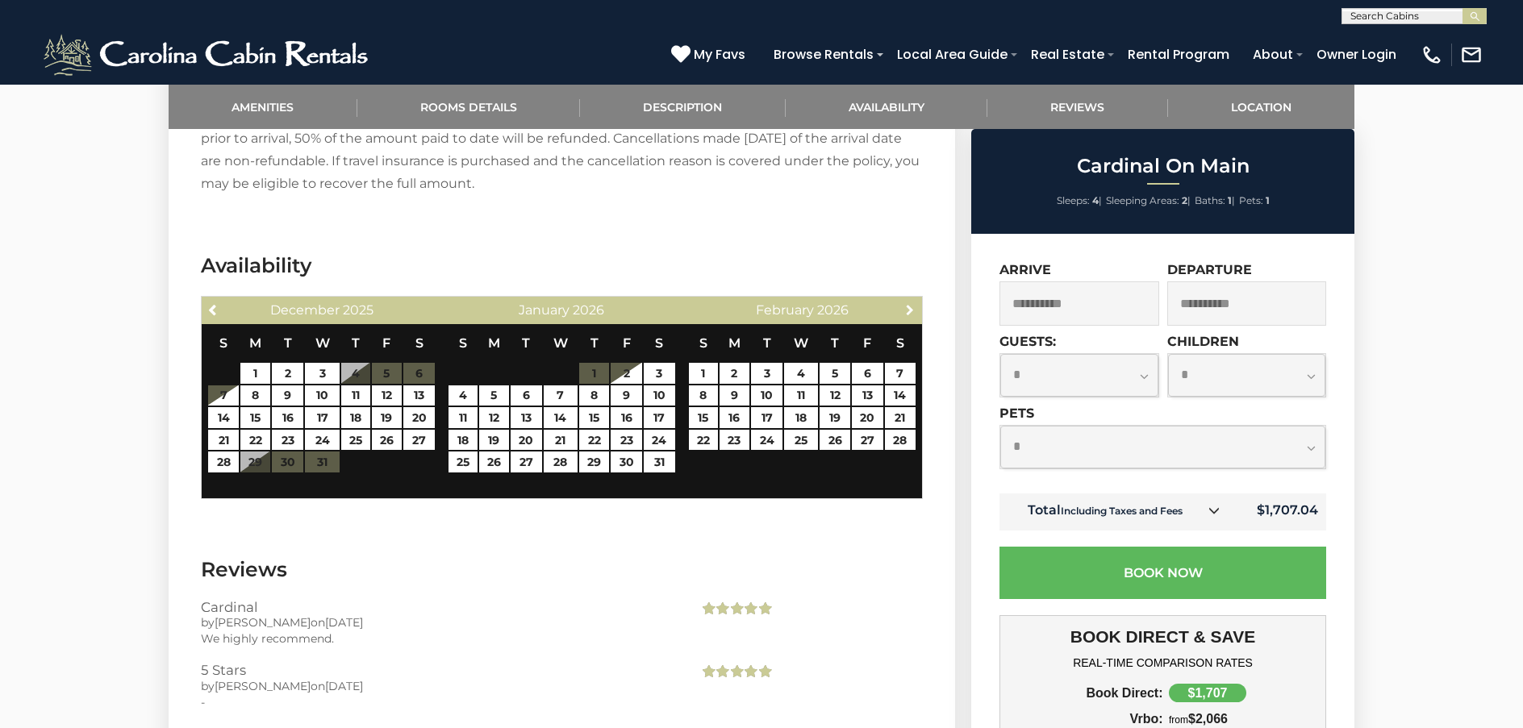
click at [908, 303] on span "Next" at bounding box center [910, 309] width 13 height 13
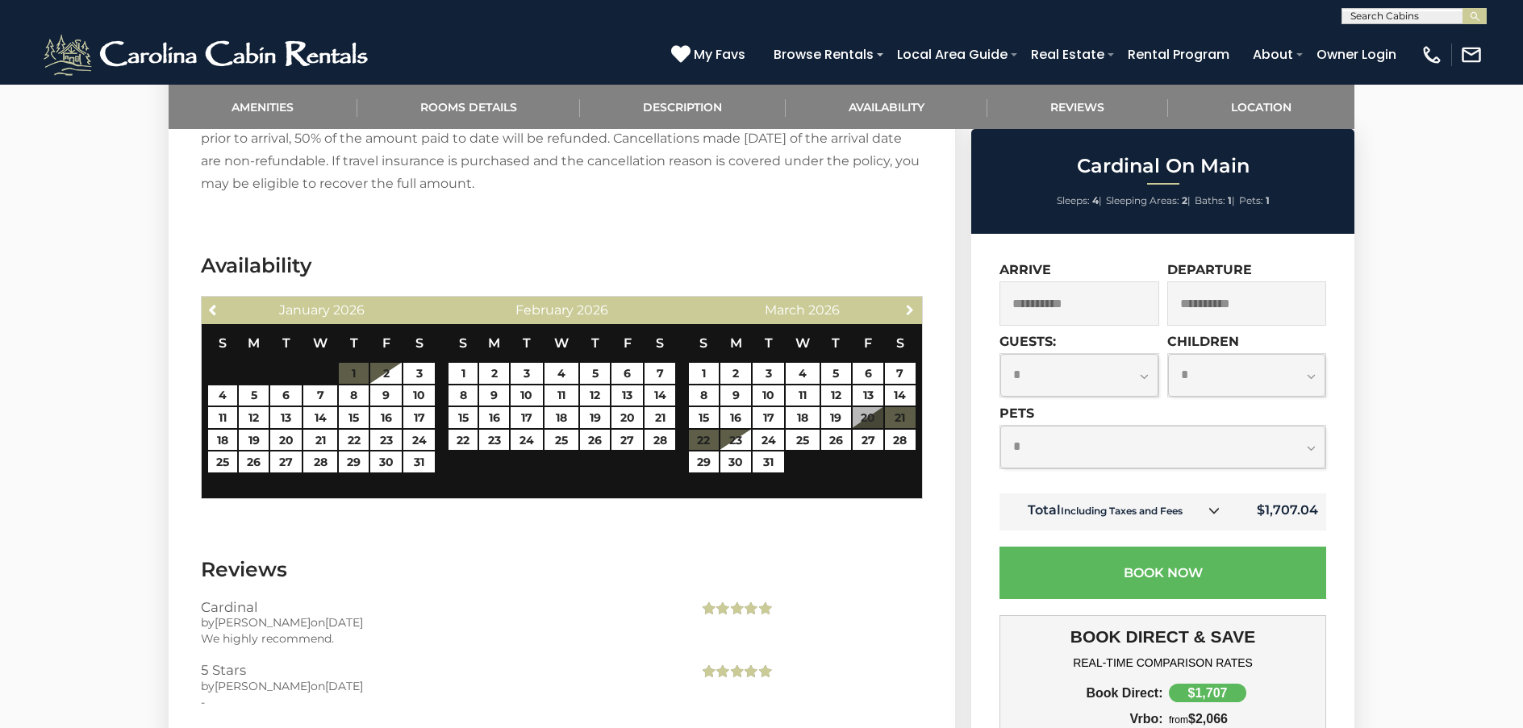
click at [908, 303] on span "Next" at bounding box center [910, 309] width 13 height 13
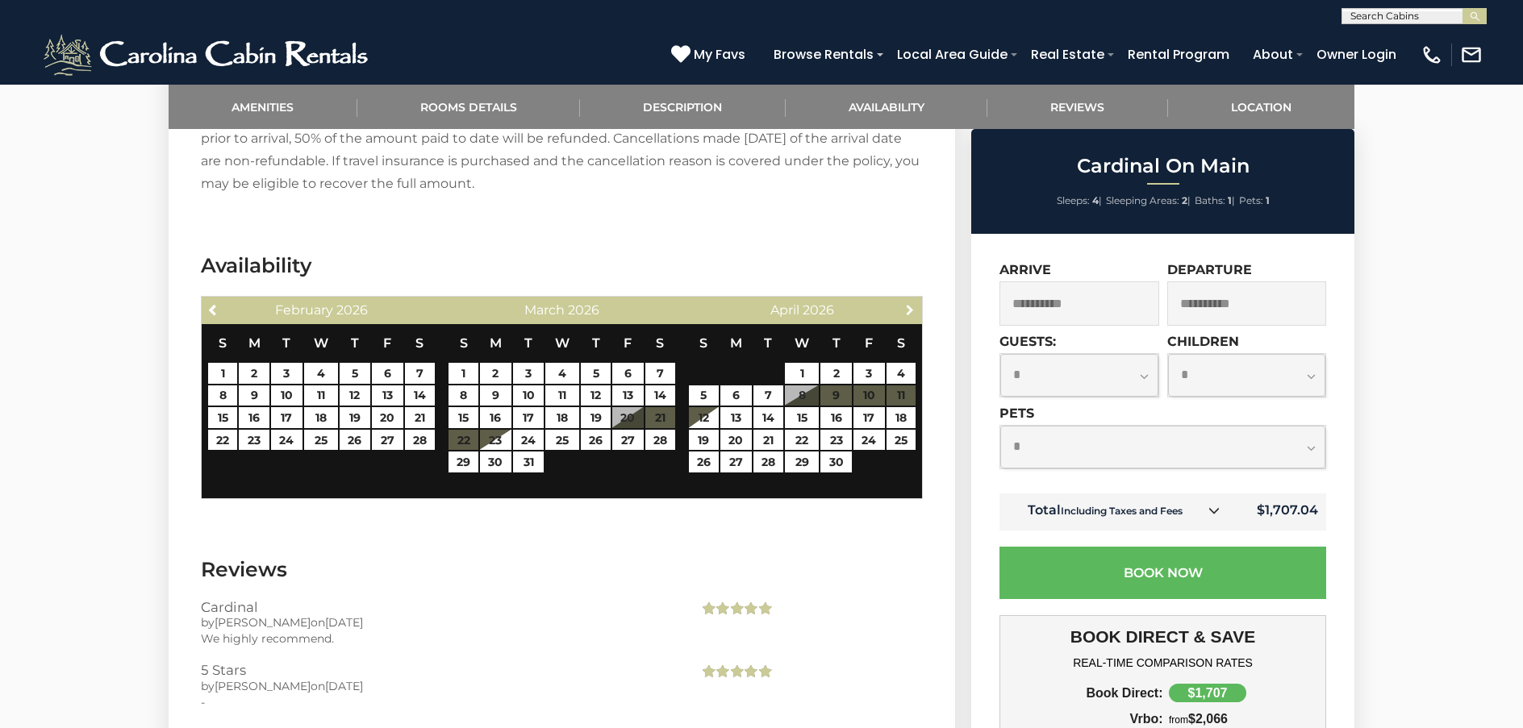
click at [908, 303] on span "Next" at bounding box center [910, 309] width 13 height 13
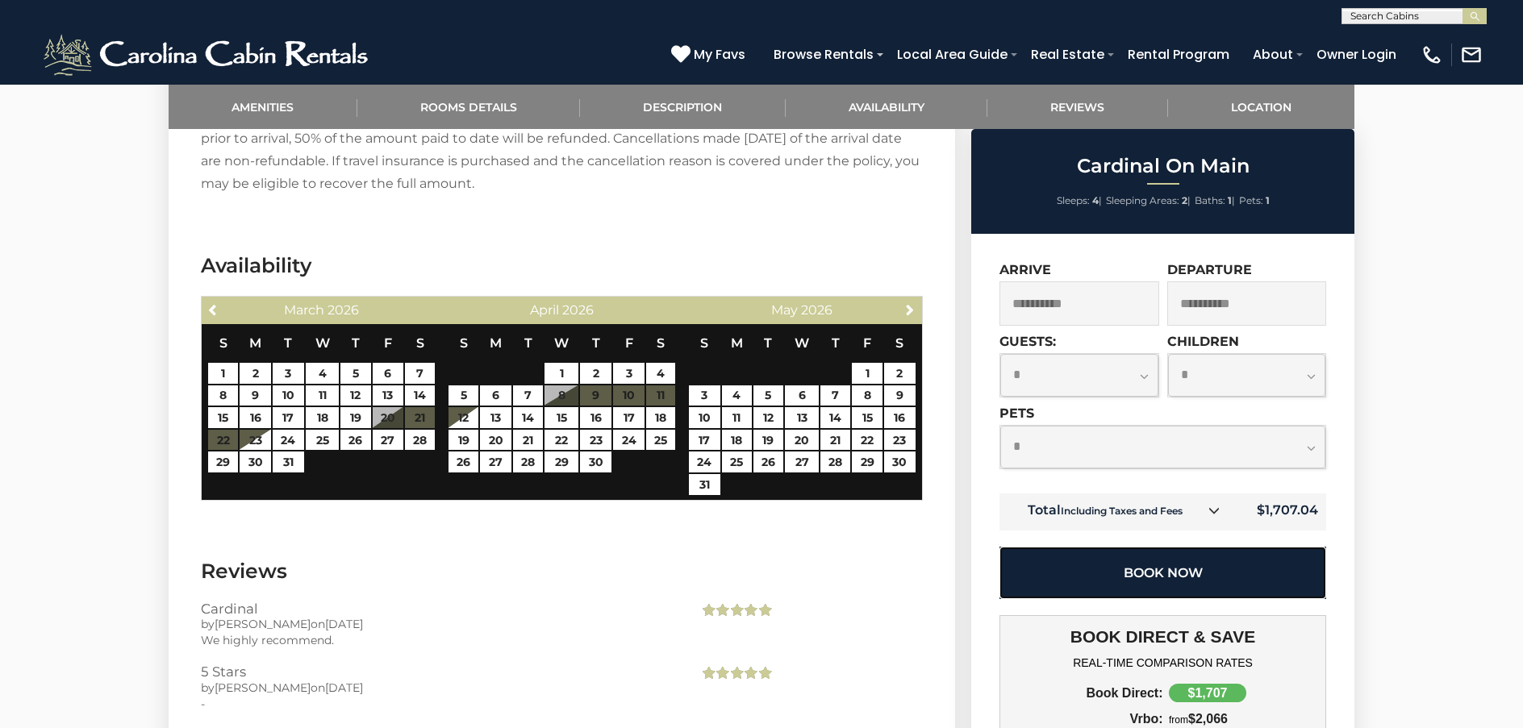
click at [1130, 570] on button "Book Now" at bounding box center [1163, 573] width 327 height 52
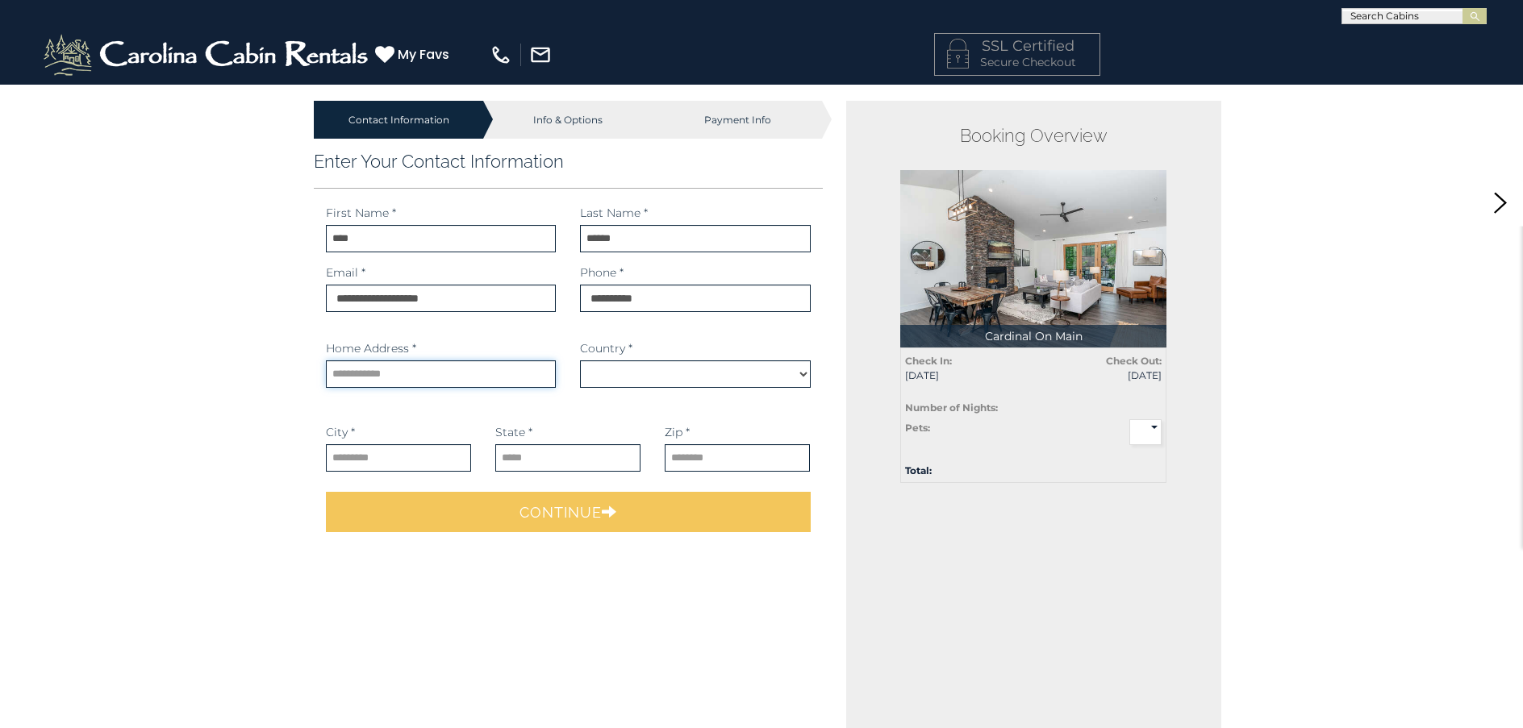
click at [462, 371] on input "text" at bounding box center [441, 374] width 230 height 27
type input "****"
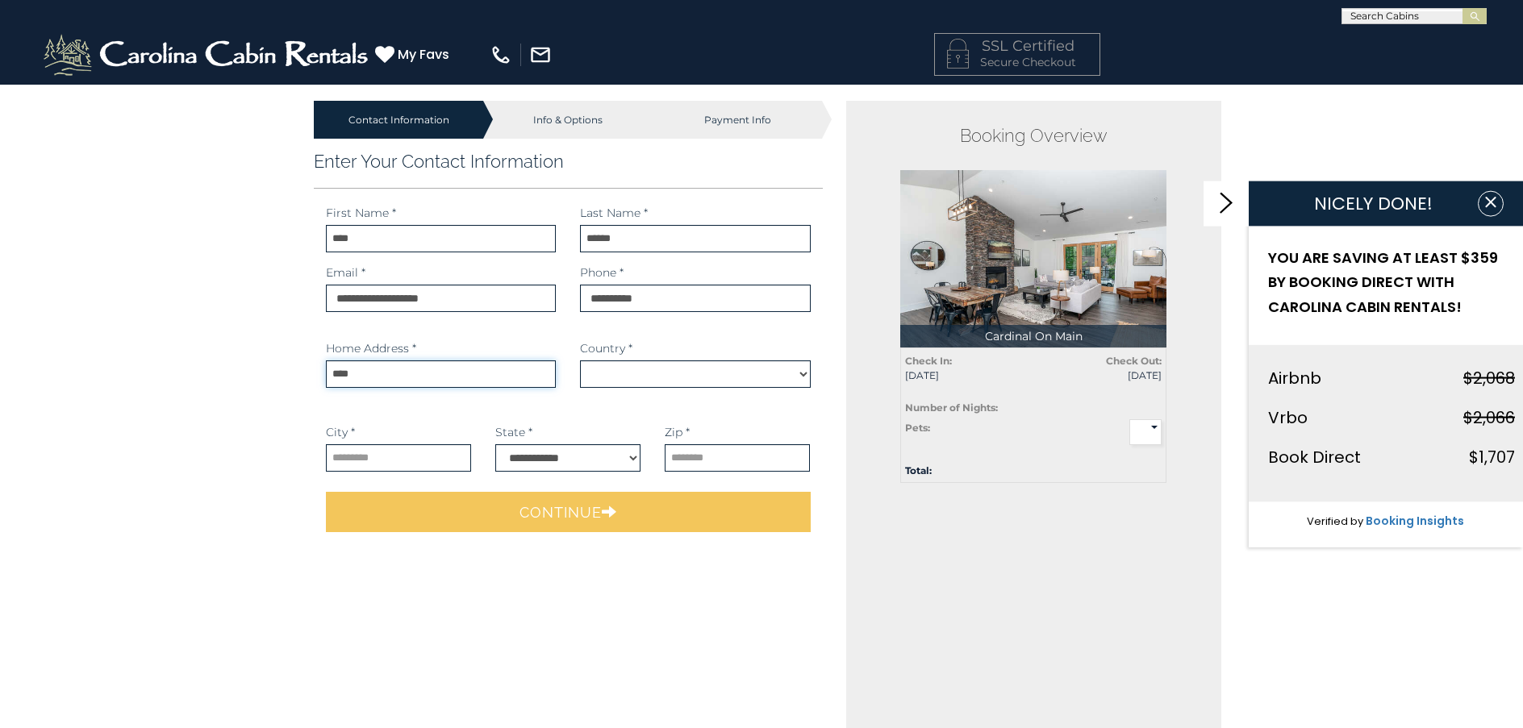
select select "*********"
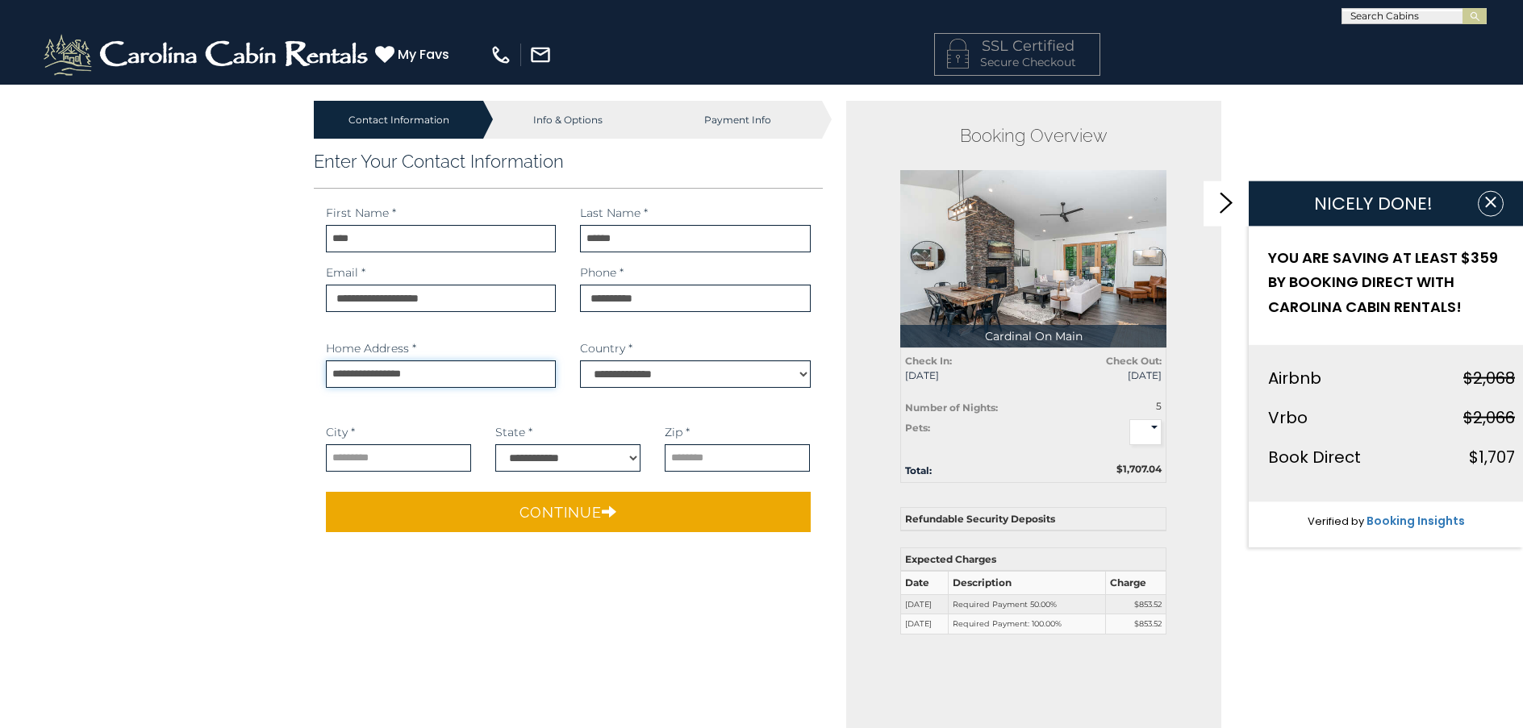
type input "**********"
click at [407, 461] on input "text" at bounding box center [398, 458] width 145 height 27
type input "**********"
click at [634, 455] on select "**********" at bounding box center [567, 458] width 145 height 27
select select "**"
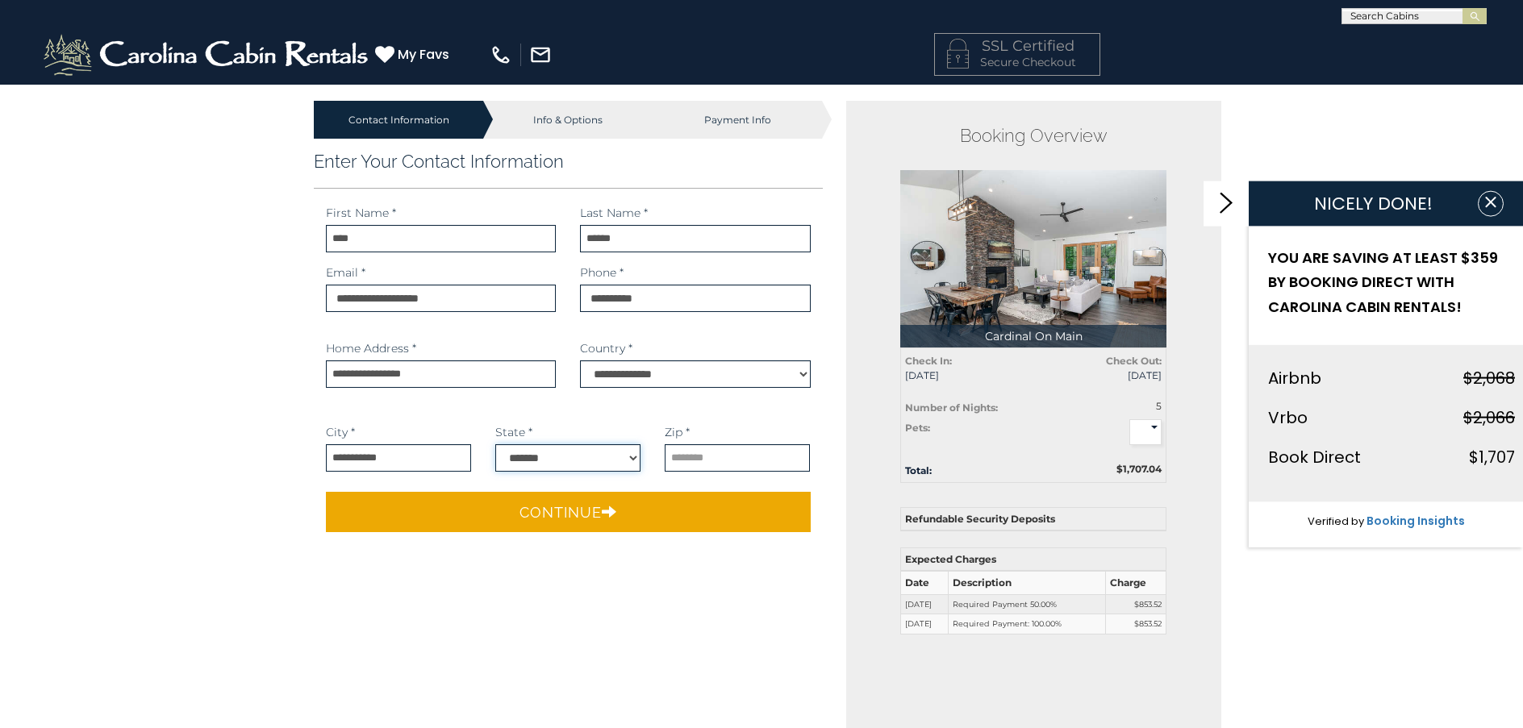
click at [495, 445] on select "**********" at bounding box center [567, 458] width 145 height 27
click at [682, 465] on input "text" at bounding box center [737, 458] width 145 height 27
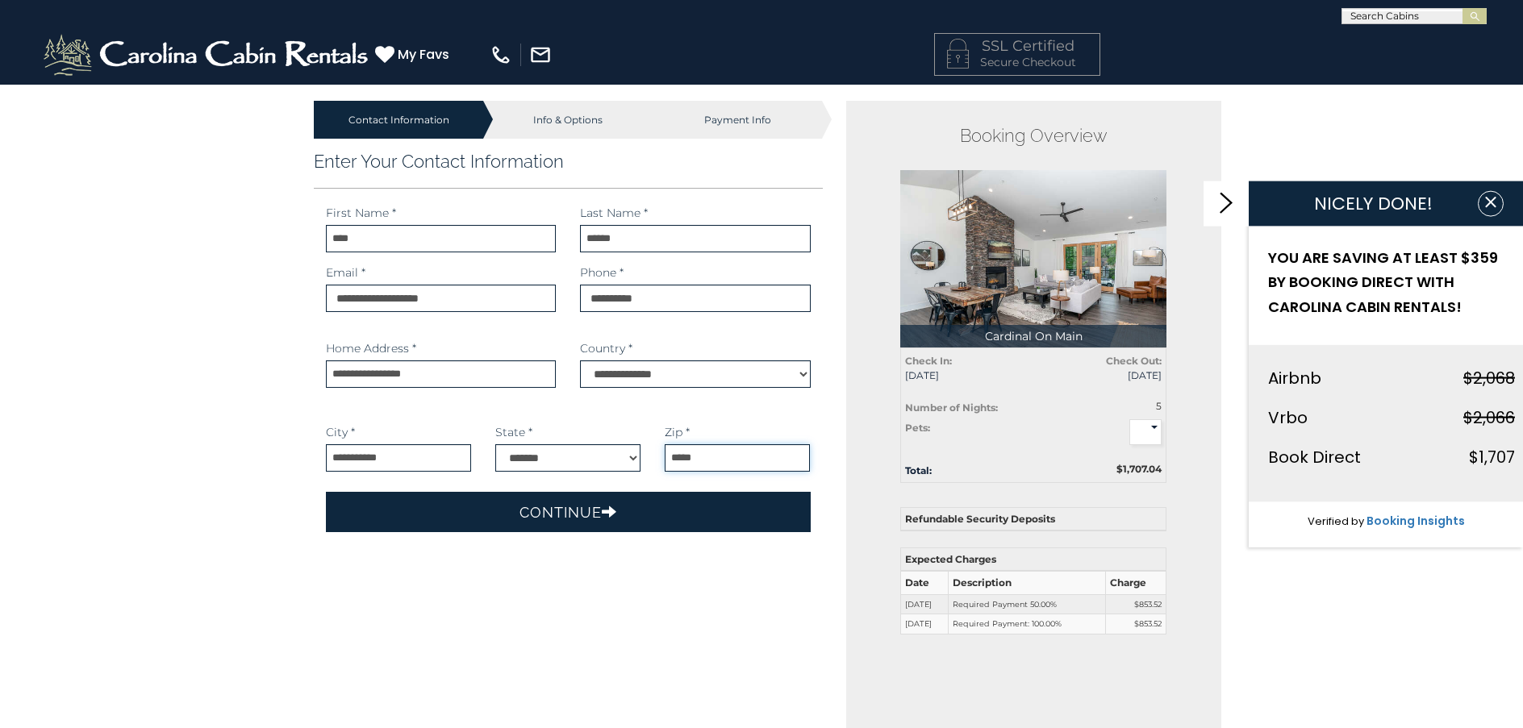
type input "*****"
click at [639, 516] on button "Continue" at bounding box center [568, 512] width 485 height 40
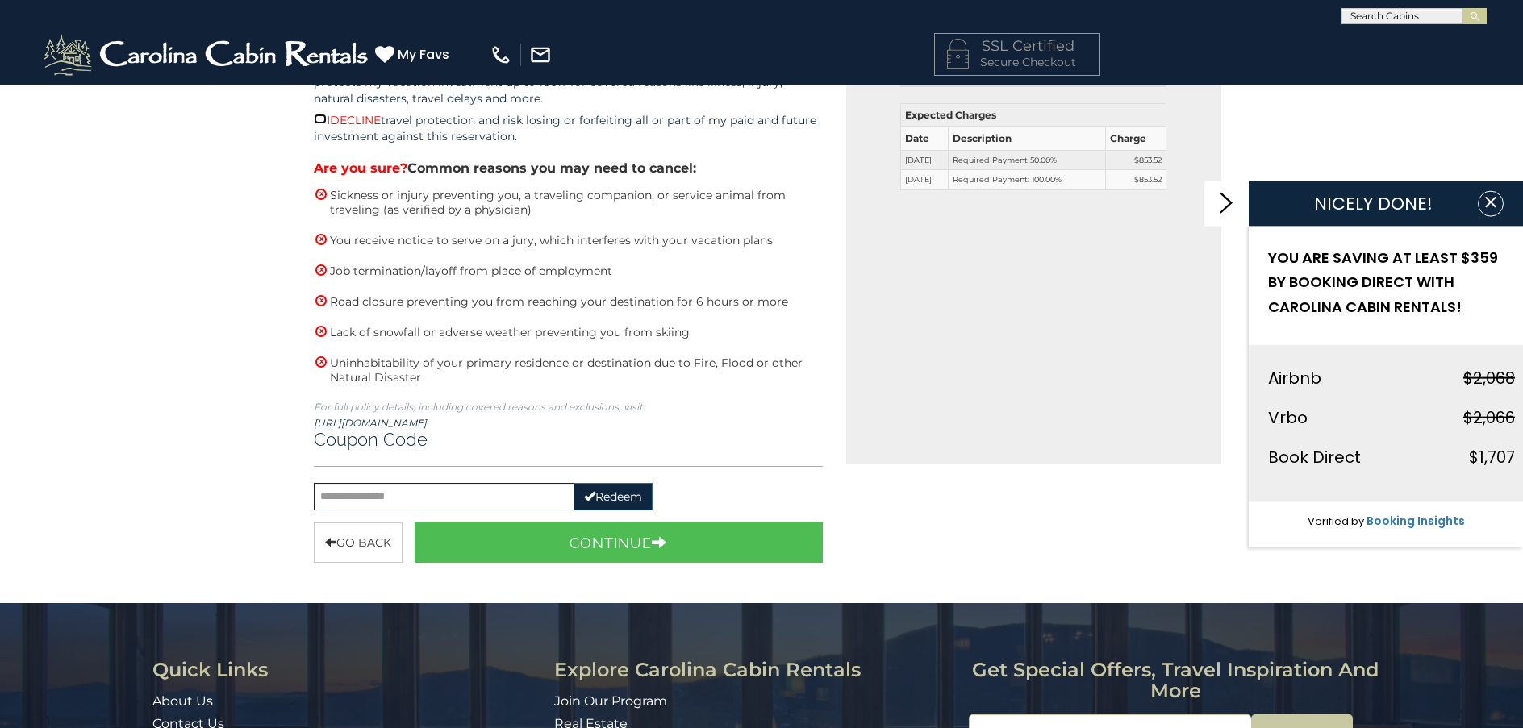
scroll to position [484, 0]
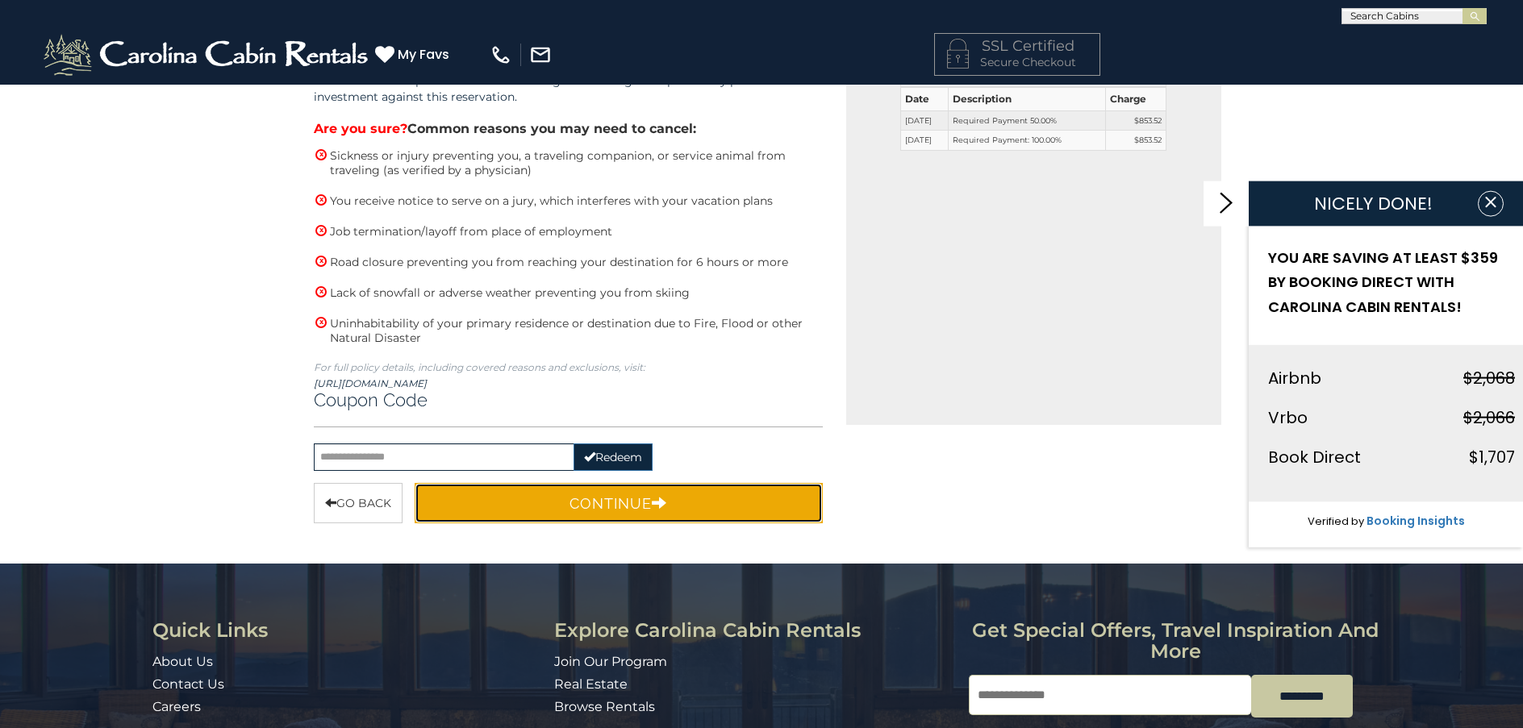
click at [550, 506] on button "Continue" at bounding box center [619, 503] width 408 height 40
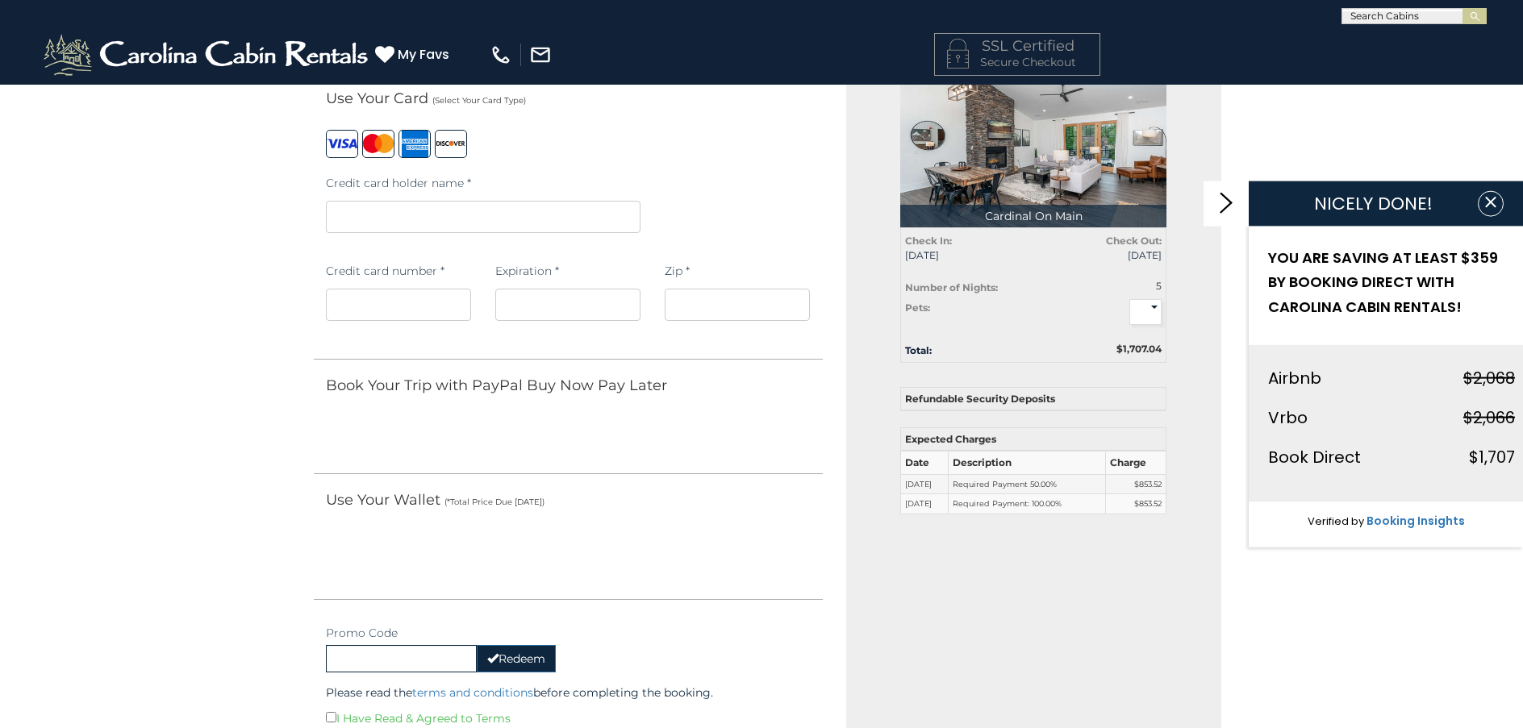
scroll to position [81, 0]
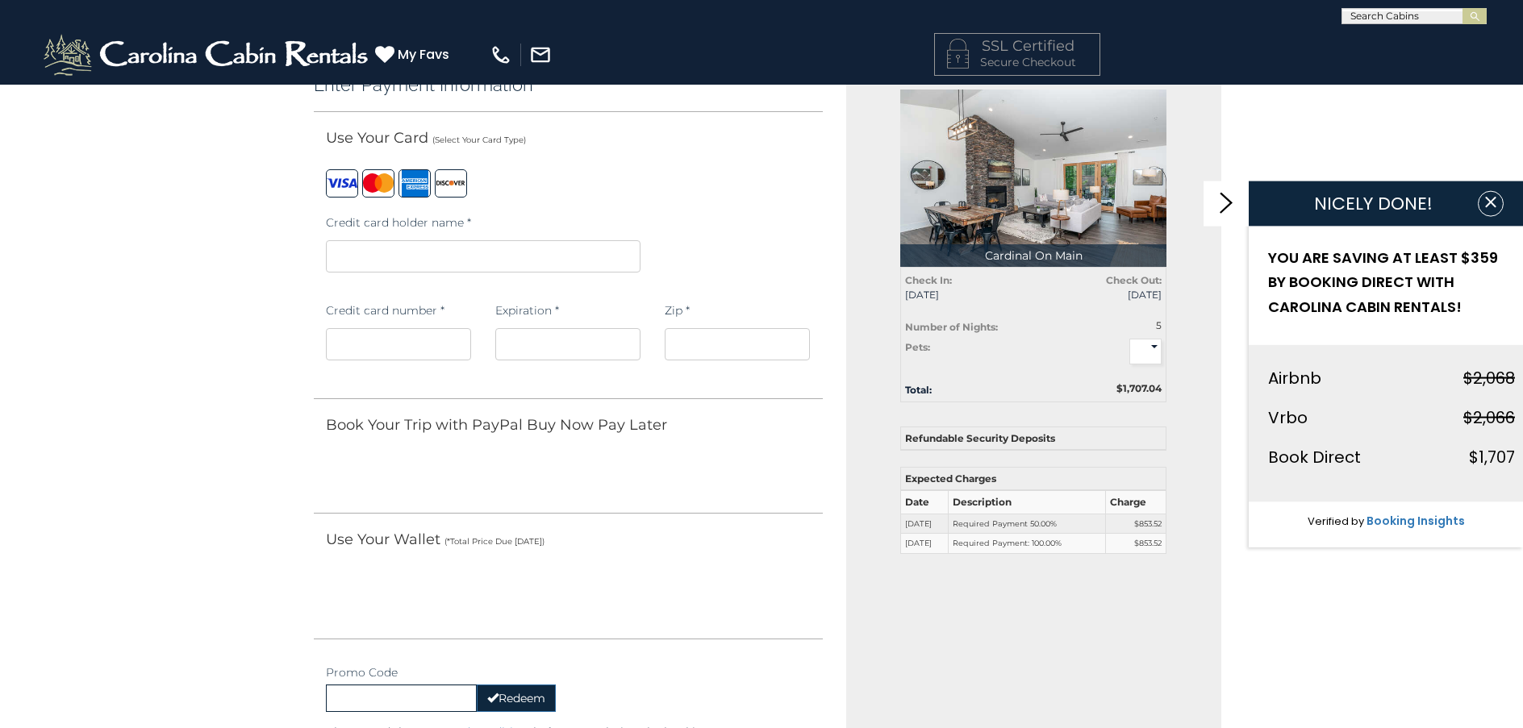
click at [1156, 347] on select "* *" at bounding box center [1145, 352] width 32 height 26
select select
click at [1129, 339] on select "* *" at bounding box center [1145, 352] width 32 height 26
click at [511, 336] on iframe at bounding box center [567, 344] width 145 height 32
click at [698, 333] on iframe at bounding box center [737, 344] width 145 height 32
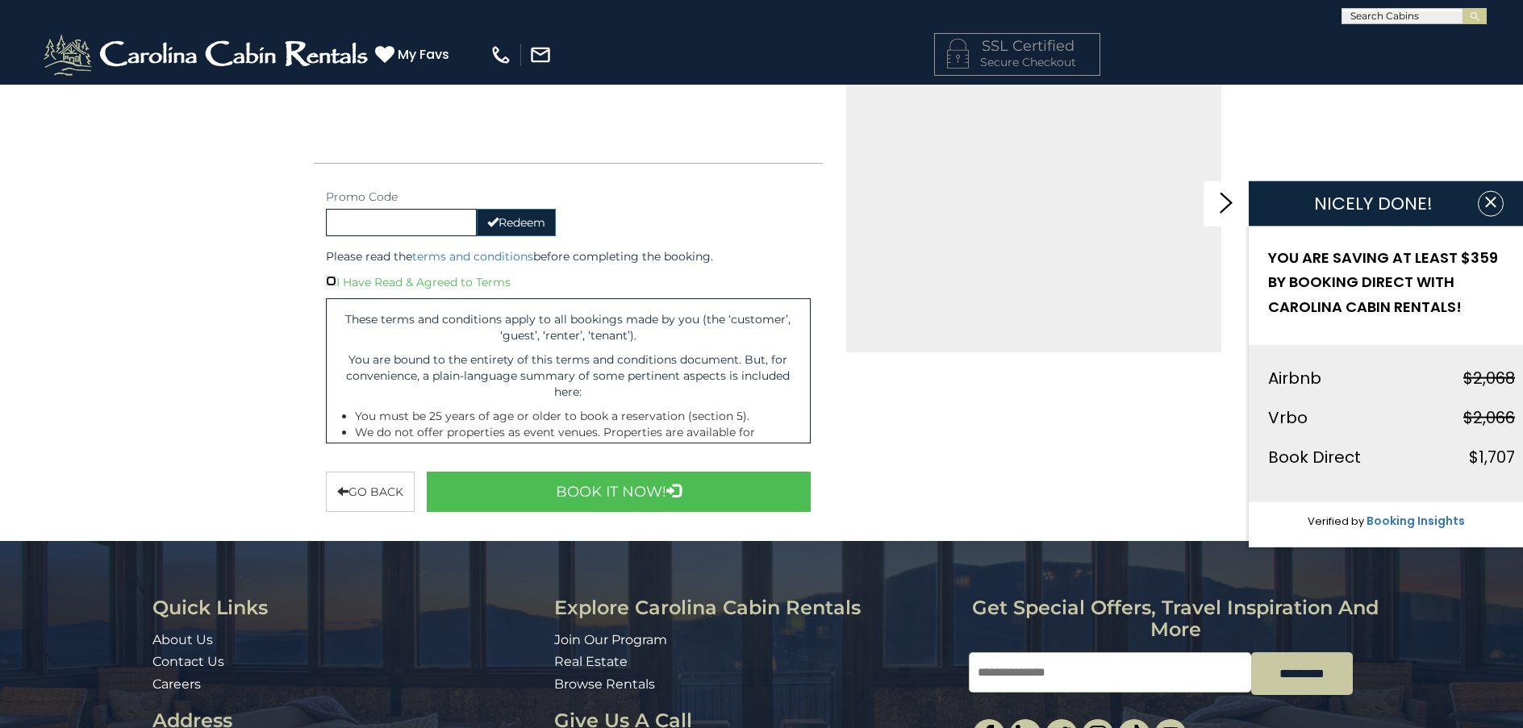
scroll to position [565, 0]
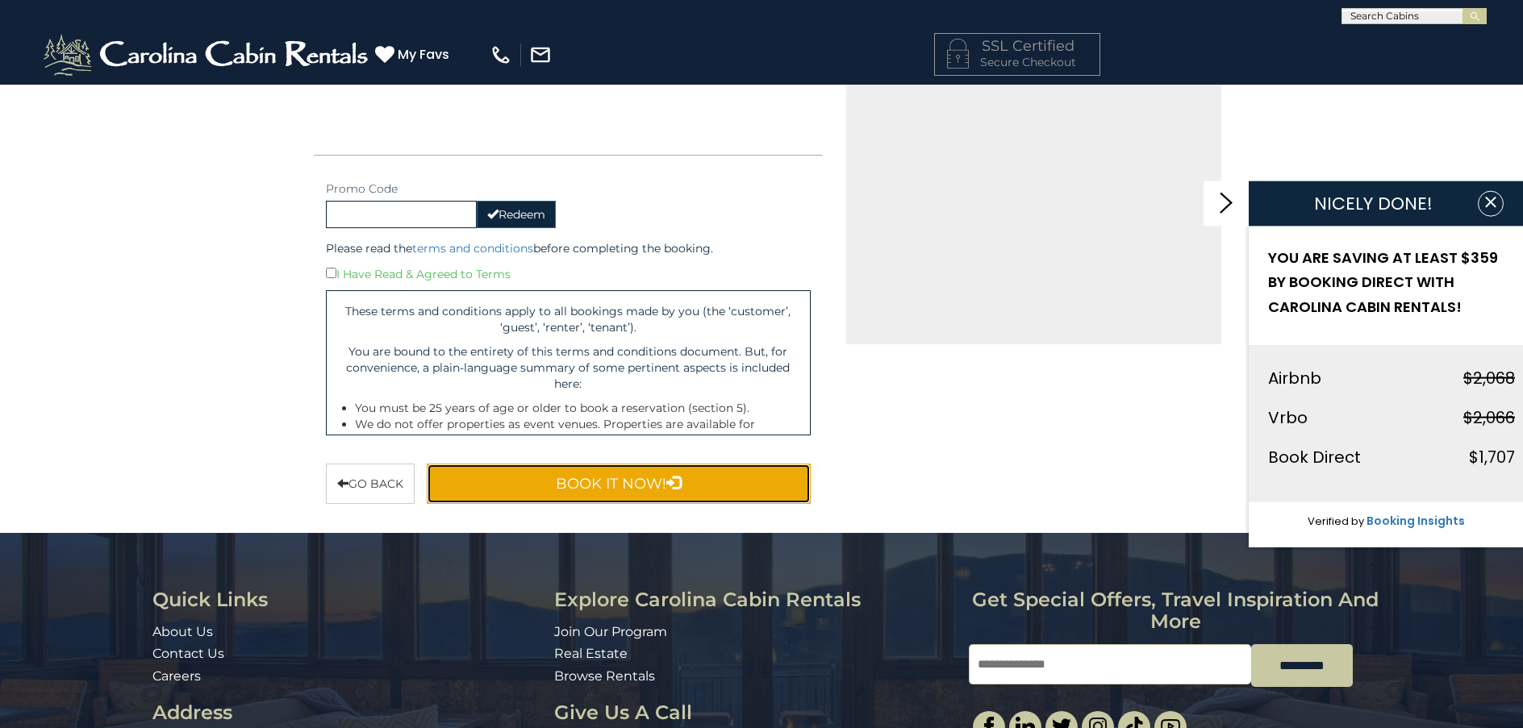
click at [631, 483] on button "Book It Now!" at bounding box center [619, 484] width 384 height 40
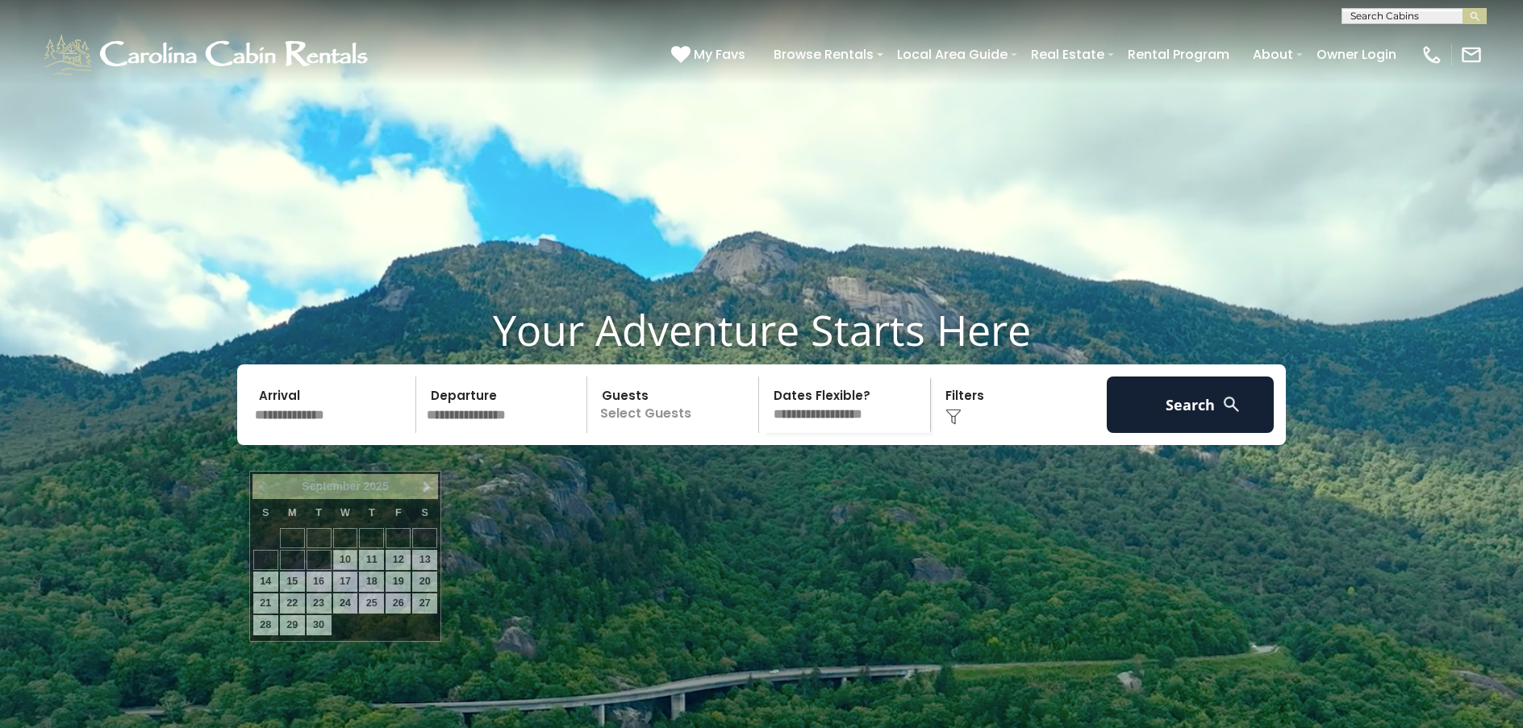
click at [330, 433] on input "text" at bounding box center [332, 405] width 167 height 56
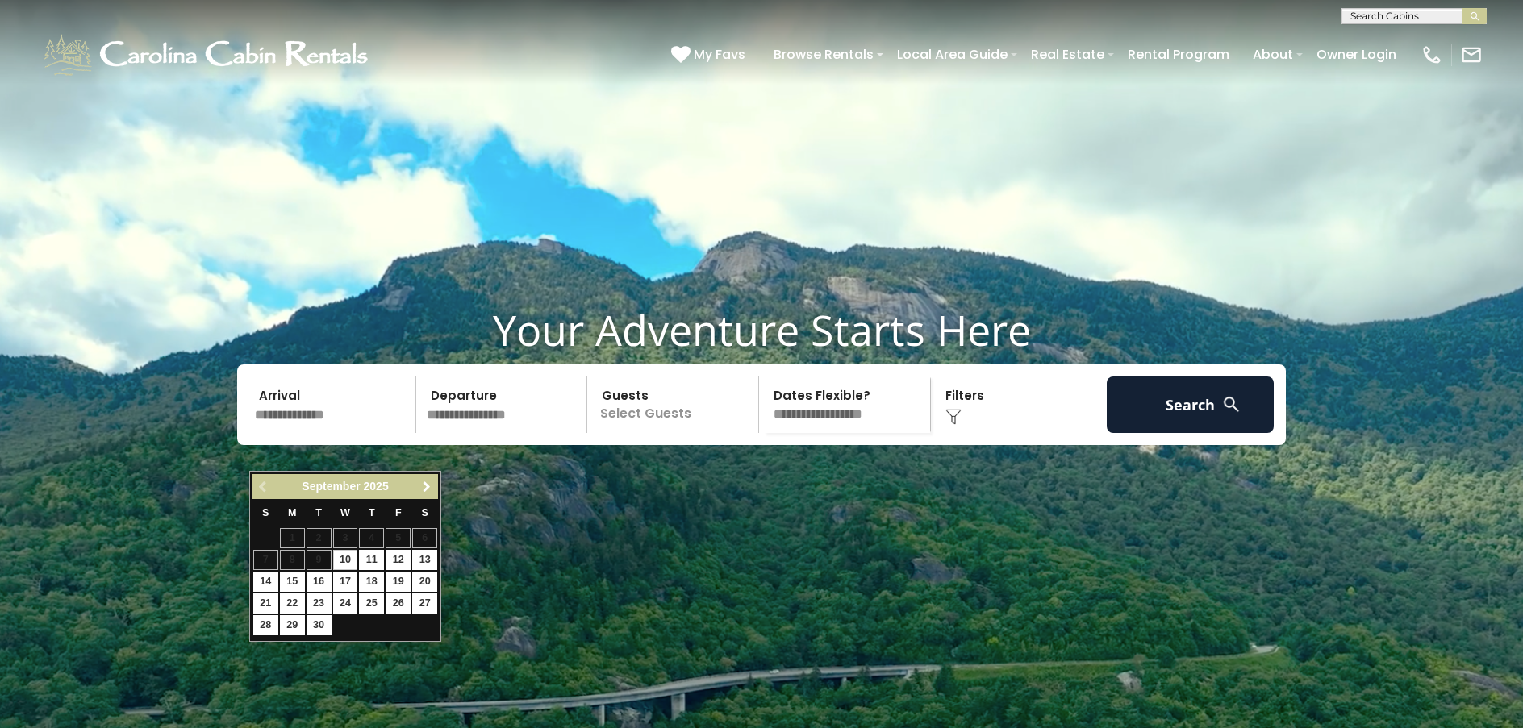
click at [424, 483] on span "Next" at bounding box center [426, 487] width 13 height 13
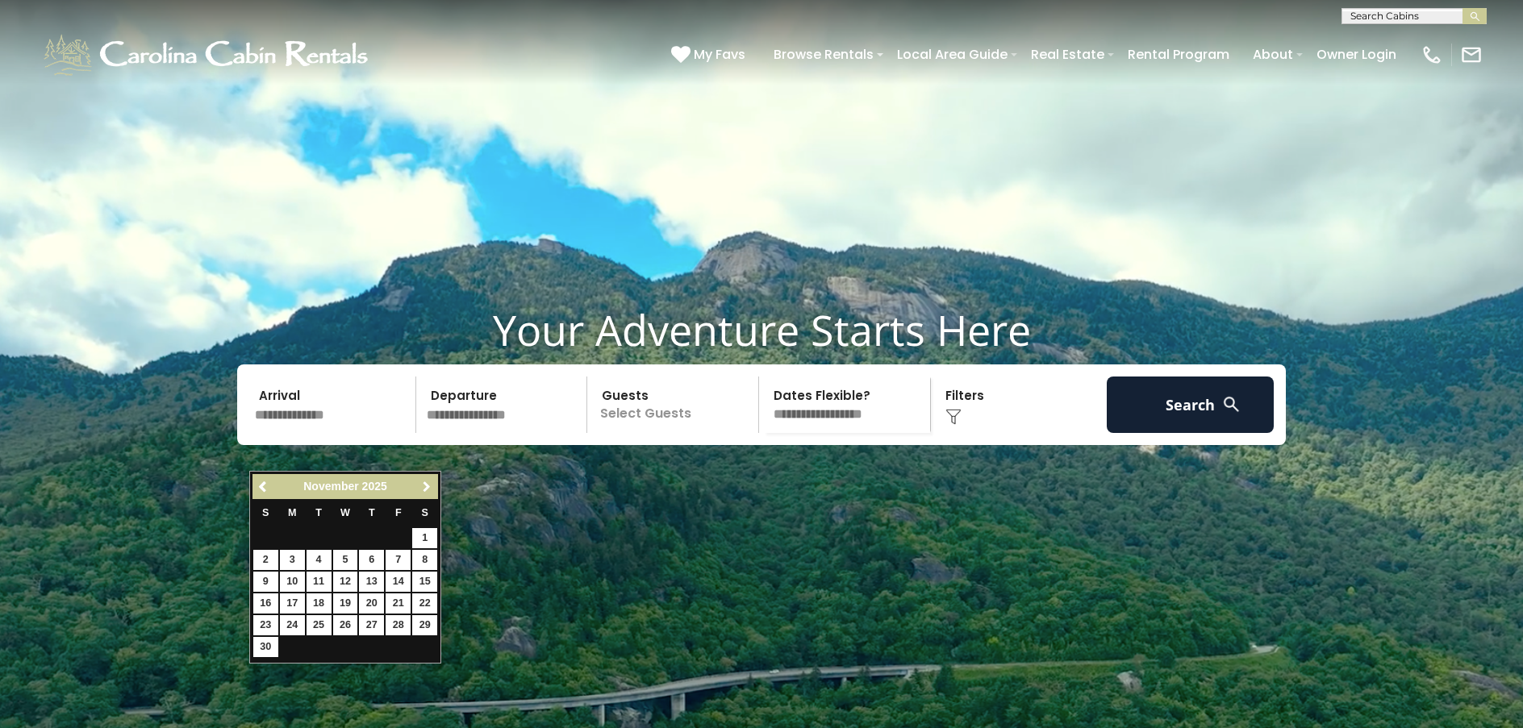
click at [424, 483] on span "Next" at bounding box center [426, 487] width 13 height 13
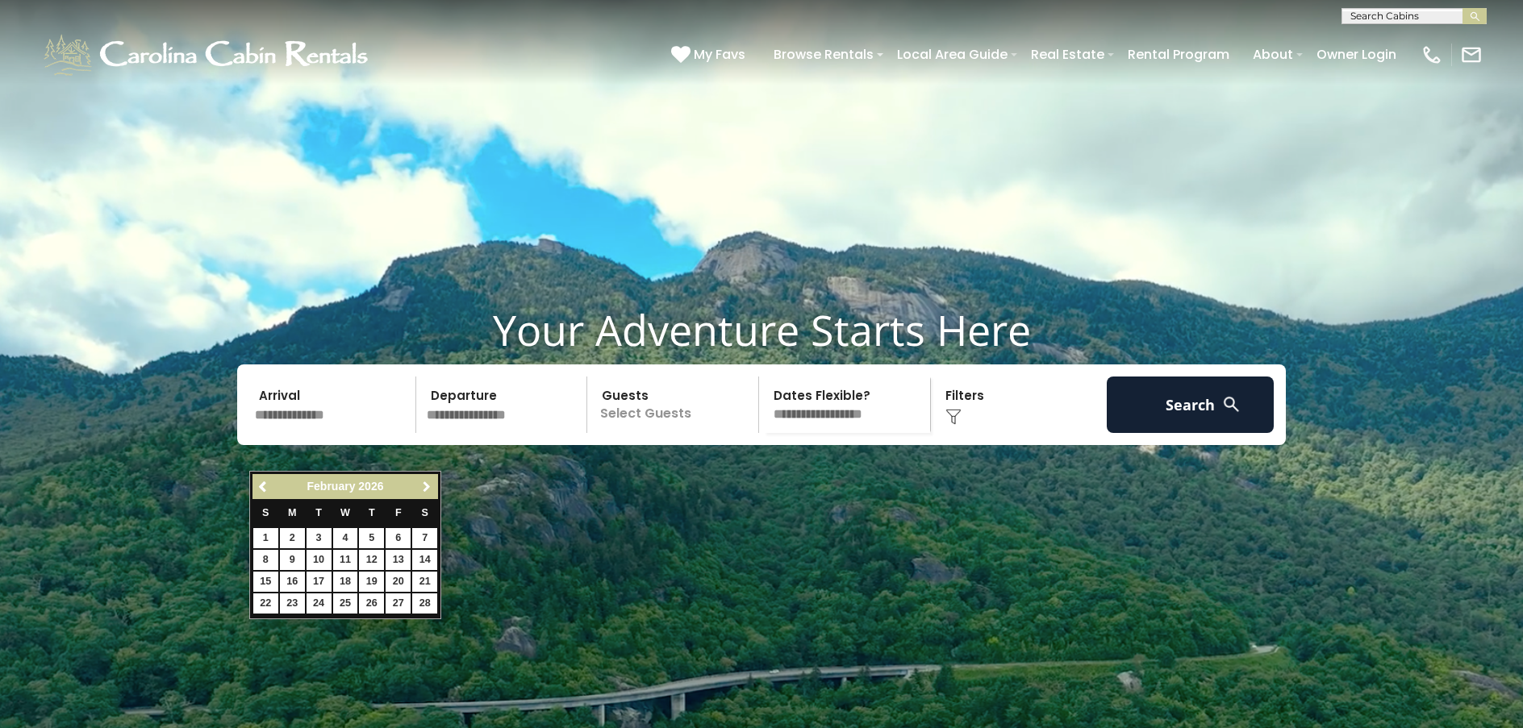
click at [424, 483] on span "Next" at bounding box center [426, 487] width 13 height 13
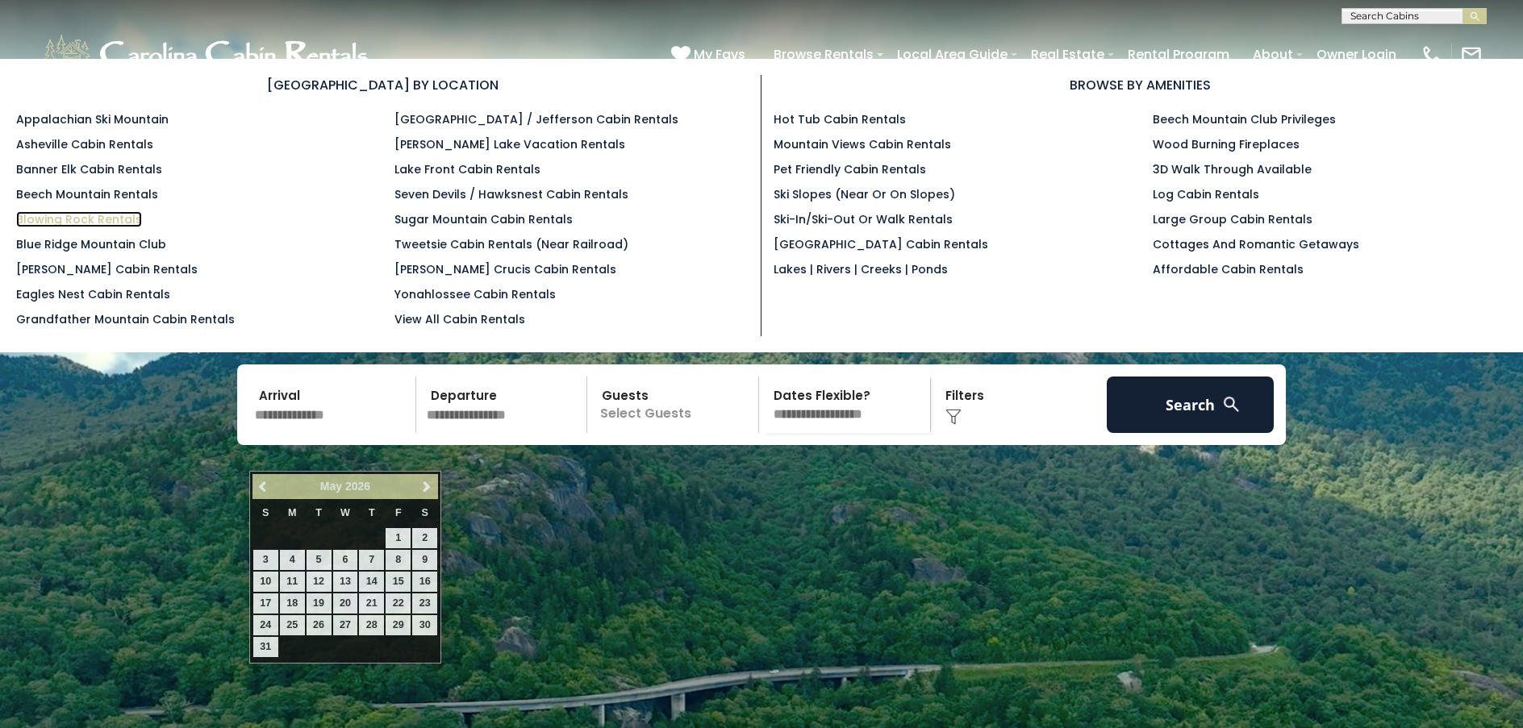
click at [90, 214] on link "Blowing Rock Rentals" at bounding box center [79, 219] width 126 height 16
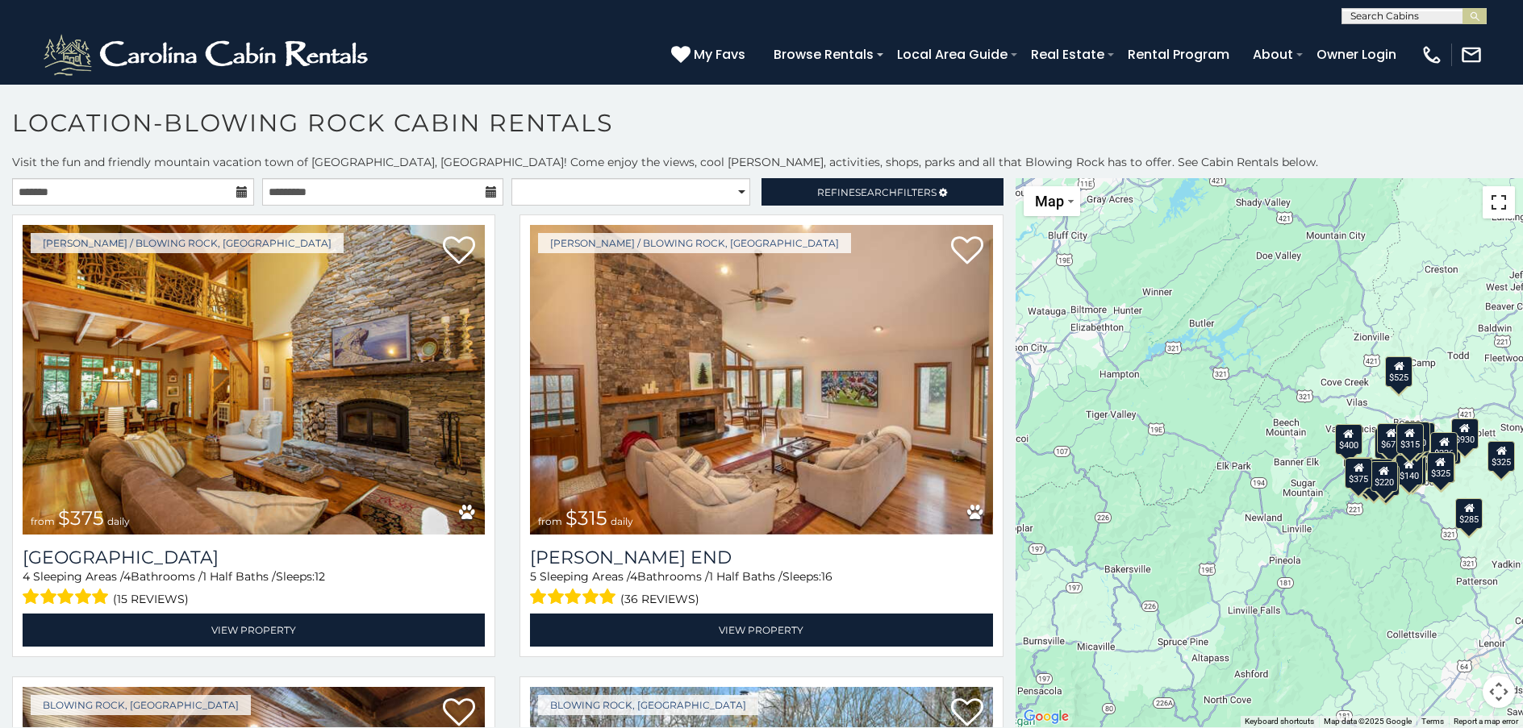
click at [1494, 202] on button "Toggle fullscreen view" at bounding box center [1499, 202] width 32 height 32
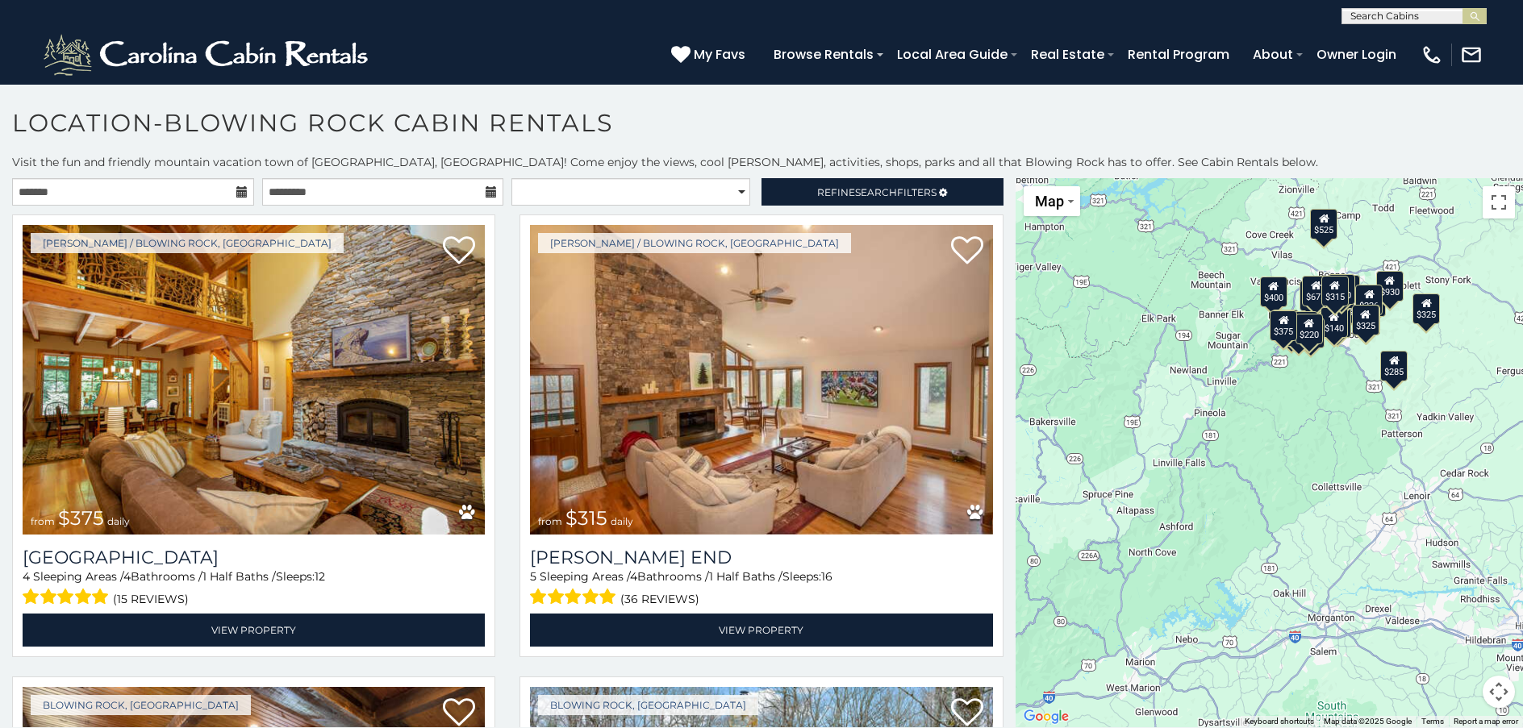
drag, startPoint x: 1315, startPoint y: 586, endPoint x: 1246, endPoint y: 447, distance: 154.8
click at [1246, 447] on div "$375 $315 $695 $380 $299 $275 $125 $140 $325 $315 $375 $285 $250 $675 $140 $930…" at bounding box center [1269, 452] width 507 height 549
click at [1490, 687] on button "Map camera controls" at bounding box center [1499, 692] width 32 height 32
click at [1442, 610] on button "Zoom in" at bounding box center [1458, 611] width 32 height 32
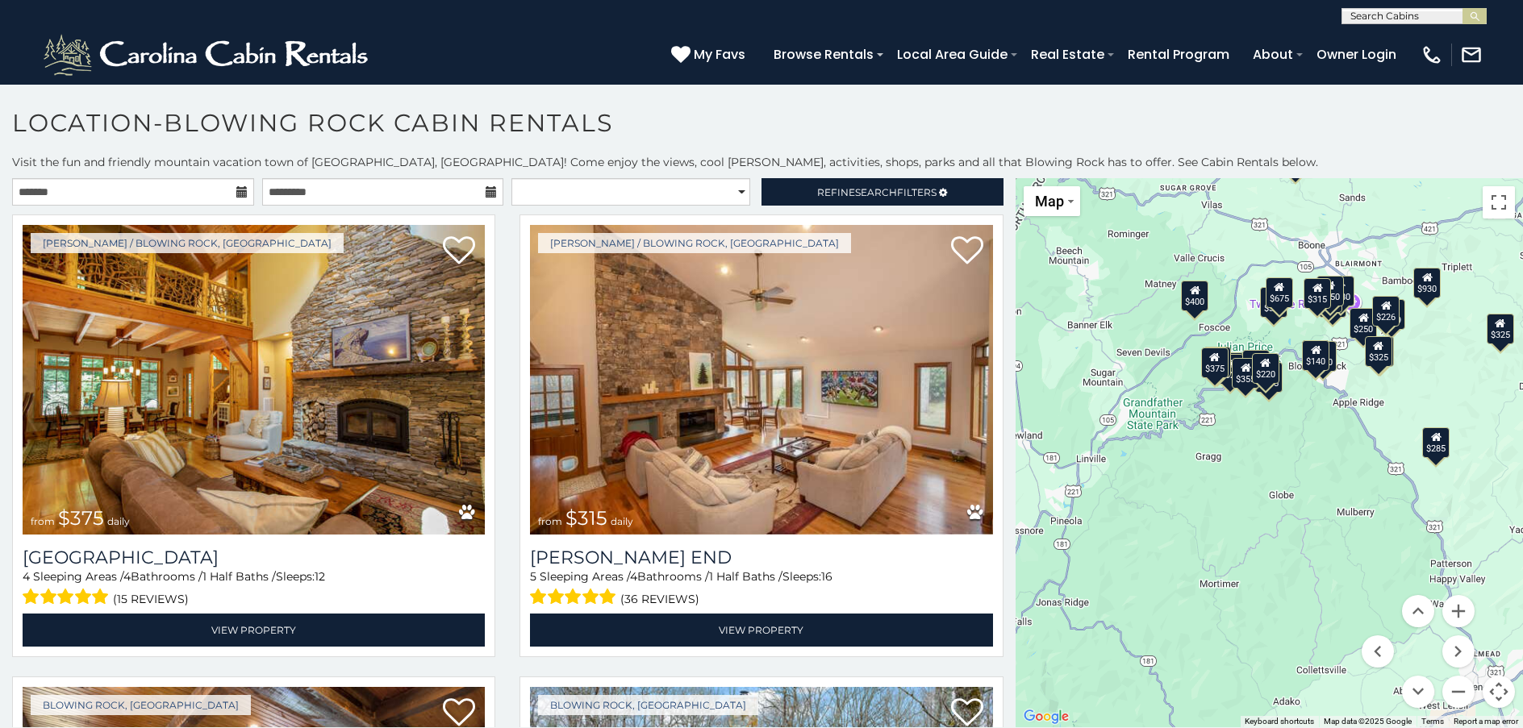
drag, startPoint x: 1380, startPoint y: 463, endPoint x: 1295, endPoint y: 614, distance: 173.4
click at [1295, 614] on div "$375 $315 $695 $380 $299 $275 $125 $140 $325 $315 $375 $285 $250 $675 $140 $930…" at bounding box center [1269, 452] width 507 height 549
click at [1451, 613] on button "Zoom in" at bounding box center [1458, 611] width 32 height 32
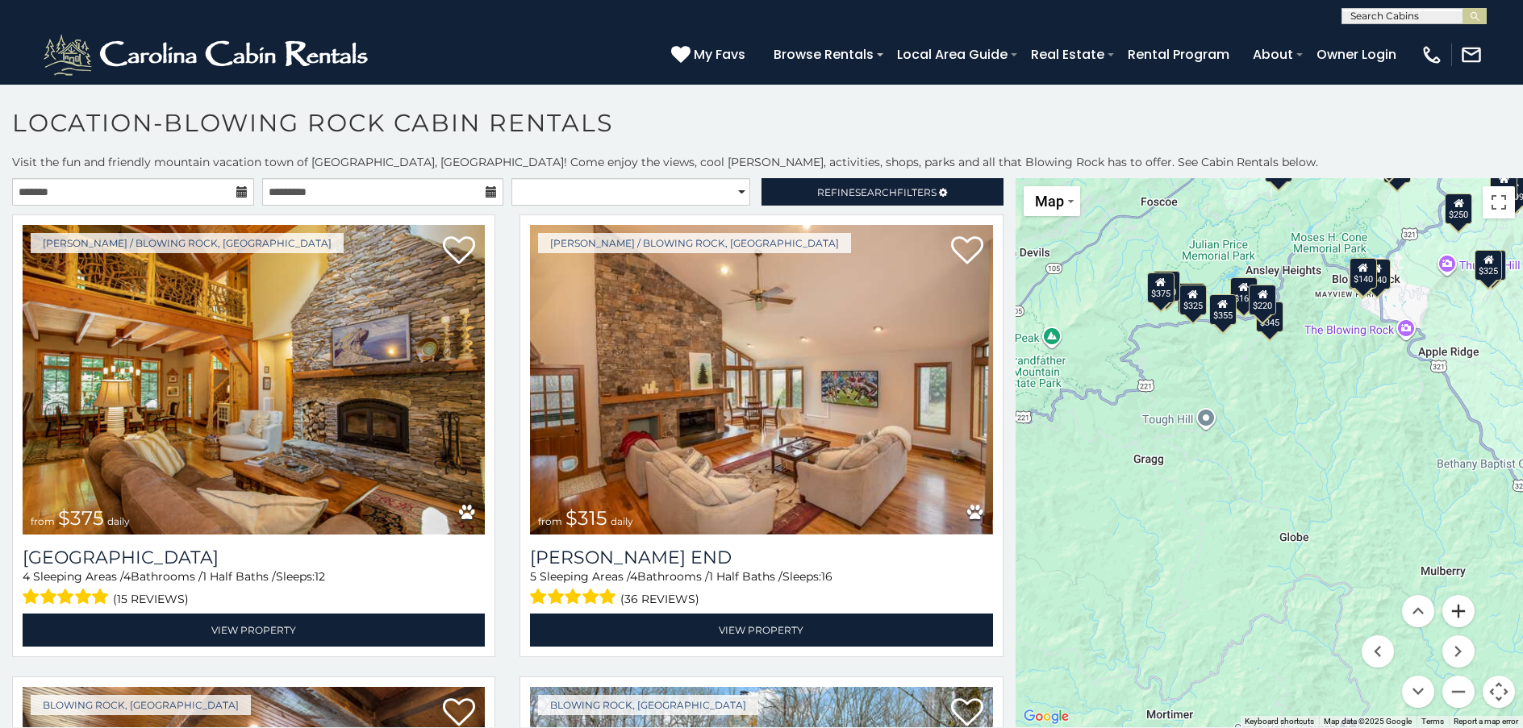
click at [1453, 612] on button "Zoom in" at bounding box center [1458, 611] width 32 height 32
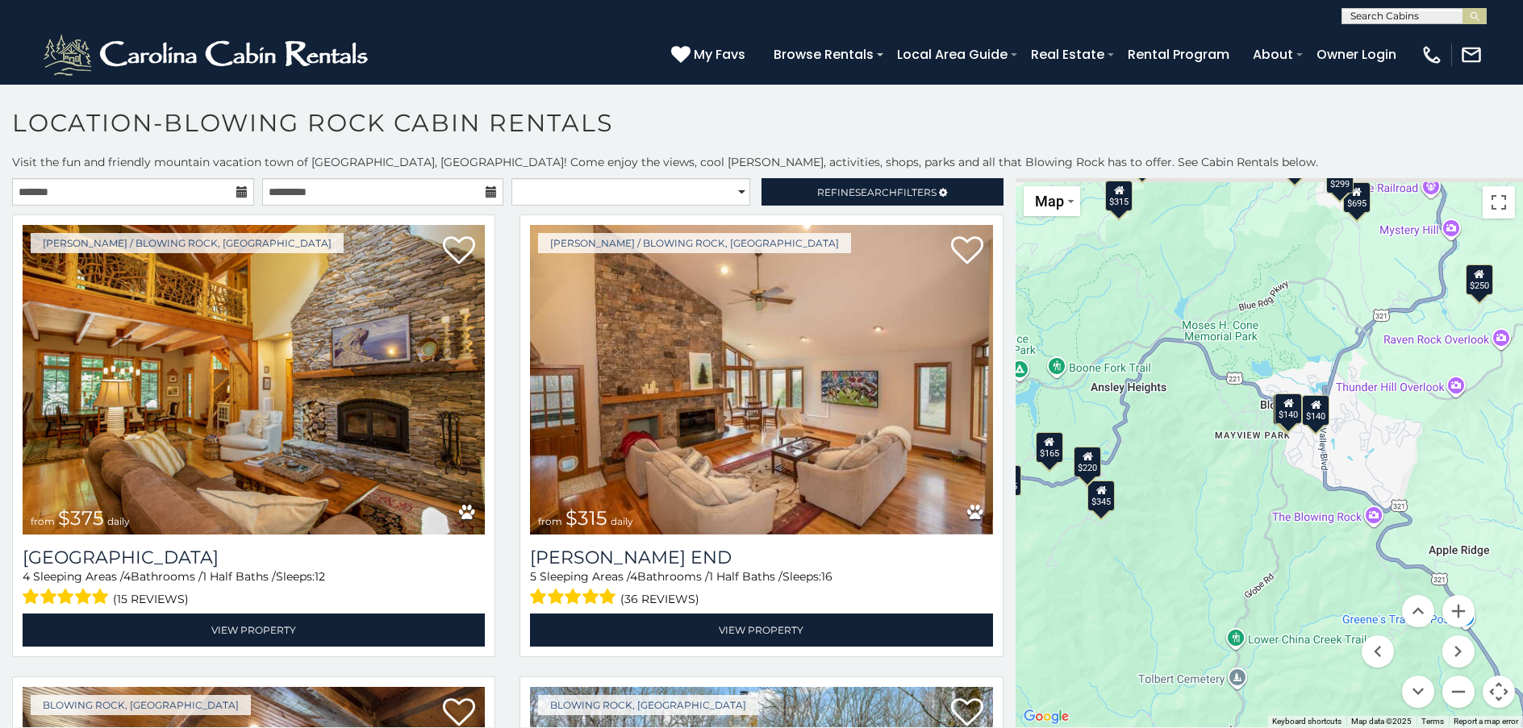
drag, startPoint x: 1386, startPoint y: 443, endPoint x: 1214, endPoint y: 750, distance: 352.1
click at [1214, 728] on html "**********" at bounding box center [761, 368] width 1523 height 737
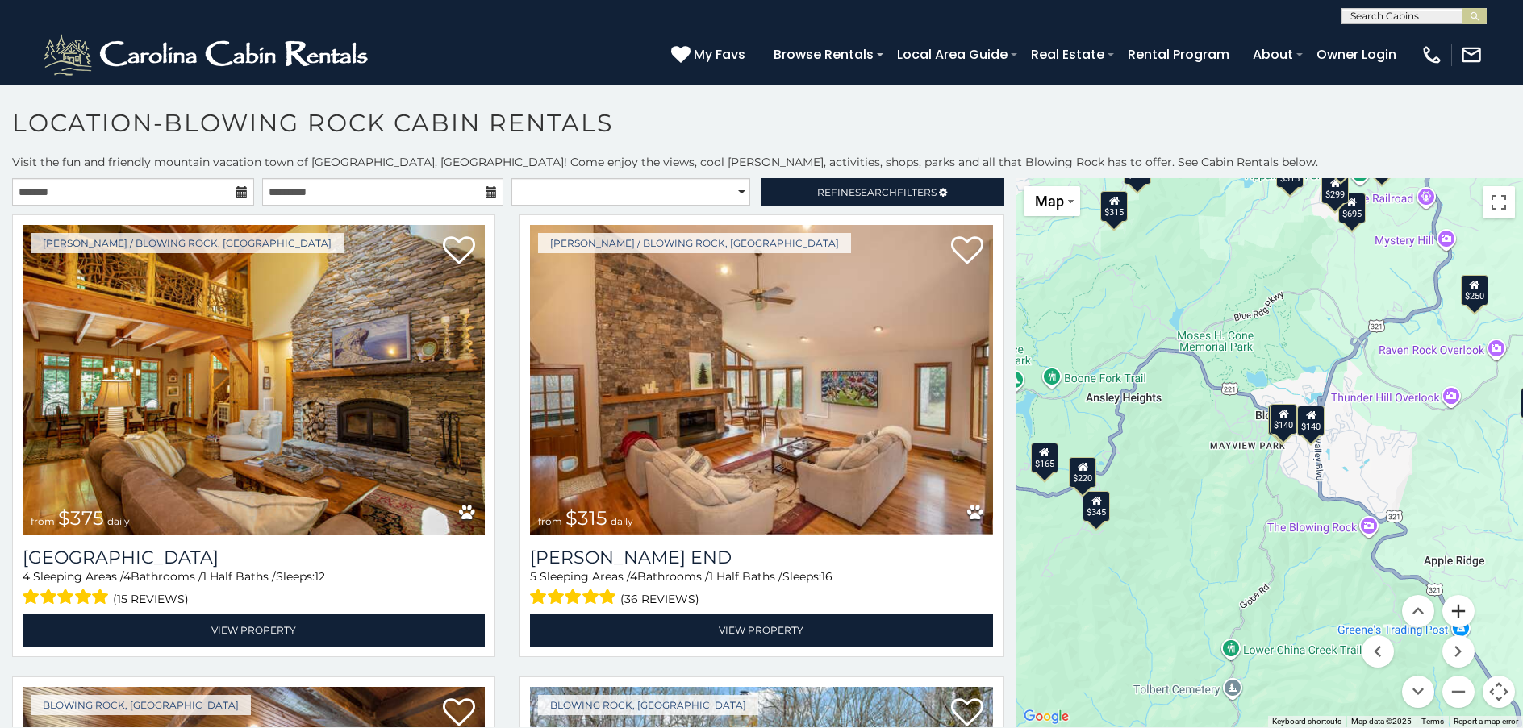
click at [1451, 611] on button "Zoom in" at bounding box center [1458, 611] width 32 height 32
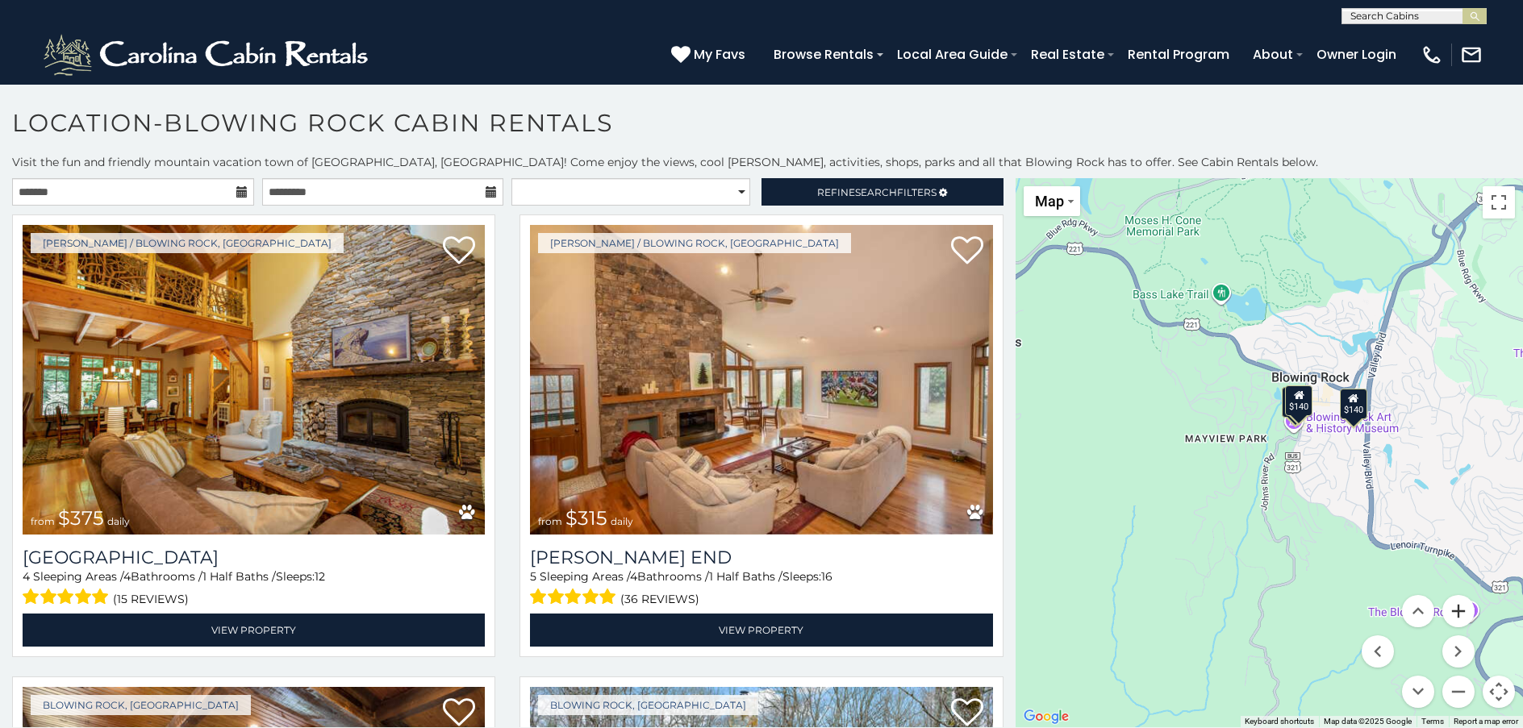
click at [1451, 611] on button "Zoom in" at bounding box center [1458, 611] width 32 height 32
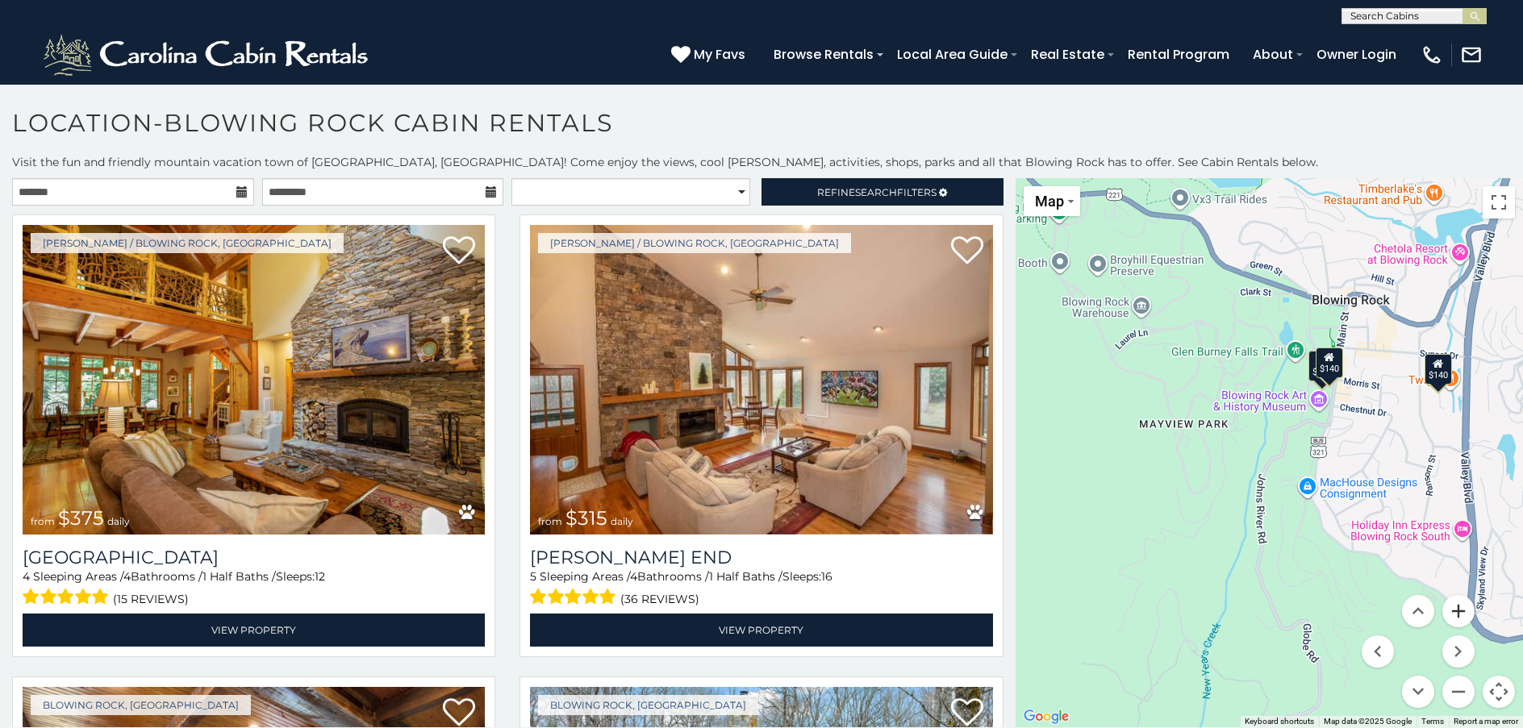
click at [1451, 611] on button "Zoom in" at bounding box center [1458, 611] width 32 height 32
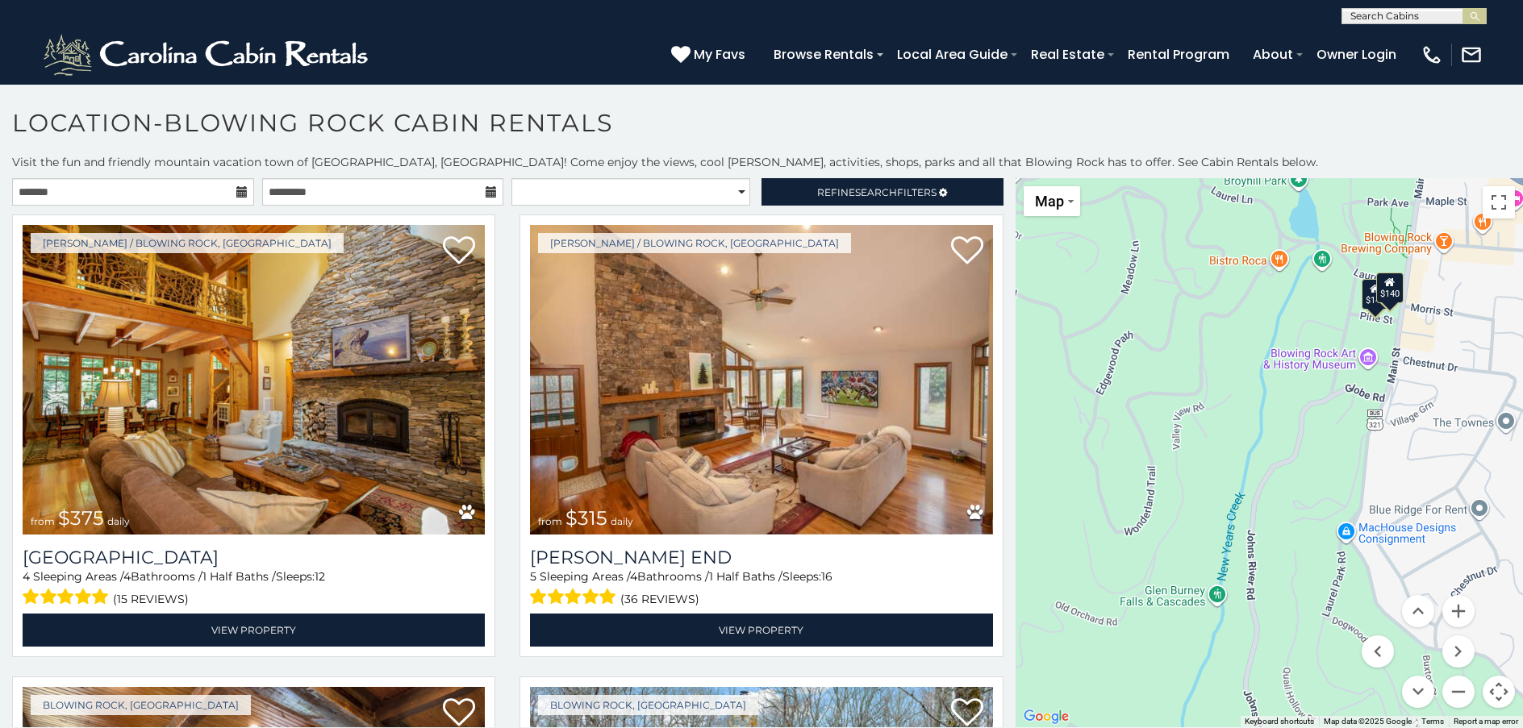
click at [1385, 291] on div "$140" at bounding box center [1389, 288] width 27 height 31
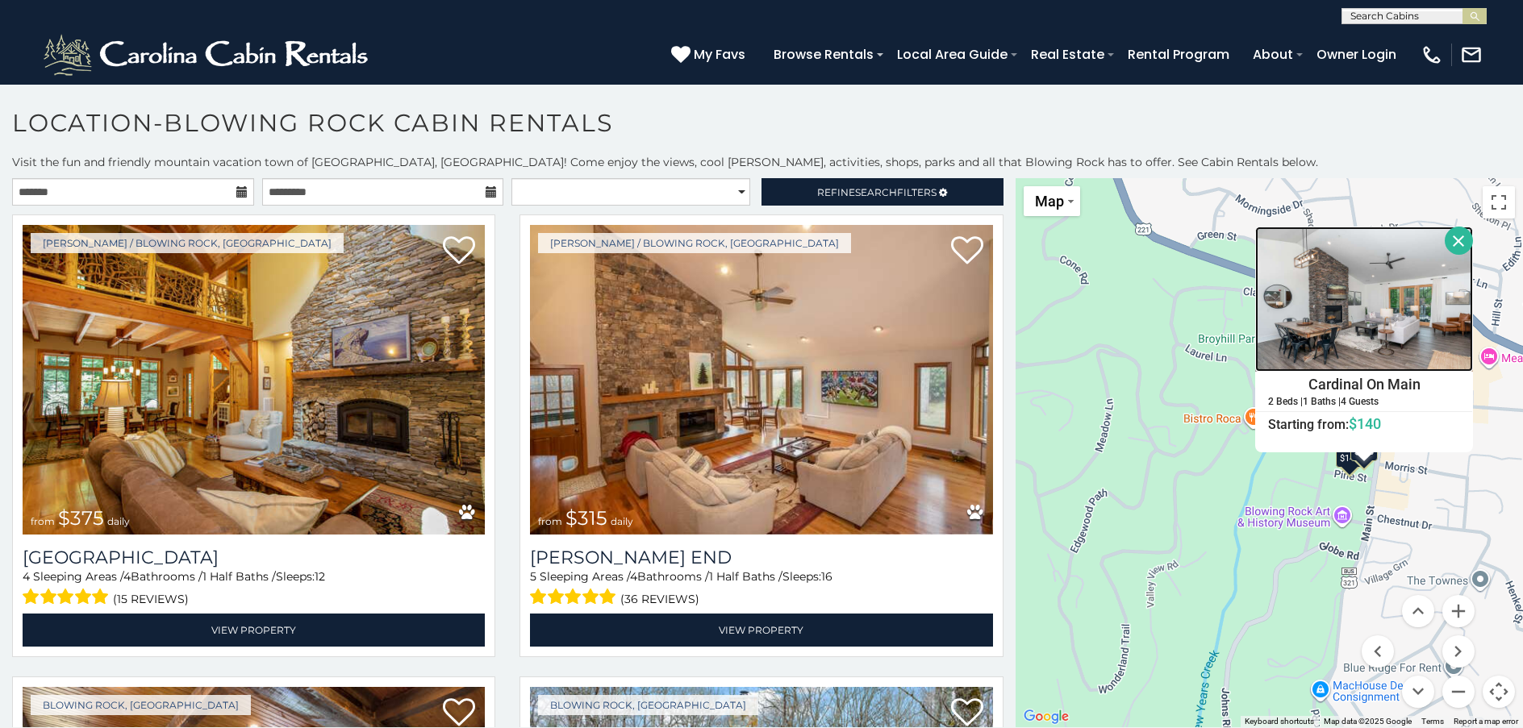
click at [1383, 296] on img at bounding box center [1364, 299] width 218 height 145
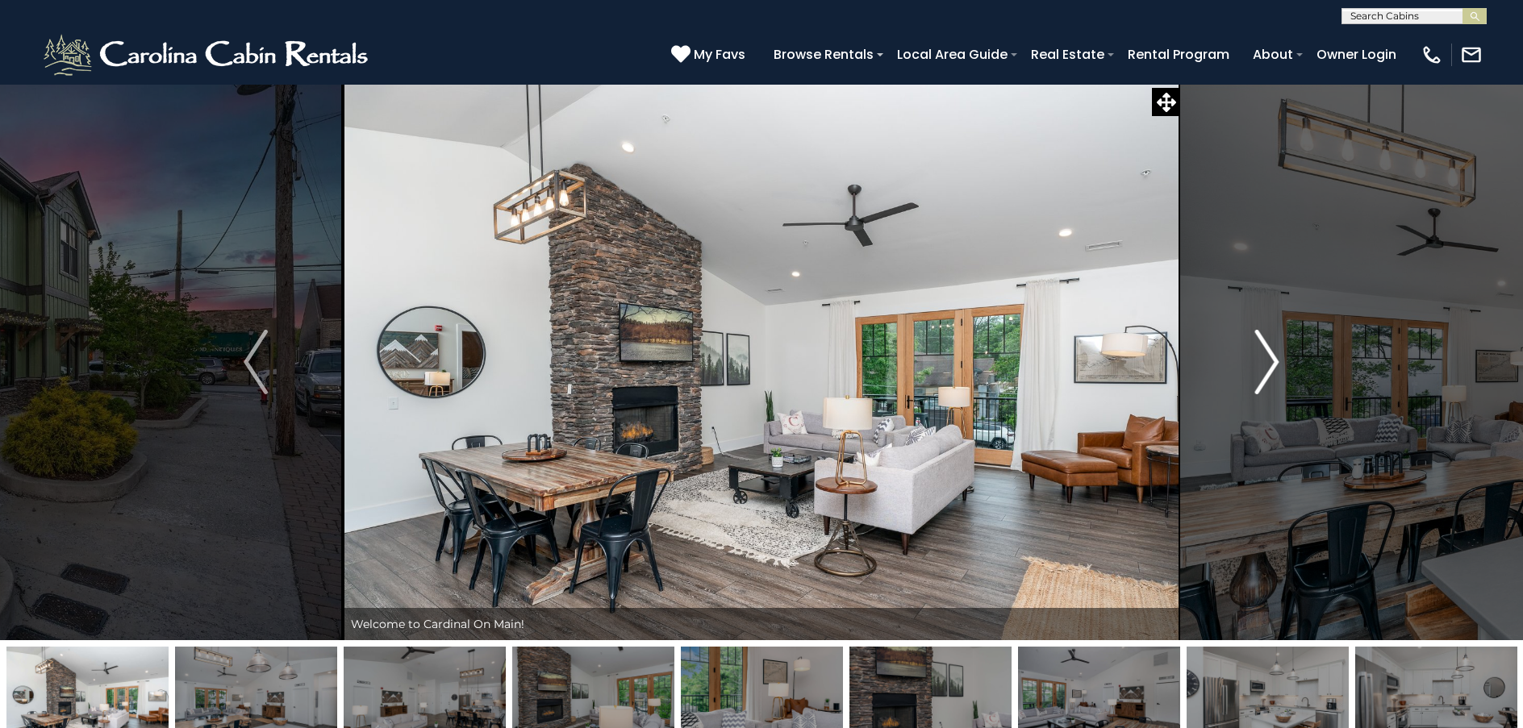
click at [1273, 365] on img "Next" at bounding box center [1267, 362] width 24 height 65
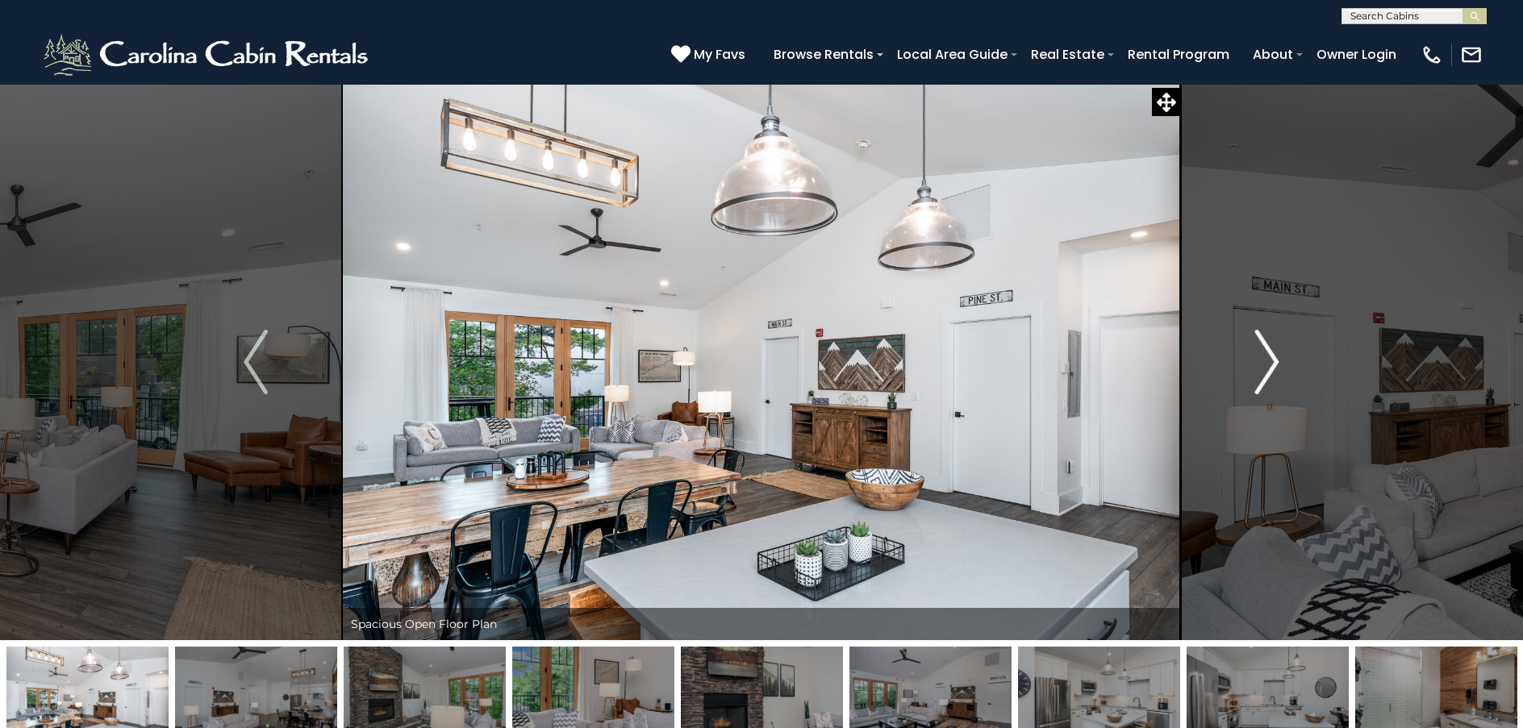
click at [1273, 365] on img "Next" at bounding box center [1267, 362] width 24 height 65
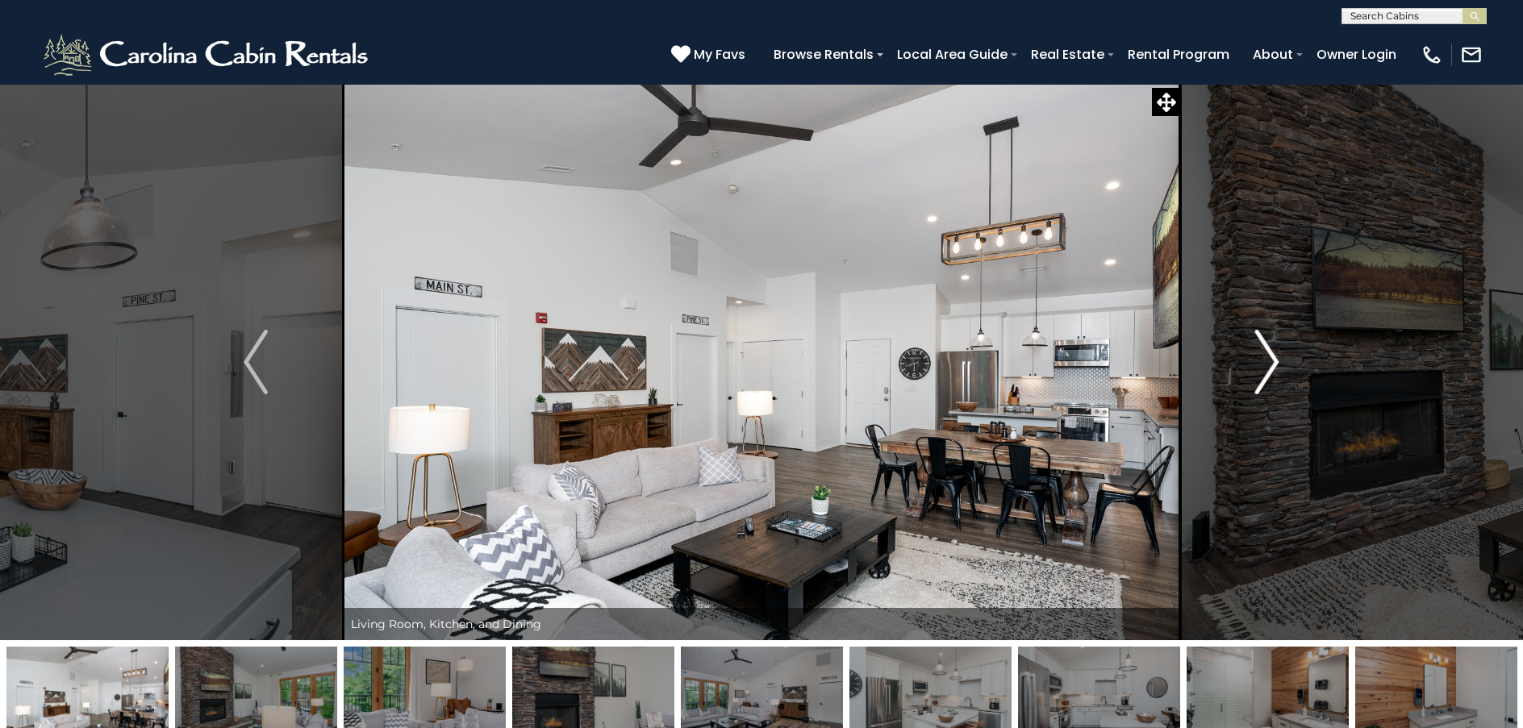
click at [1273, 365] on img "Next" at bounding box center [1267, 362] width 24 height 65
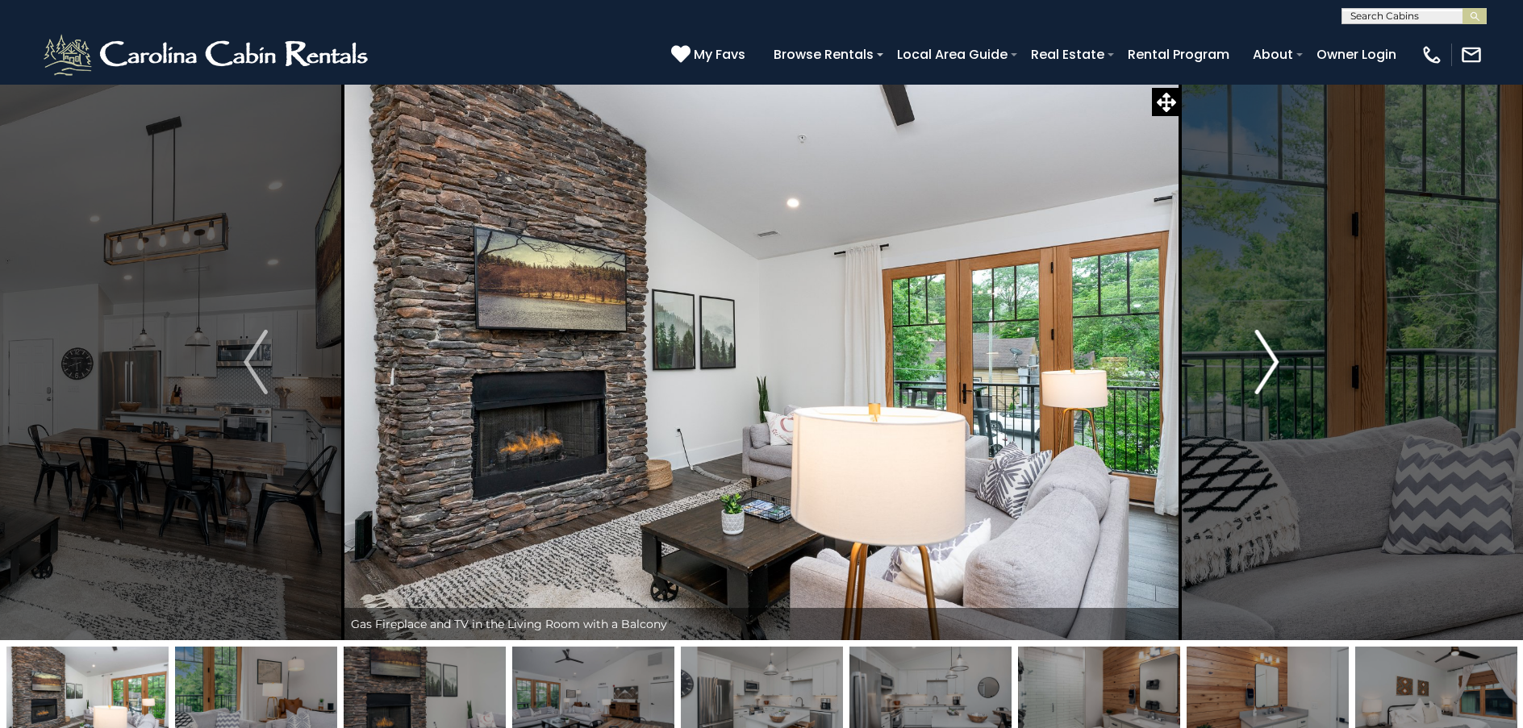
click at [1273, 365] on img "Next" at bounding box center [1267, 362] width 24 height 65
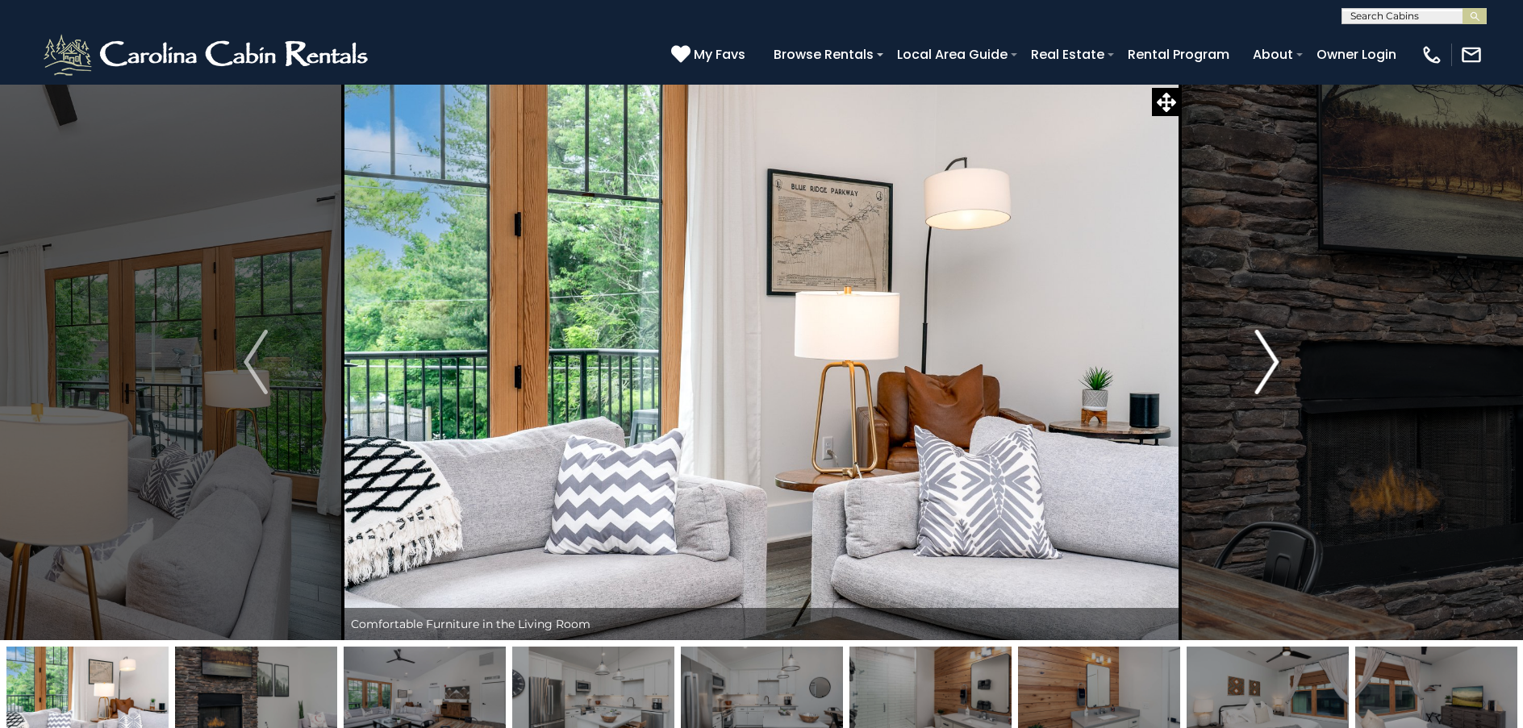
click at [1273, 365] on img "Next" at bounding box center [1267, 362] width 24 height 65
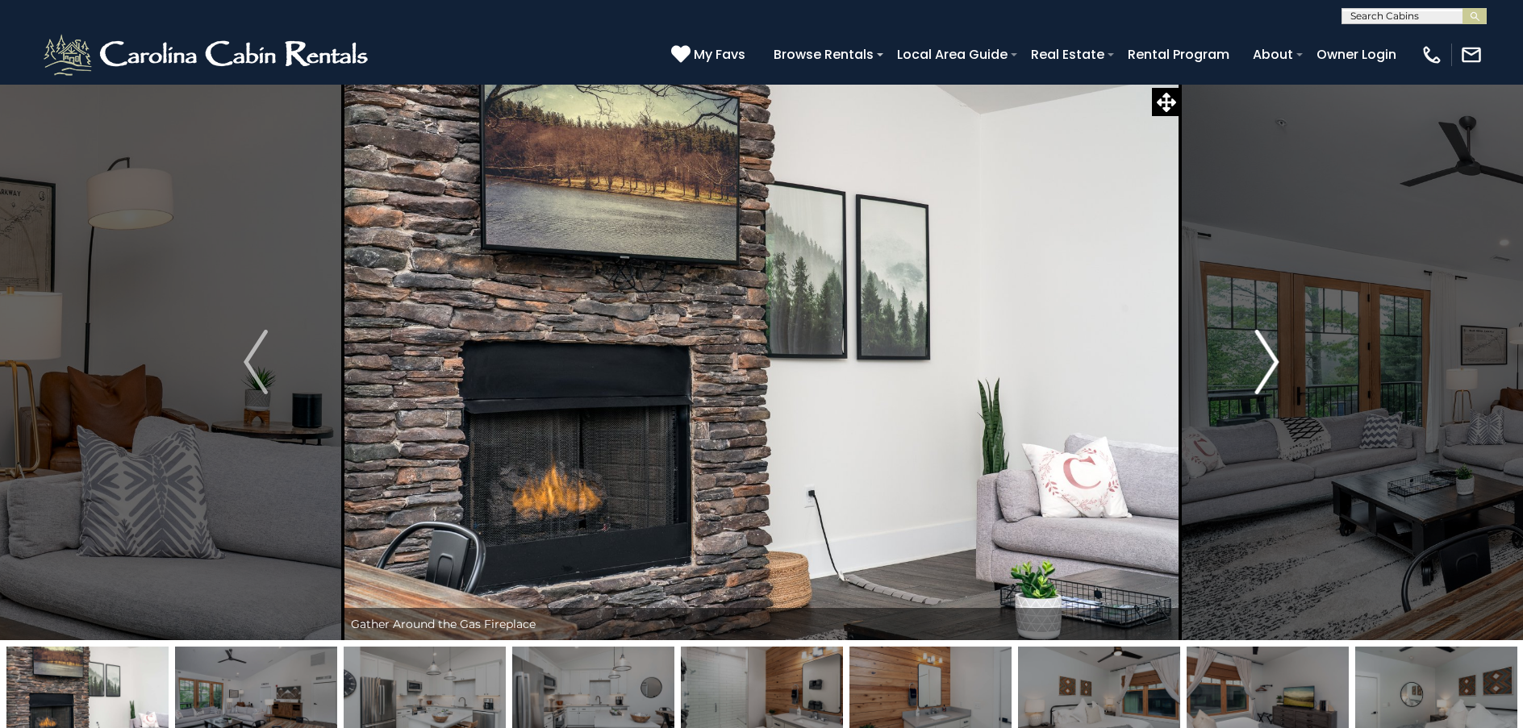
click at [1273, 365] on img "Next" at bounding box center [1267, 362] width 24 height 65
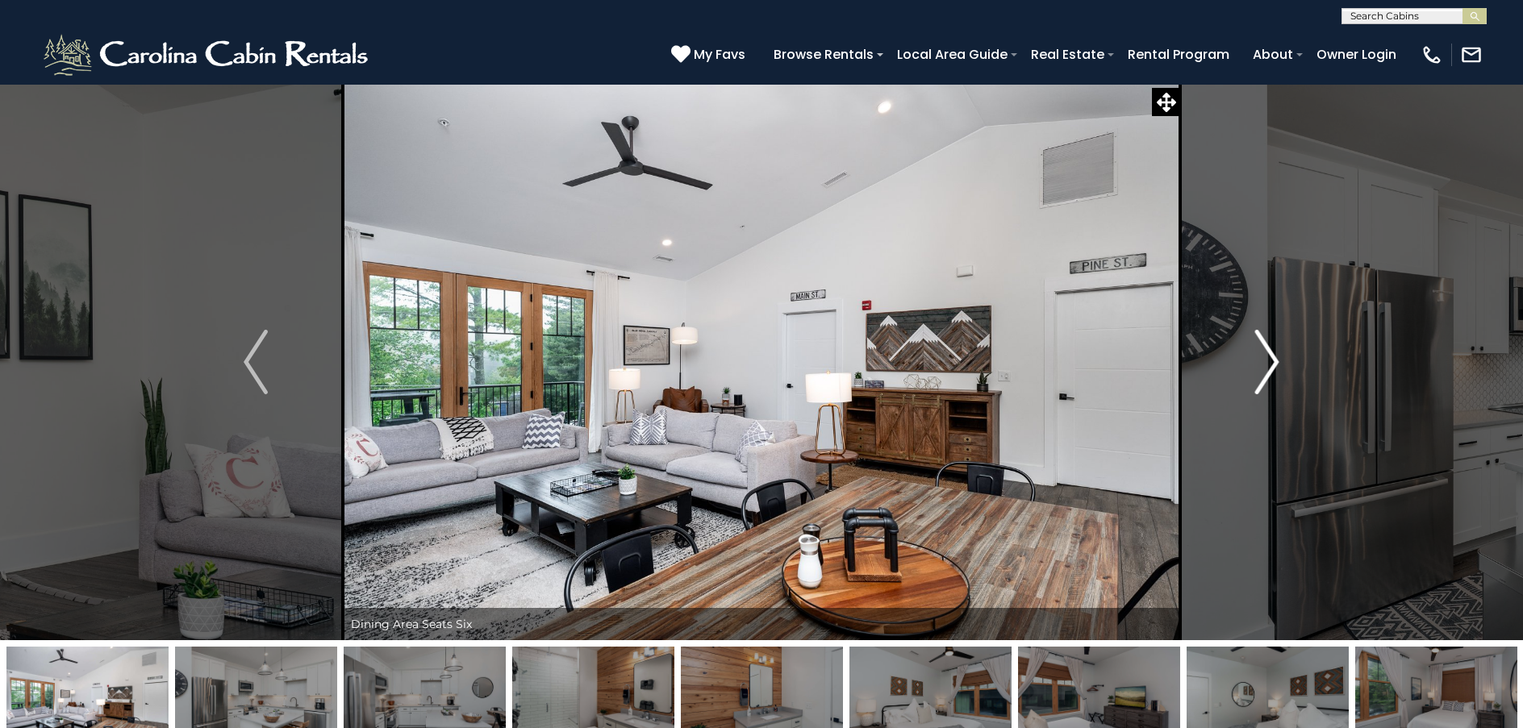
click at [1273, 365] on img "Next" at bounding box center [1267, 362] width 24 height 65
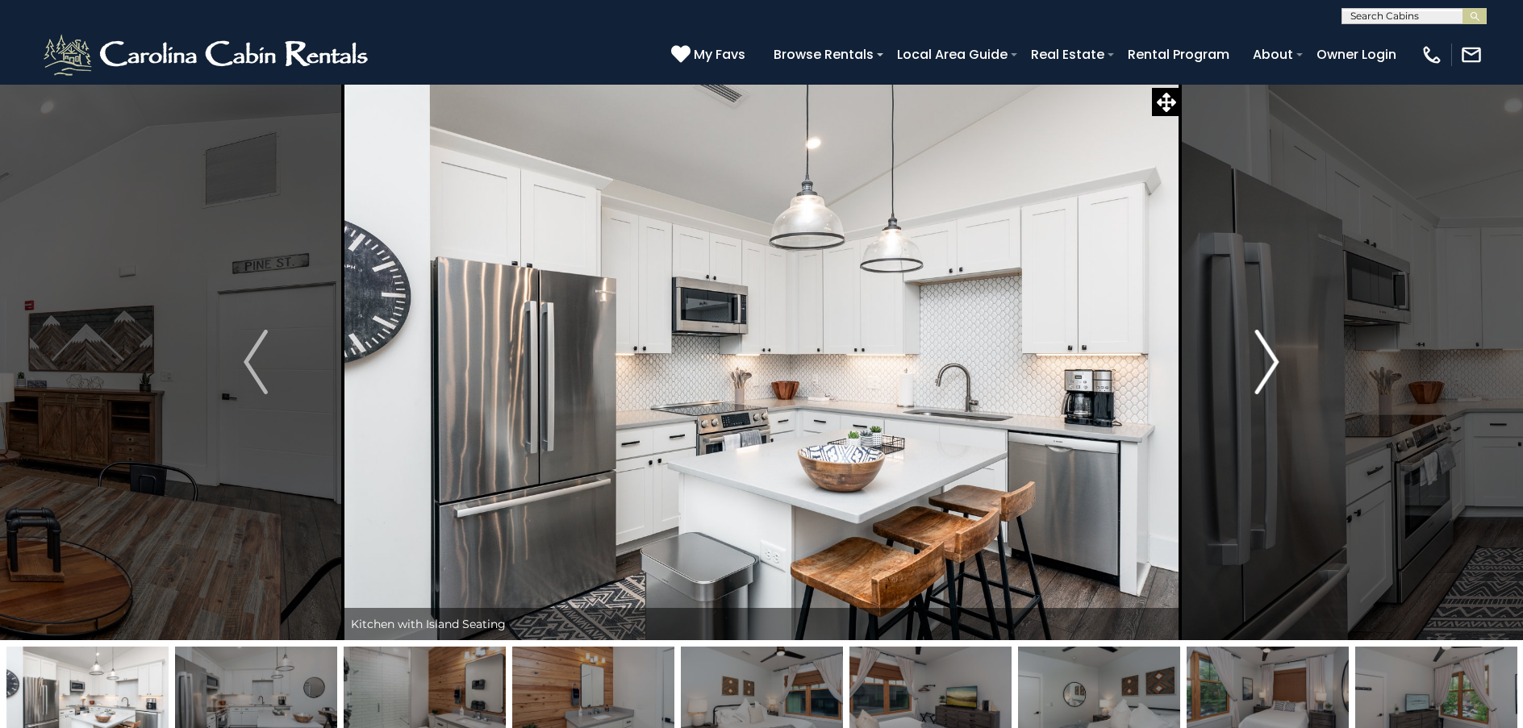
click at [1273, 365] on img "Next" at bounding box center [1267, 362] width 24 height 65
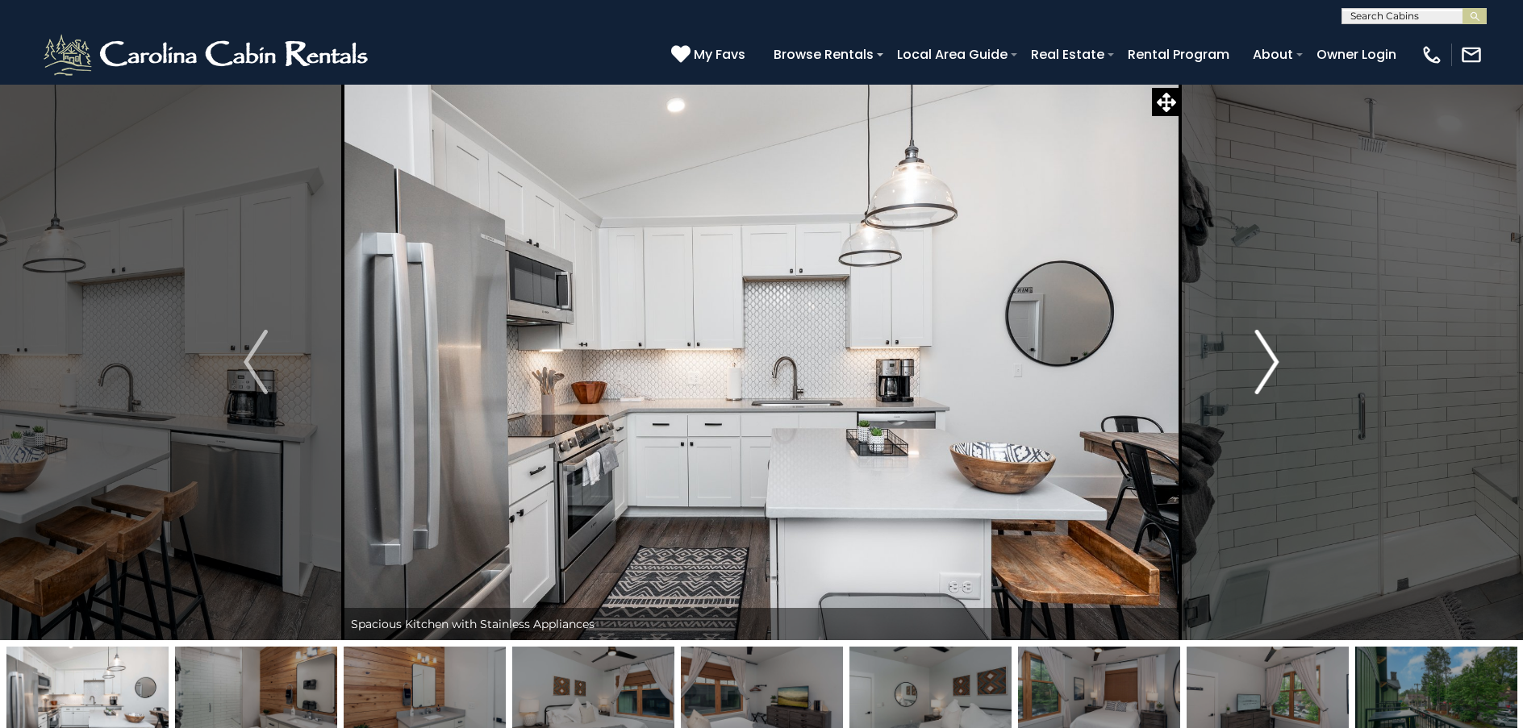
click at [1273, 365] on img "Next" at bounding box center [1267, 362] width 24 height 65
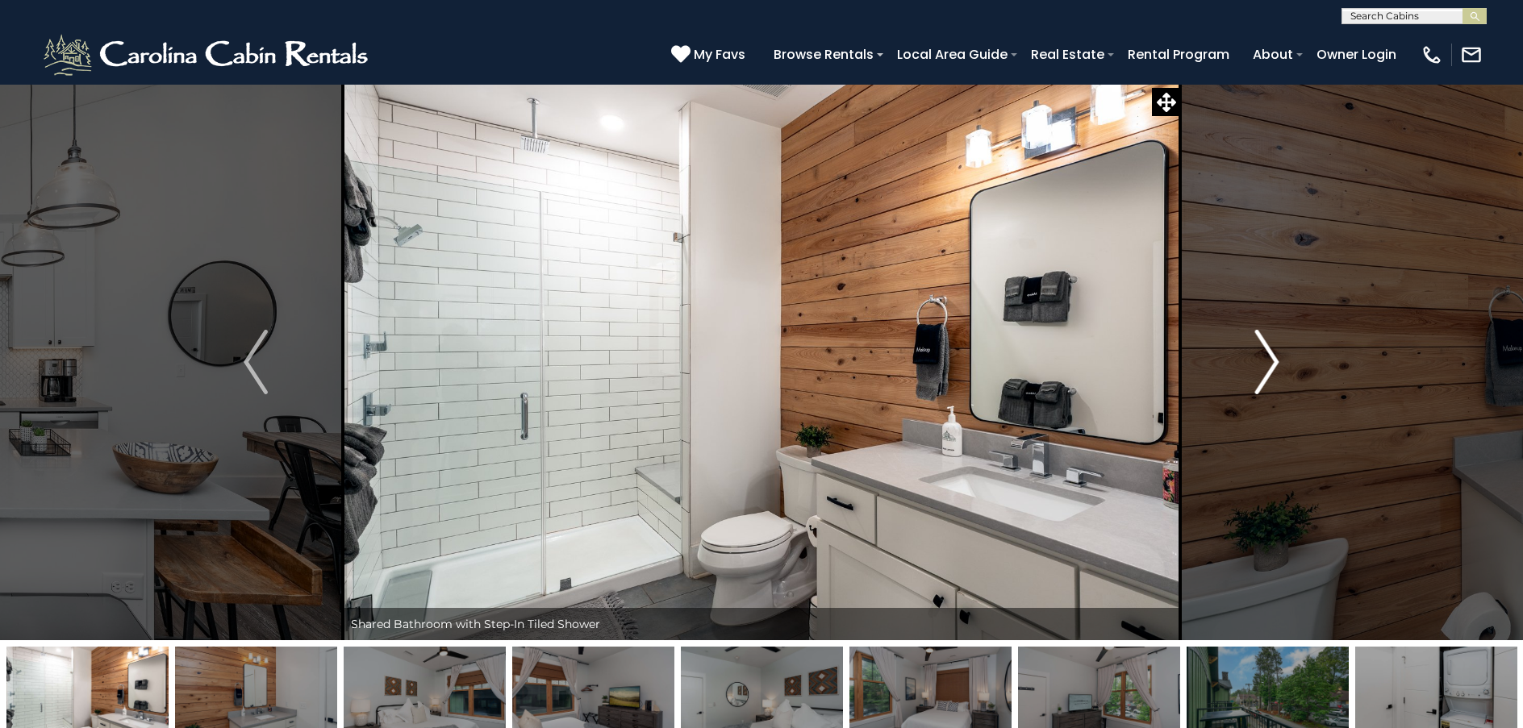
click at [1273, 365] on img "Next" at bounding box center [1267, 362] width 24 height 65
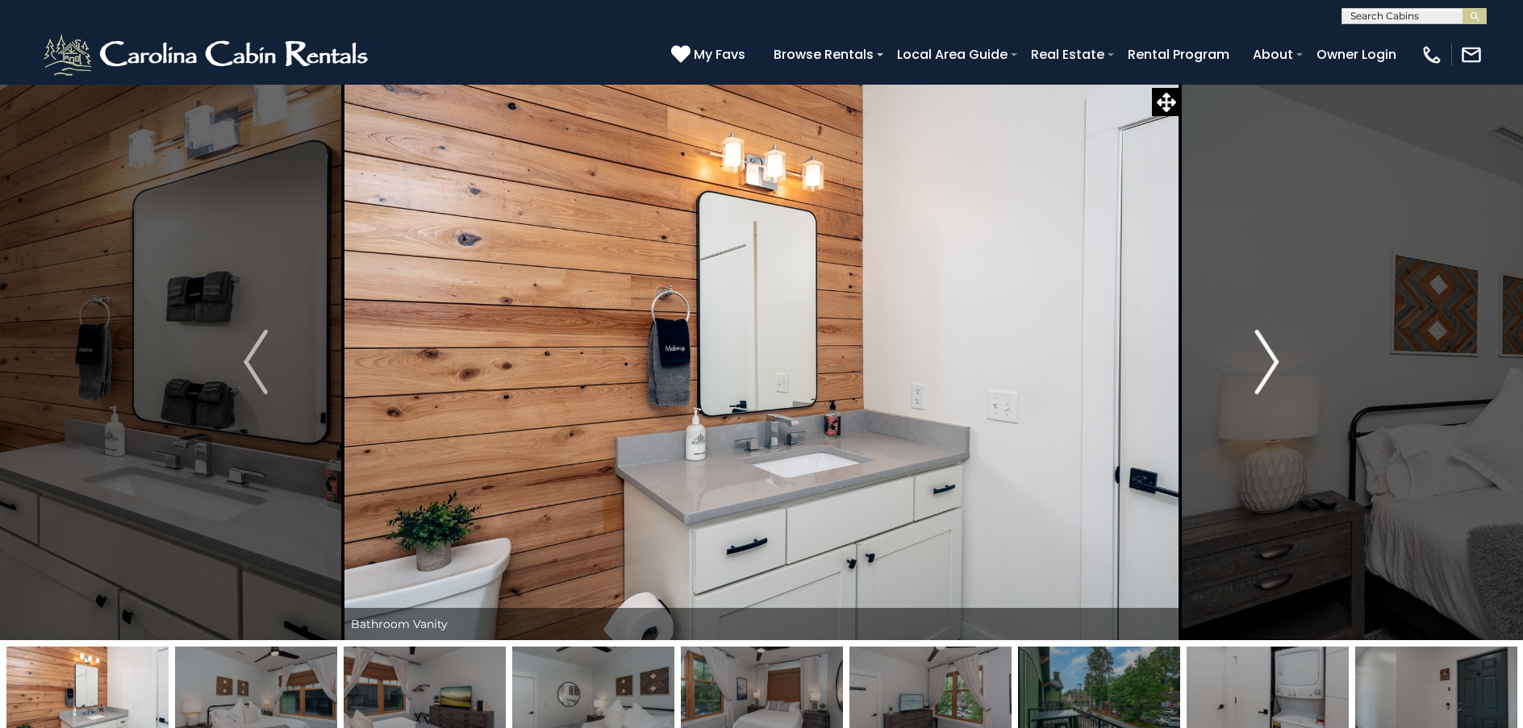
click at [1273, 365] on img "Next" at bounding box center [1267, 362] width 24 height 65
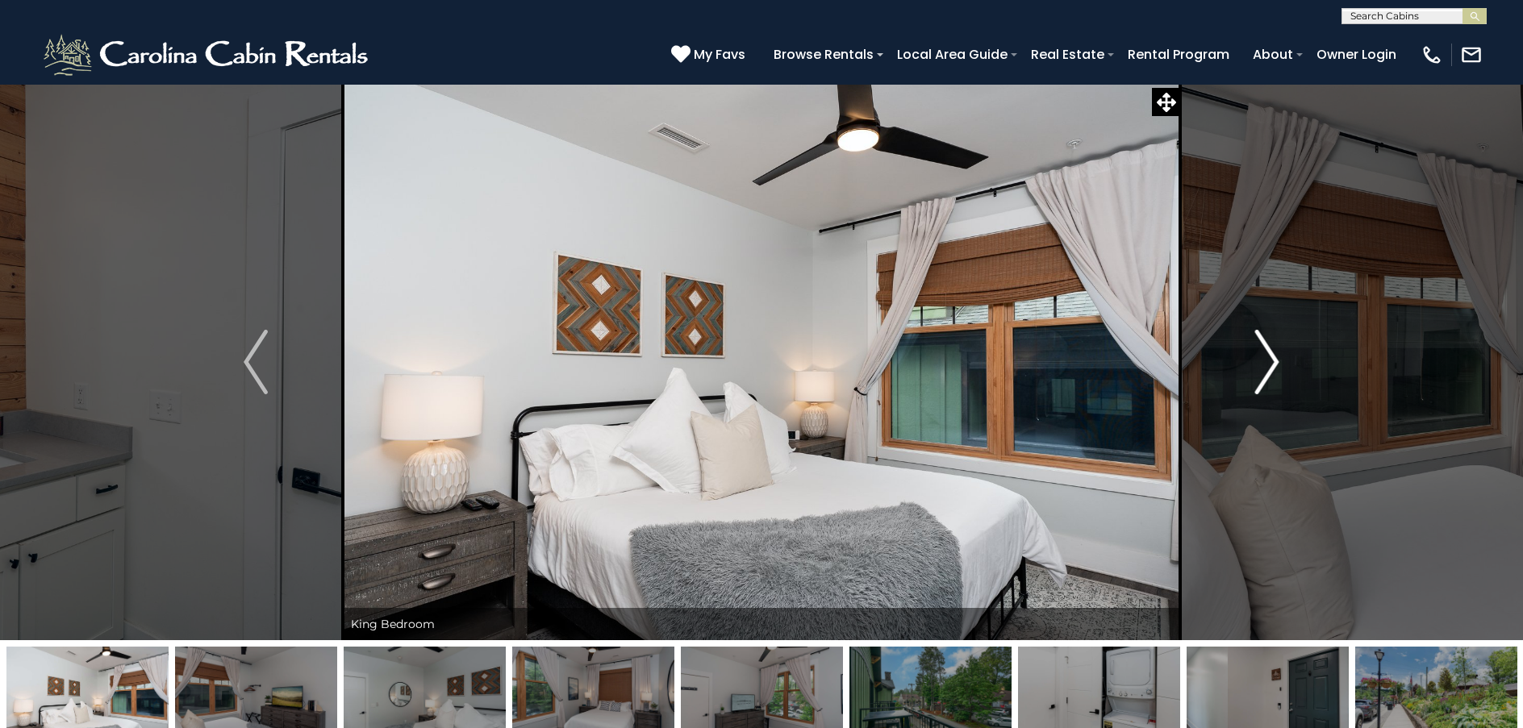
click at [1273, 365] on img "Next" at bounding box center [1267, 362] width 24 height 65
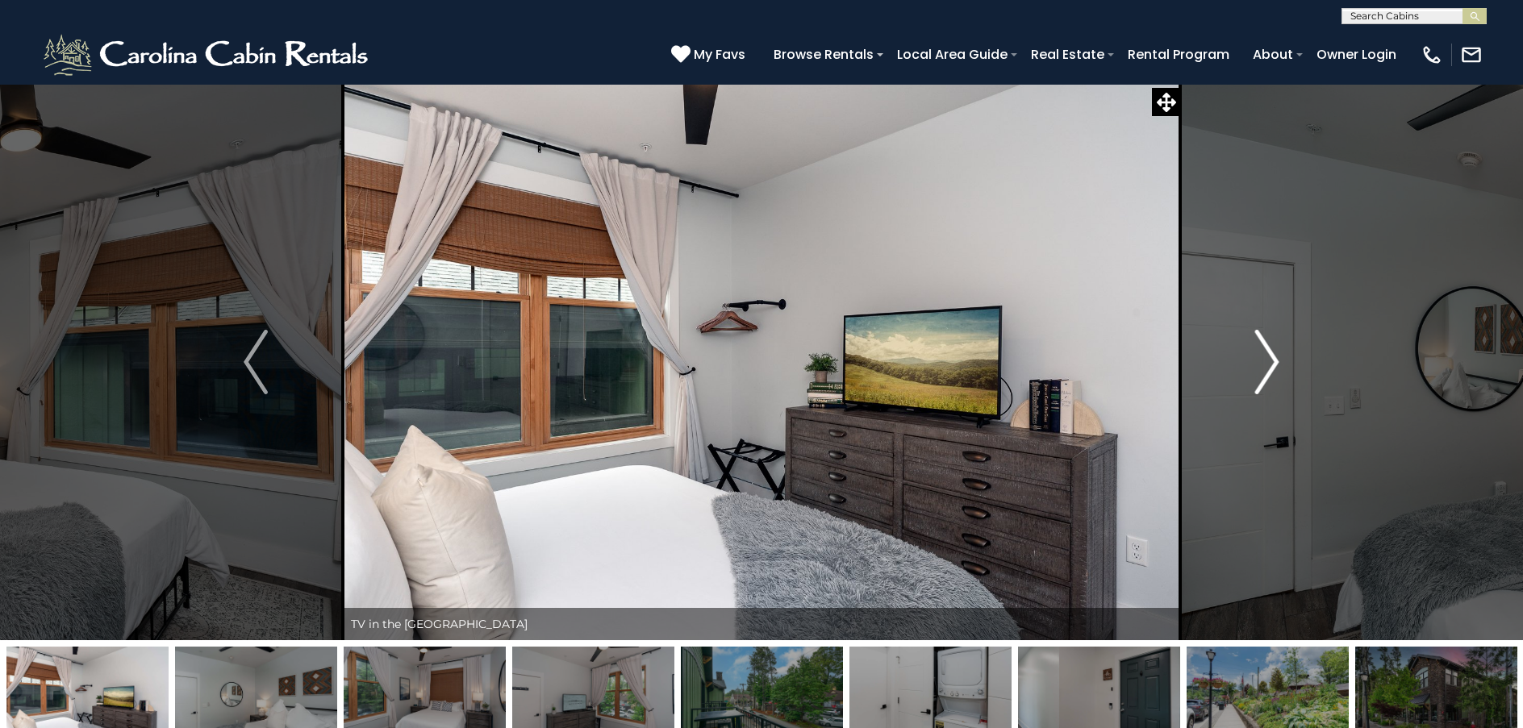
click at [1273, 365] on img "Next" at bounding box center [1267, 362] width 24 height 65
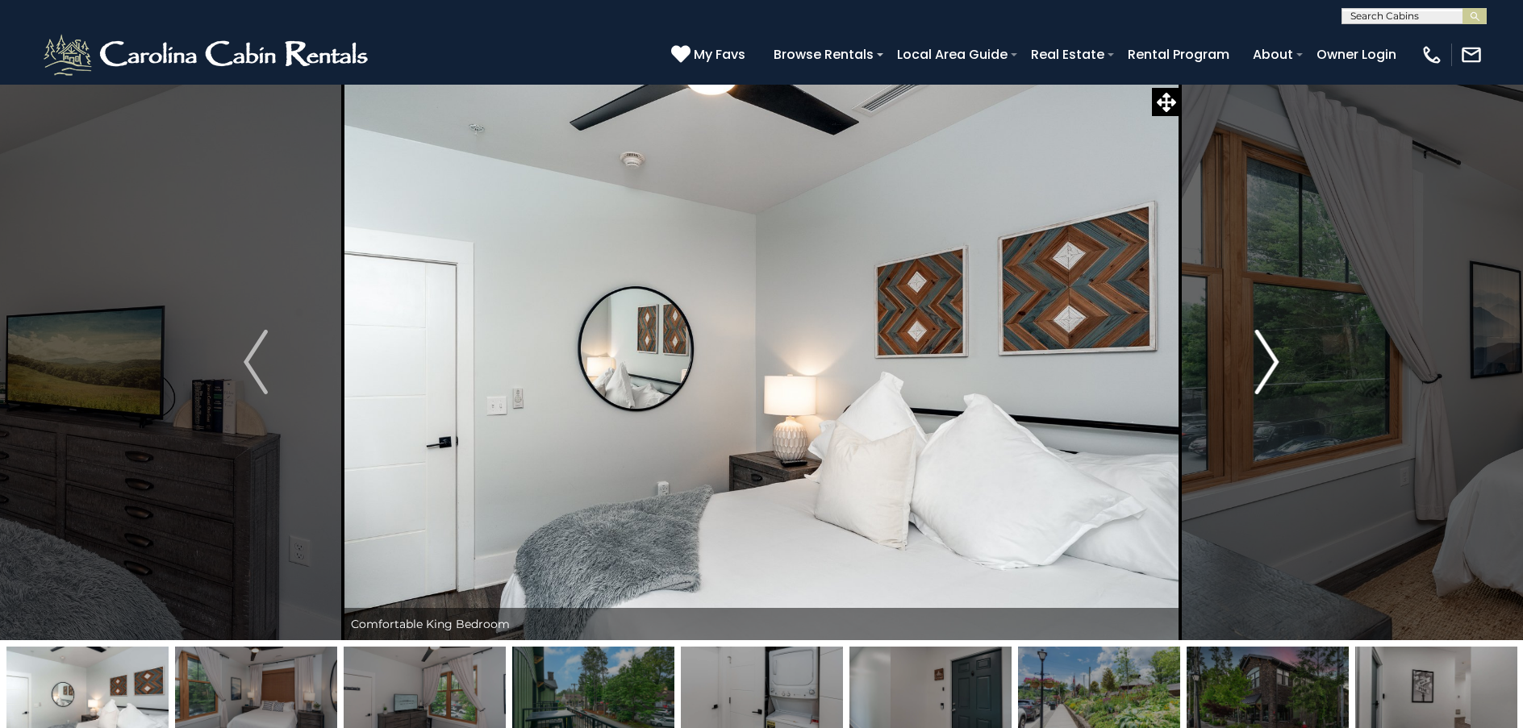
click at [1273, 365] on img "Next" at bounding box center [1267, 362] width 24 height 65
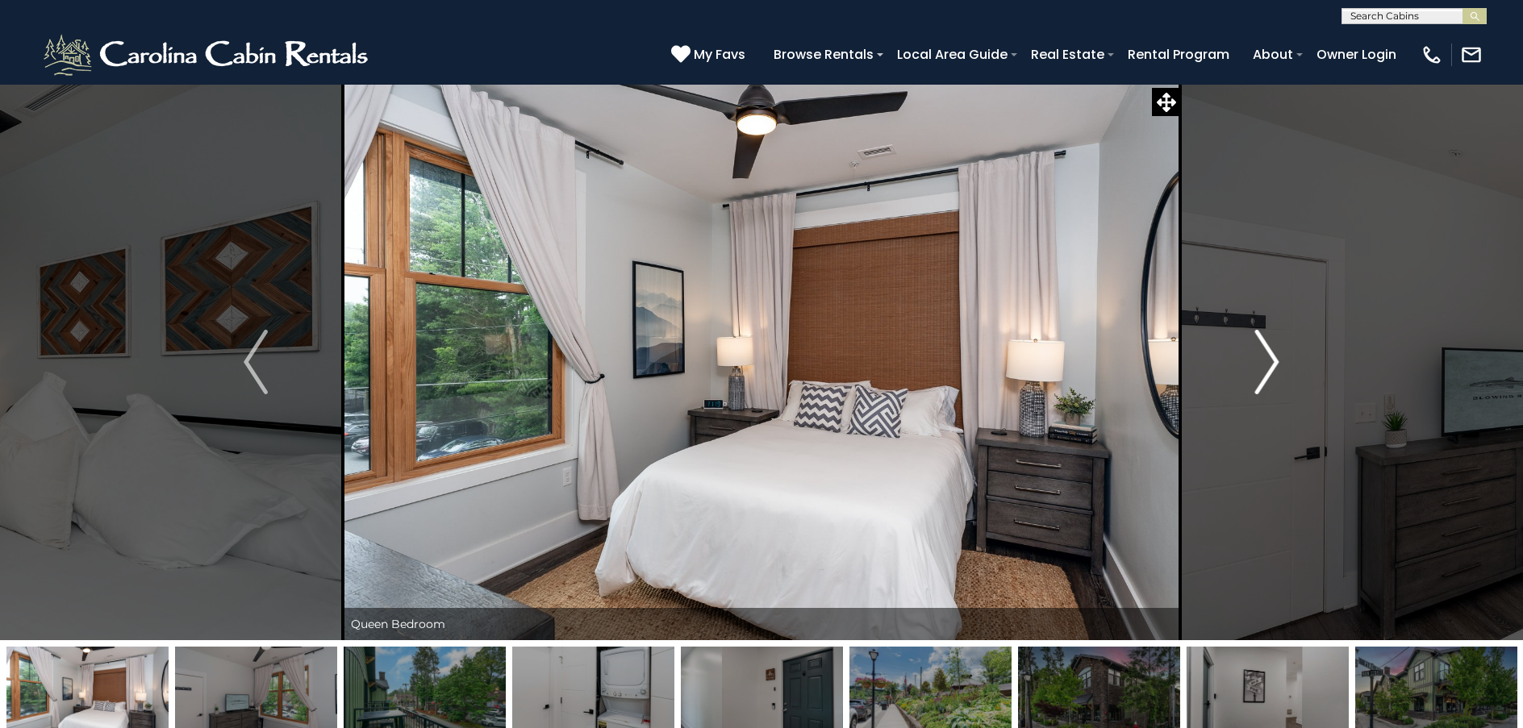
click at [1273, 365] on img "Next" at bounding box center [1267, 362] width 24 height 65
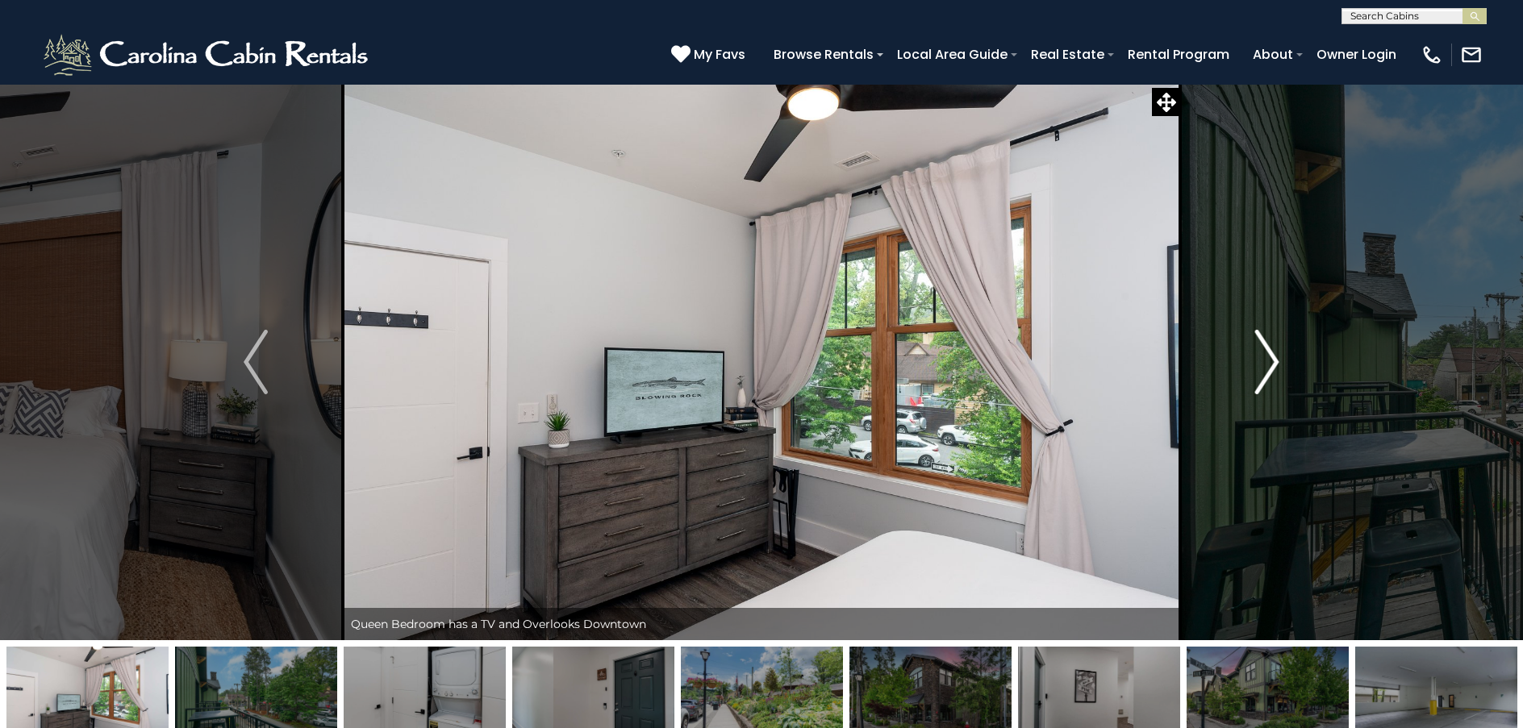
click at [1273, 365] on img "Next" at bounding box center [1267, 362] width 24 height 65
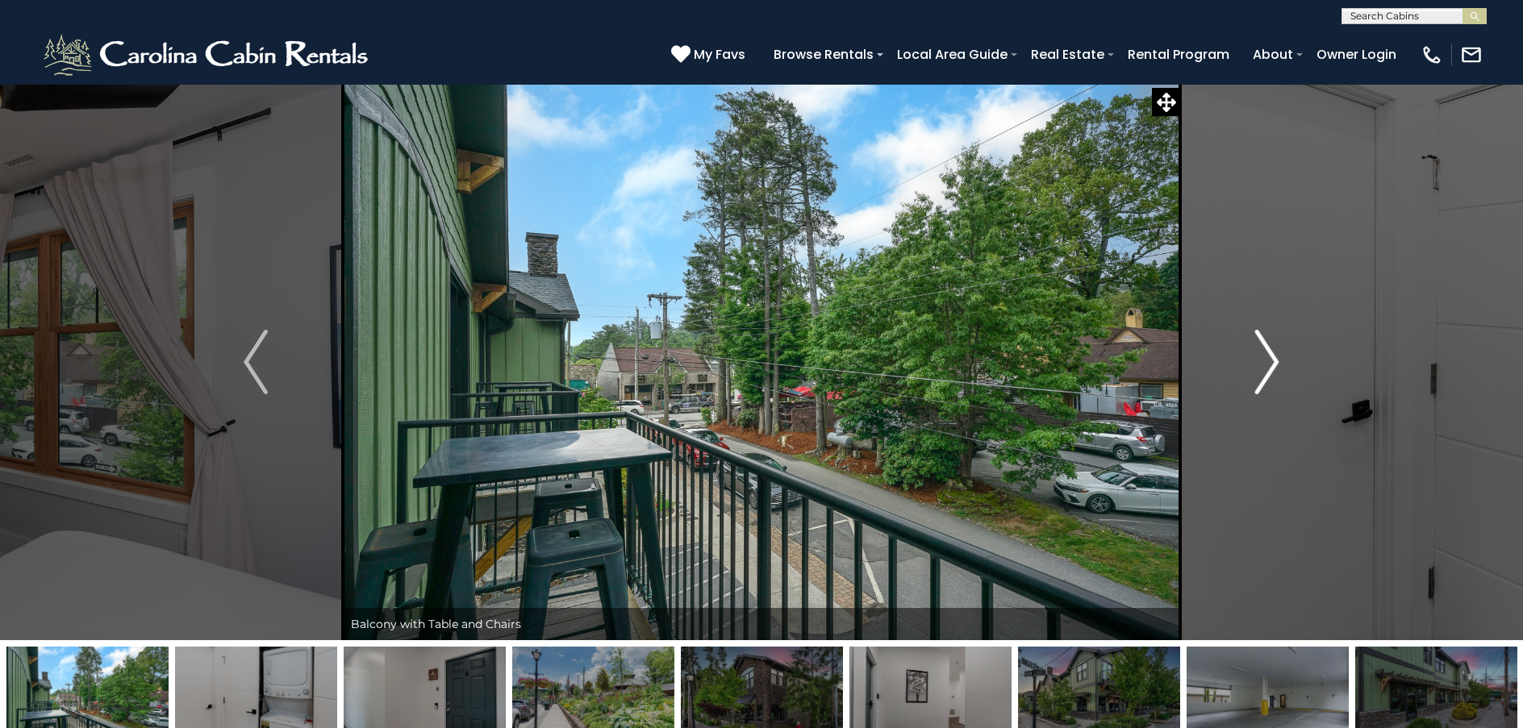
click at [1273, 365] on img "Next" at bounding box center [1267, 362] width 24 height 65
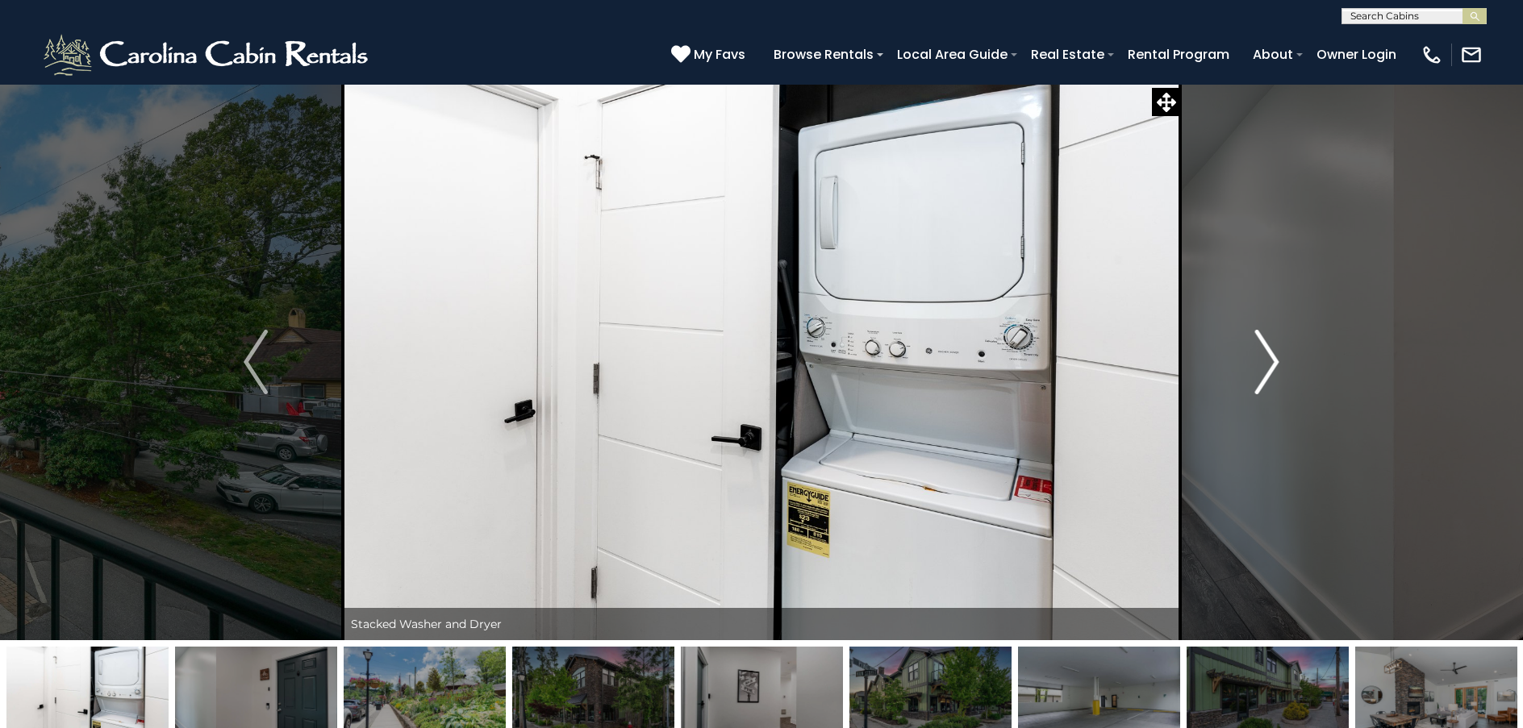
click at [1273, 365] on img "Next" at bounding box center [1267, 362] width 24 height 65
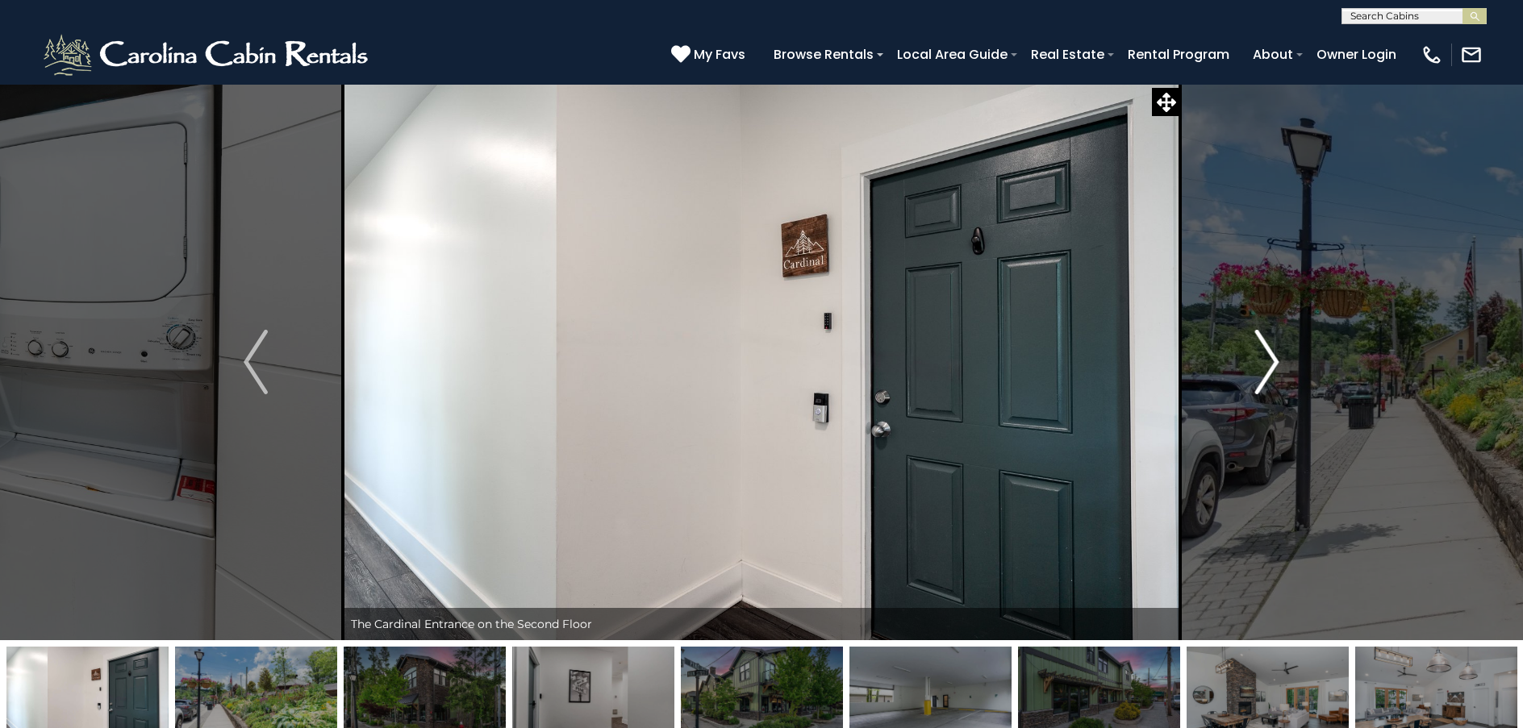
click at [1273, 365] on img "Next" at bounding box center [1267, 362] width 24 height 65
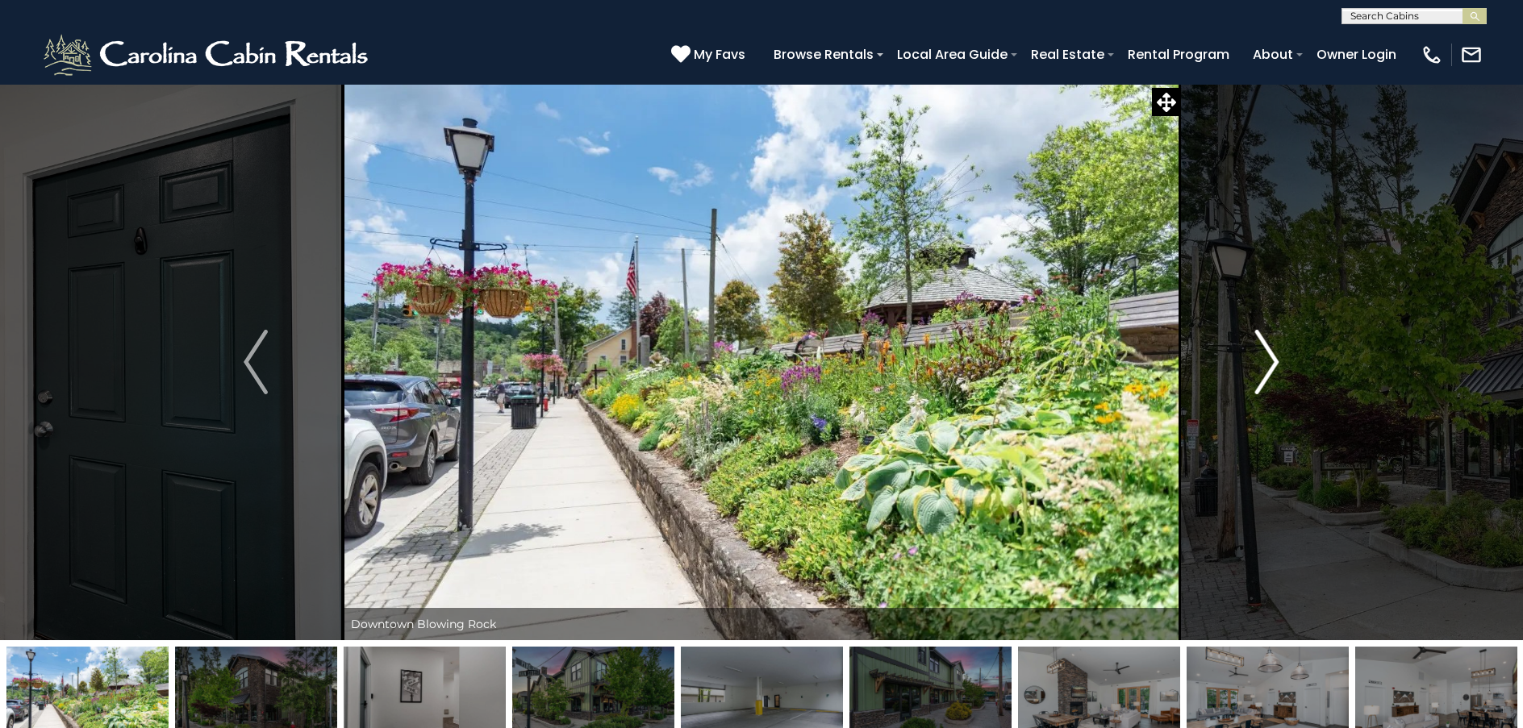
click at [1273, 365] on img "Next" at bounding box center [1267, 362] width 24 height 65
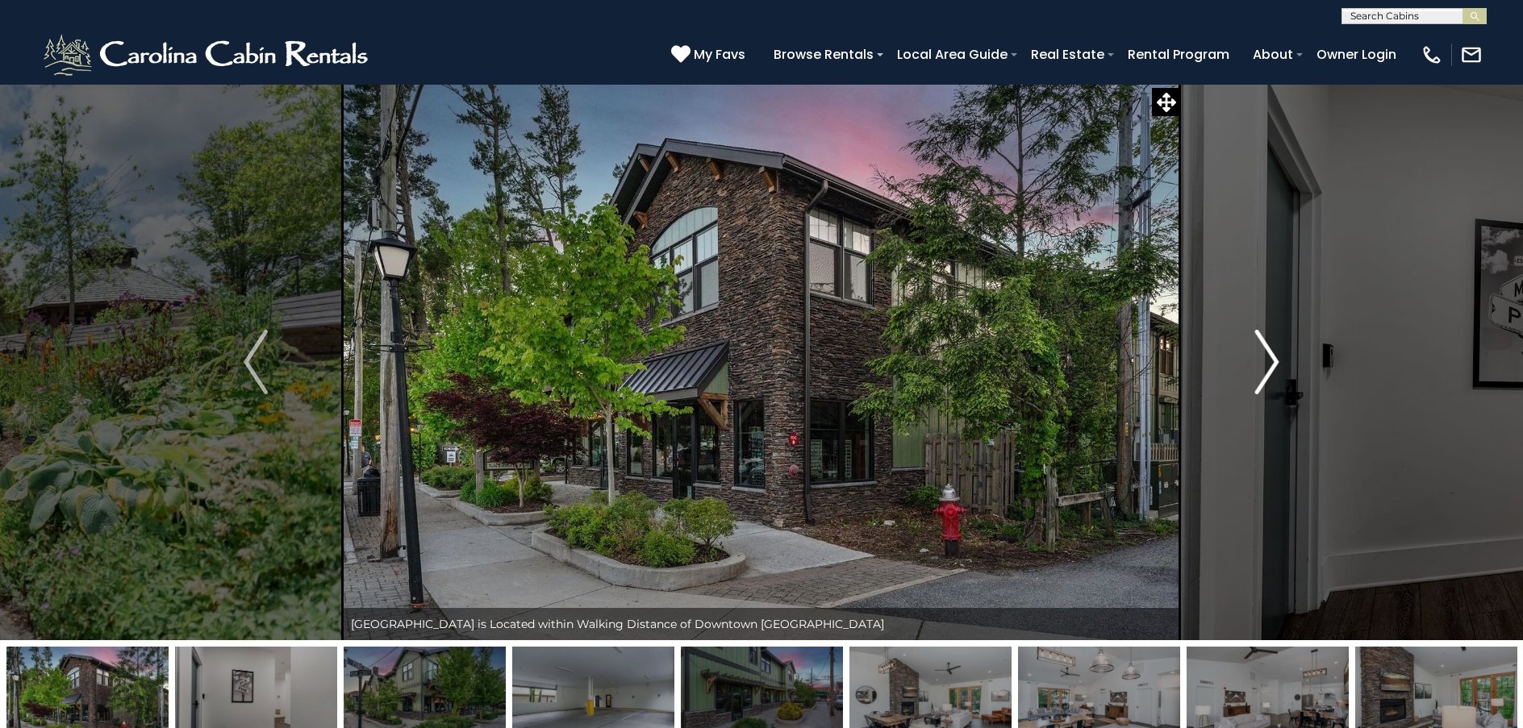
click at [1267, 357] on img "Next" at bounding box center [1267, 362] width 24 height 65
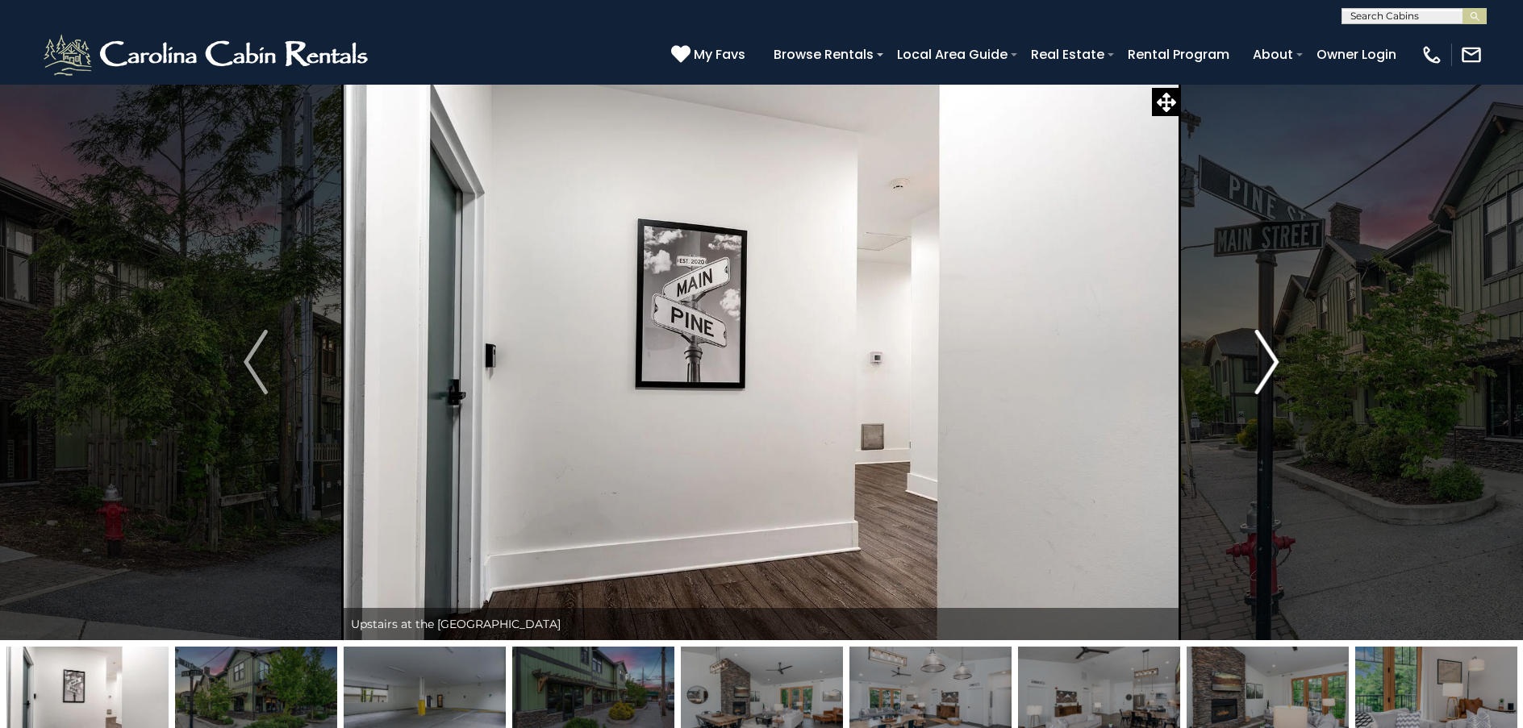
click at [1267, 357] on img "Next" at bounding box center [1267, 362] width 24 height 65
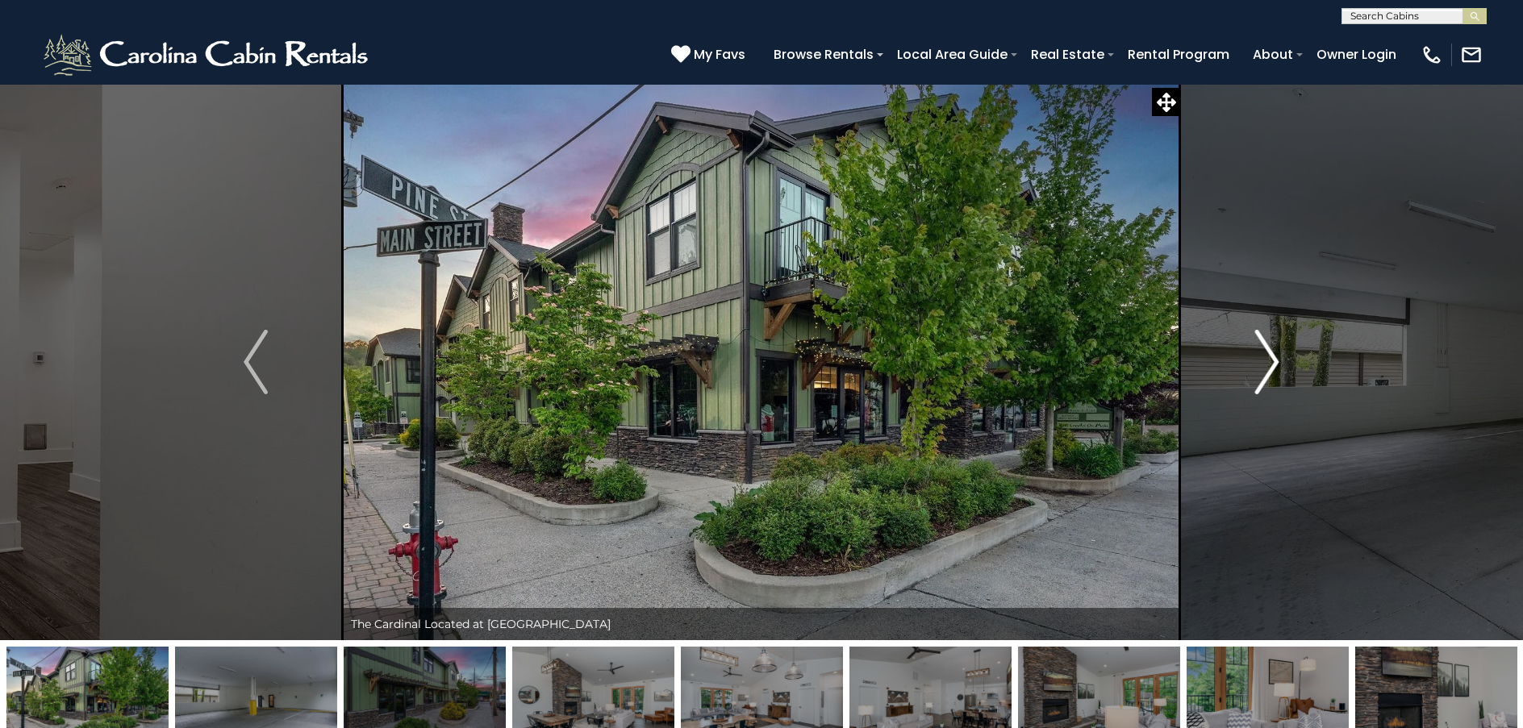
click at [1267, 357] on img "Next" at bounding box center [1267, 362] width 24 height 65
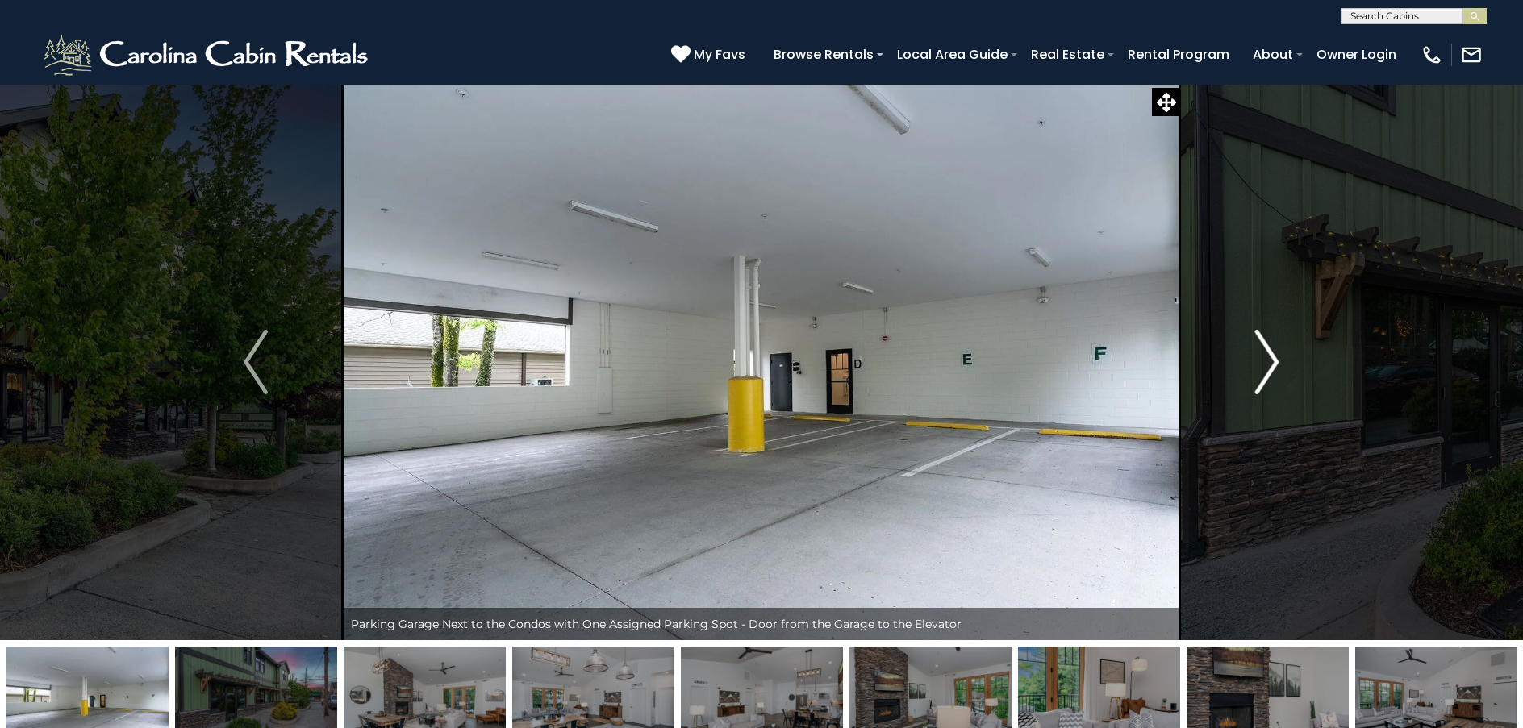
click at [1267, 357] on img "Next" at bounding box center [1267, 362] width 24 height 65
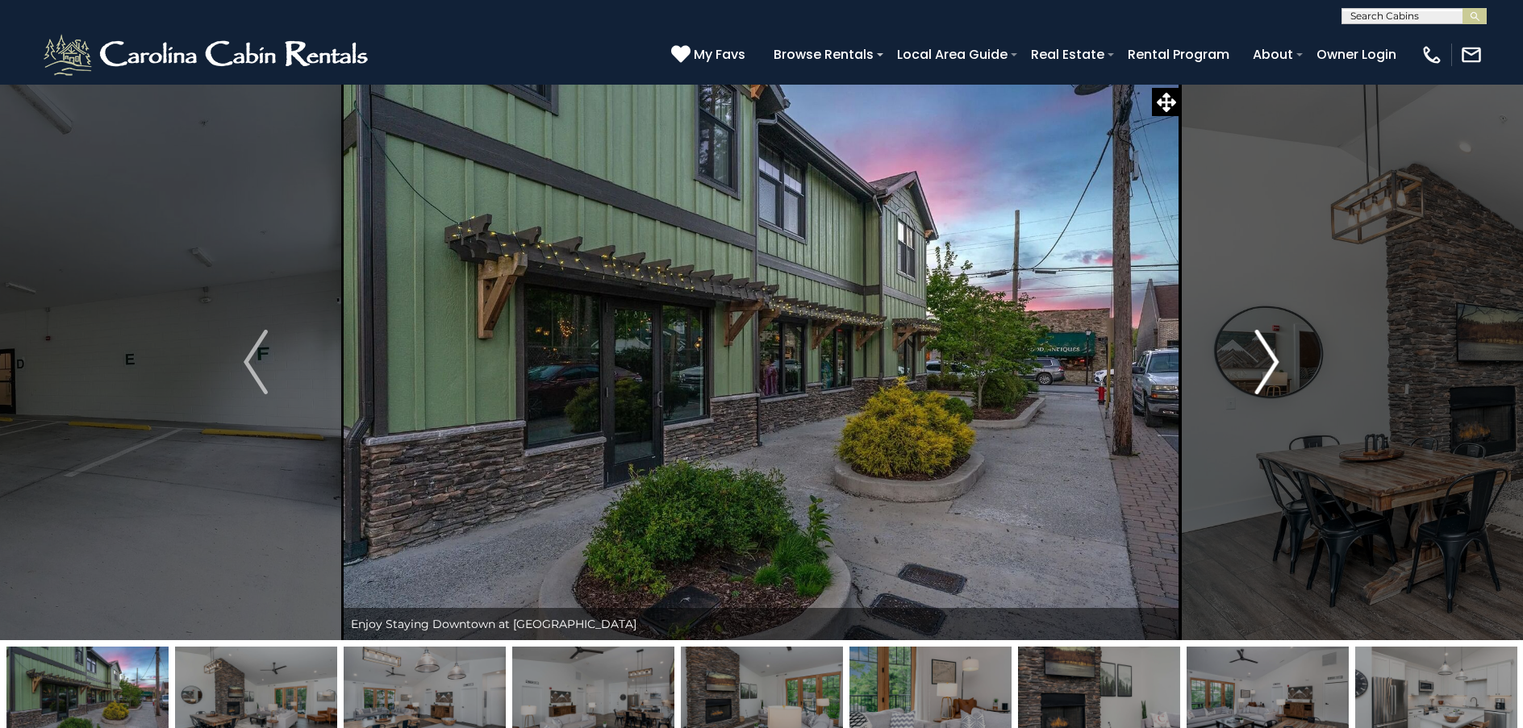
click at [1267, 357] on img "Next" at bounding box center [1267, 362] width 24 height 65
